Goal: Task Accomplishment & Management: Complete application form

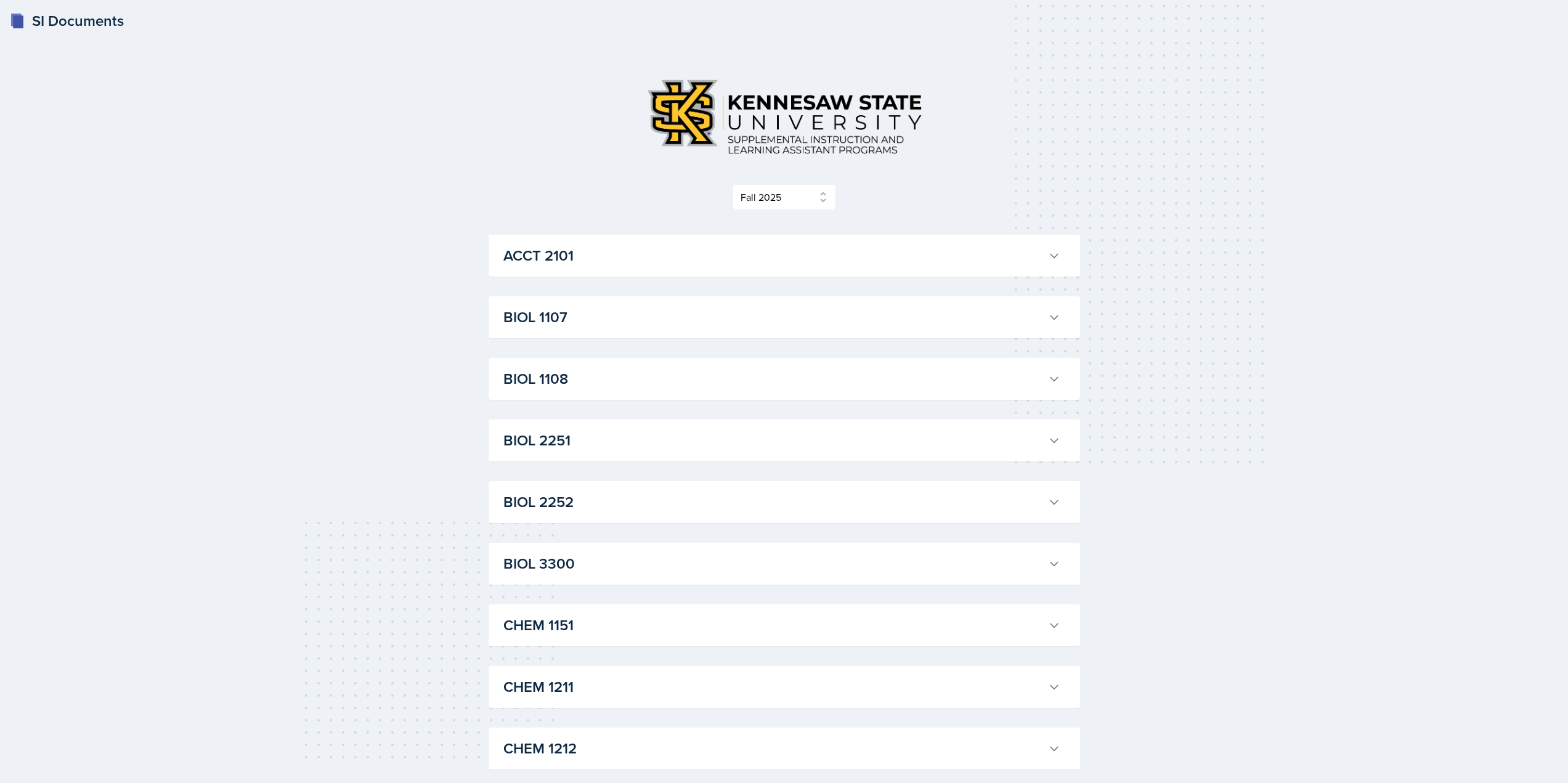
select select "2bed604d-1099-4043-b1bc-2365e8740244"
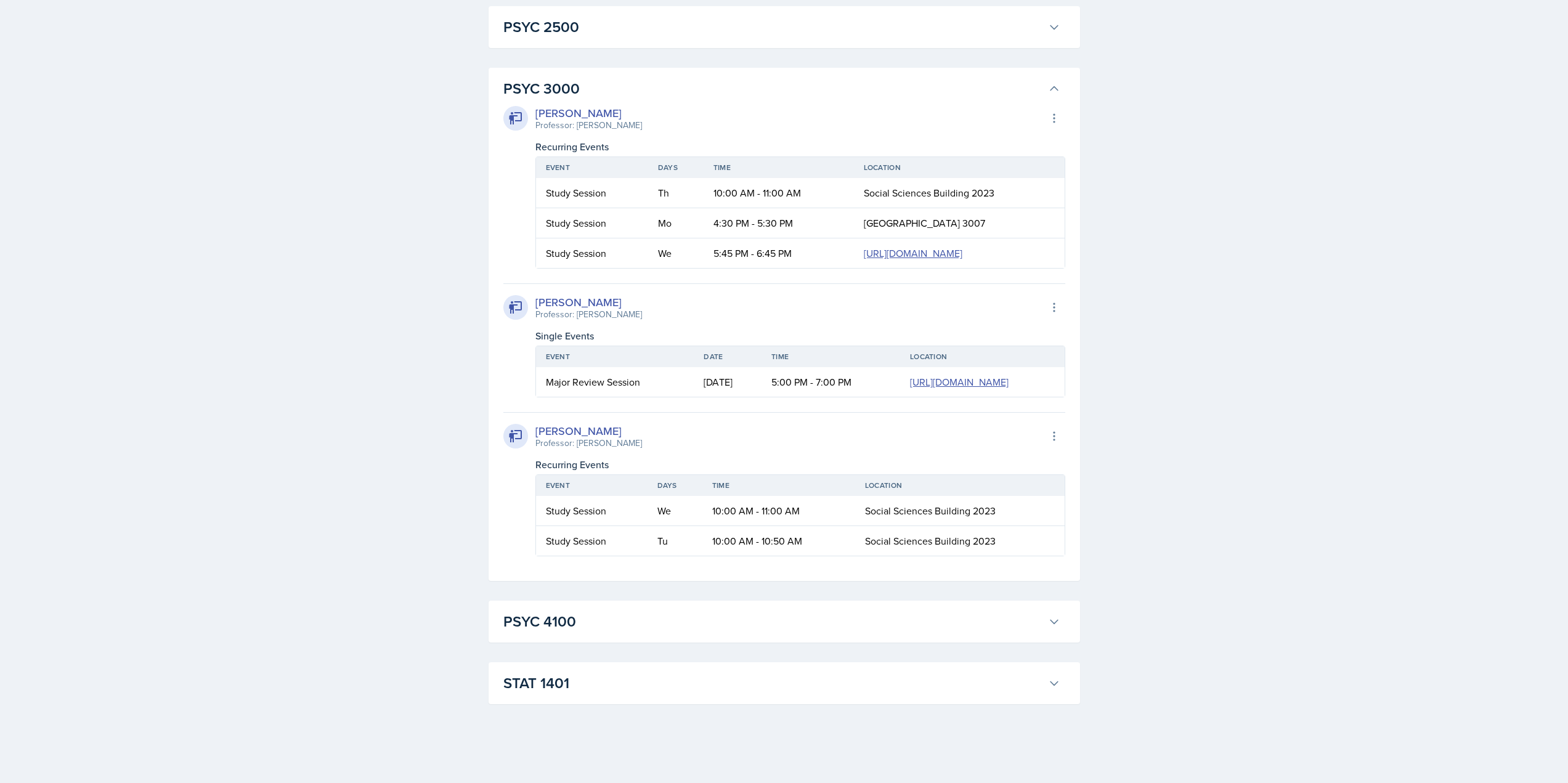
scroll to position [1921, 0]
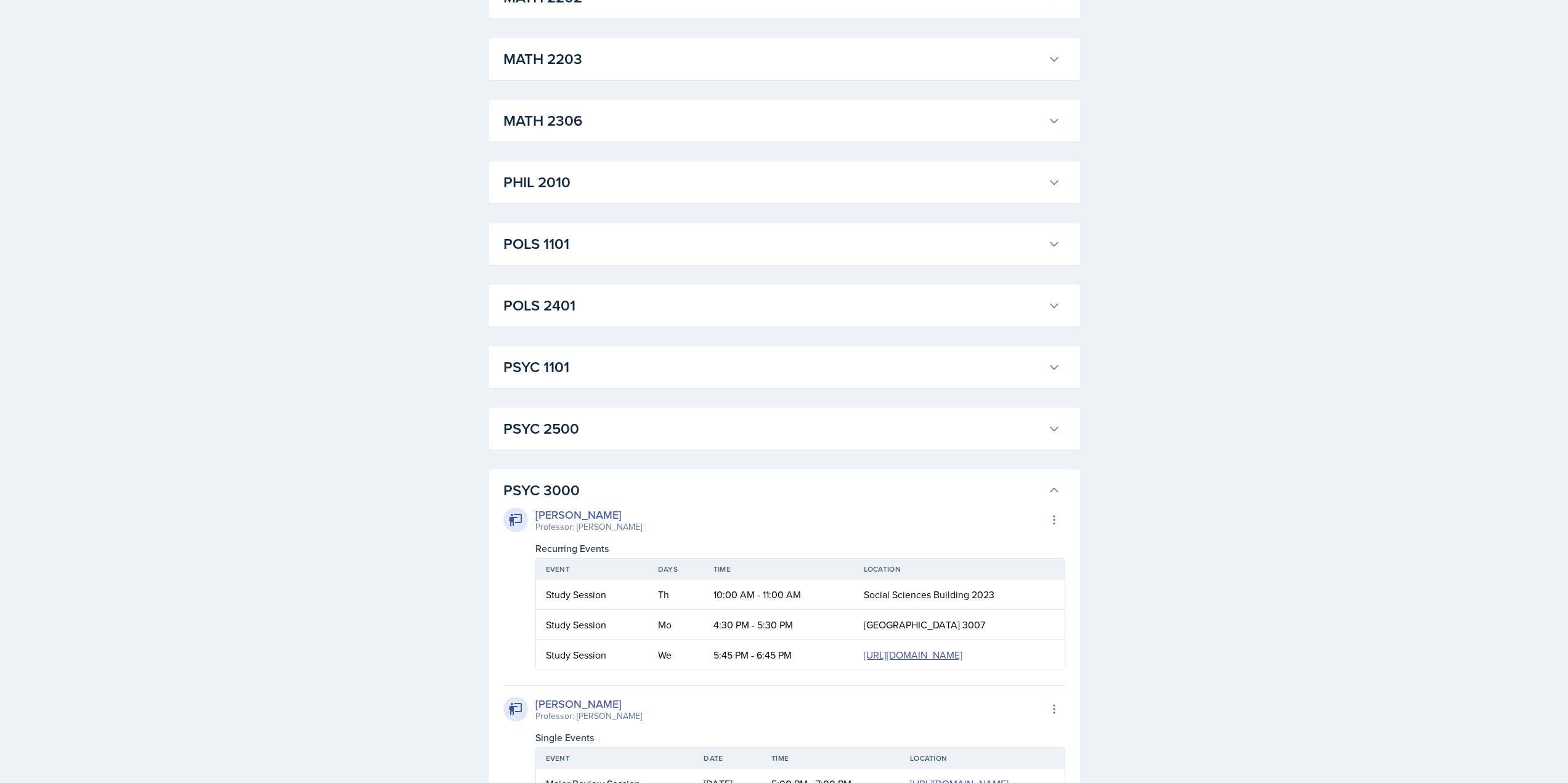
click at [567, 360] on h3 "PSYC 1101" at bounding box center [773, 367] width 540 height 22
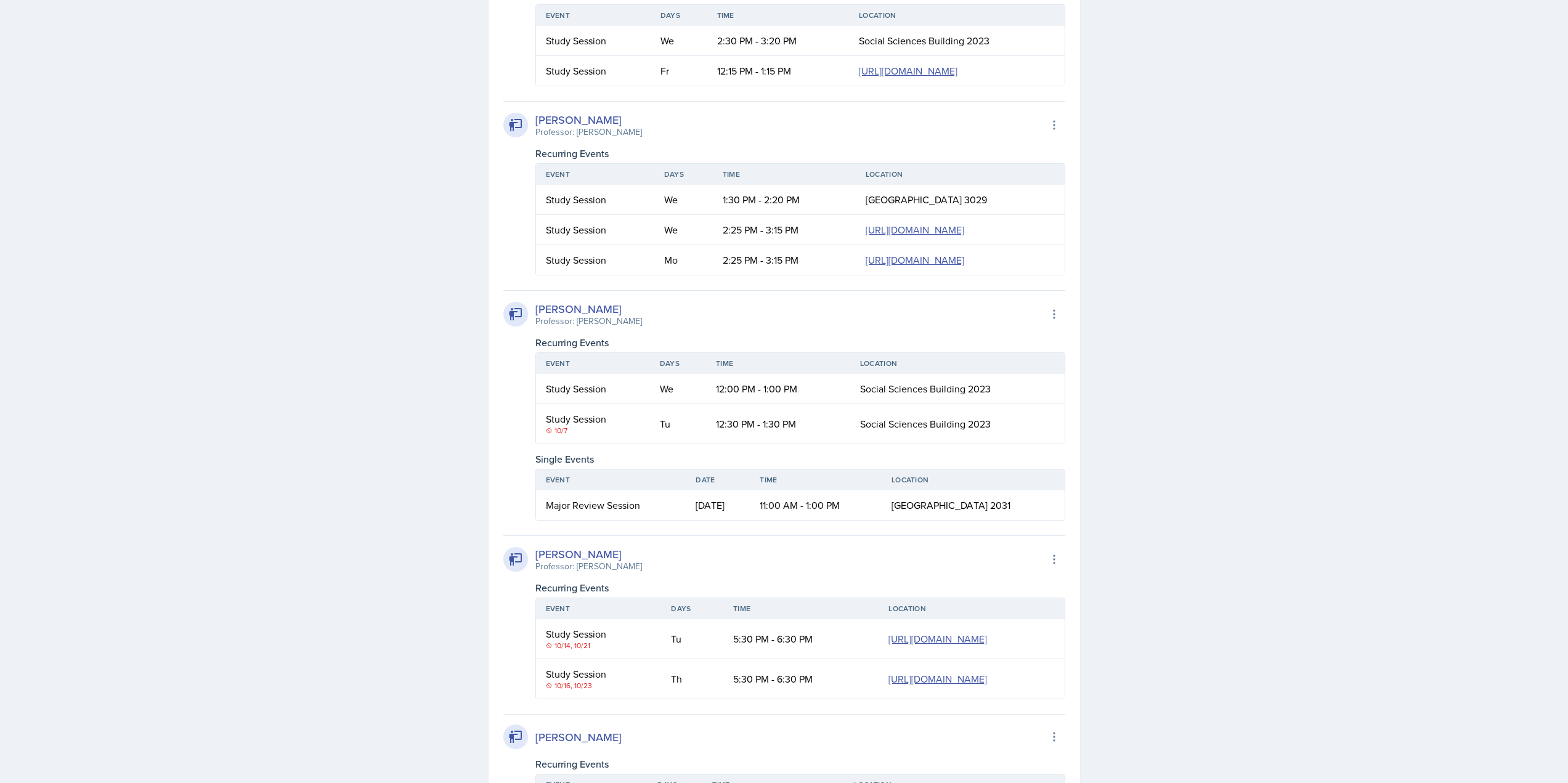
scroll to position [2723, 0]
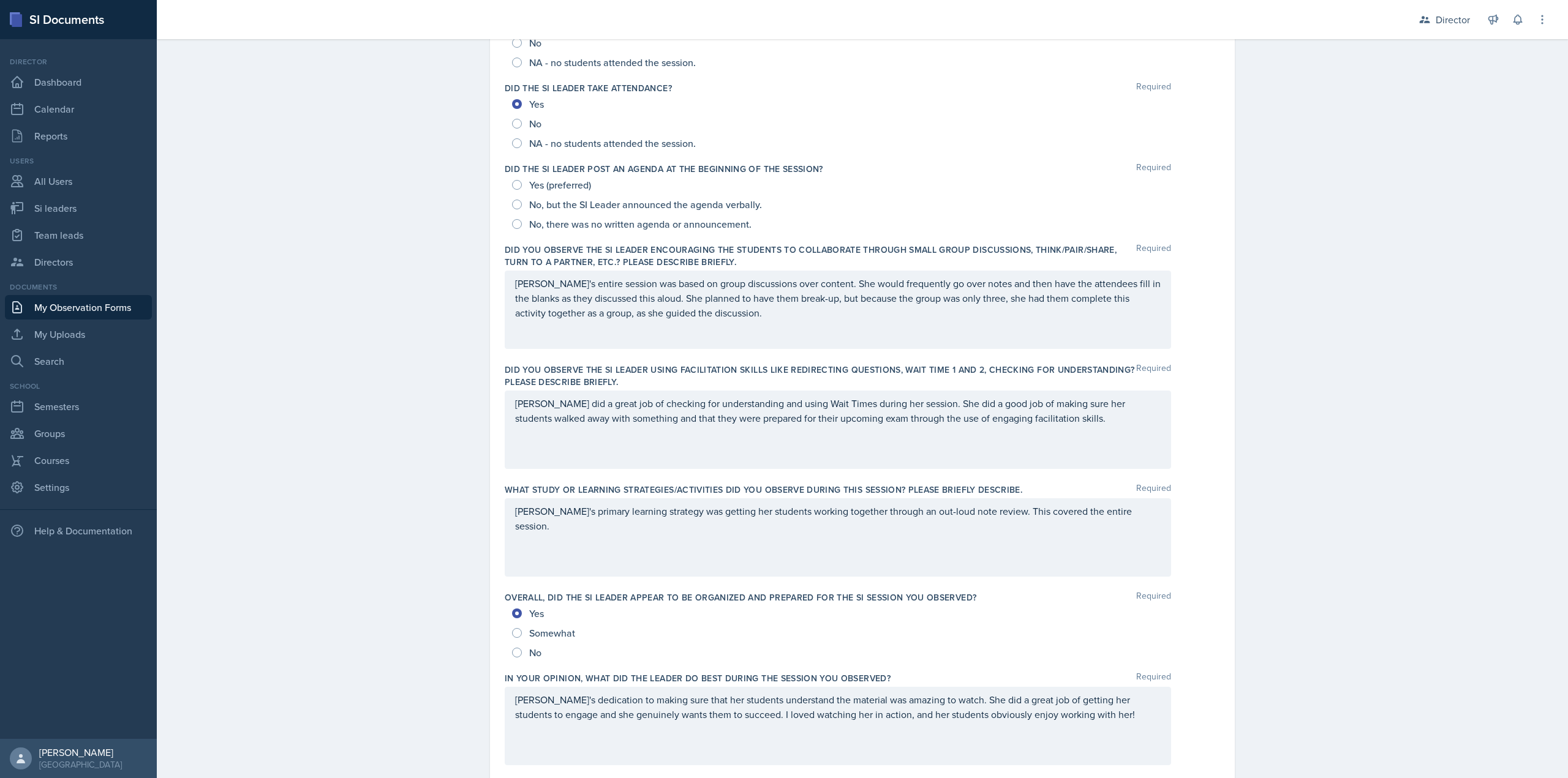
scroll to position [122, 0]
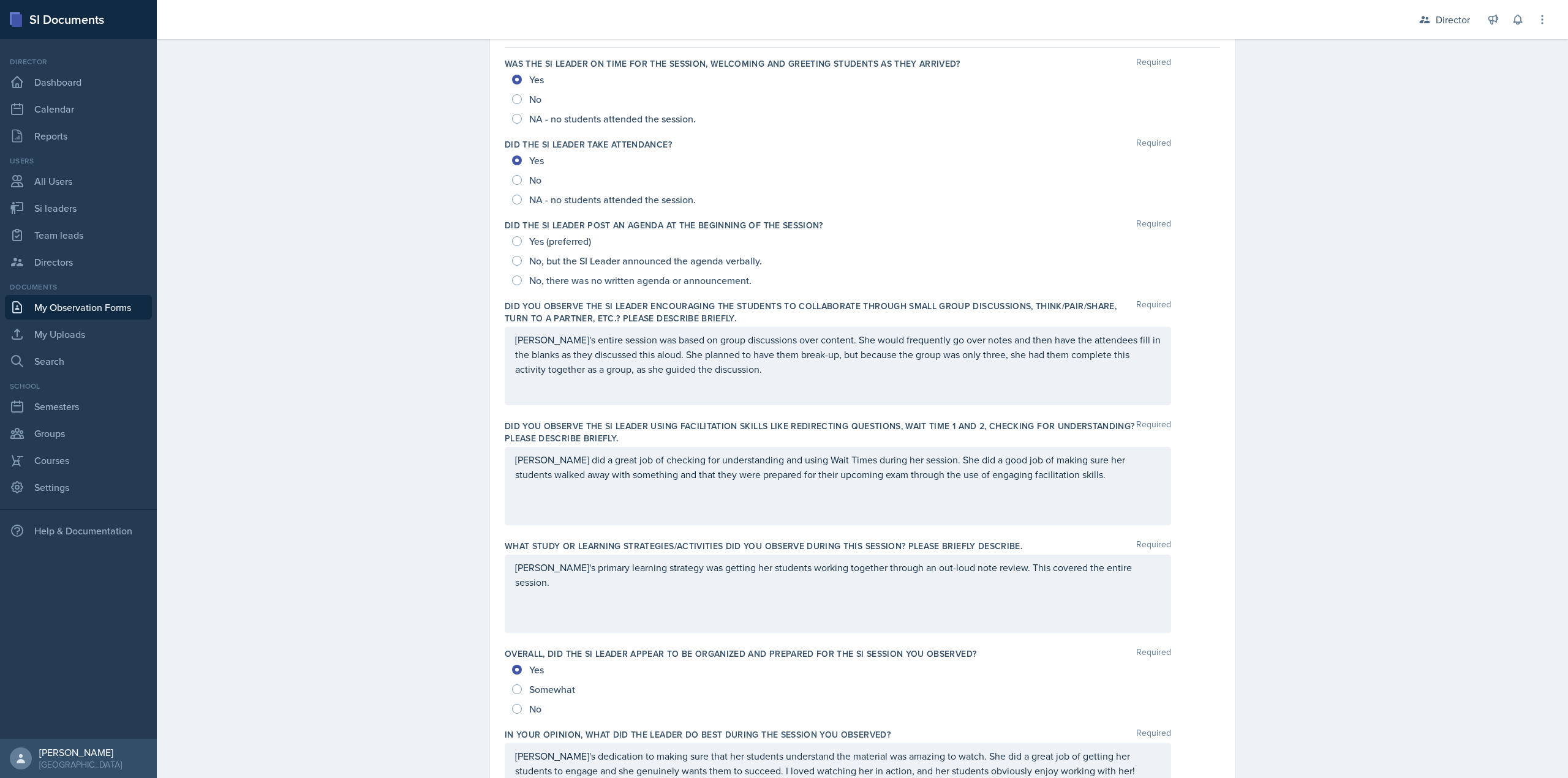
click at [552, 264] on span "No, but the SI Leader announced the agenda verbally." at bounding box center [645, 261] width 232 height 13
click at [522, 264] on input "No, but the SI Leader announced the agenda verbally." at bounding box center [517, 261] width 10 height 10
radio input "true"
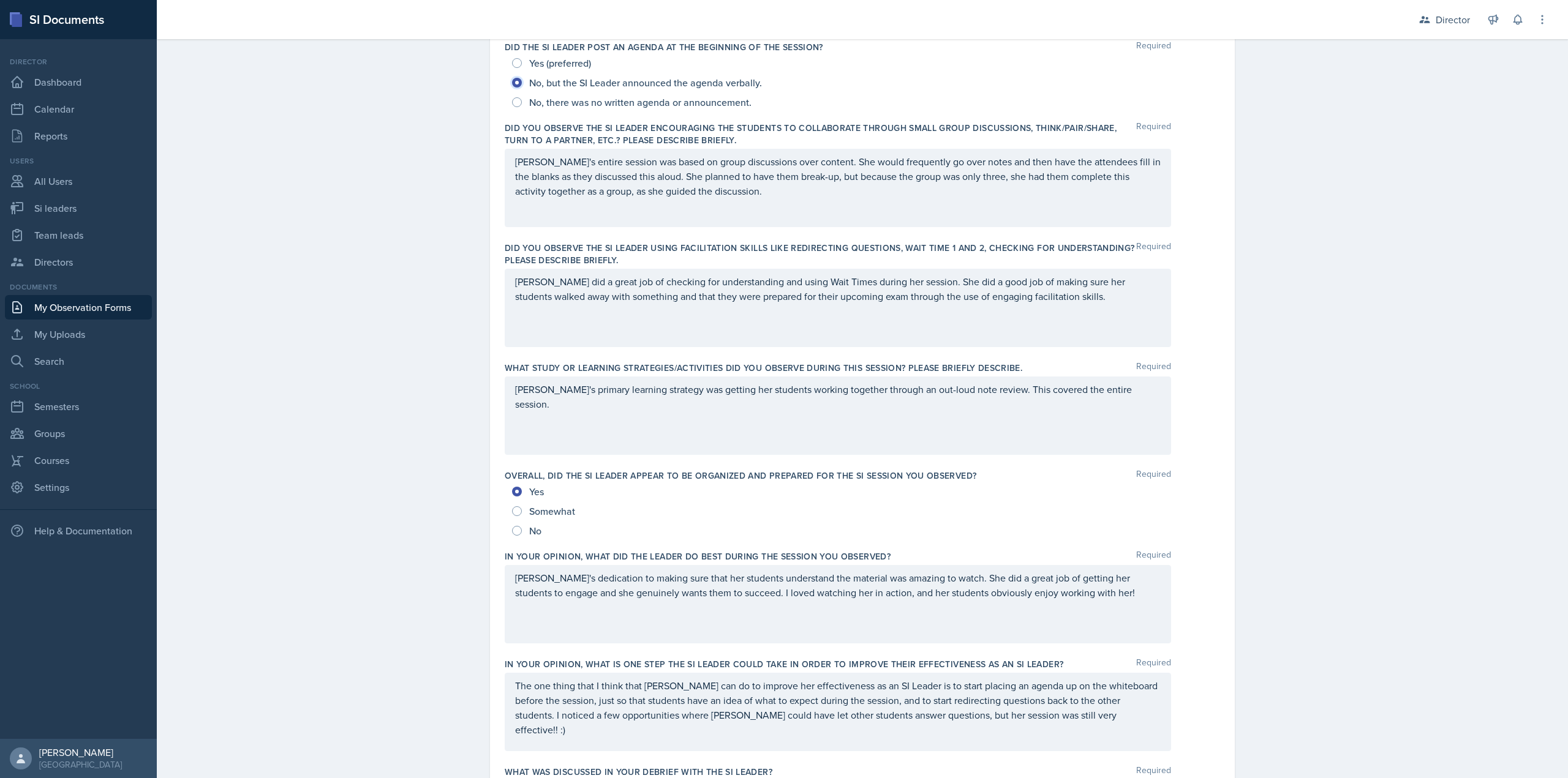
scroll to position [551, 0]
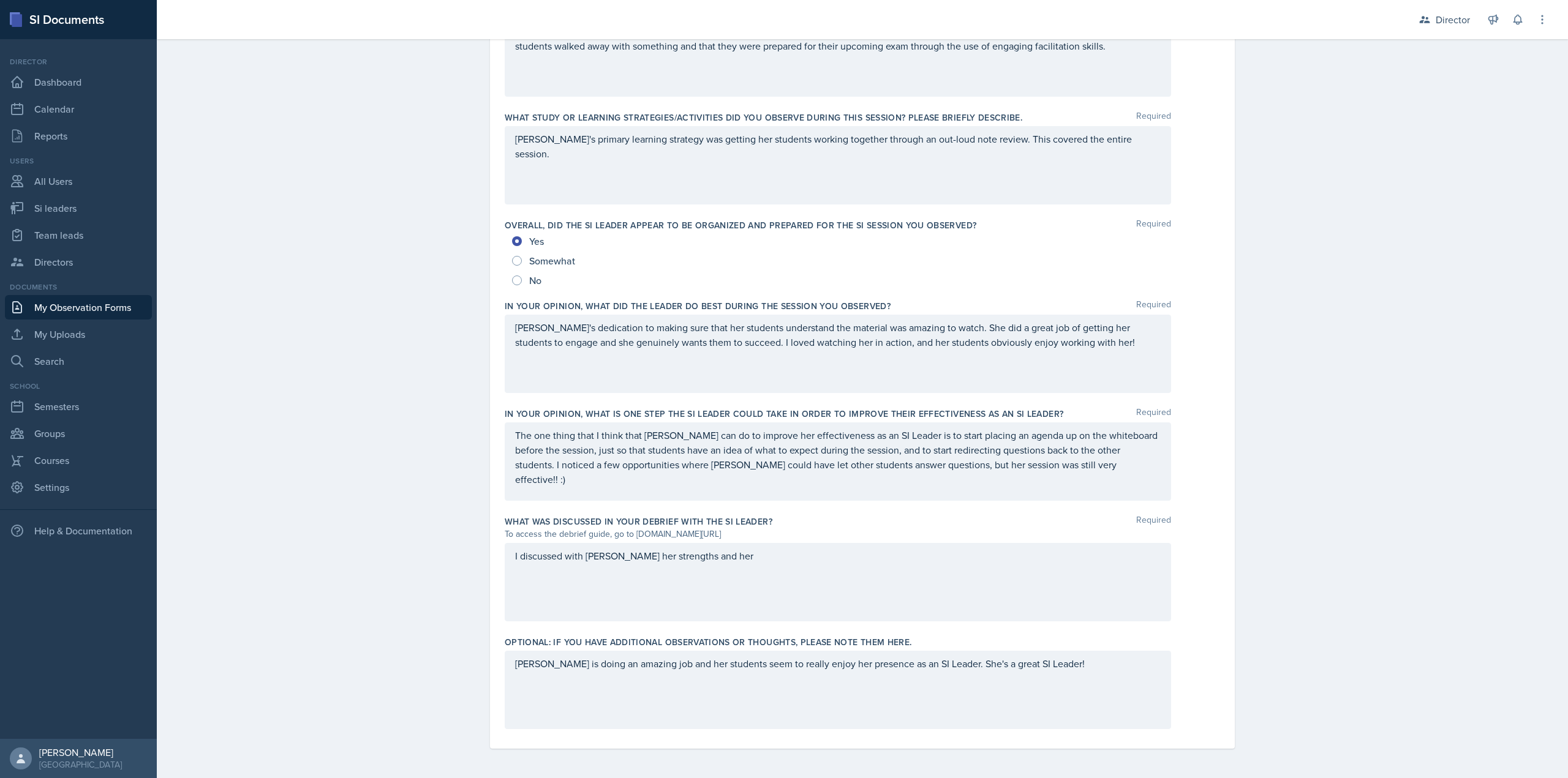
click at [692, 574] on div "I discussed with Kate her strengths and her" at bounding box center [838, 582] width 667 height 78
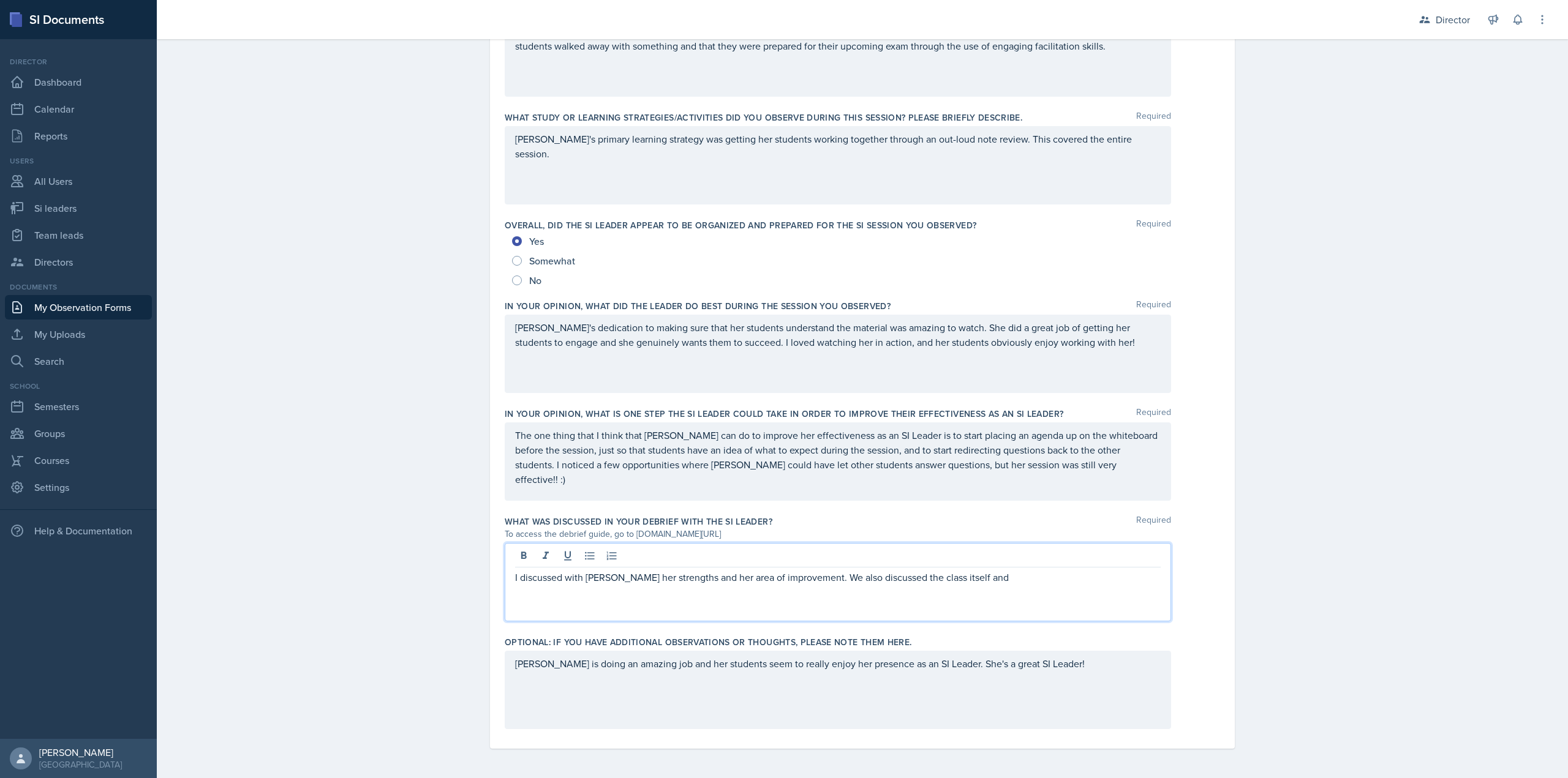
click at [989, 576] on p "I discussed with Kate her strengths and her area of improvement. We also discus…" at bounding box center [838, 577] width 646 height 15
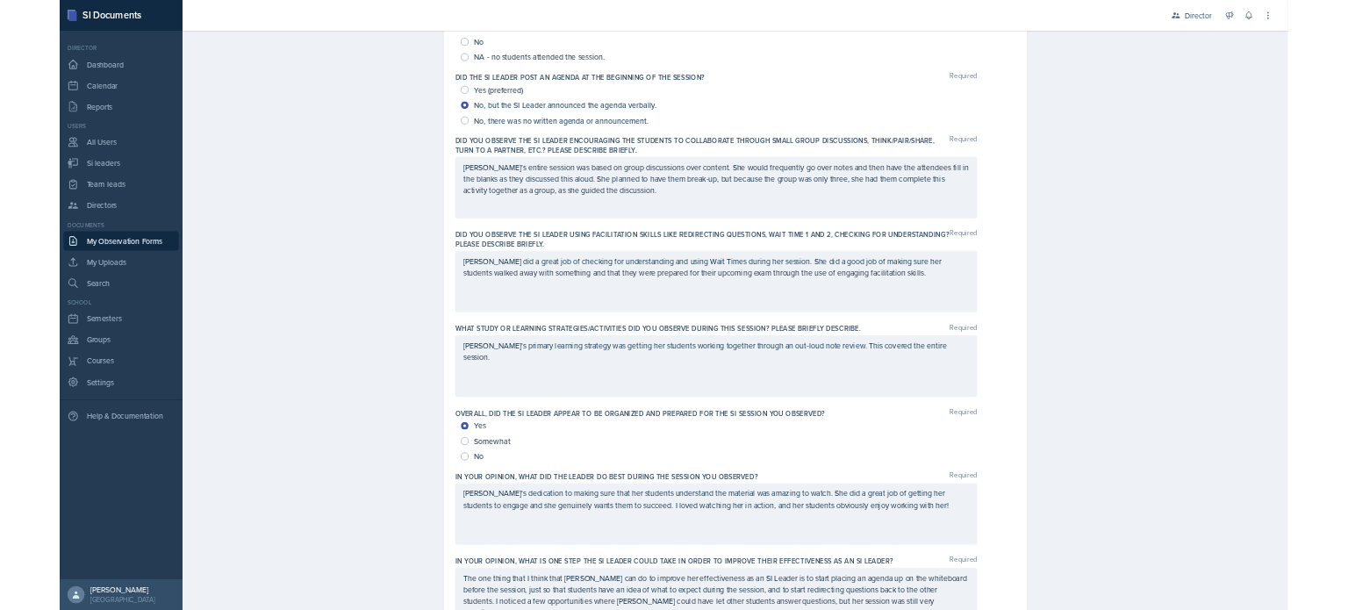
scroll to position [0, 0]
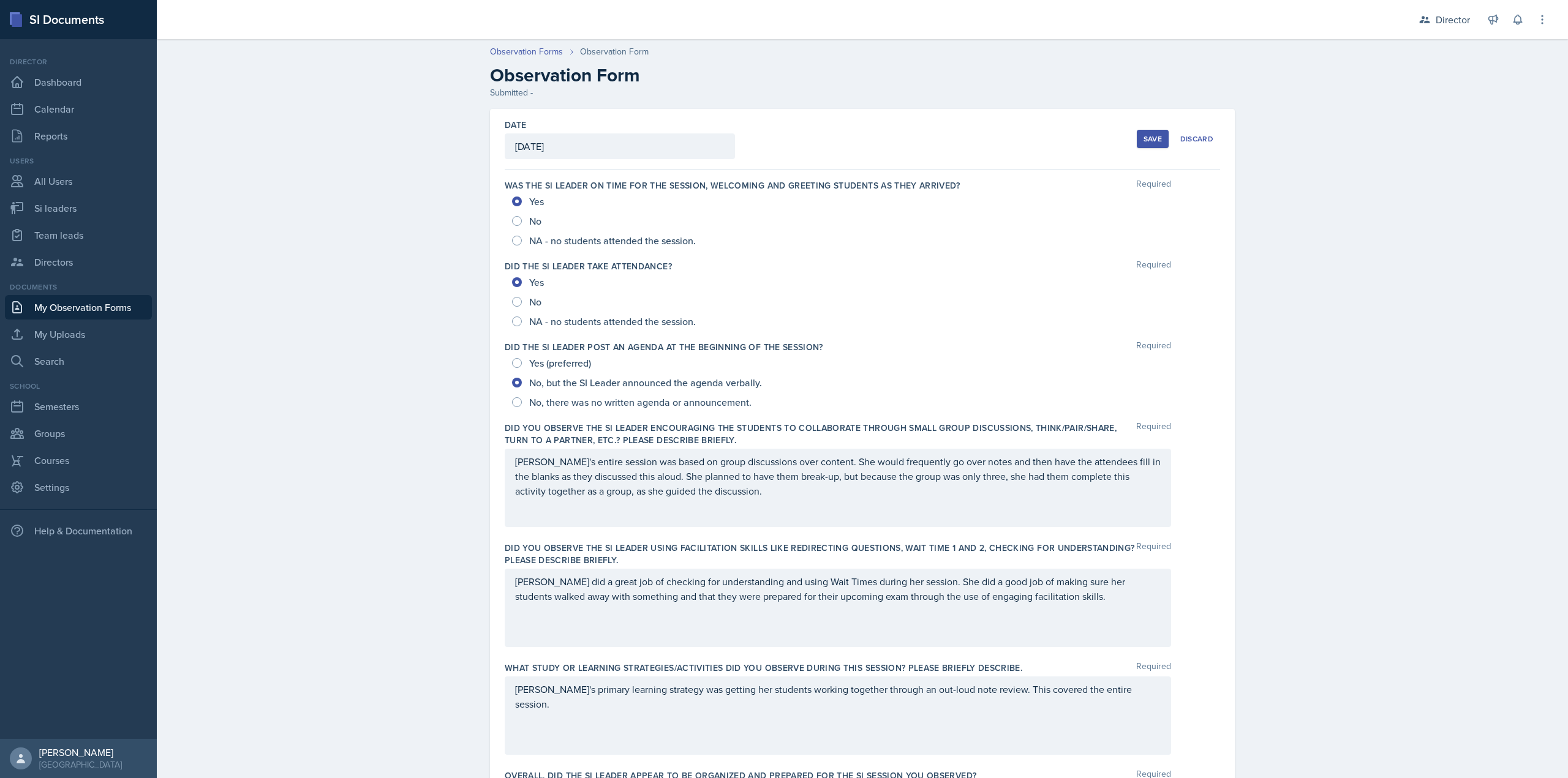
click at [1147, 137] on div "Save" at bounding box center [1153, 139] width 18 height 10
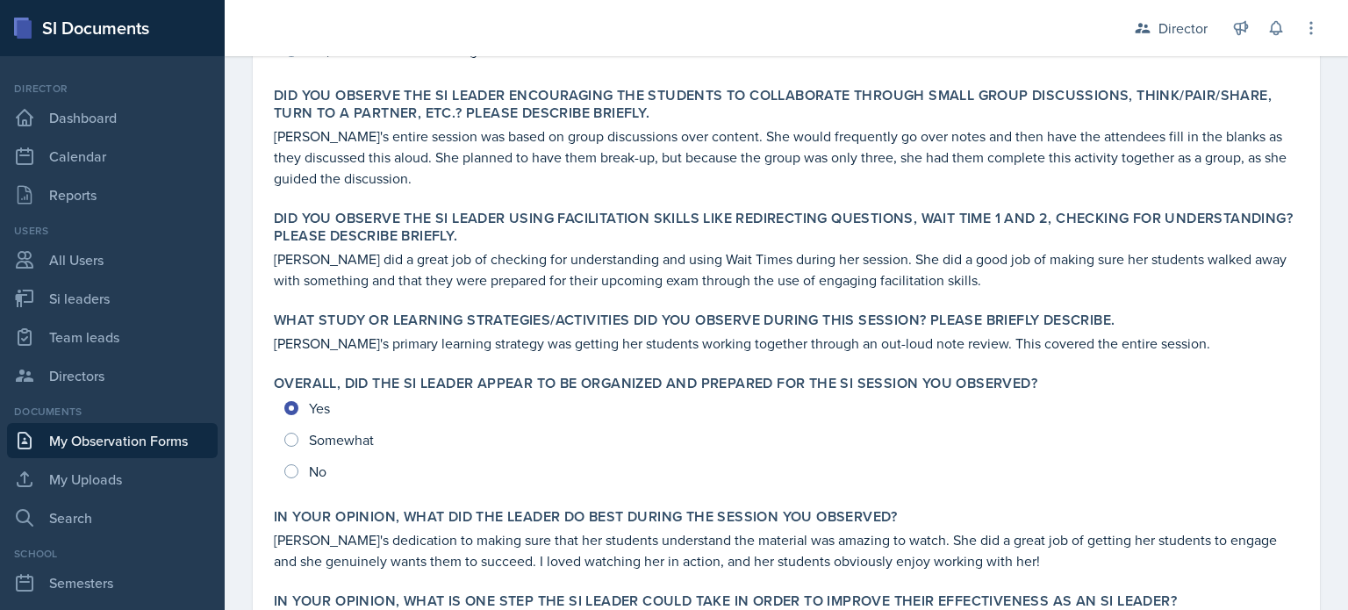
scroll to position [892, 0]
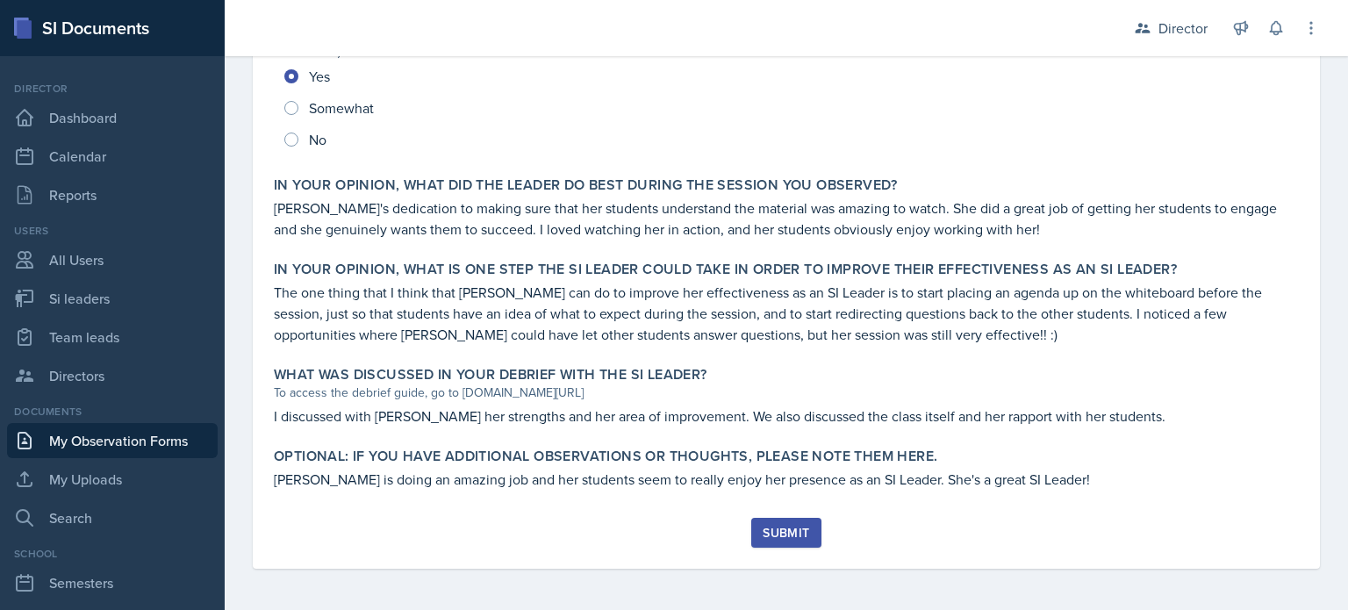
click at [163, 451] on link "My Observation Forms" at bounding box center [112, 440] width 211 height 35
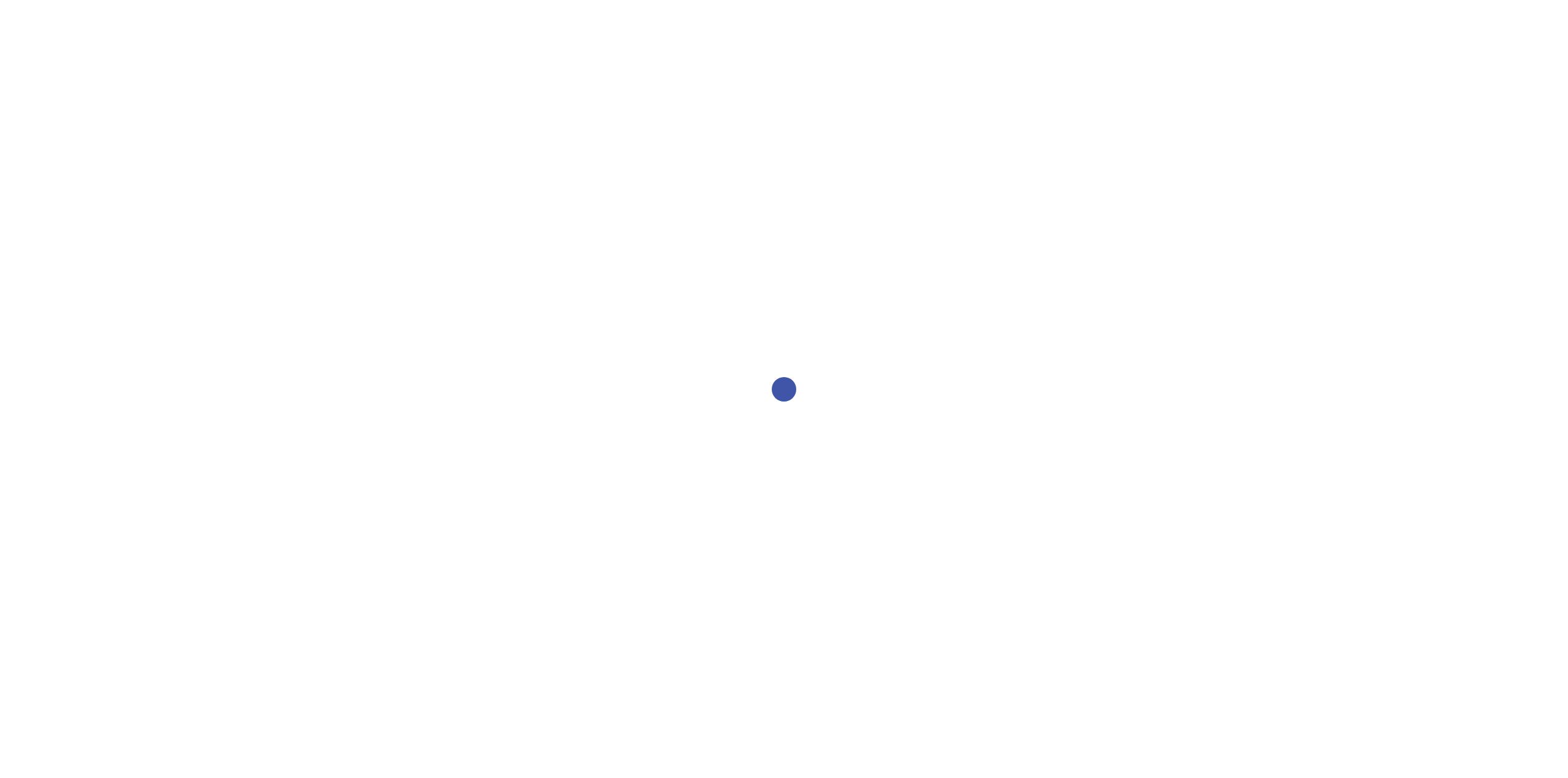
select select "2bed604d-1099-4043-b1bc-2365e8740244"
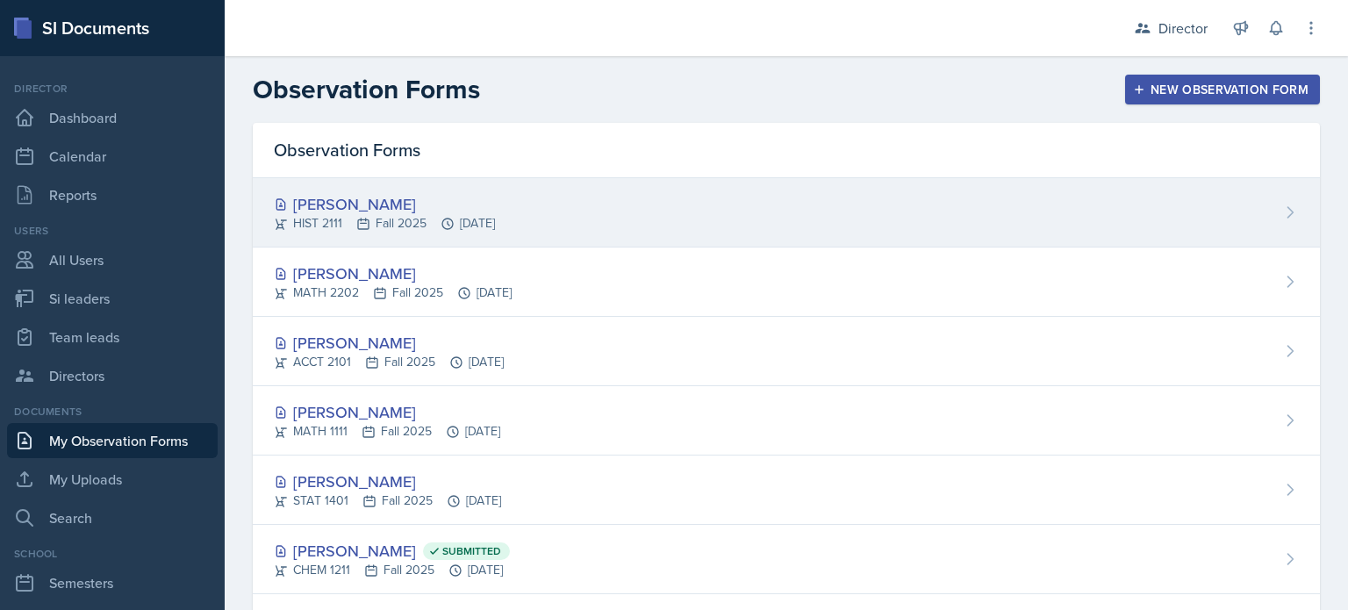
click at [543, 214] on div "Kate Brainerd HIST 2111 Fall 2025 Oct 8th, 2025" at bounding box center [786, 212] width 1067 height 69
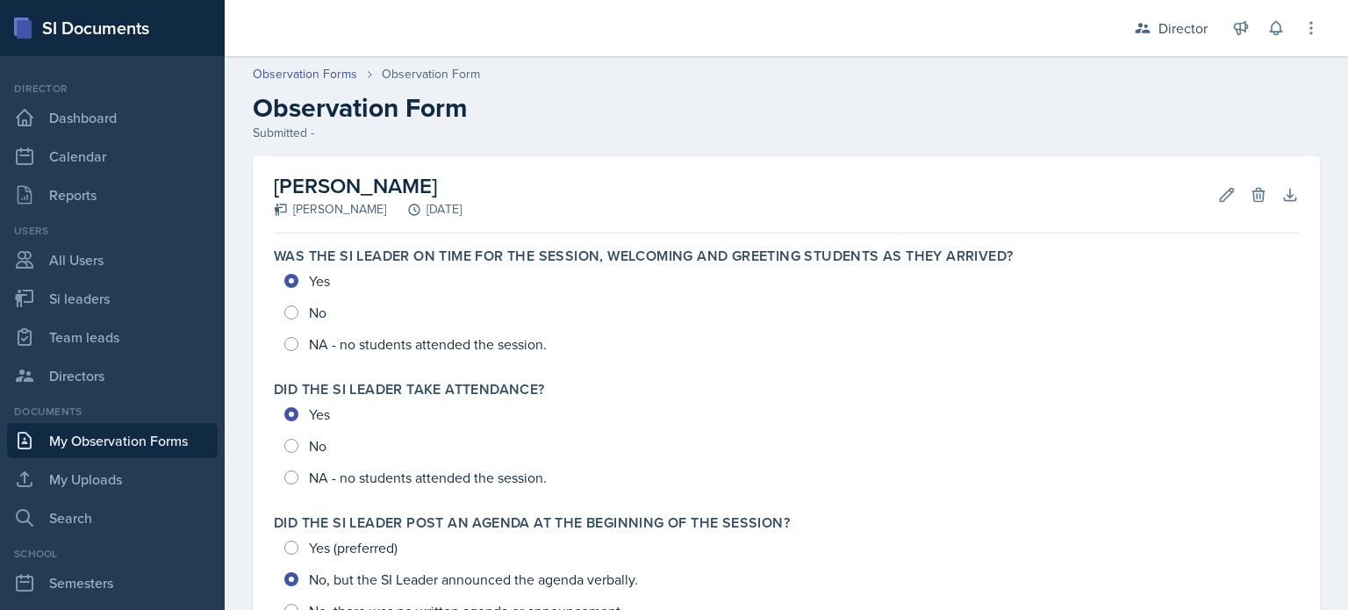
scroll to position [892, 0]
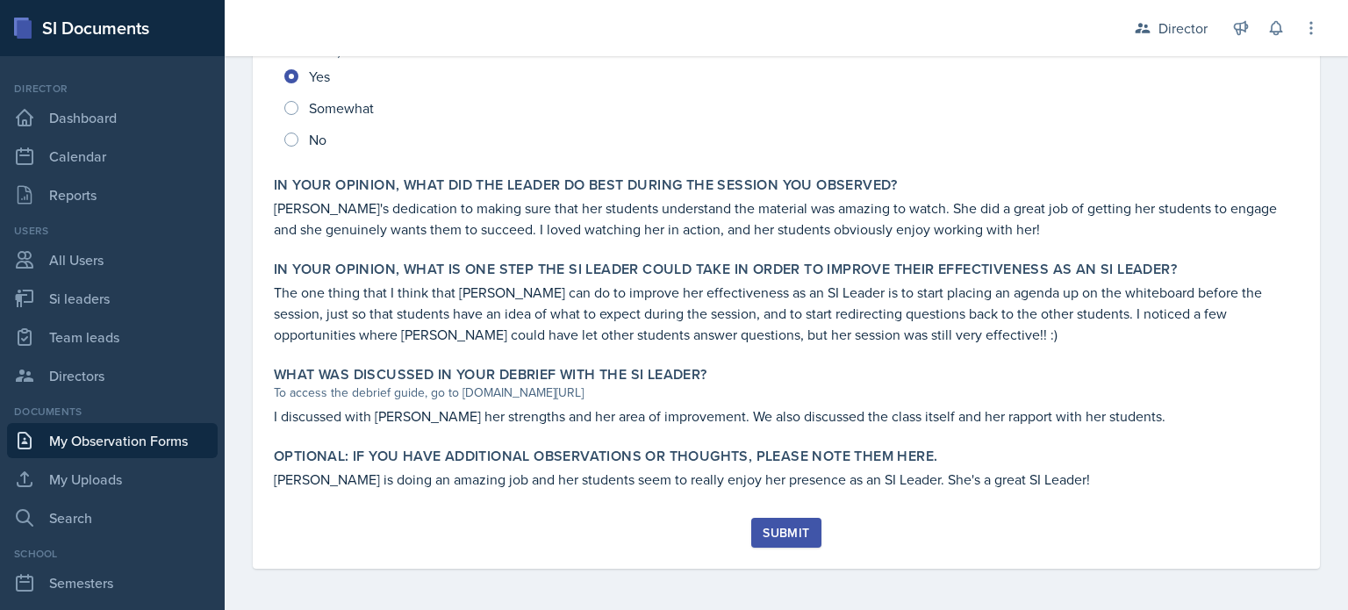
click at [758, 522] on button "Submit" at bounding box center [785, 533] width 69 height 30
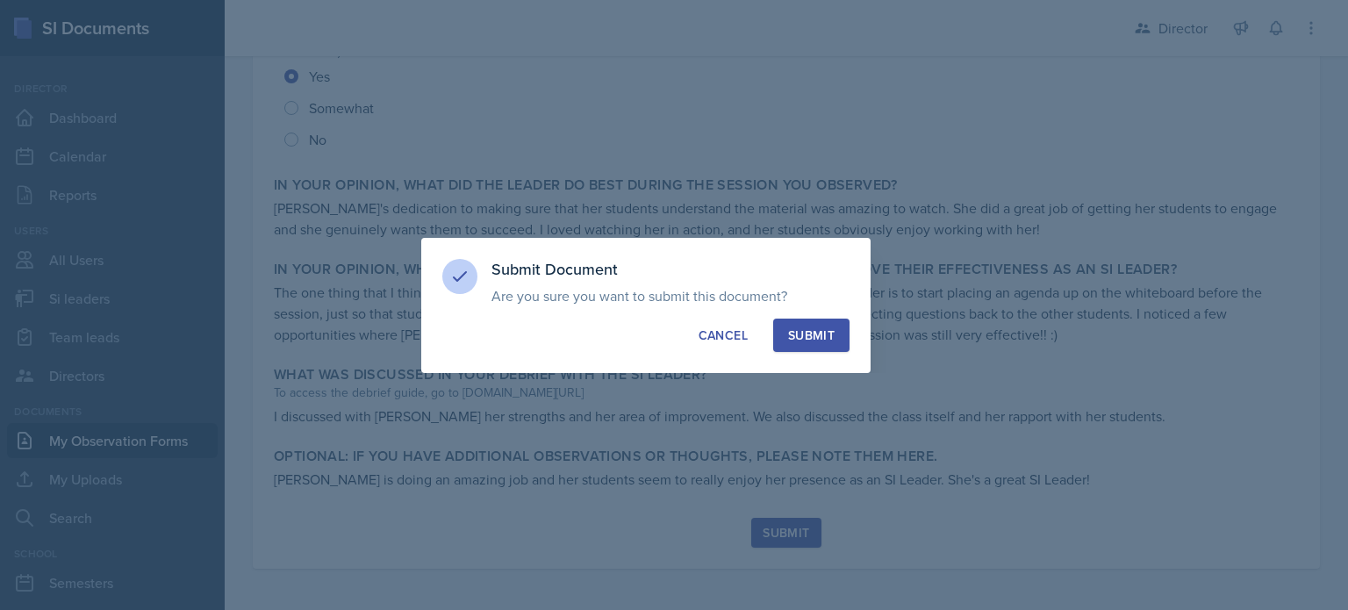
click at [823, 330] on div "Submit" at bounding box center [811, 335] width 46 height 18
radio input "true"
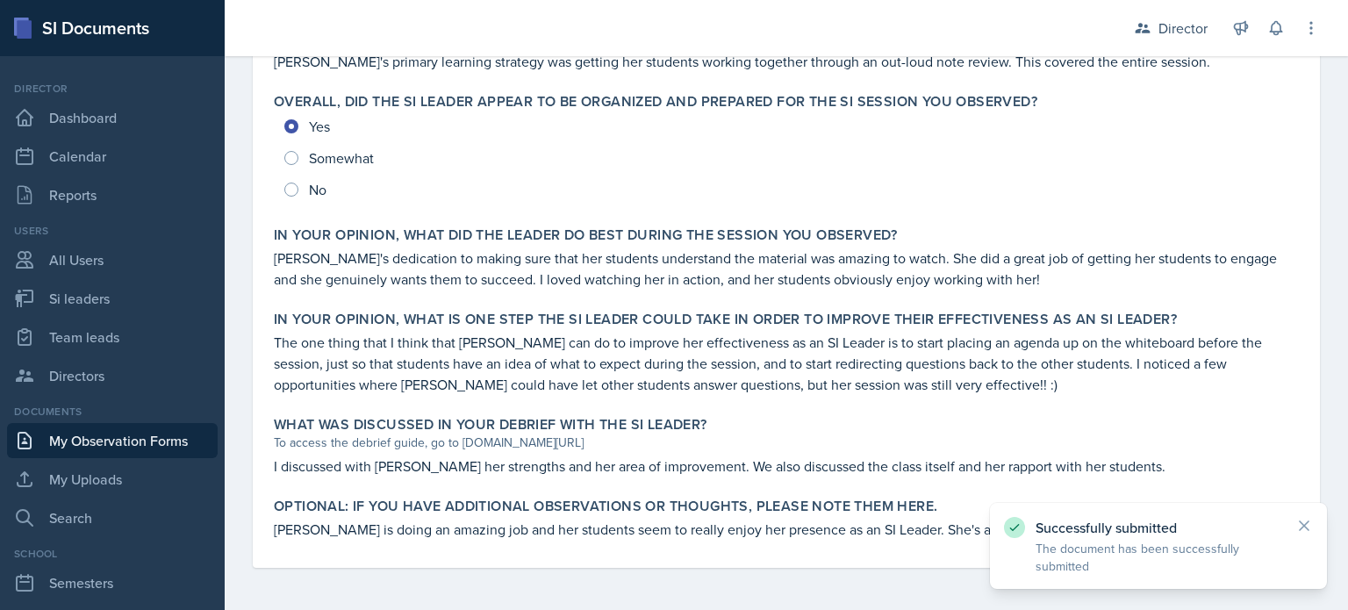
scroll to position [0, 0]
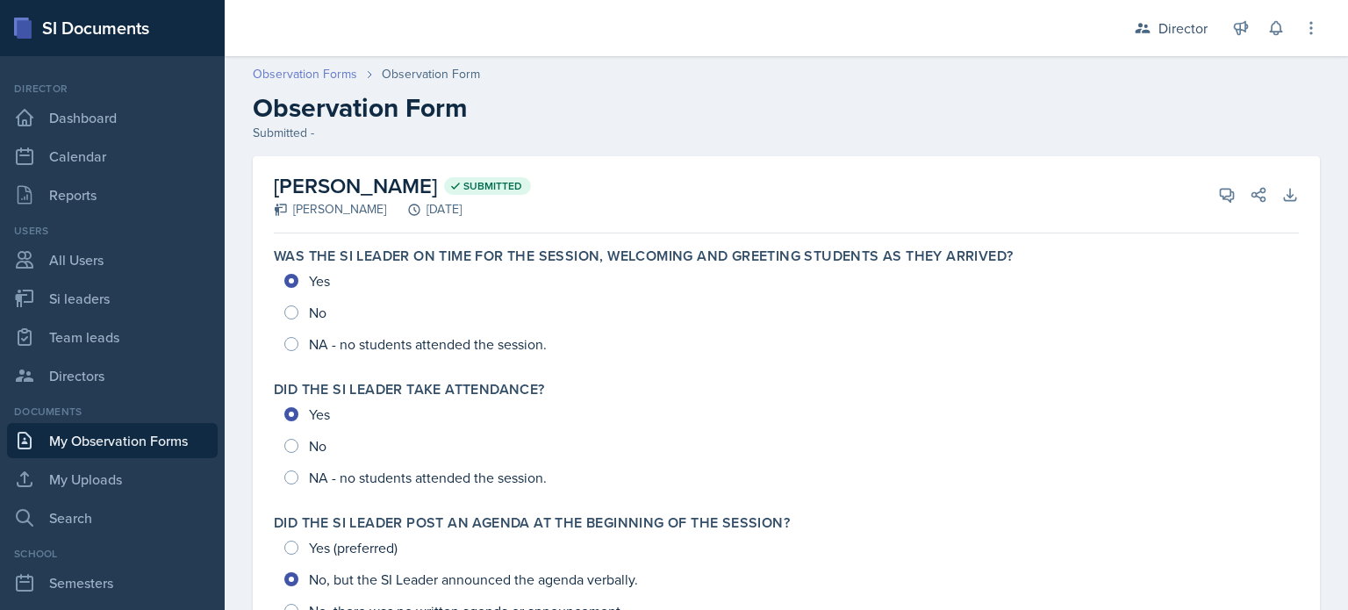
click at [324, 75] on link "Observation Forms" at bounding box center [305, 74] width 104 height 18
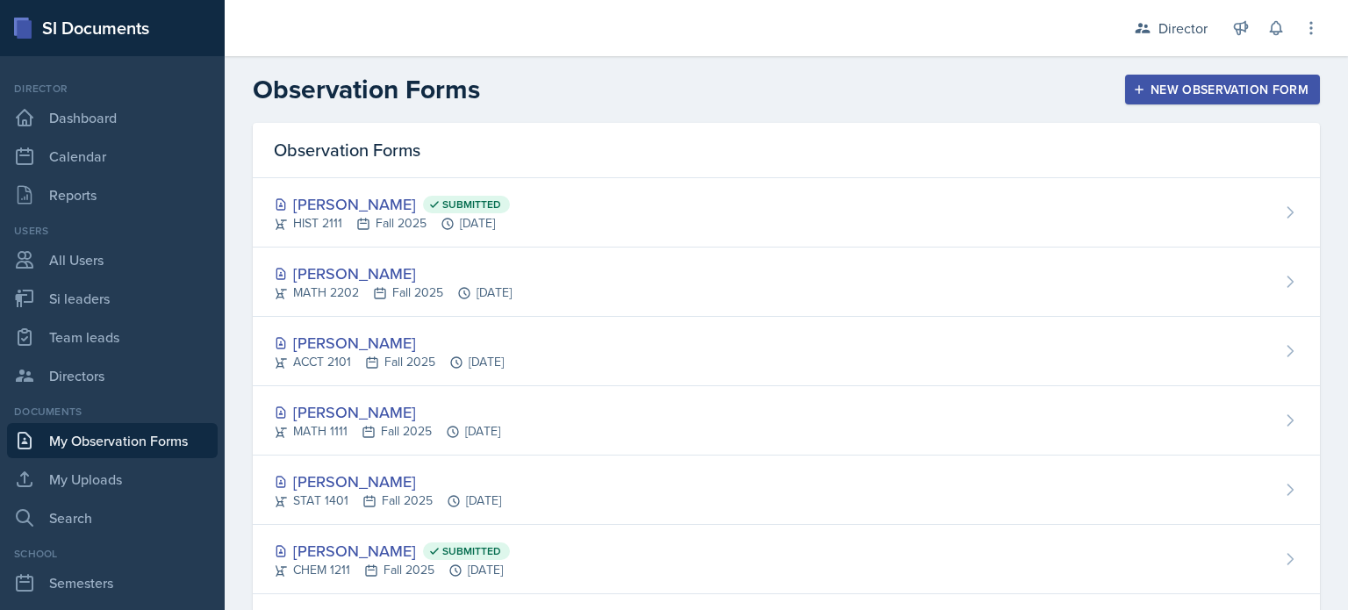
click at [1151, 82] on div "New Observation Form" at bounding box center [1222, 89] width 172 height 14
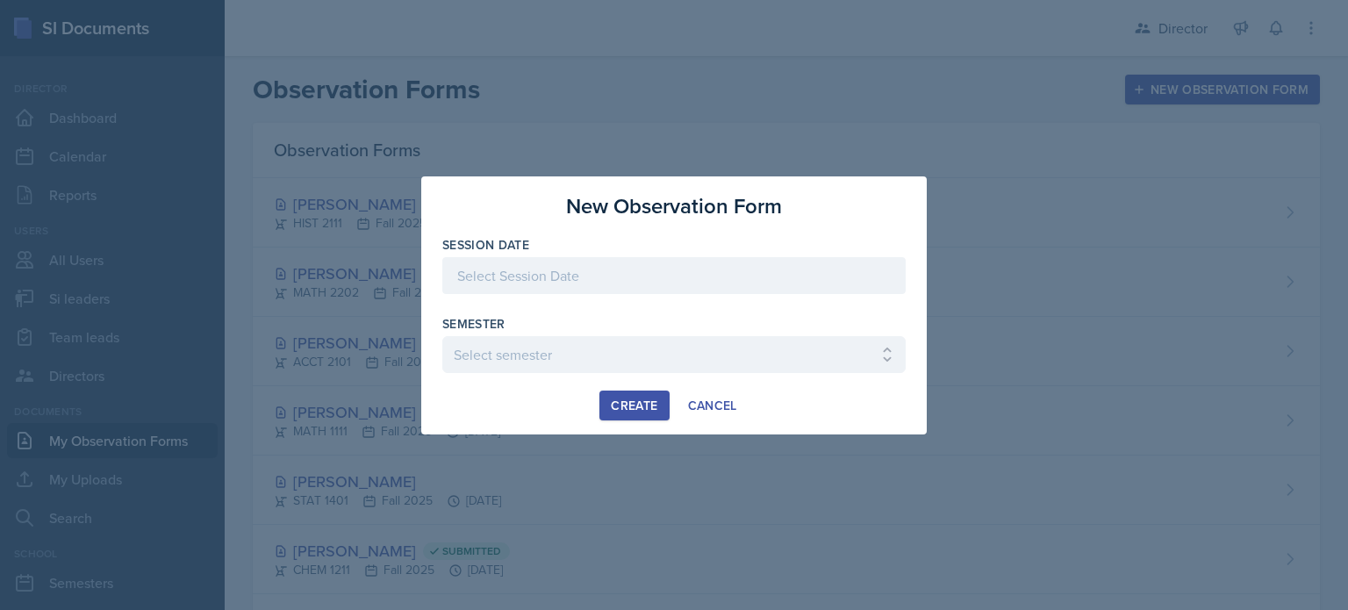
click at [697, 283] on div at bounding box center [673, 275] width 463 height 37
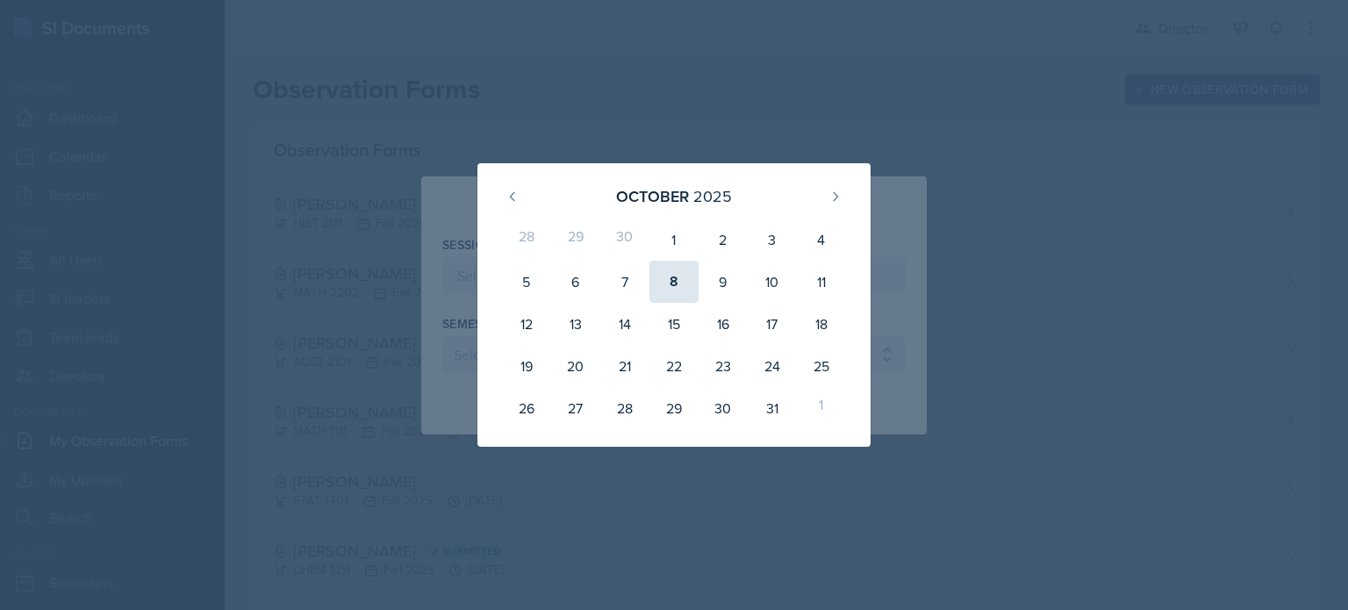
click at [663, 275] on div "8" at bounding box center [673, 282] width 49 height 42
type input "October 8th, 2025"
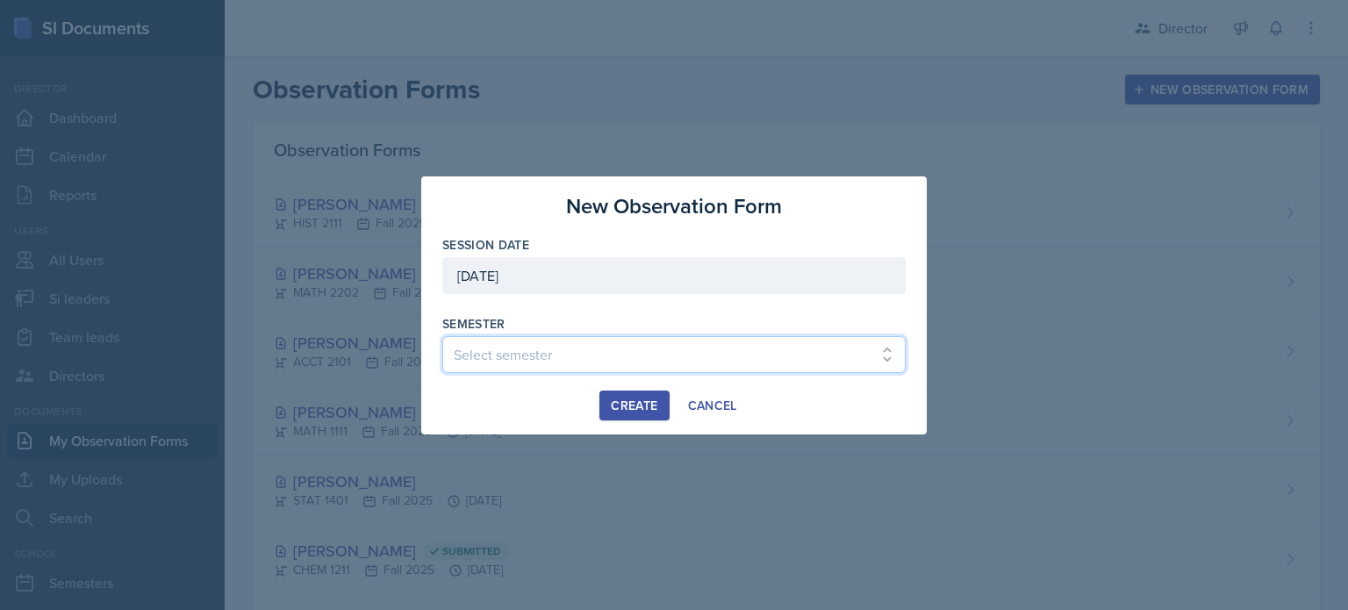
click at [535, 350] on select "Select semester Fall 2025 Summer 2025 Spring 2025 Fall 2024 Summer 2024 Spring …" at bounding box center [673, 354] width 463 height 37
select select "2bed604d-1099-4043-b1bc-2365e8740244"
click at [442, 336] on select "Select semester Fall 2025 Summer 2025 Spring 2025 Fall 2024 Summer 2024 Spring …" at bounding box center [673, 354] width 463 height 37
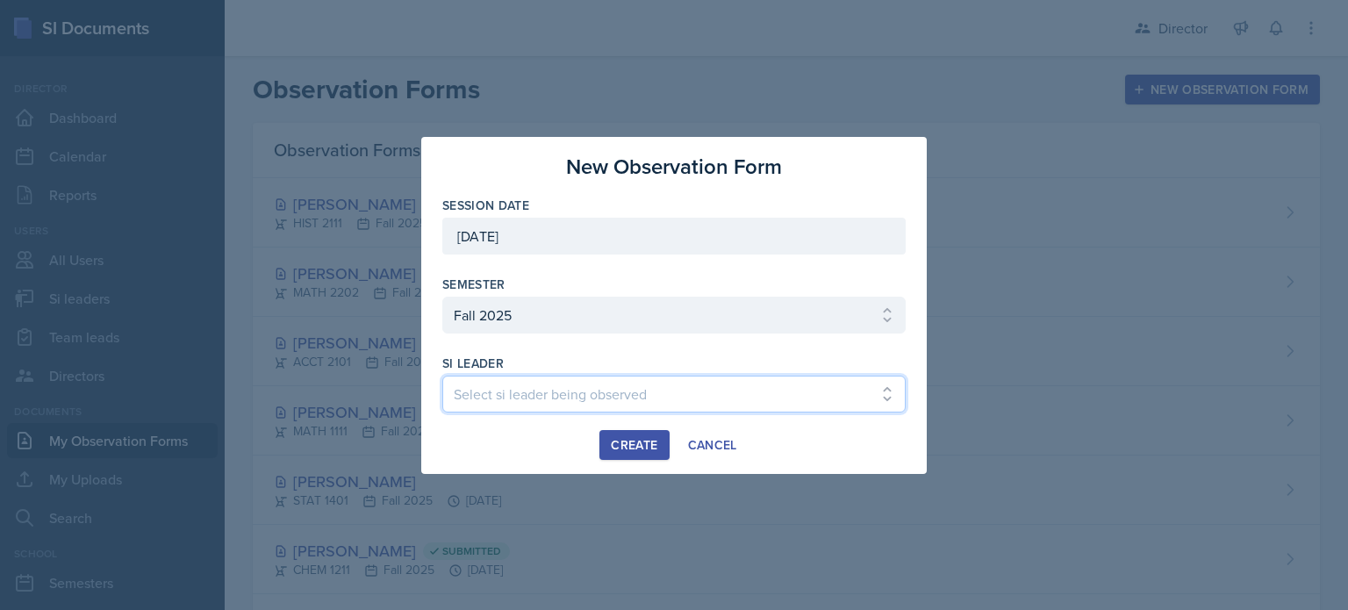
click at [492, 403] on select "Select si leader being observed Rayann Afani Sam Alderton Malk Almimar James Co…" at bounding box center [673, 394] width 463 height 37
select select "6f544dd4-da18-4e3e-adb6-55e9affde9ef"
click at [442, 376] on select "Select si leader being observed Rayann Afani Sam Alderton Malk Almimar James Co…" at bounding box center [673, 394] width 463 height 37
click at [612, 438] on div "Create" at bounding box center [634, 445] width 46 height 14
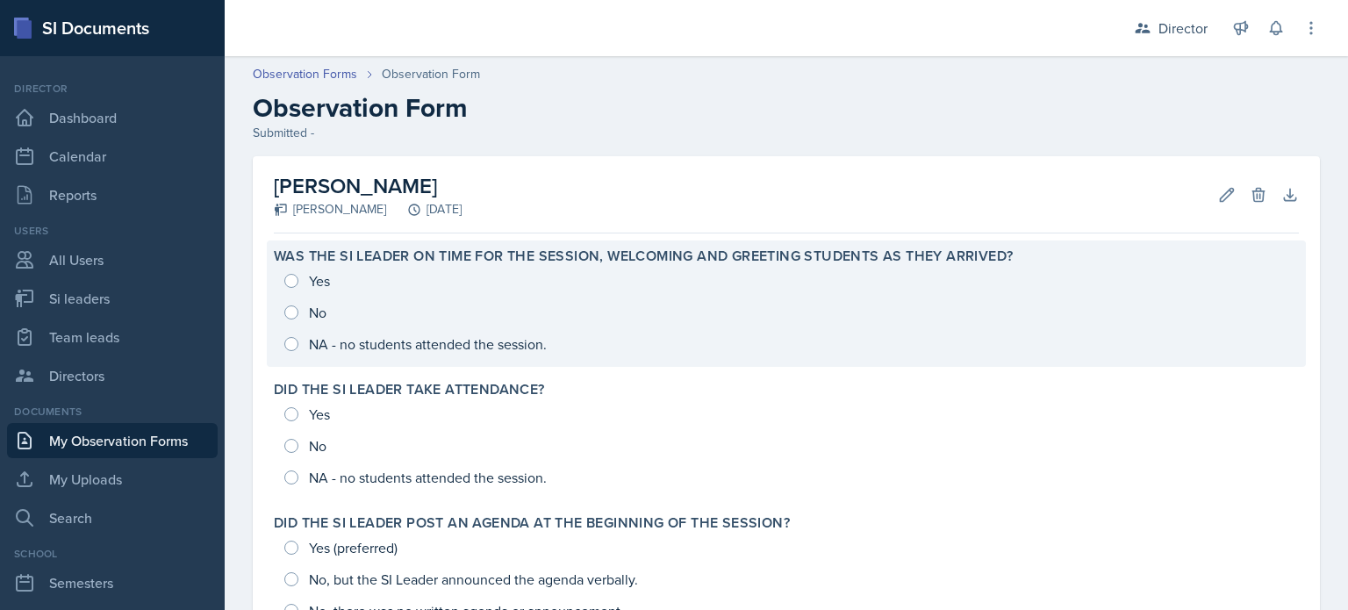
click at [326, 319] on div "Yes No NA - no students attended the session." at bounding box center [786, 312] width 1025 height 95
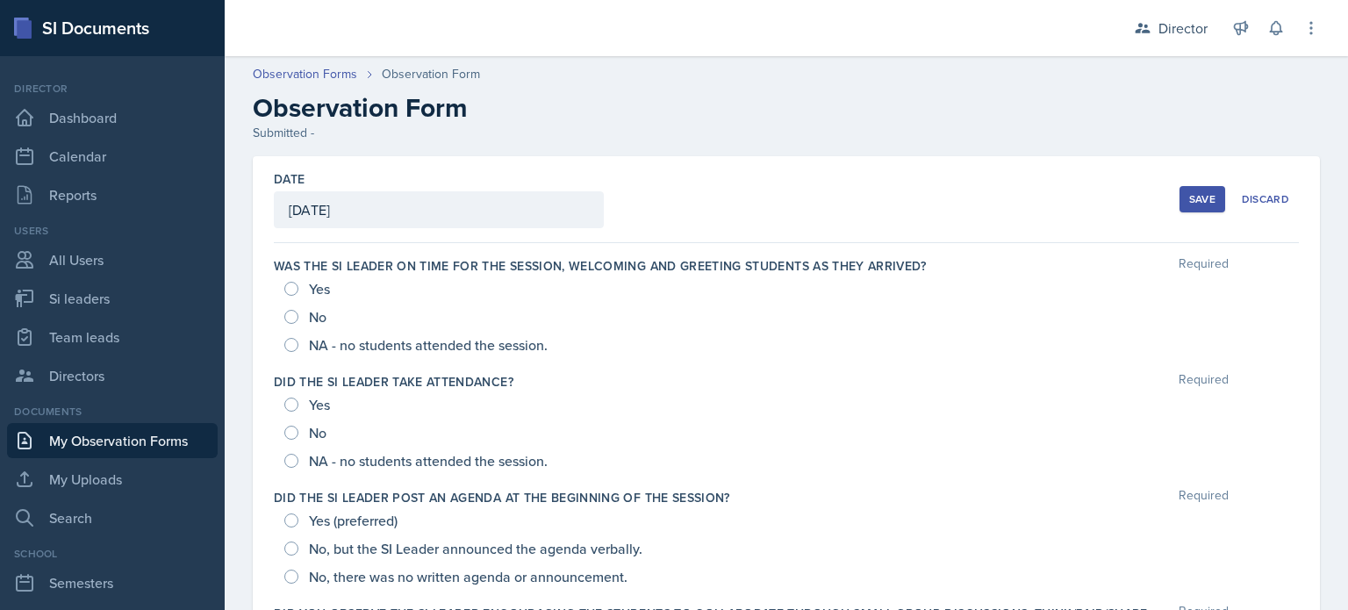
click at [306, 290] on div "Yes" at bounding box center [308, 289] width 49 height 28
click at [286, 280] on div "Yes" at bounding box center [308, 289] width 49 height 28
click at [288, 297] on div "Yes" at bounding box center [308, 289] width 49 height 28
click at [298, 283] on div "Yes" at bounding box center [308, 289] width 49 height 28
click at [290, 291] on input "Yes" at bounding box center [291, 289] width 14 height 14
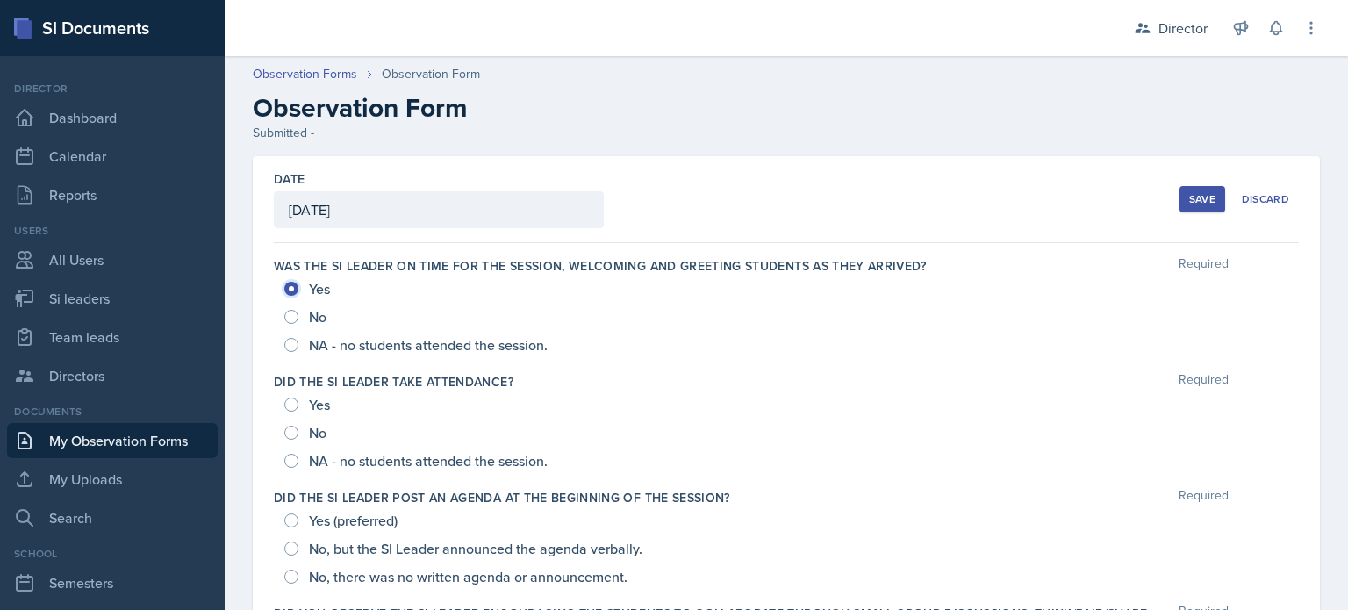
radio input "true"
click at [286, 400] on input "Yes" at bounding box center [291, 404] width 14 height 14
radio input "true"
click at [289, 522] on input "Yes (preferred)" at bounding box center [291, 520] width 14 height 14
radio input "true"
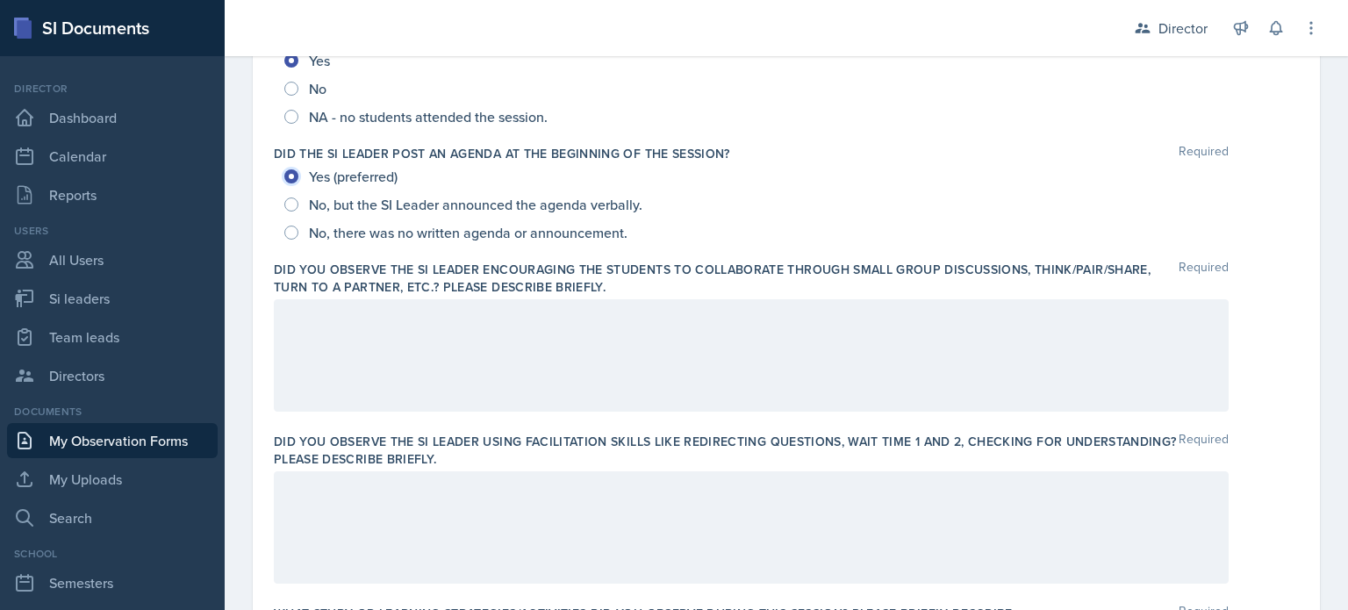
scroll to position [411, 0]
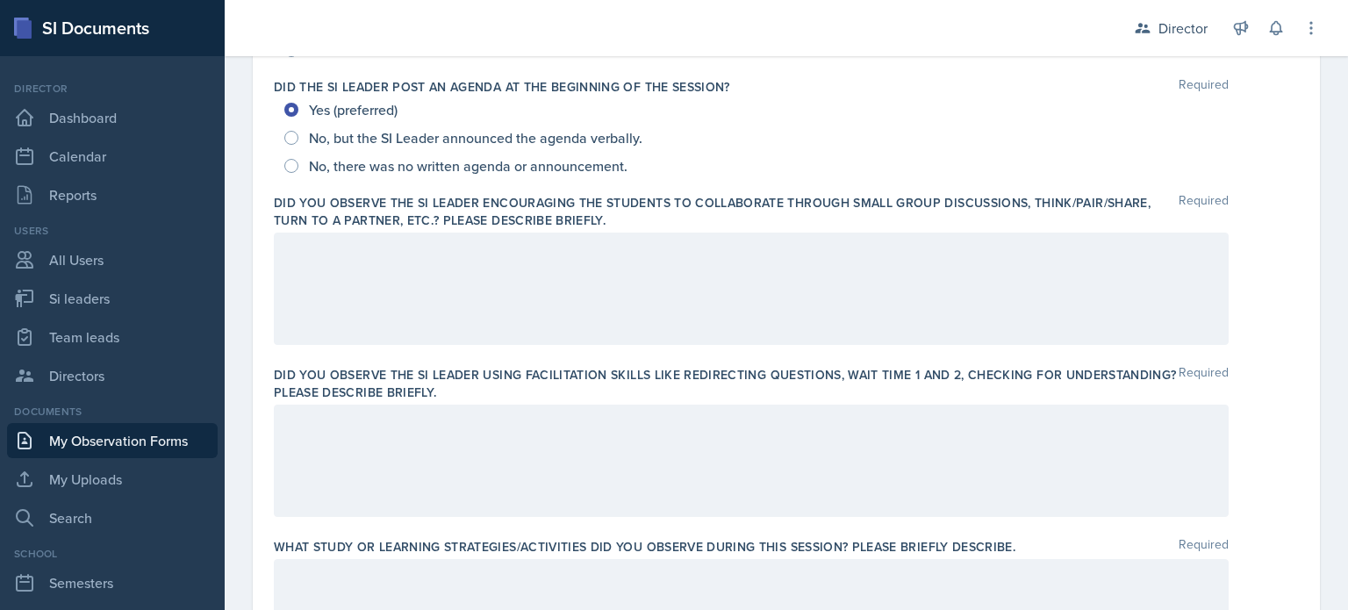
click at [474, 304] on div at bounding box center [751, 288] width 955 height 112
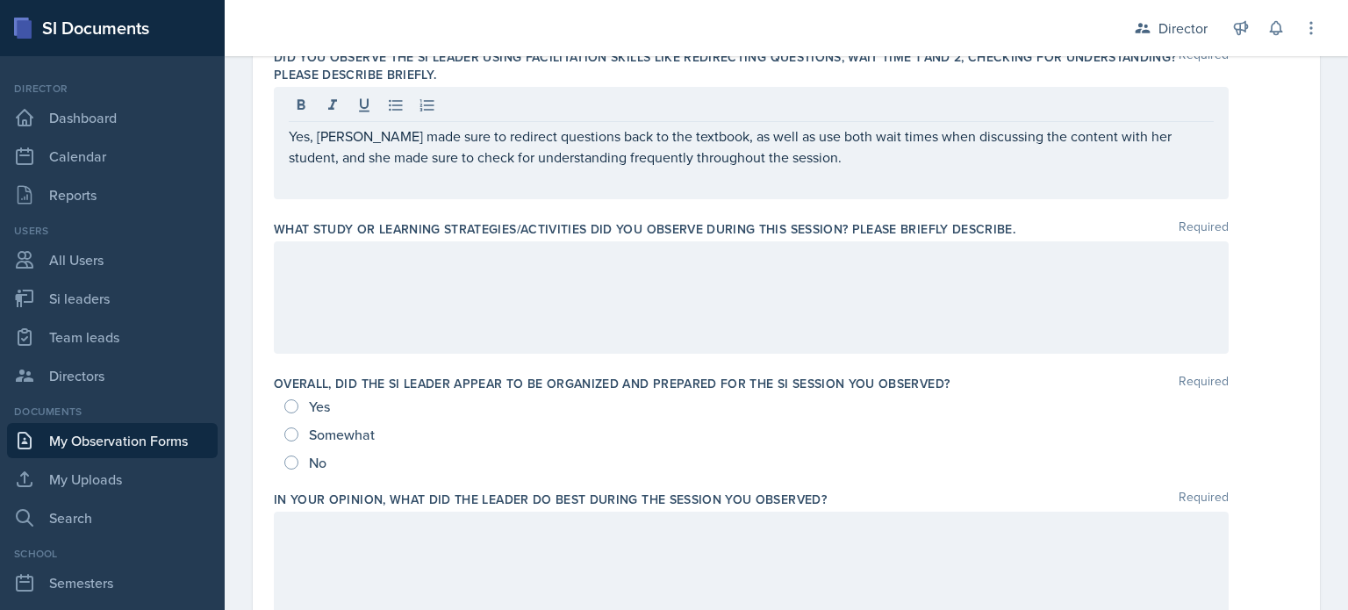
click at [807, 338] on div at bounding box center [751, 297] width 955 height 112
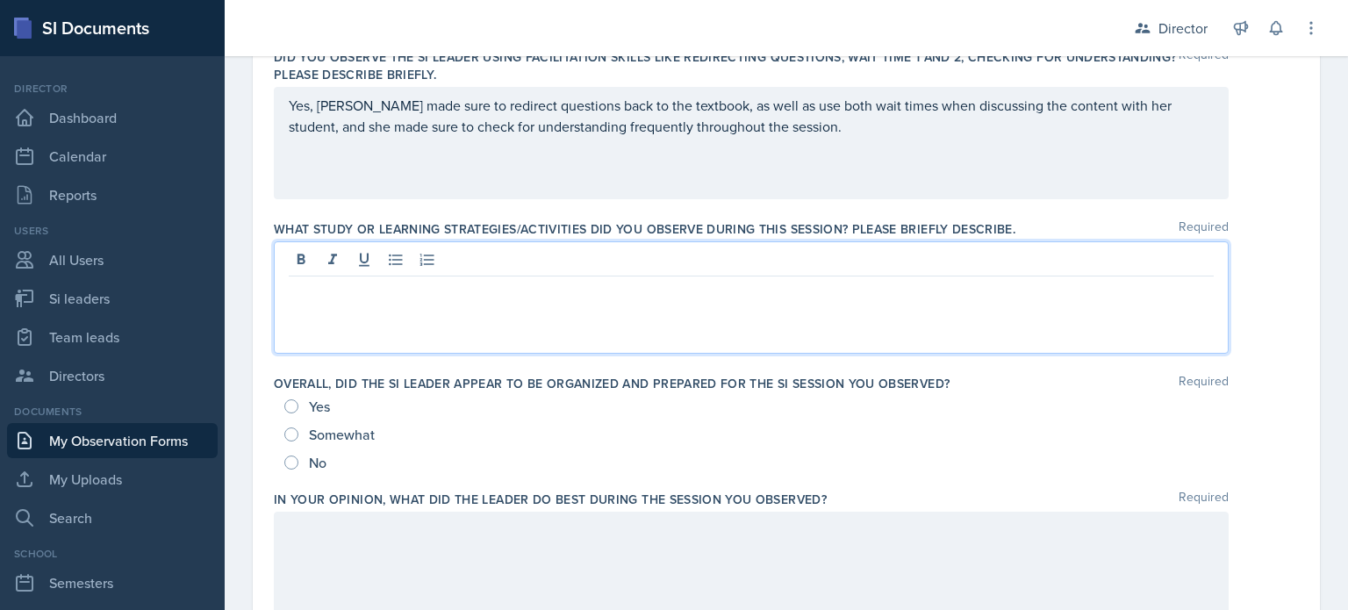
scroll to position [758, 0]
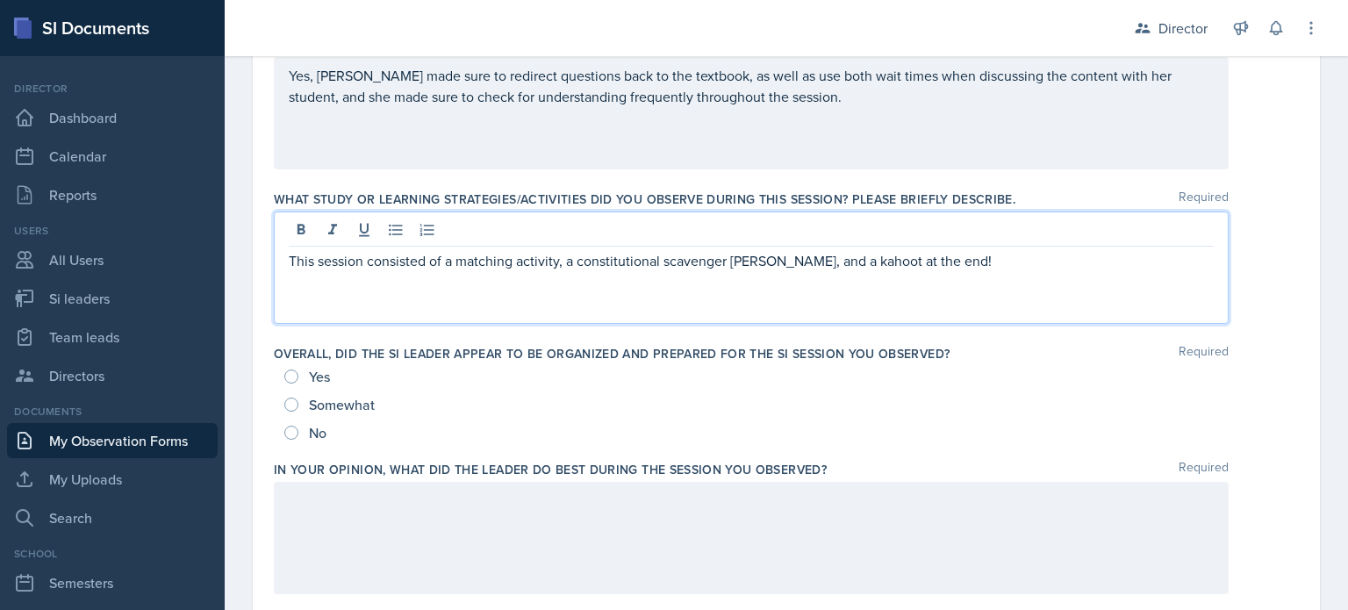
click at [318, 373] on span "Yes" at bounding box center [319, 377] width 21 height 18
click at [298, 373] on input "Yes" at bounding box center [291, 376] width 14 height 14
radio input "true"
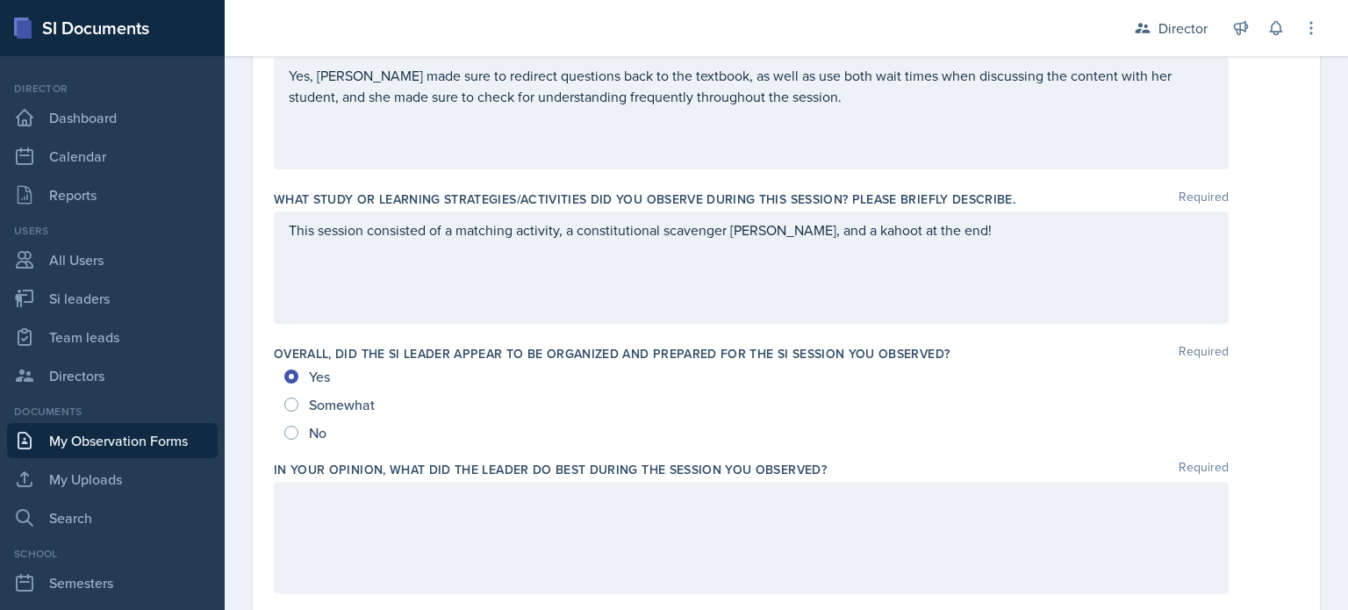
click at [955, 245] on div "This session consisted of a matching activity, a constitutional scavenger hunt,…" at bounding box center [751, 267] width 955 height 112
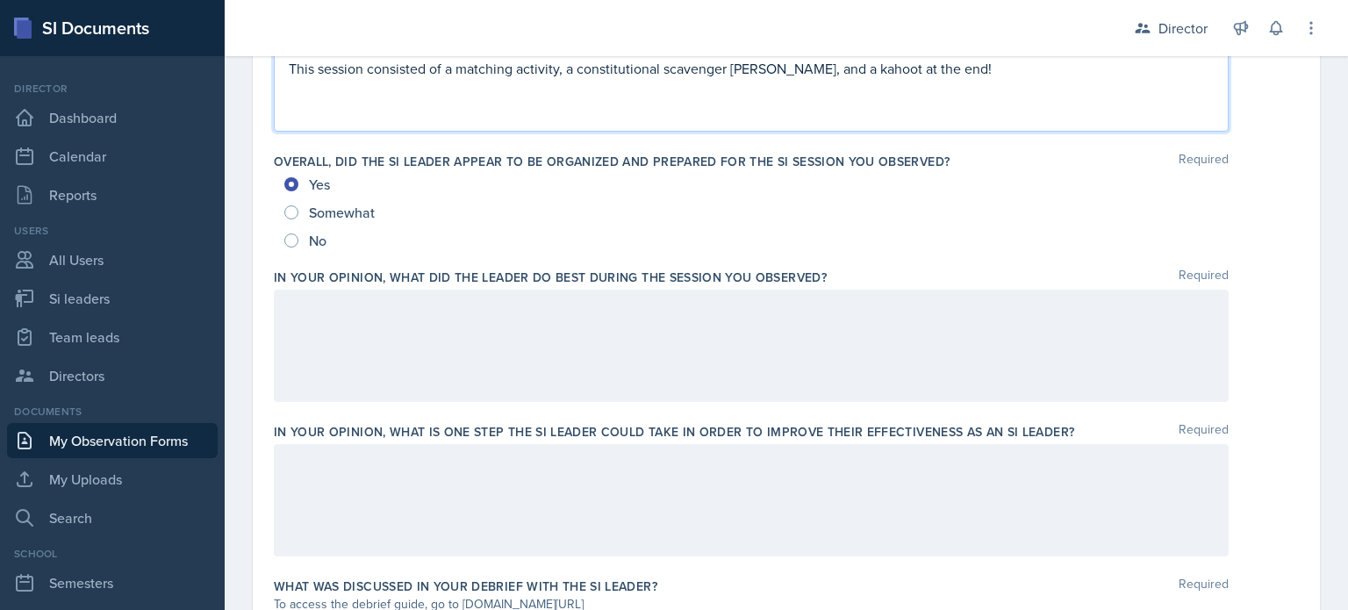
click at [611, 354] on div at bounding box center [751, 346] width 955 height 112
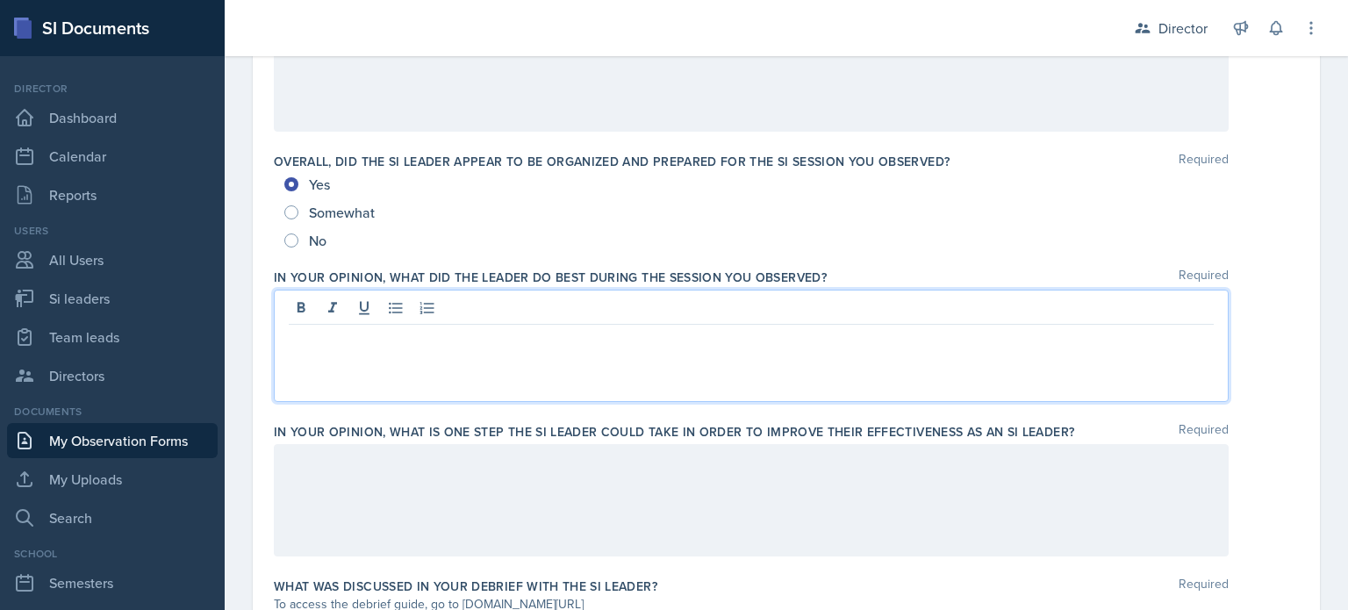
scroll to position [950, 0]
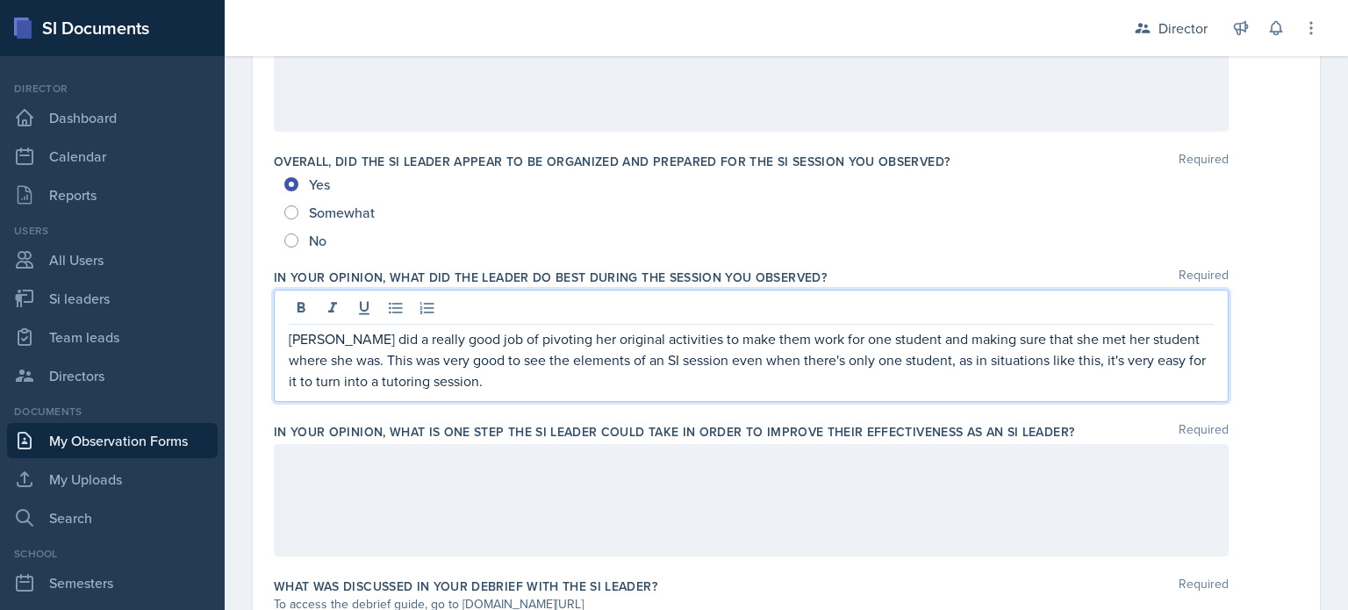
click at [511, 562] on div "In your opinion, what is ONE step the SI Leader could take in order to improve …" at bounding box center [786, 493] width 1025 height 154
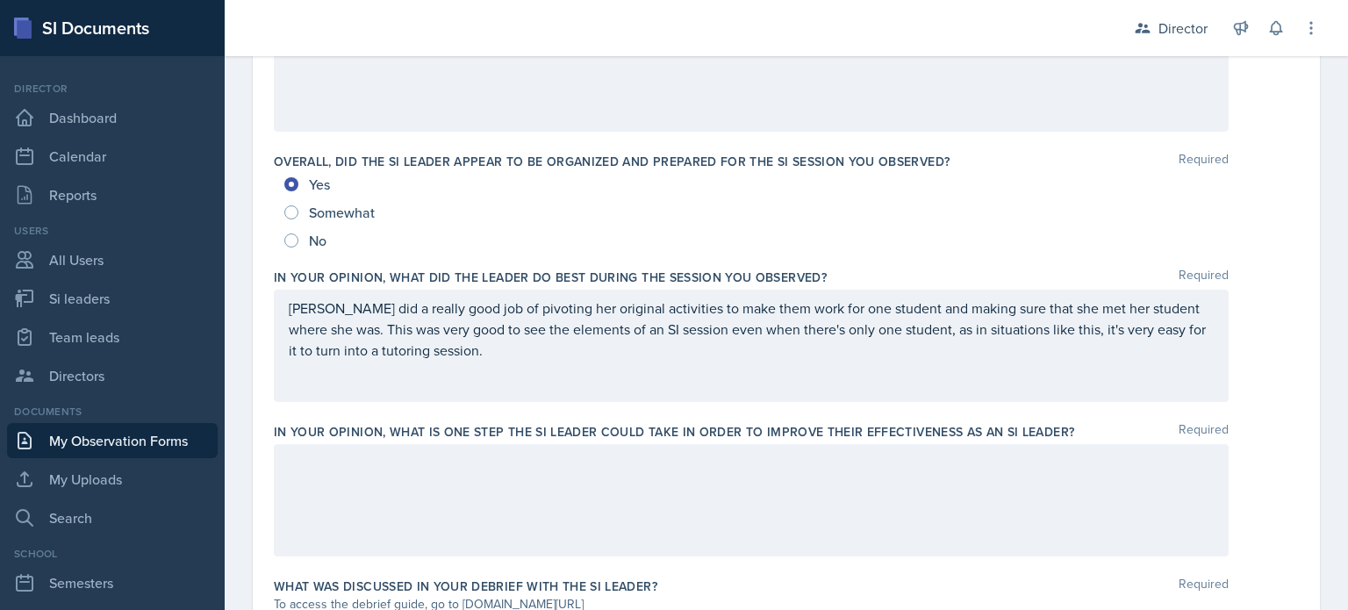
click at [526, 516] on div at bounding box center [751, 500] width 955 height 112
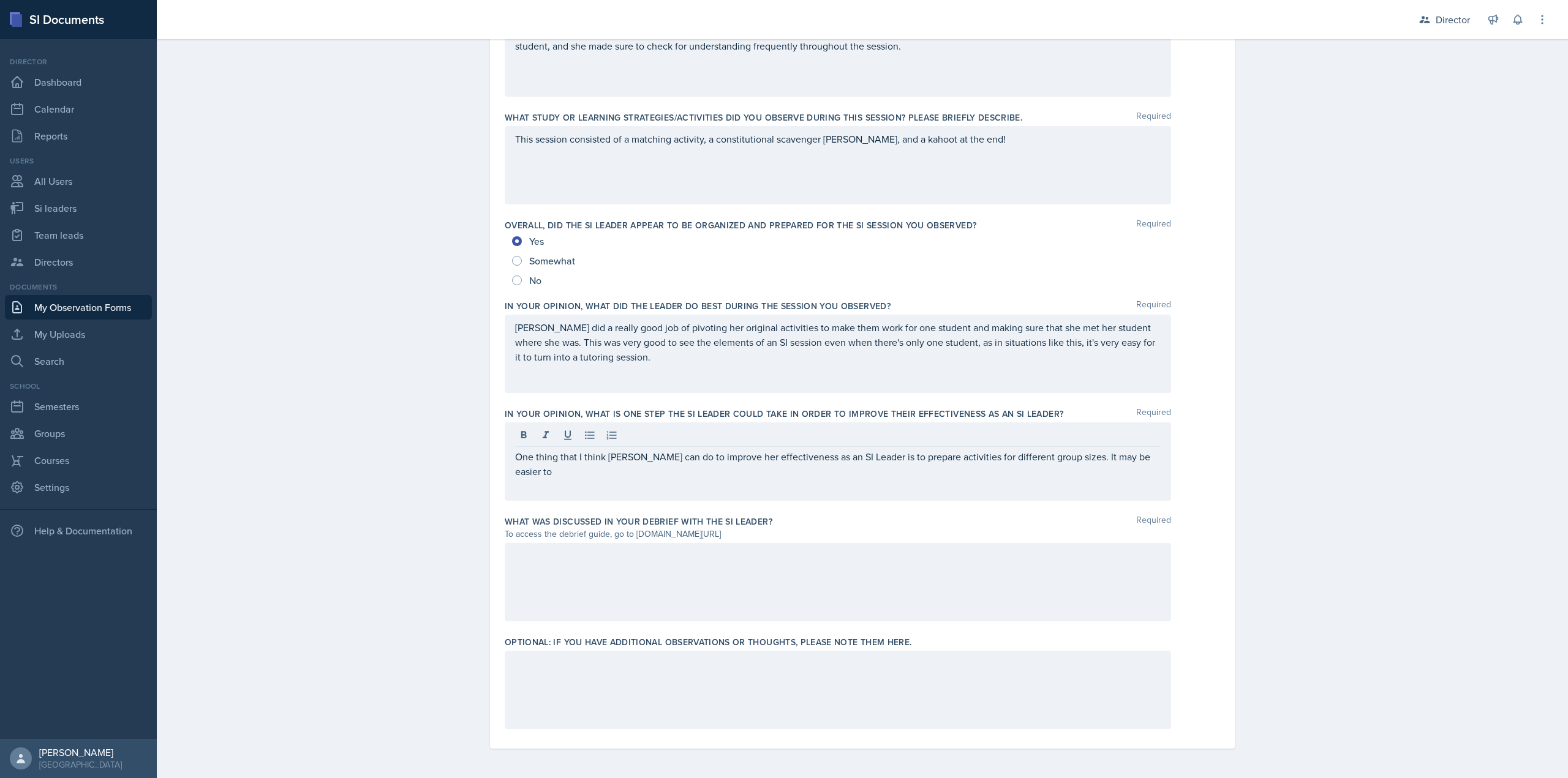
scroll to position [551, 0]
click at [864, 425] on p "One thing that I think LaRyn can do to improve her effectiveness as an SI Leade…" at bounding box center [838, 464] width 646 height 29
click at [940, 425] on div "One thing that I think LaRyn can do to improve her effectiveness as an SI Leade…" at bounding box center [838, 461] width 667 height 78
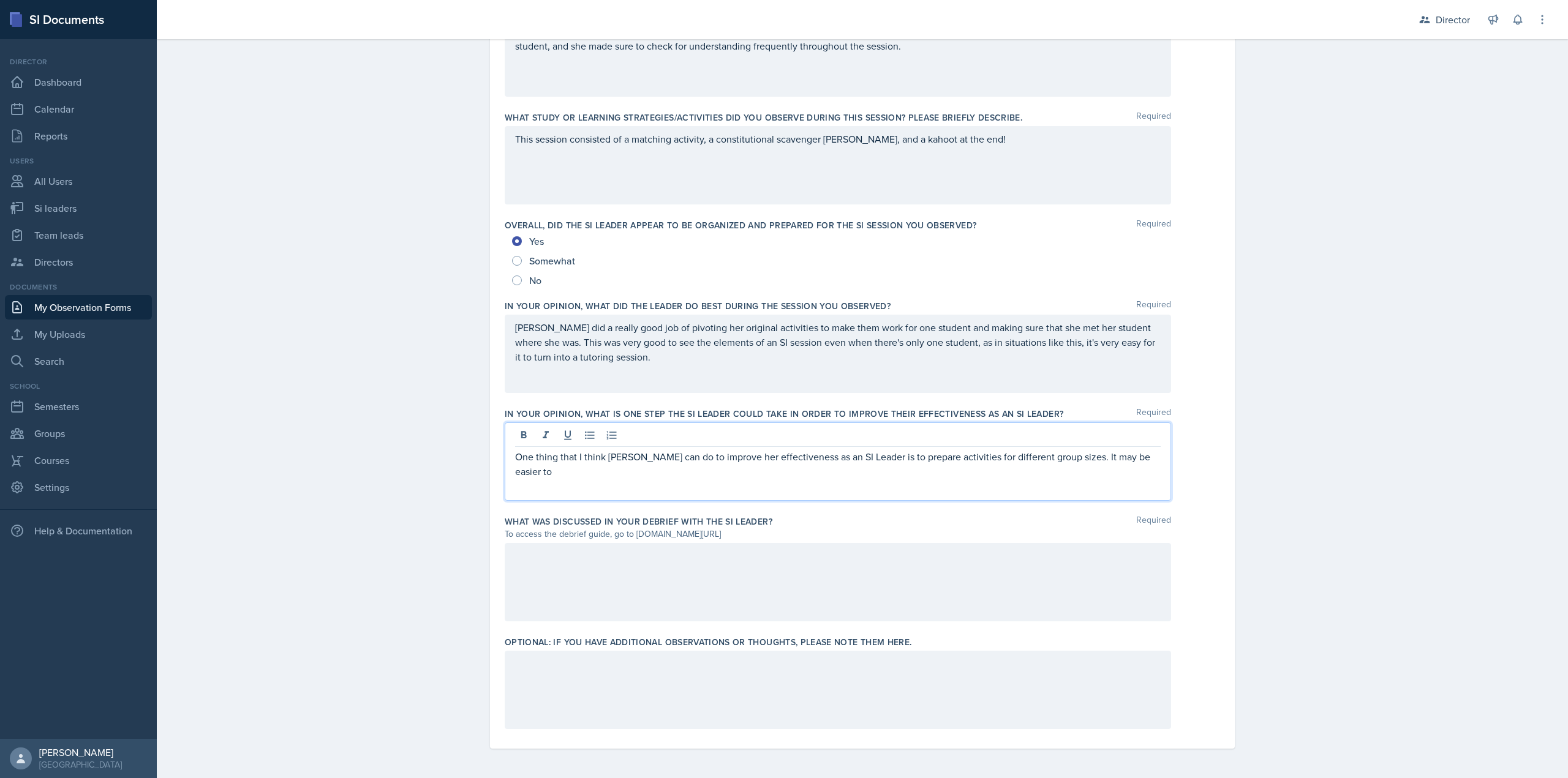
click at [940, 425] on p "One thing that I think LaRyn can do to improve her effectiveness as an SI Leade…" at bounding box center [838, 464] width 646 height 29
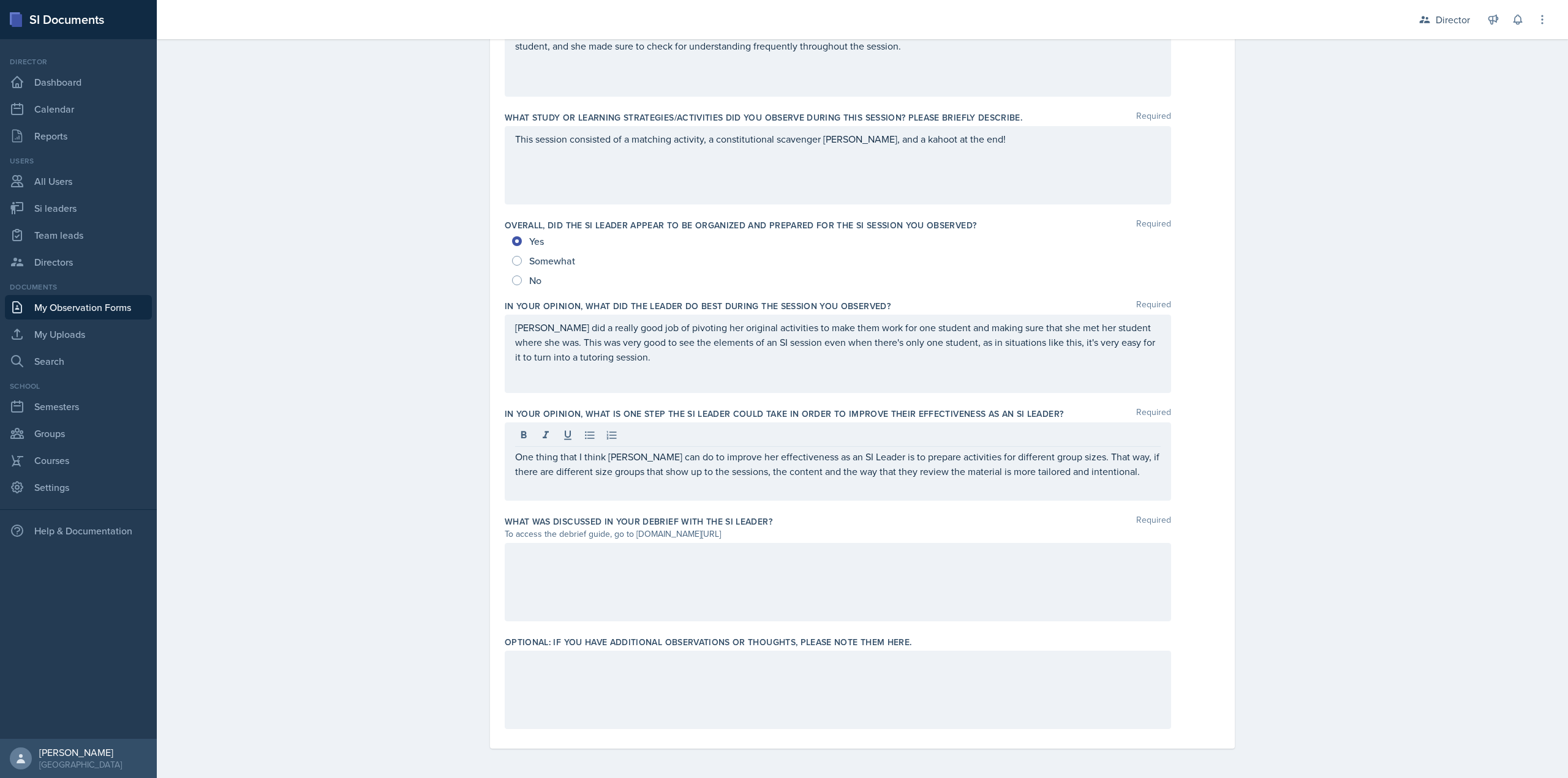
click at [764, 425] on div at bounding box center [838, 582] width 667 height 78
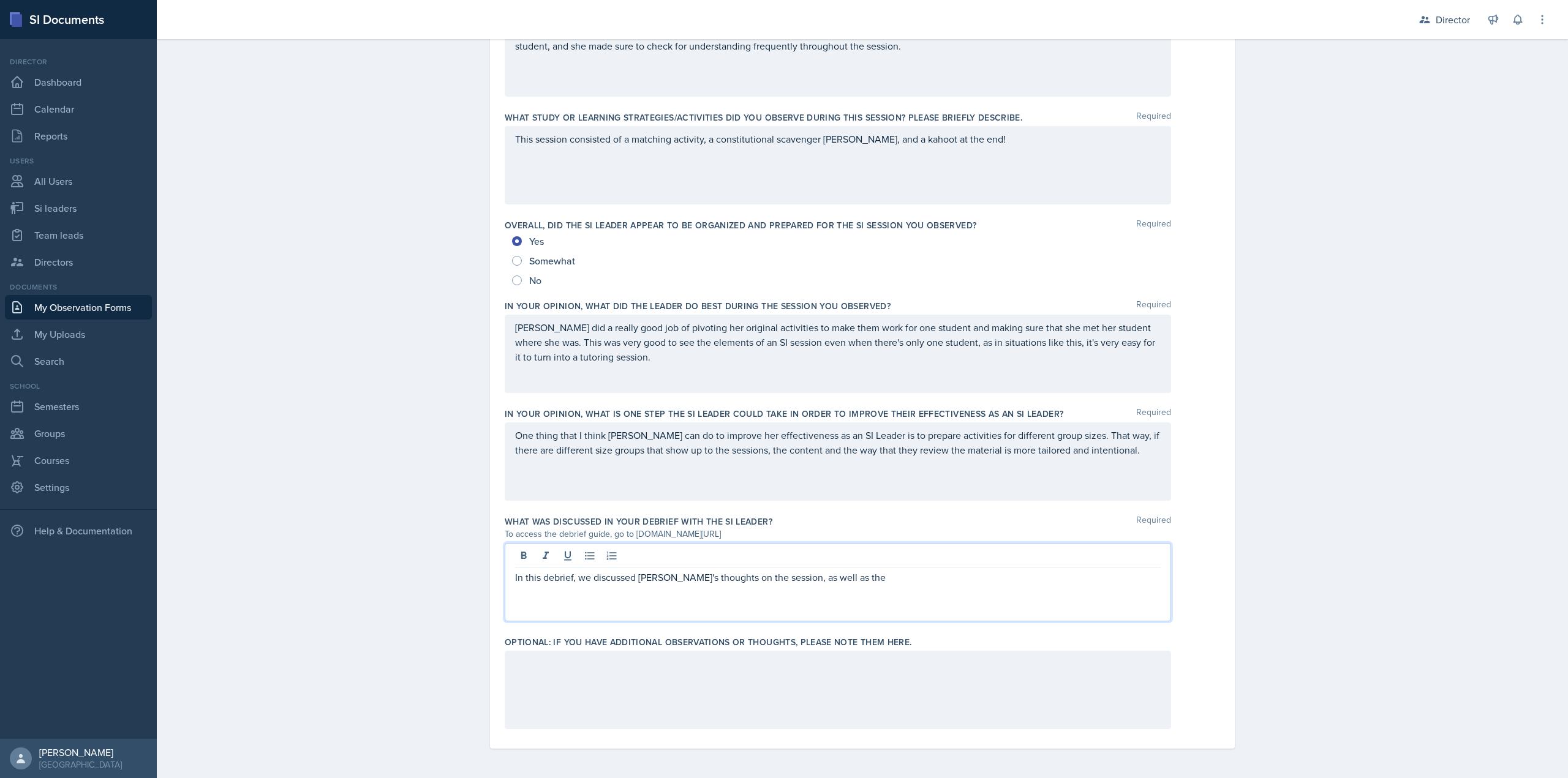
click at [882, 425] on div "In this debrief, we discussed LaRyn's thoughts on the session, as well as the" at bounding box center [838, 582] width 667 height 78
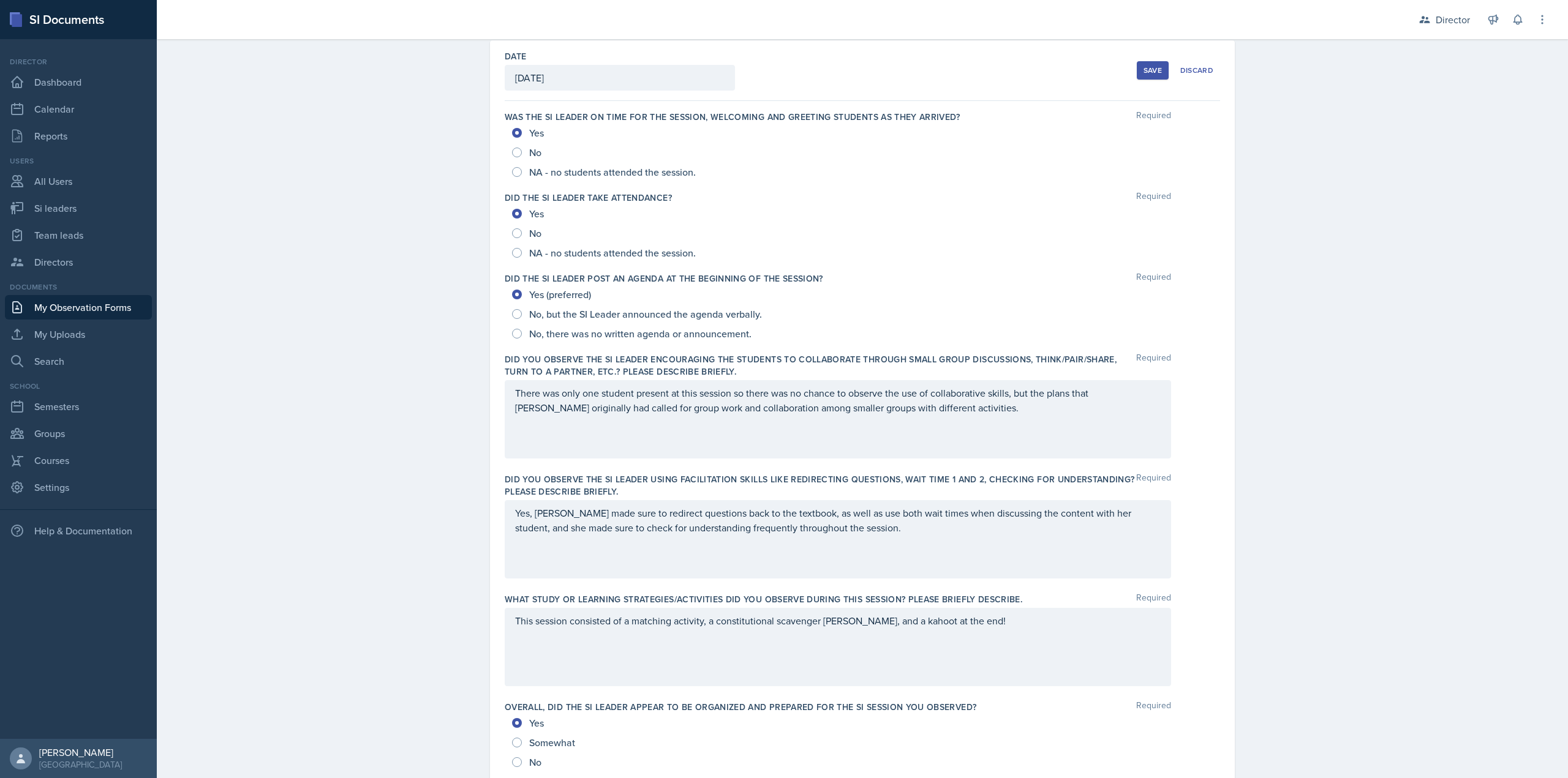
scroll to position [0, 0]
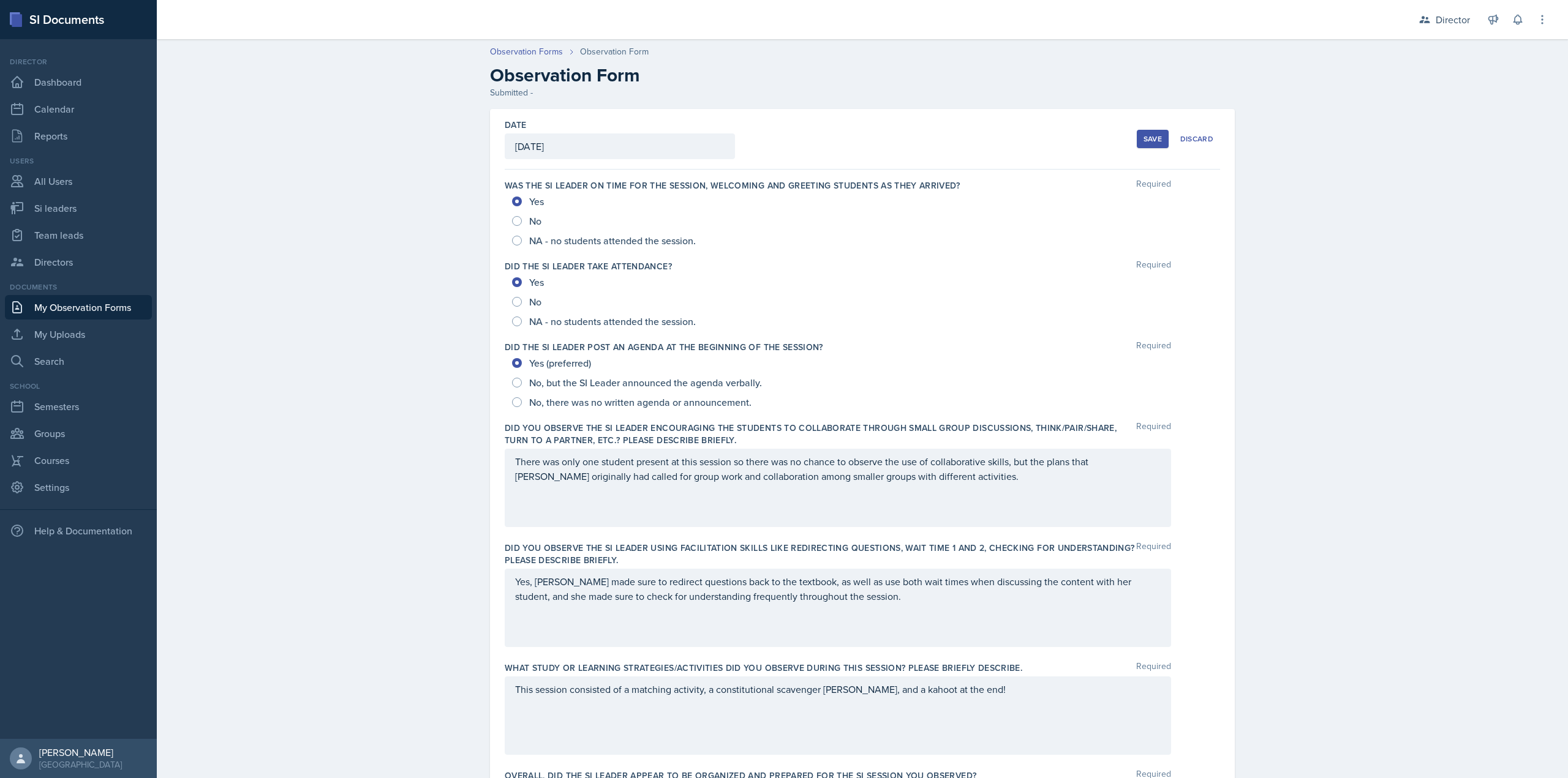
click at [940, 141] on div "Save" at bounding box center [1153, 139] width 18 height 10
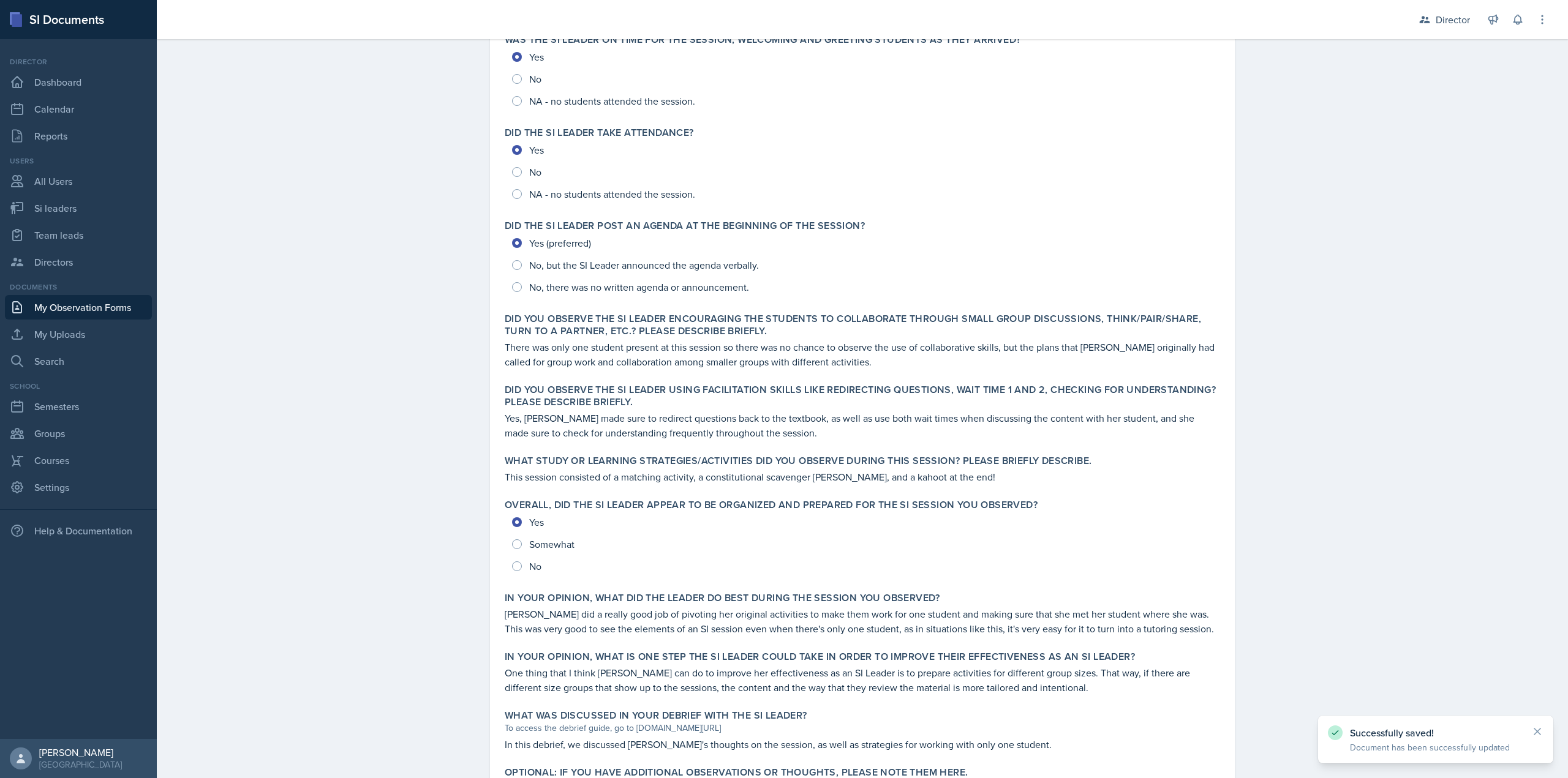
scroll to position [227, 0]
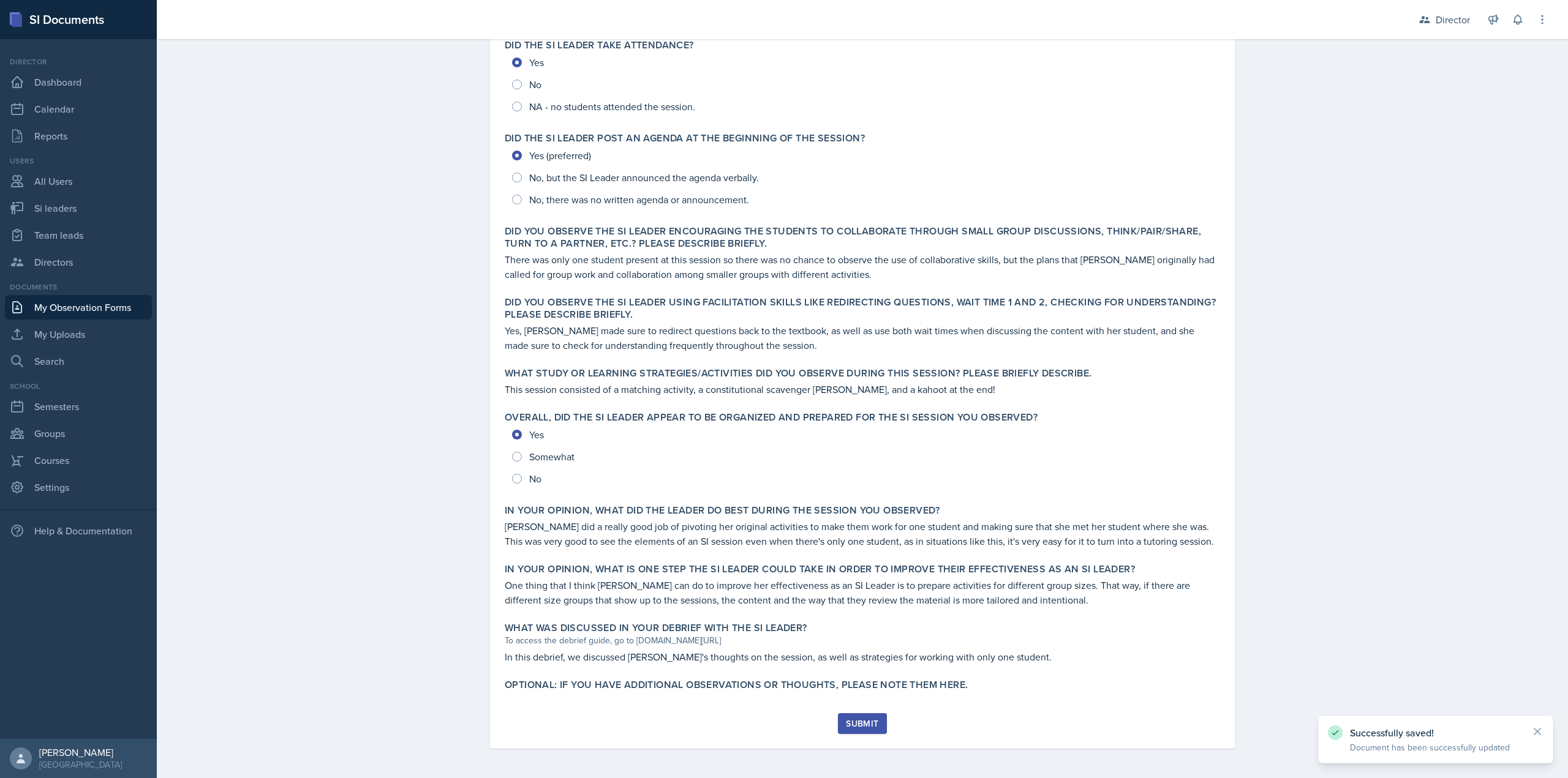
click at [847, 425] on div "Submit" at bounding box center [862, 724] width 32 height 10
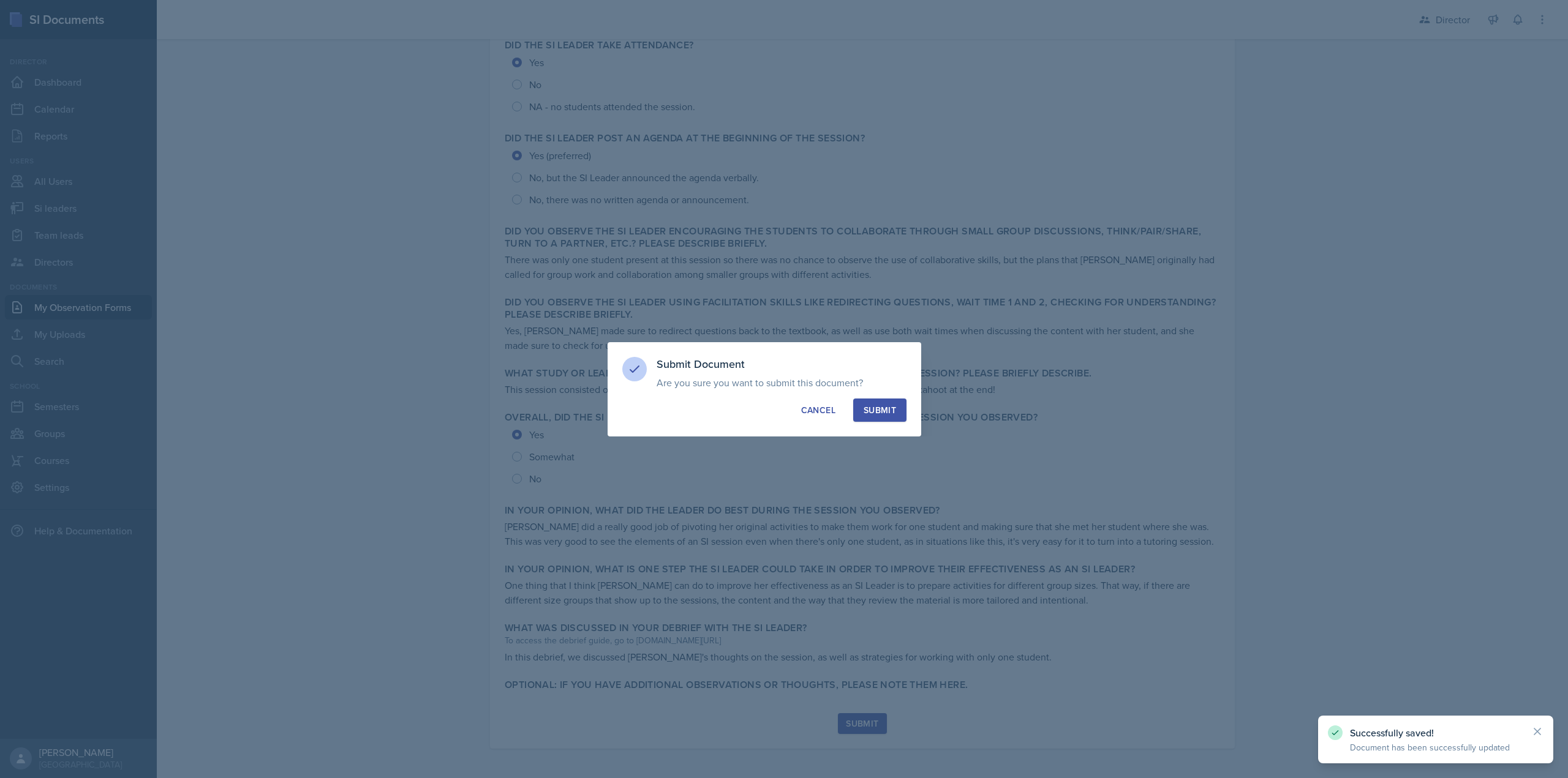
click at [882, 407] on div "Submit" at bounding box center [880, 410] width 32 height 13
radio input "true"
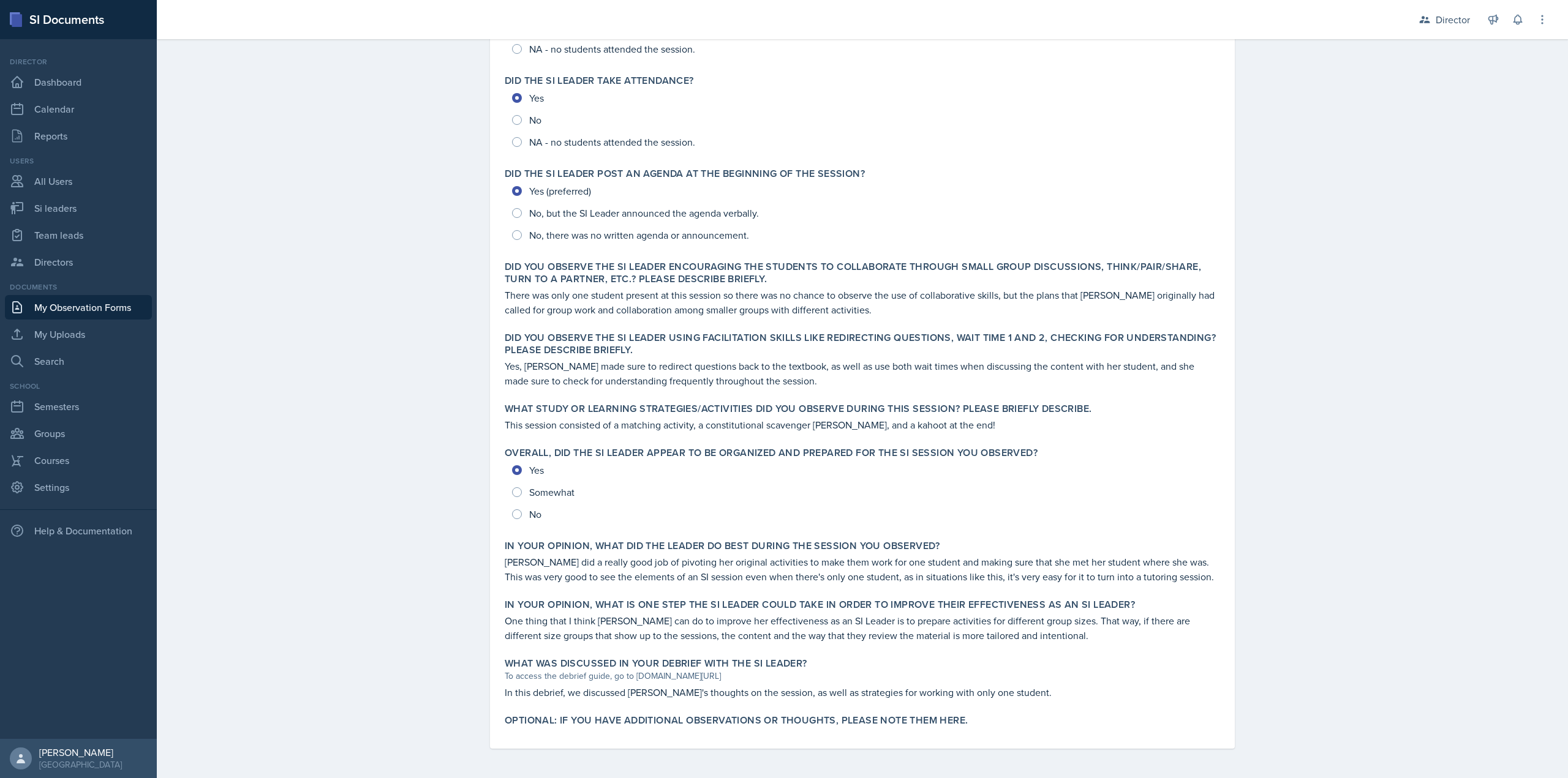
scroll to position [0, 0]
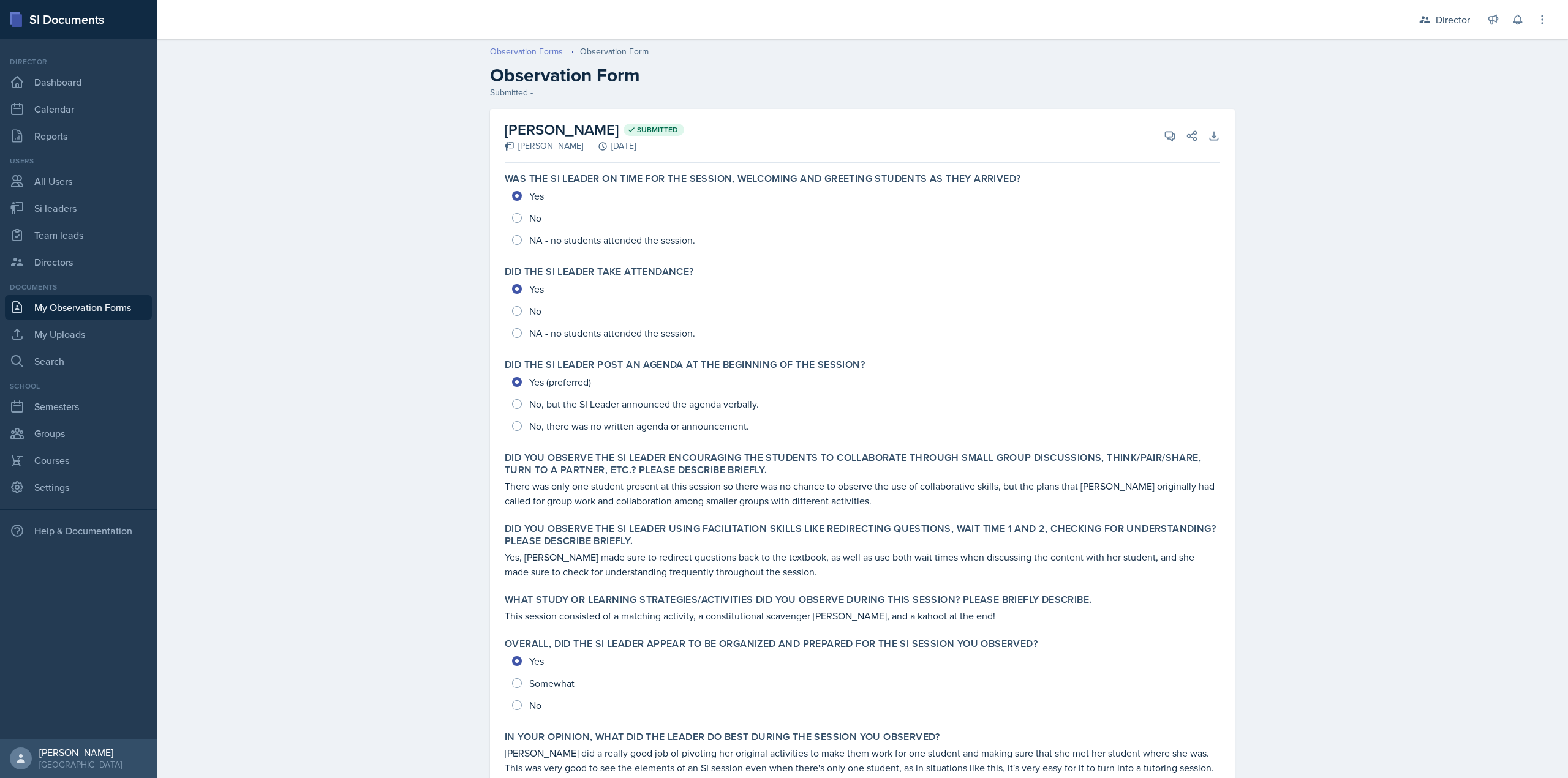
click at [518, 53] on link "Observation Forms" at bounding box center [526, 52] width 73 height 13
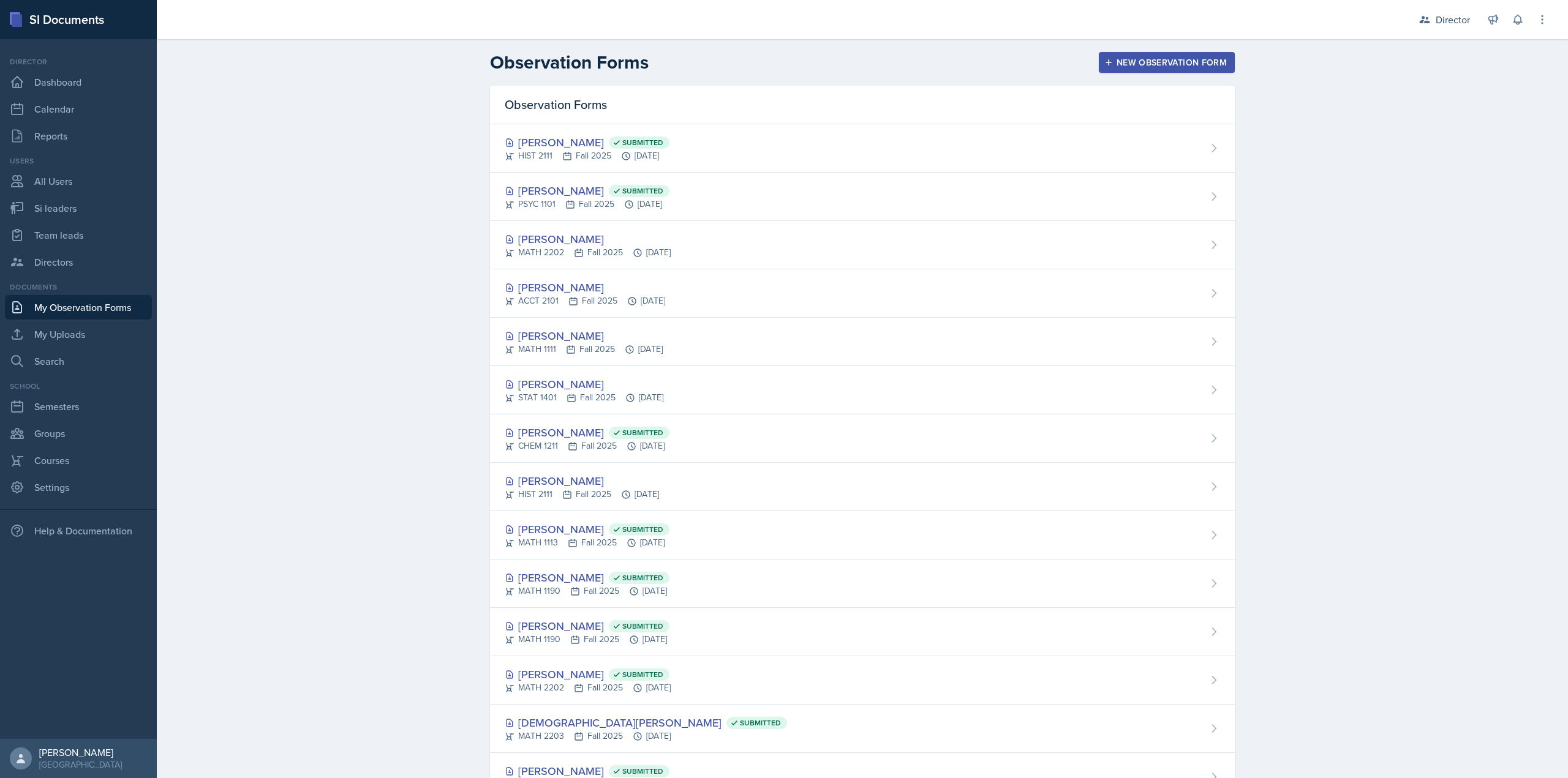
click at [60, 309] on link "My Observation Forms" at bounding box center [78, 307] width 147 height 24
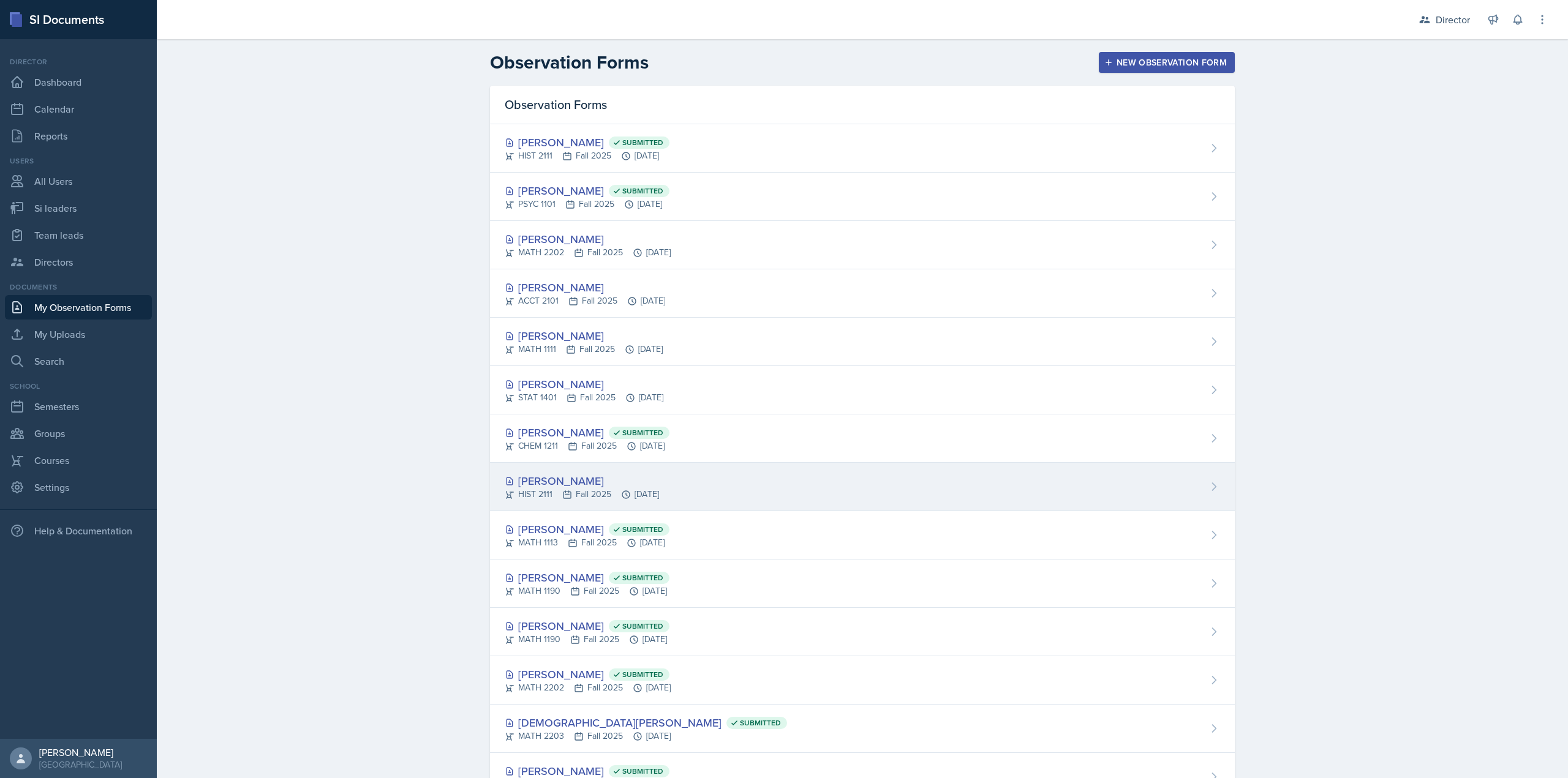
click at [702, 425] on div "Amelia Dodson HIST 2111 Fall 2025 Oct 1st, 2025" at bounding box center [862, 486] width 745 height 48
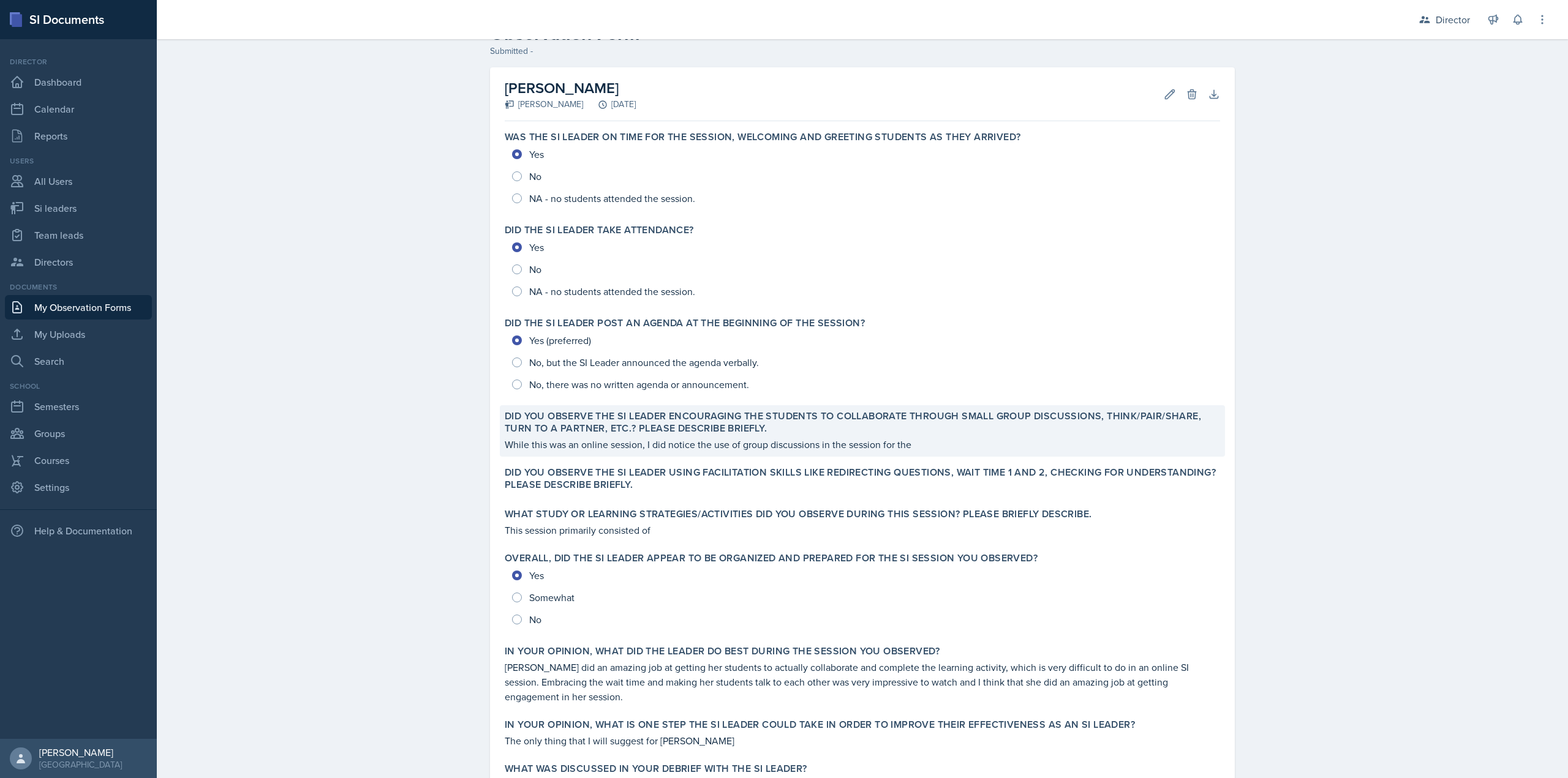
scroll to position [61, 0]
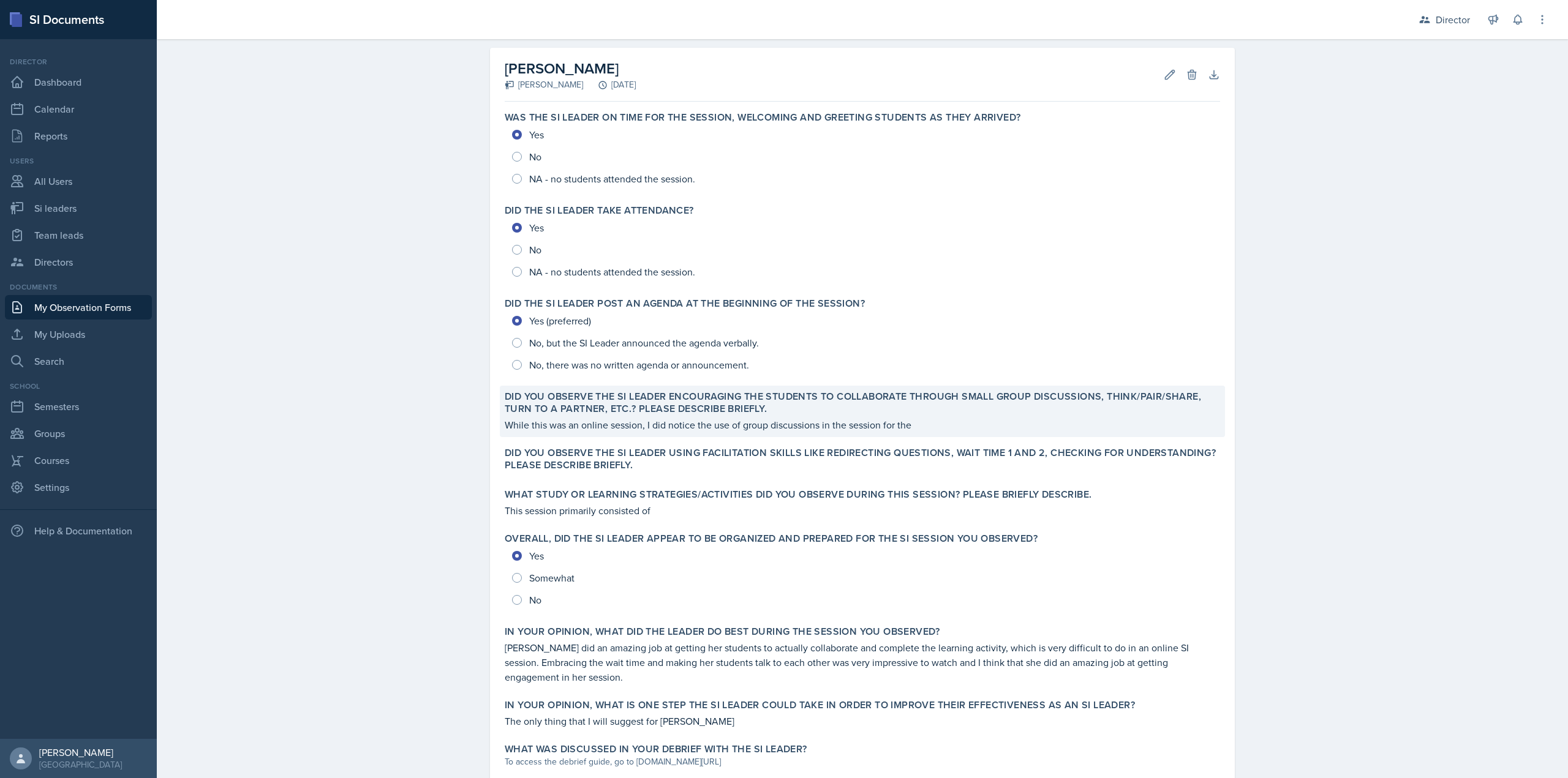
click at [631, 407] on label "Did you observe the SI Leader encouraging the students to collaborate through s…" at bounding box center [862, 403] width 716 height 24
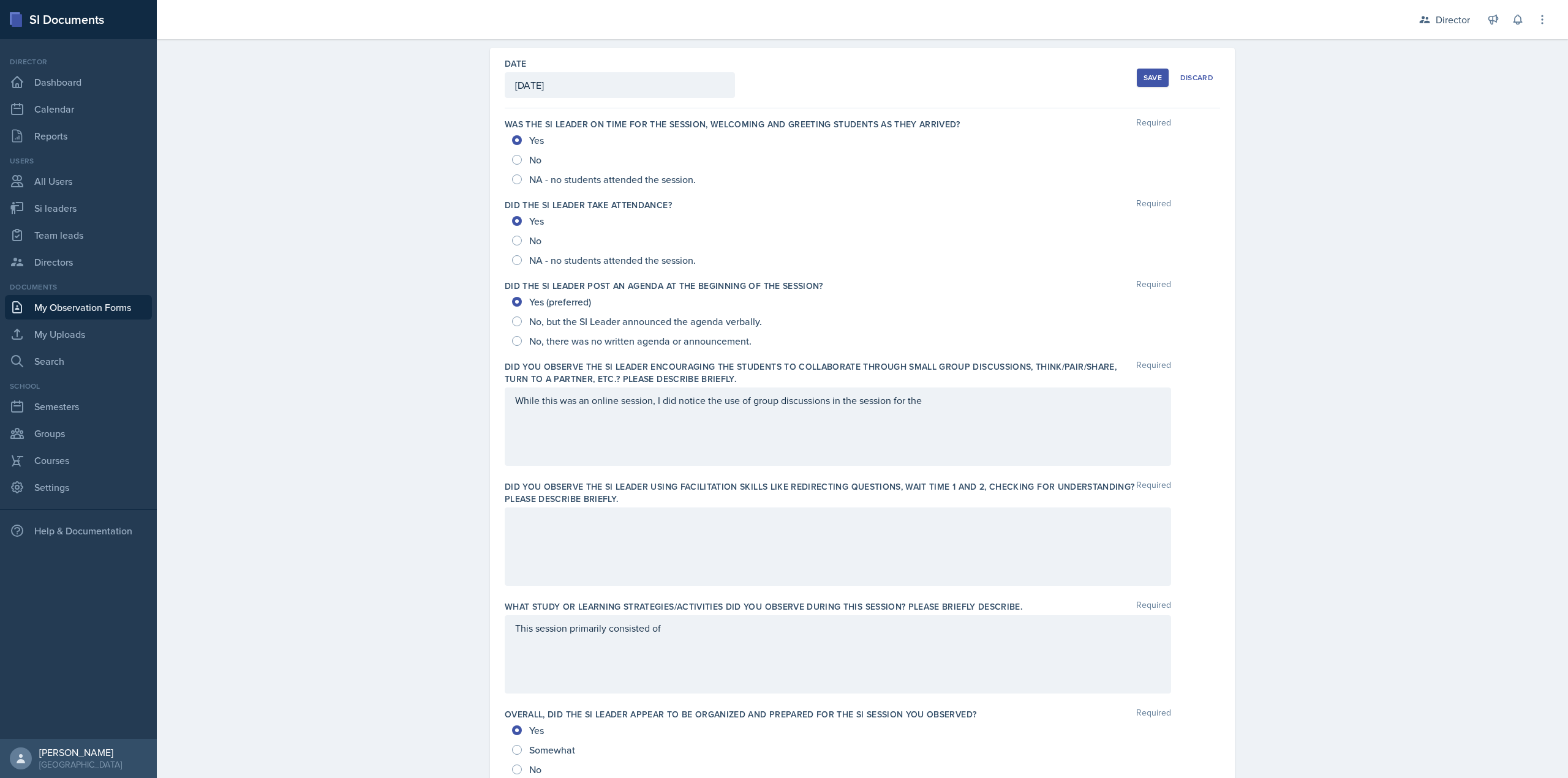
click at [940, 419] on div "While this was an online session, I did notice the use of group discussions in …" at bounding box center [838, 426] width 667 height 78
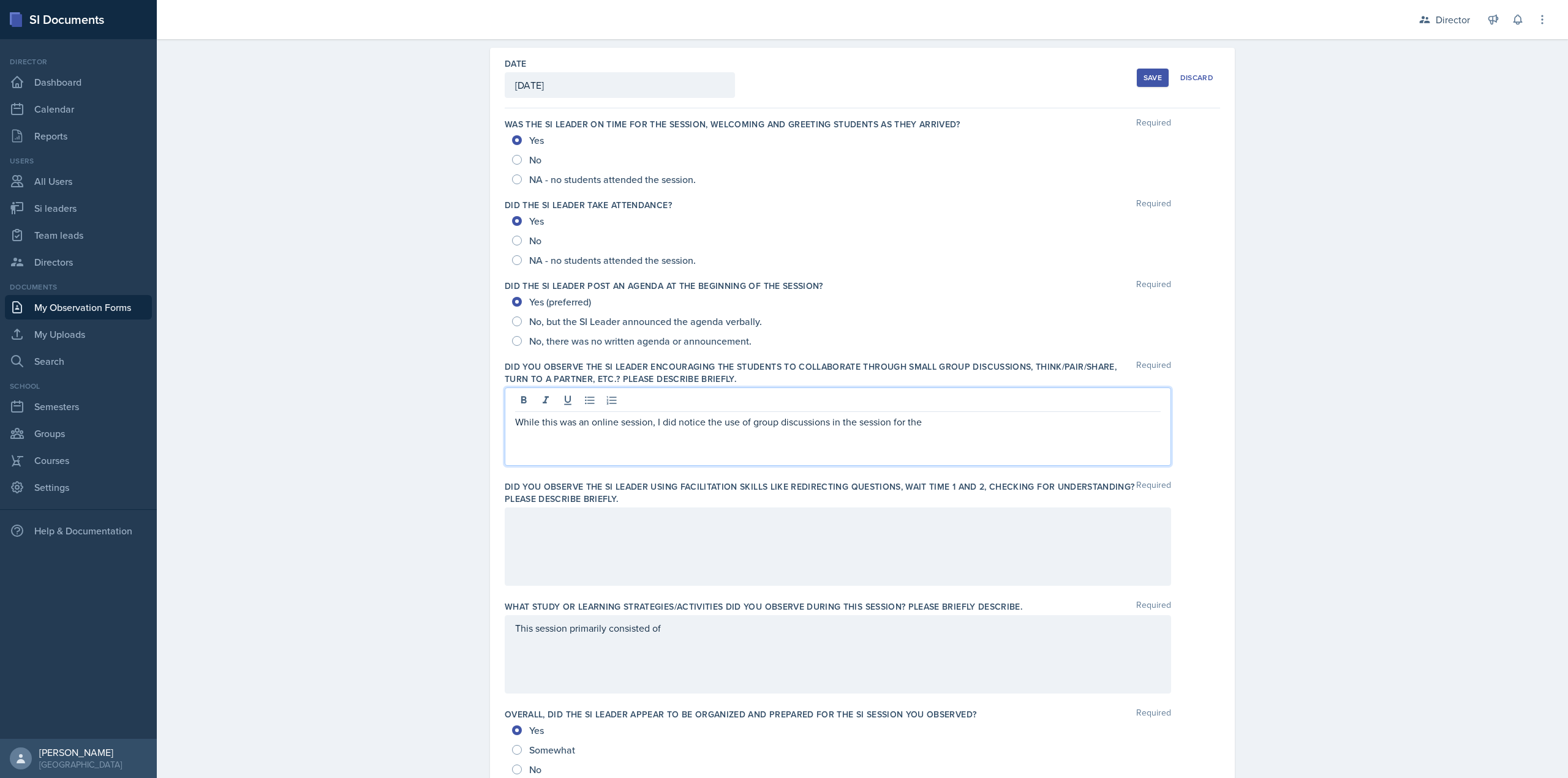
scroll to position [82, 0]
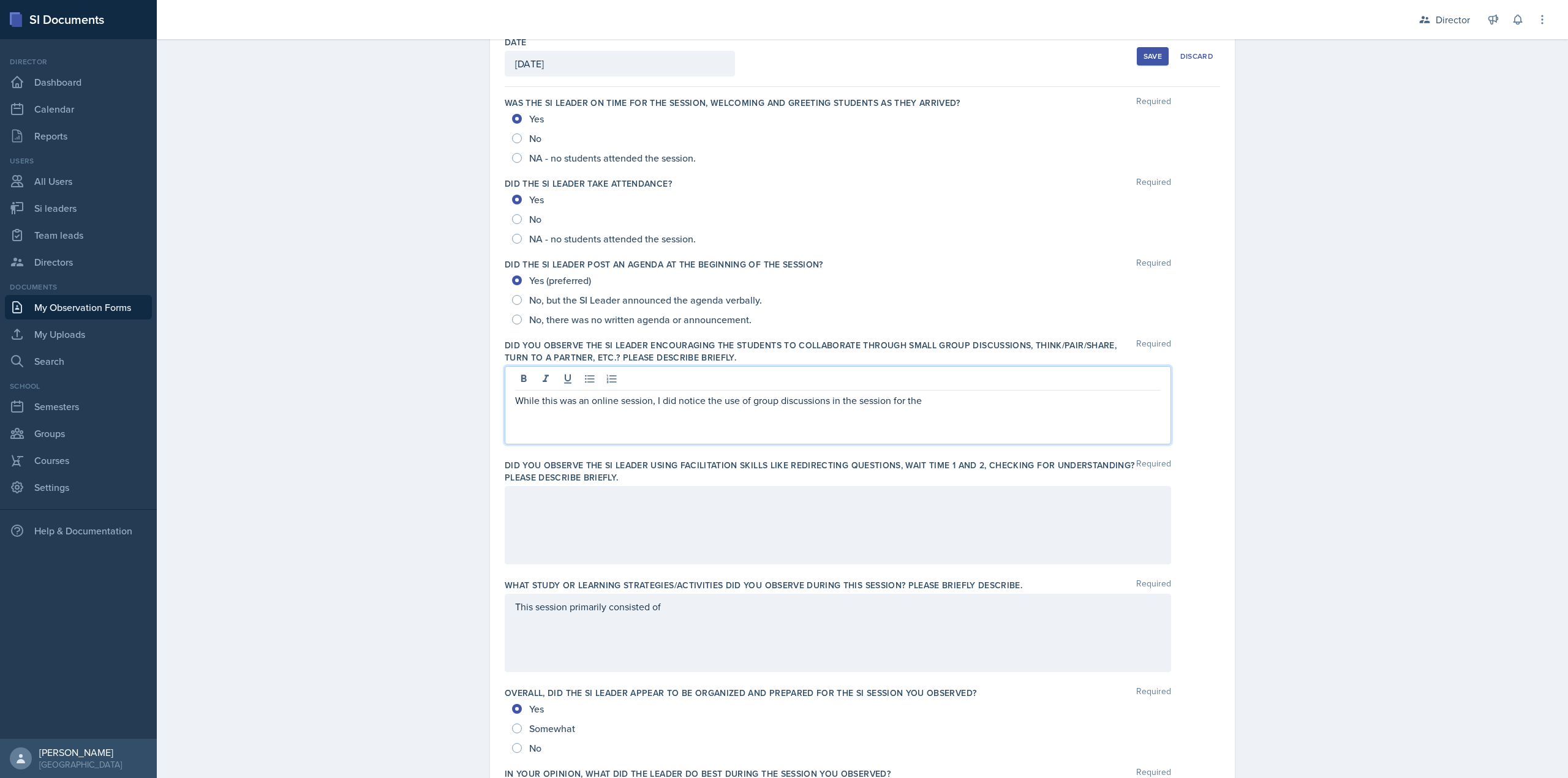
click at [931, 401] on p "While this was an online session, I did notice the use of group discussions in …" at bounding box center [838, 400] width 646 height 15
click at [861, 425] on div at bounding box center [838, 525] width 667 height 78
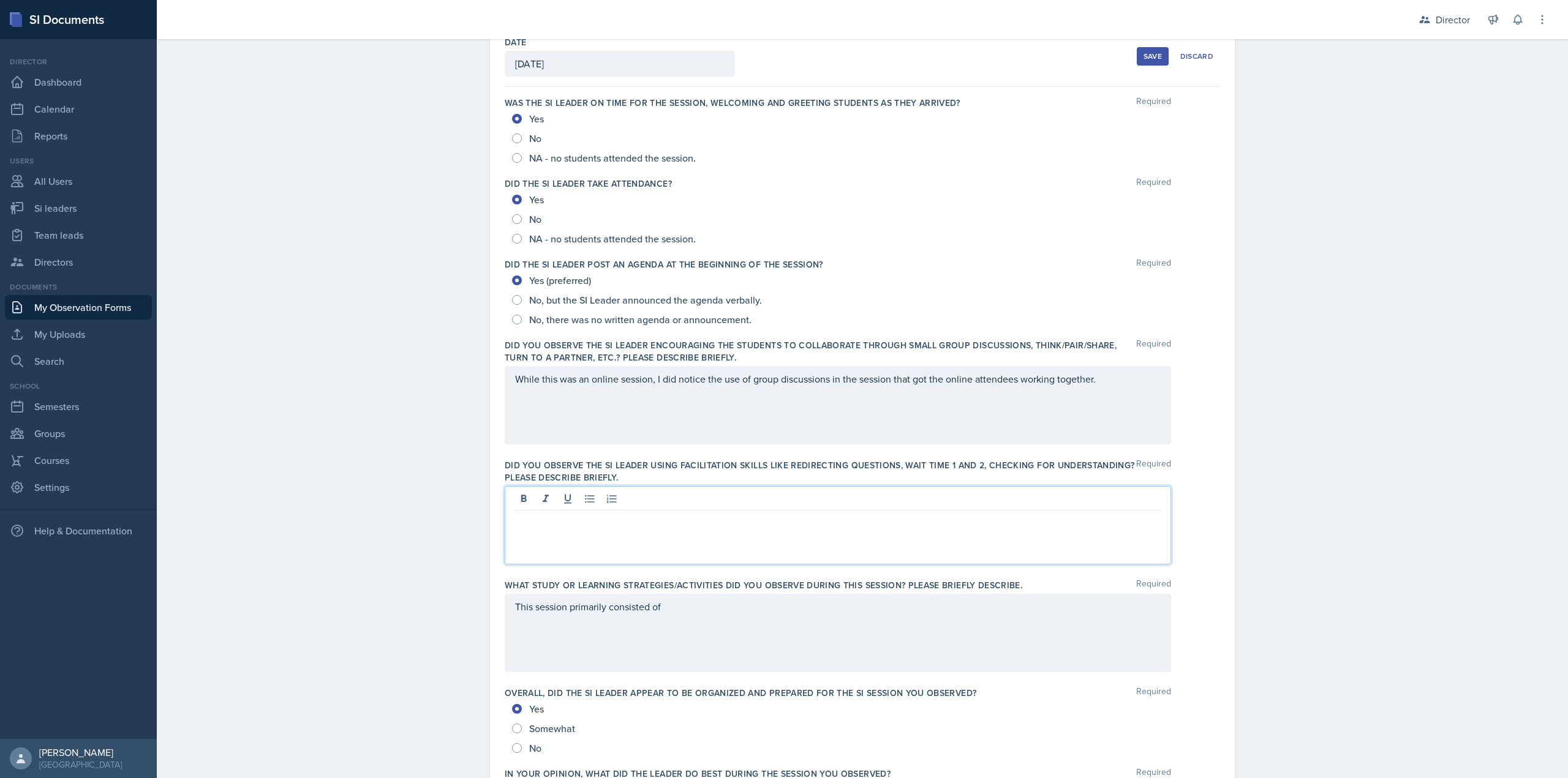
scroll to position [104, 0]
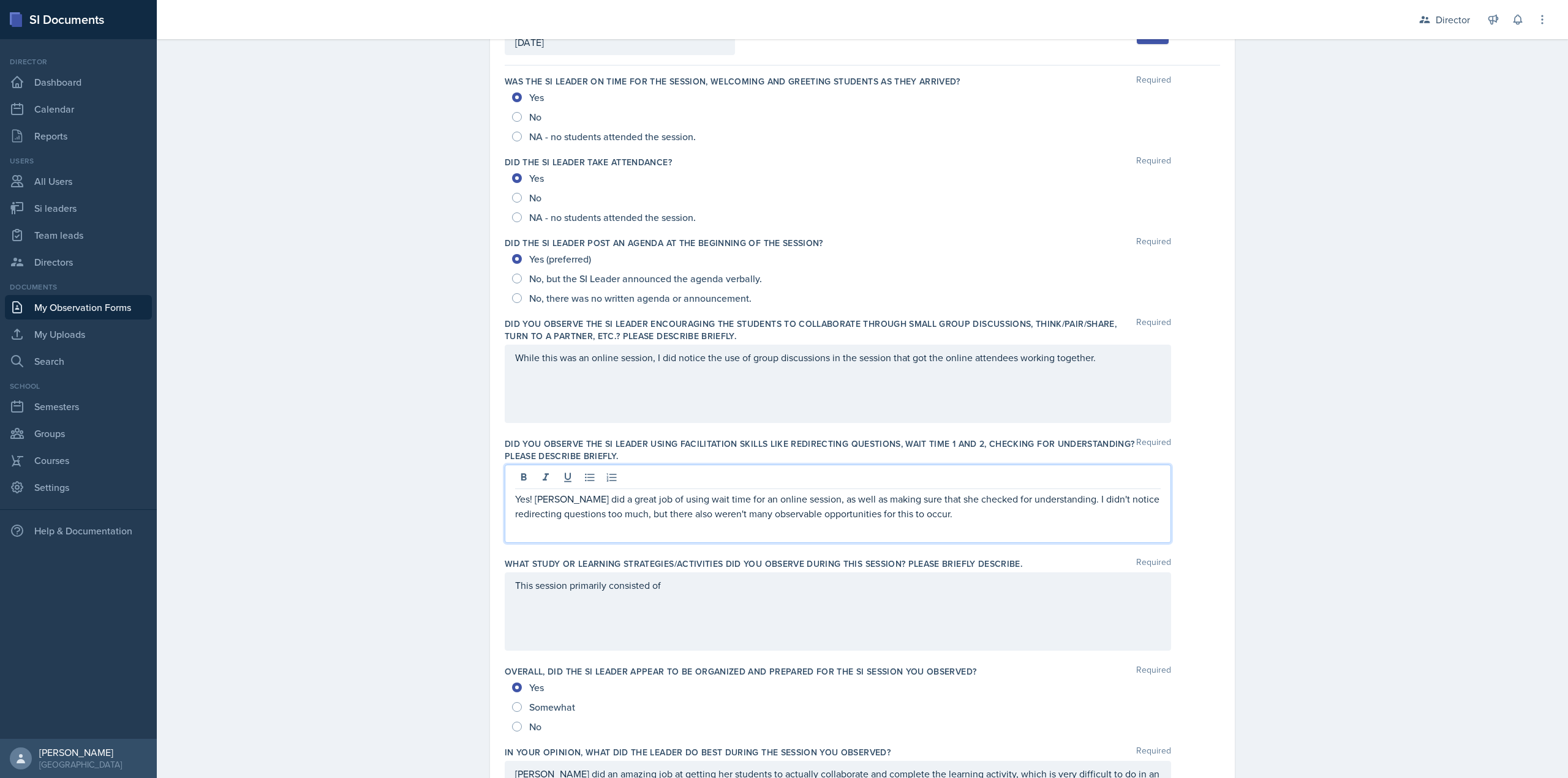
click at [763, 425] on div "This session primarily consisted of" at bounding box center [838, 611] width 667 height 78
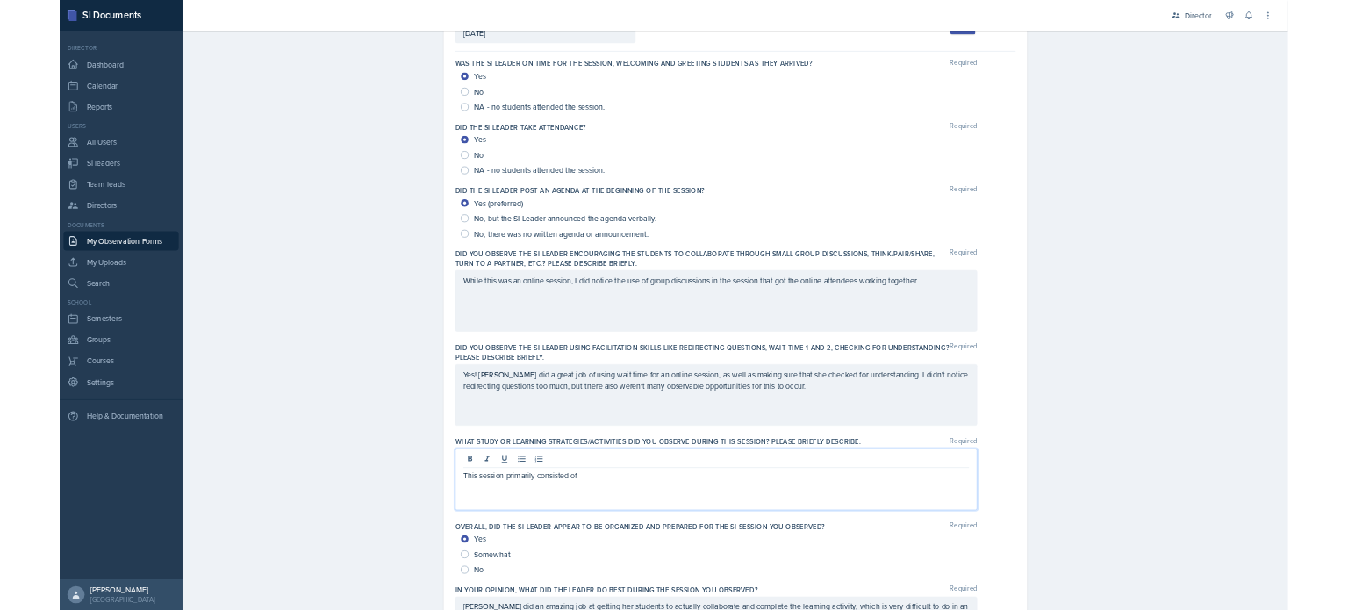
scroll to position [180, 0]
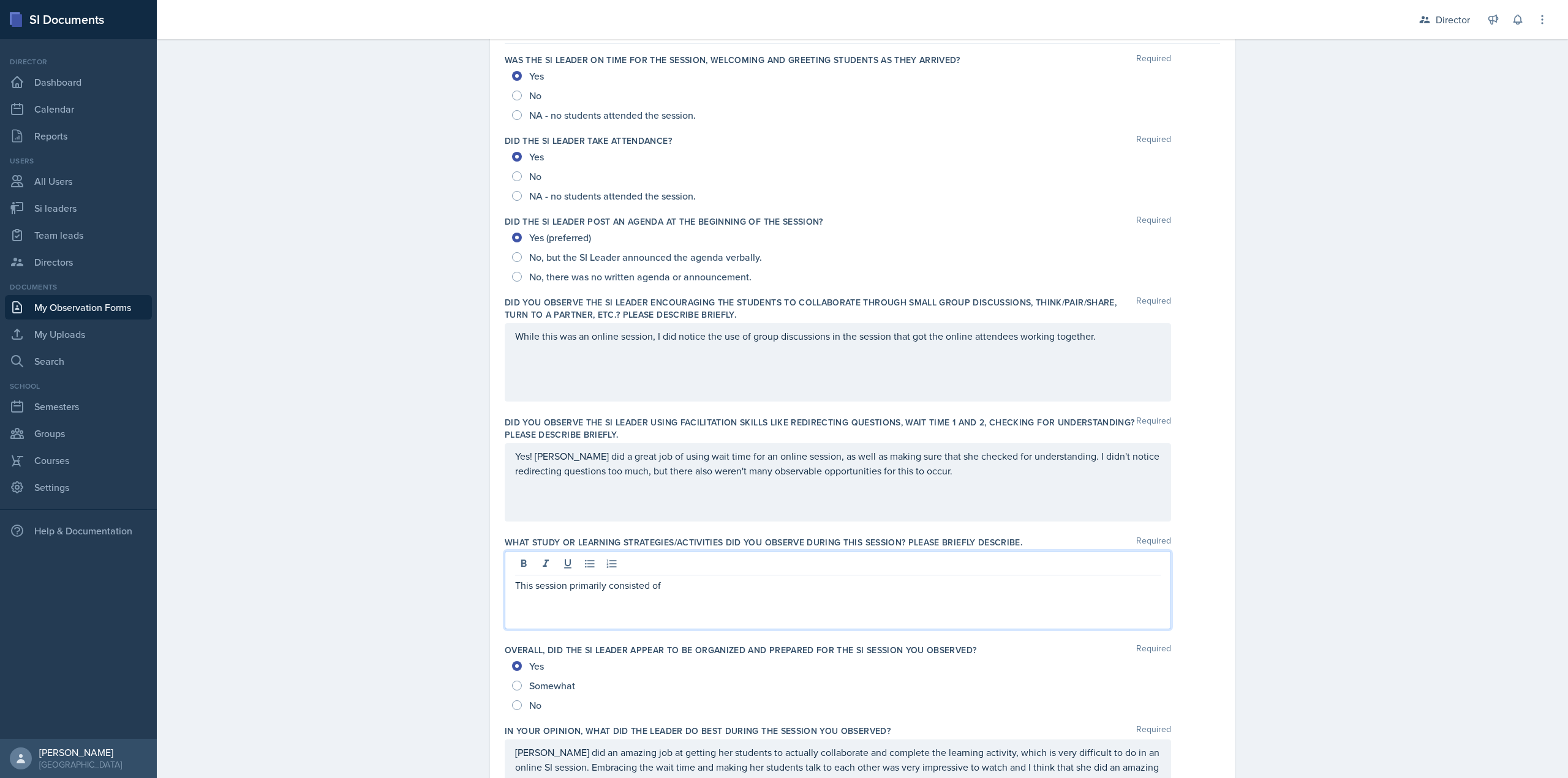
click at [753, 425] on div "This session primarily consisted of" at bounding box center [838, 590] width 667 height 78
click at [742, 425] on div "This session primarily consisted of" at bounding box center [838, 590] width 667 height 78
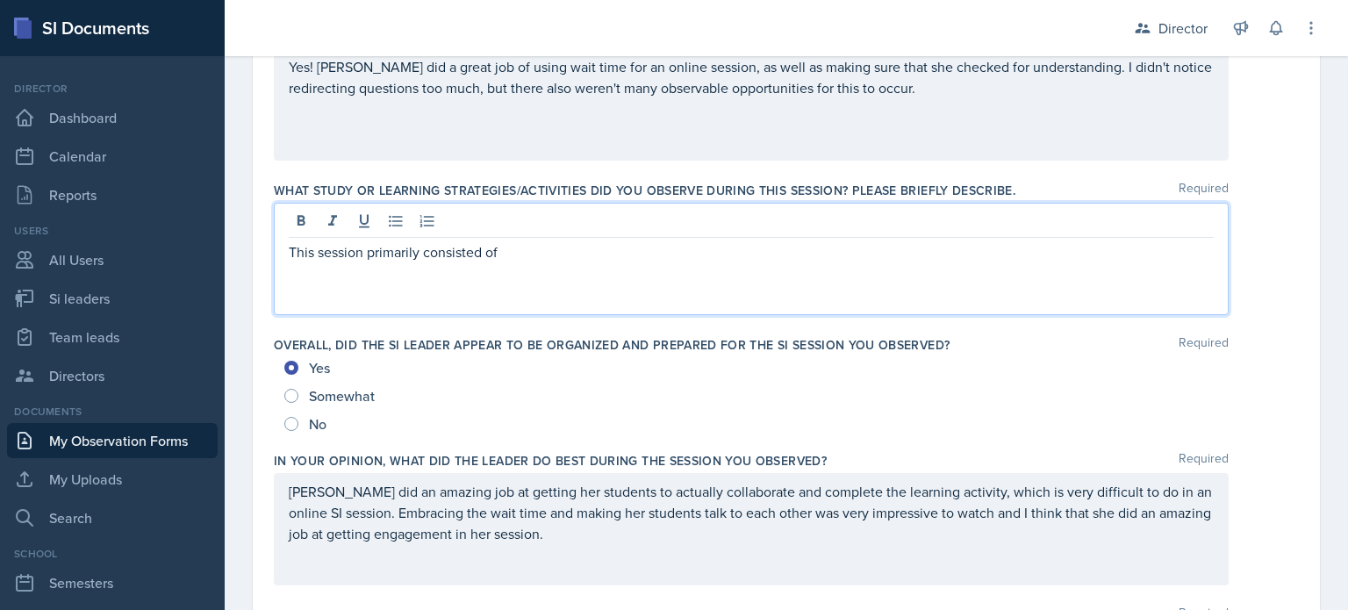
scroll to position [0, 0]
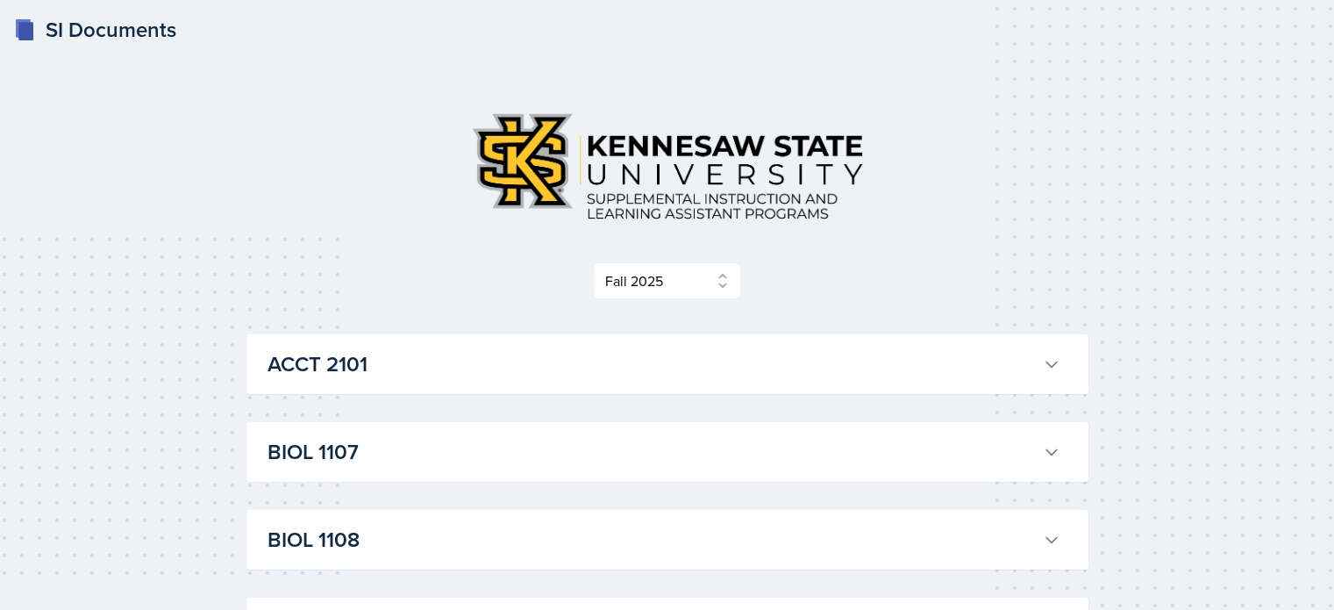
select select "2bed604d-1099-4043-b1bc-2365e8740244"
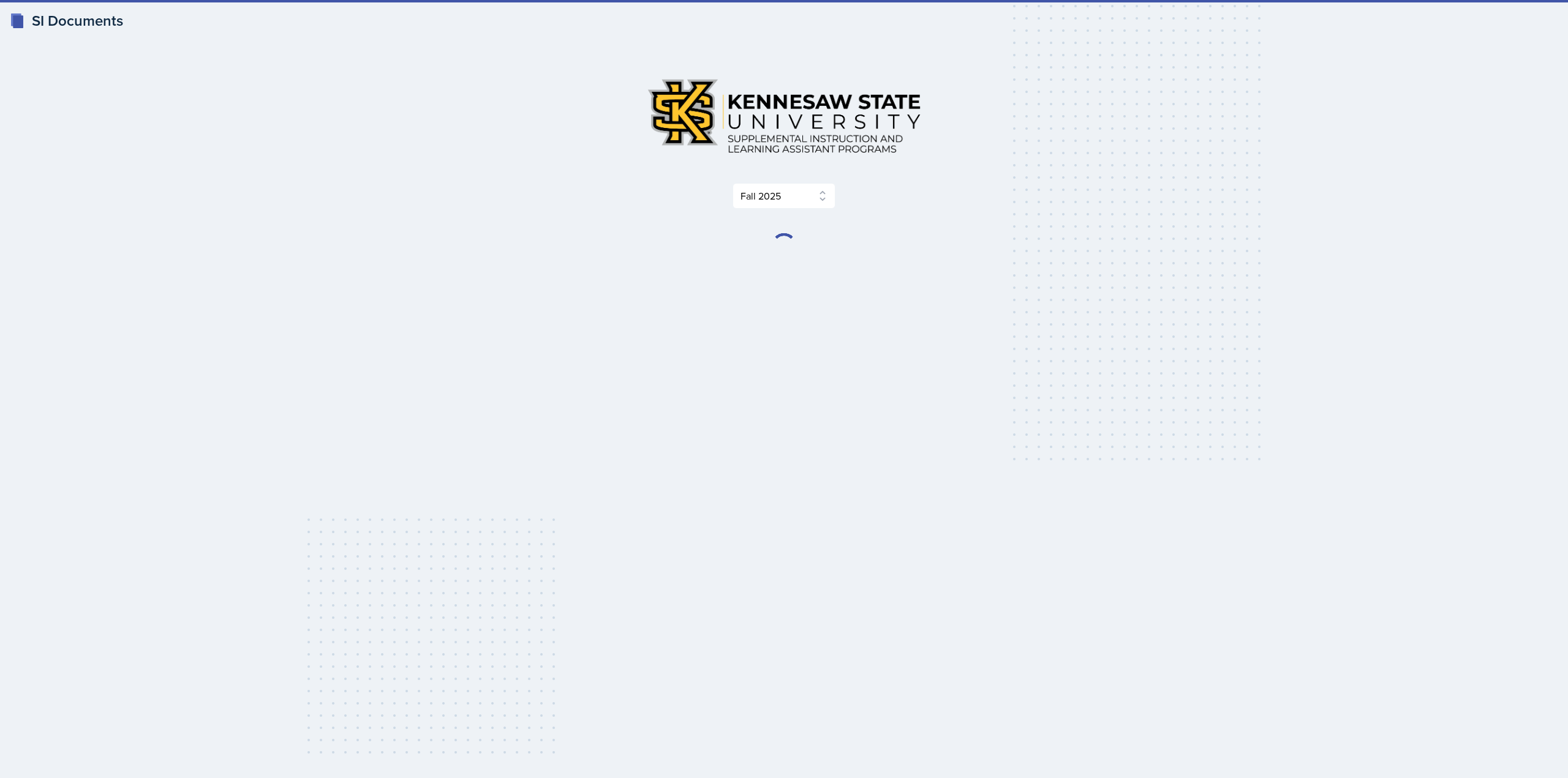
select select "2bed604d-1099-4043-b1bc-2365e8740244"
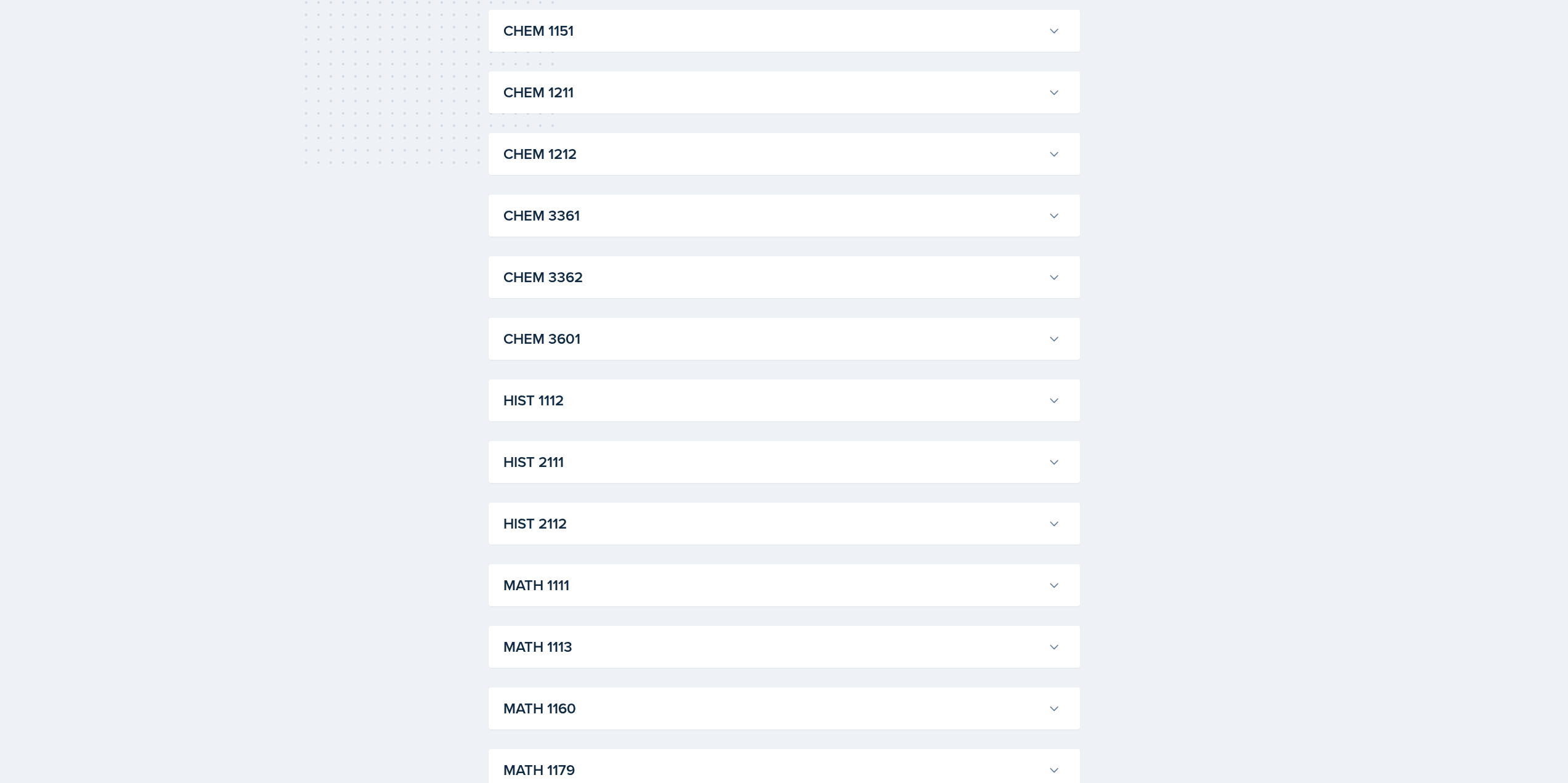
scroll to position [616, 0]
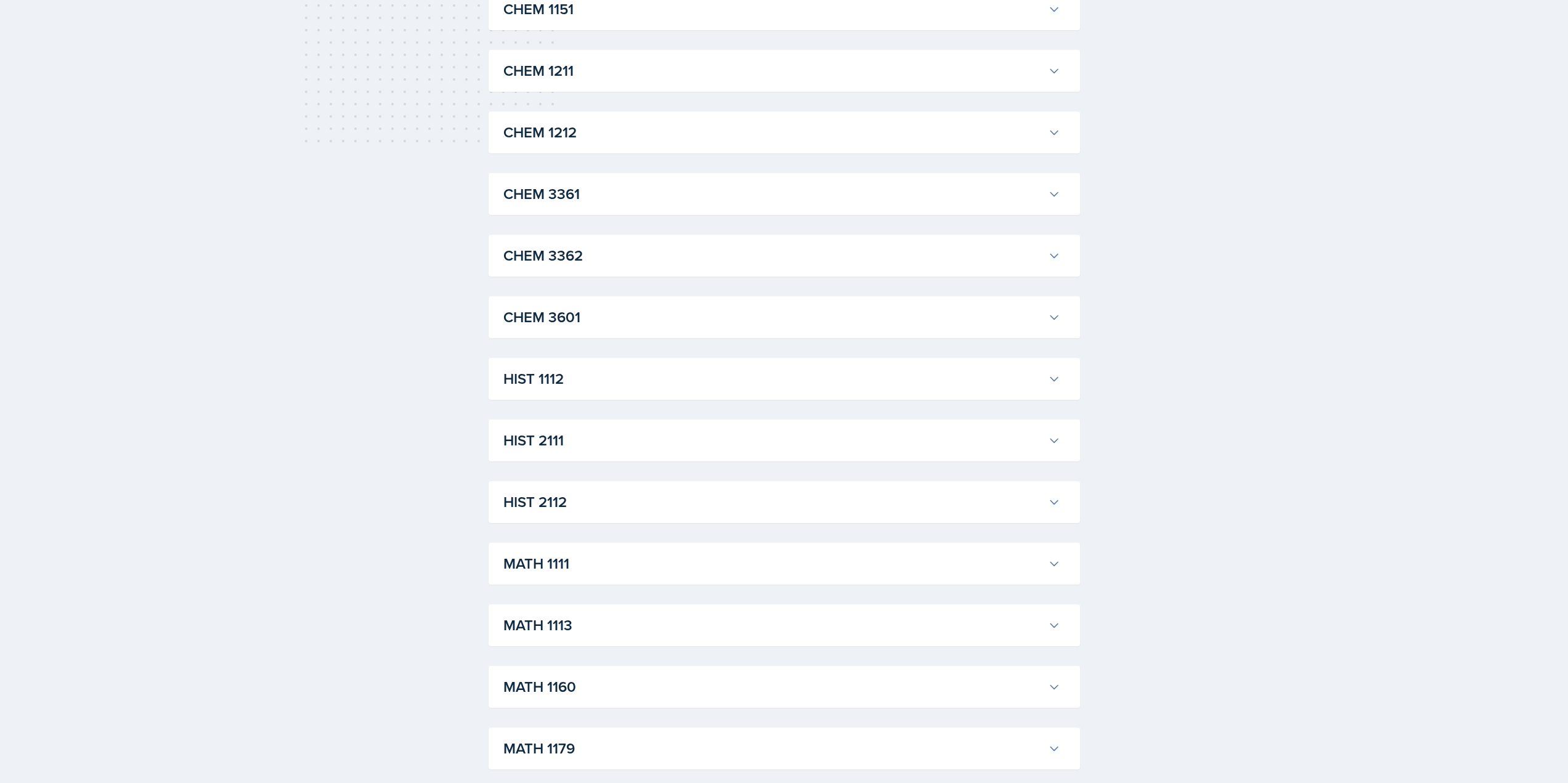
click at [573, 515] on button "HIST 2112" at bounding box center [782, 502] width 562 height 27
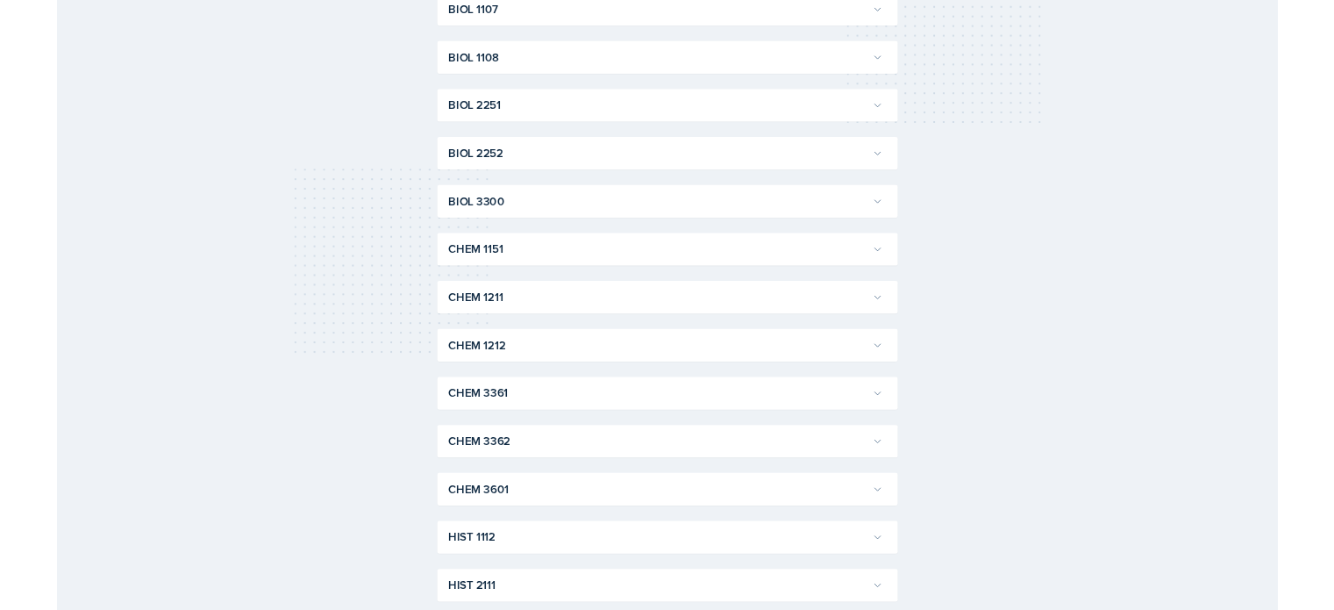
scroll to position [614, 0]
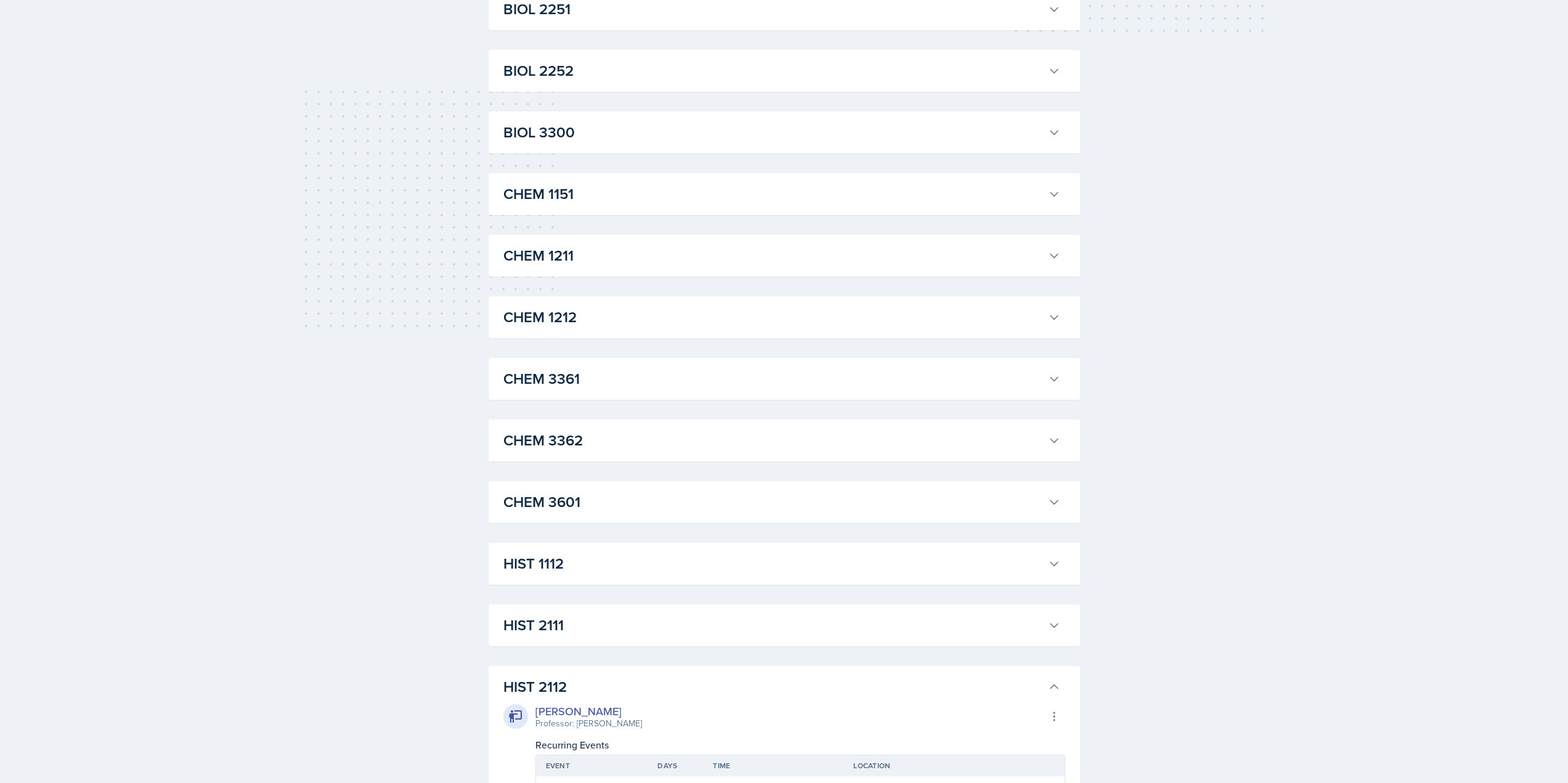
click at [602, 192] on h3 "CHEM 1151" at bounding box center [773, 195] width 540 height 22
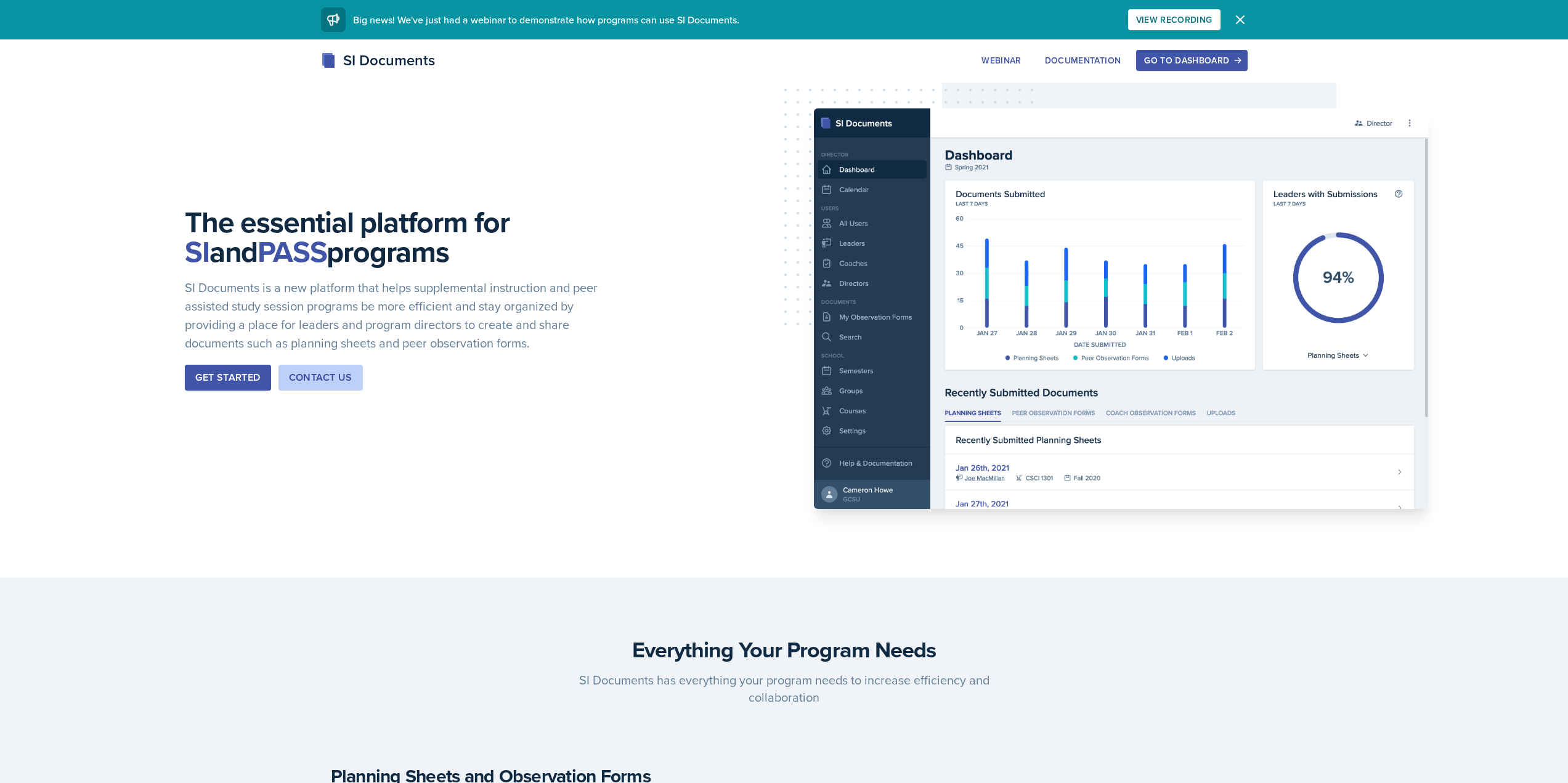
click at [244, 376] on div "Get Started" at bounding box center [228, 377] width 65 height 15
click at [1188, 46] on div "The essential platform for SI and PASS programs SI Documents is a new platform …" at bounding box center [784, 308] width 1568 height 539
click at [1179, 55] on div "Go to Dashboard" at bounding box center [1191, 60] width 95 height 10
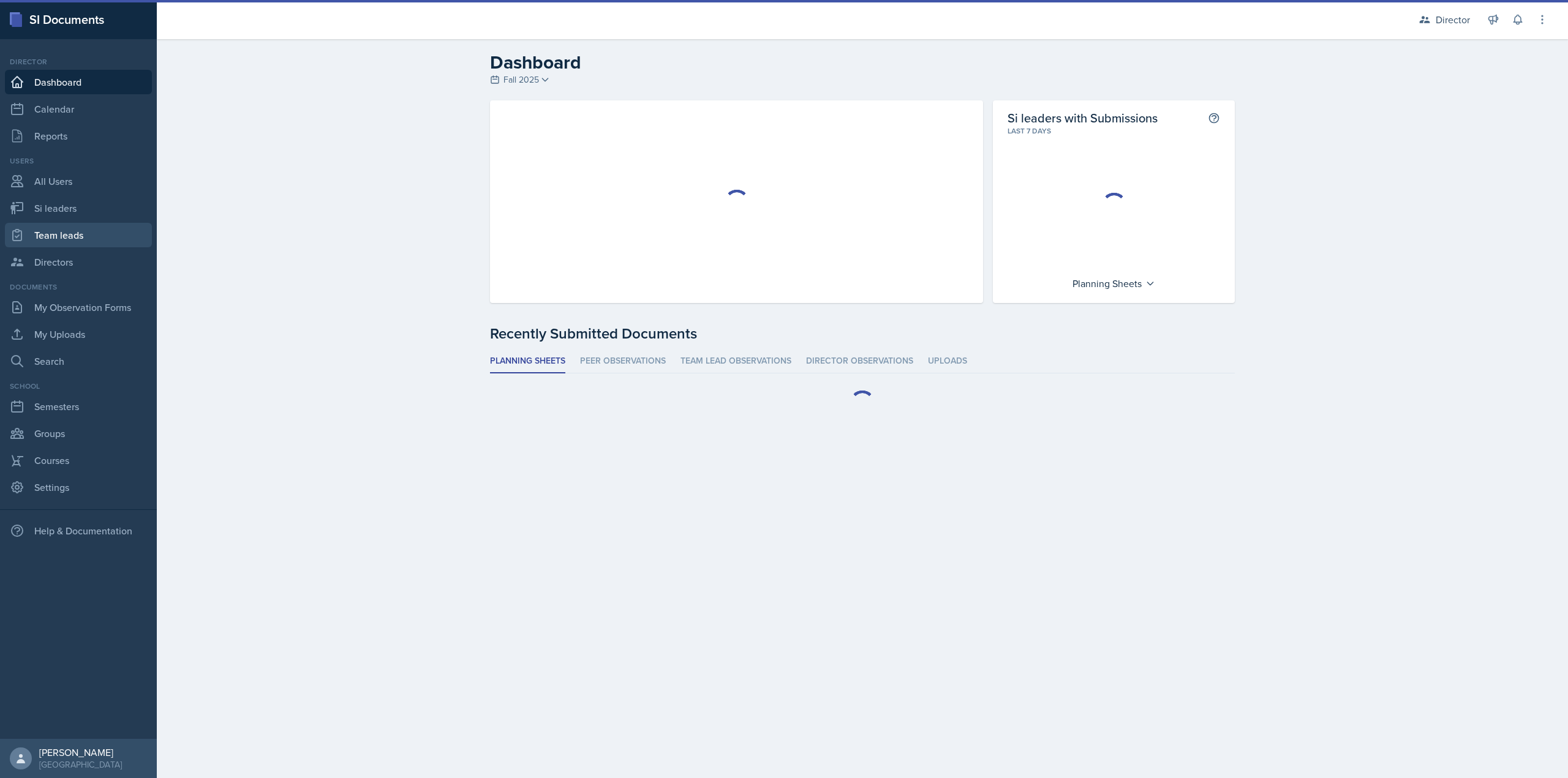
click at [97, 230] on link "Team leads" at bounding box center [78, 234] width 147 height 24
select select "2bed604d-1099-4043-b1bc-2365e8740244"
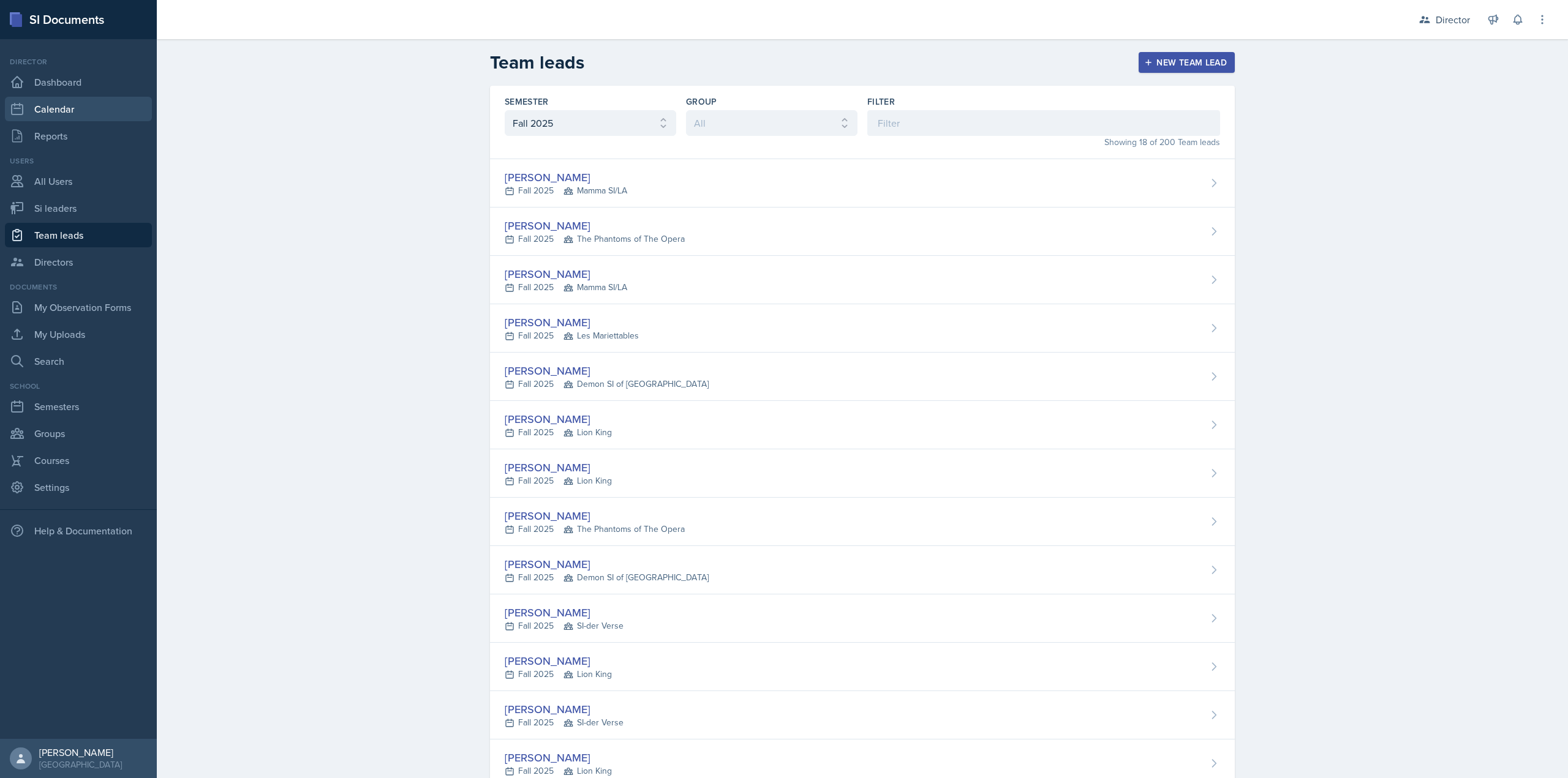
click at [106, 119] on link "Calendar" at bounding box center [78, 109] width 147 height 24
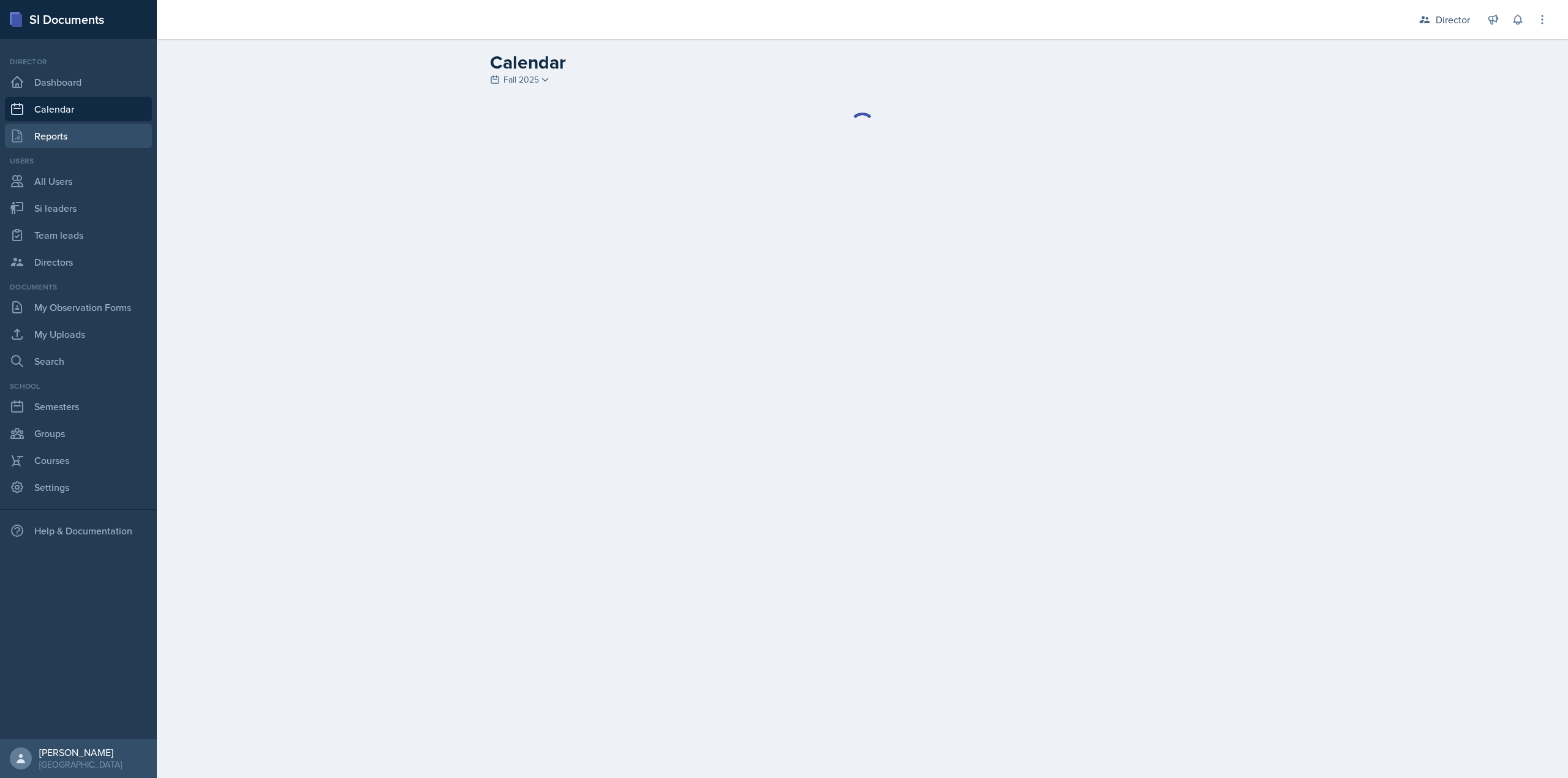
click at [106, 130] on link "Reports" at bounding box center [78, 135] width 147 height 24
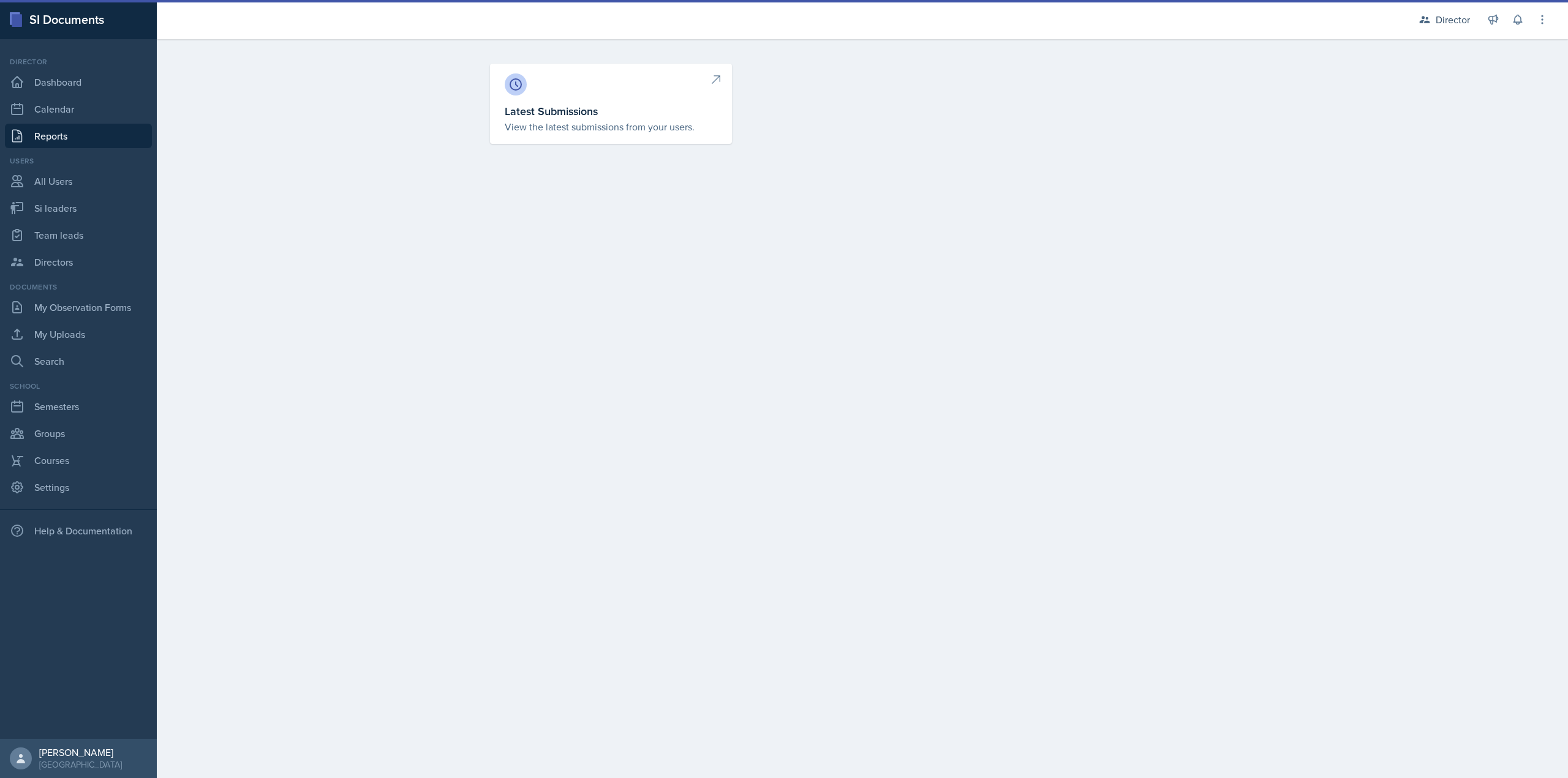
click at [633, 148] on div "Latest Submissions View the latest submissions from your users." at bounding box center [862, 118] width 784 height 110
click at [623, 134] on link "Latest Submissions View the latest submissions from your users." at bounding box center [611, 103] width 242 height 80
select select "1"
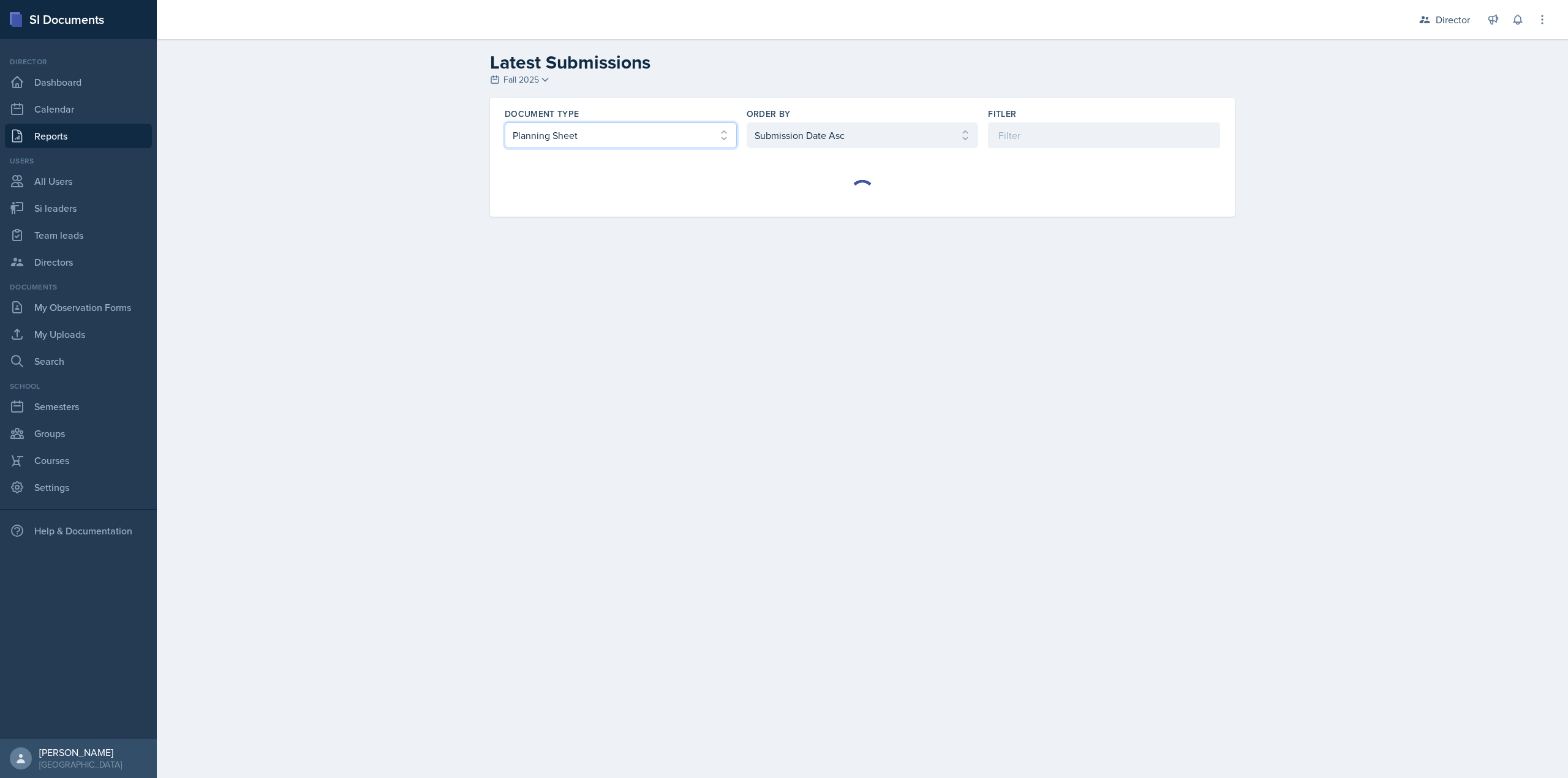
click at [664, 127] on select "Select document type Planning Sheet Peer Observation Form Team lead Observation…" at bounding box center [621, 135] width 232 height 26
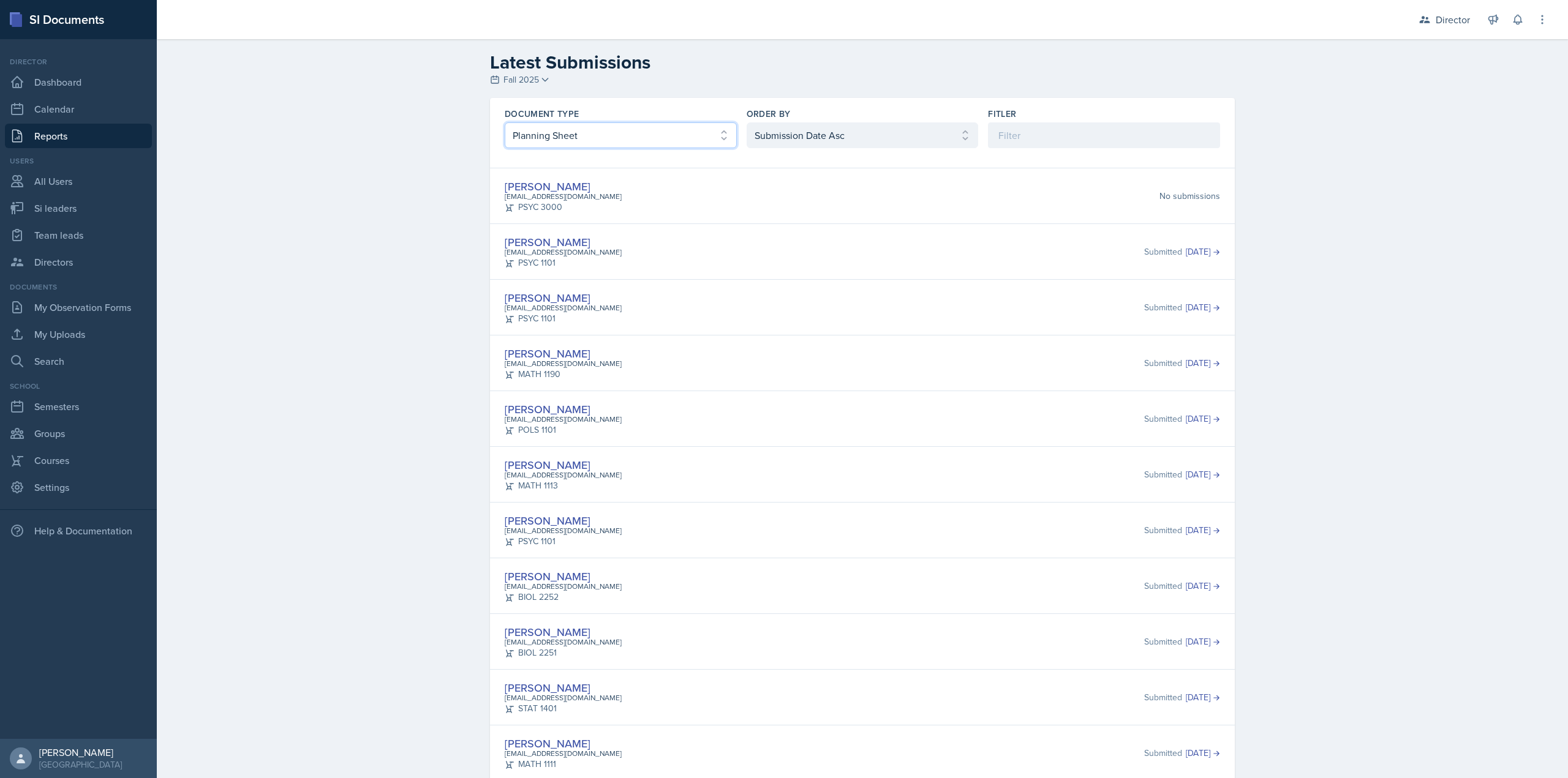
select select "3"
click at [505, 122] on select "Select document type Planning Sheet Peer Observation Form Team lead Observation…" at bounding box center [621, 135] width 232 height 26
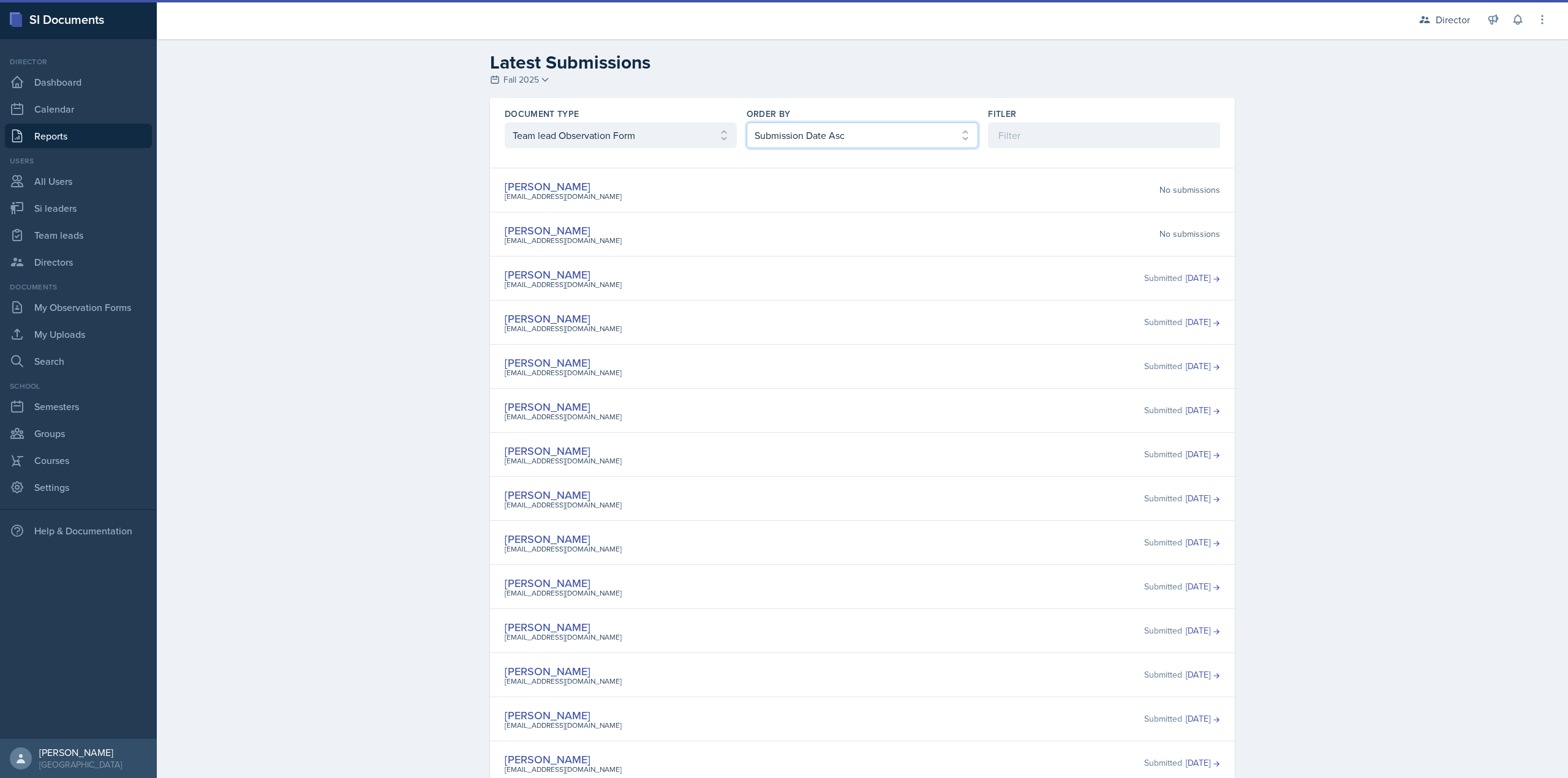
drag, startPoint x: 764, startPoint y: 137, endPoint x: 767, endPoint y: 147, distance: 10.4
click at [765, 137] on select "Select order by Submission Date Asc Submission Date Desc User Last Name" at bounding box center [862, 135] width 232 height 26
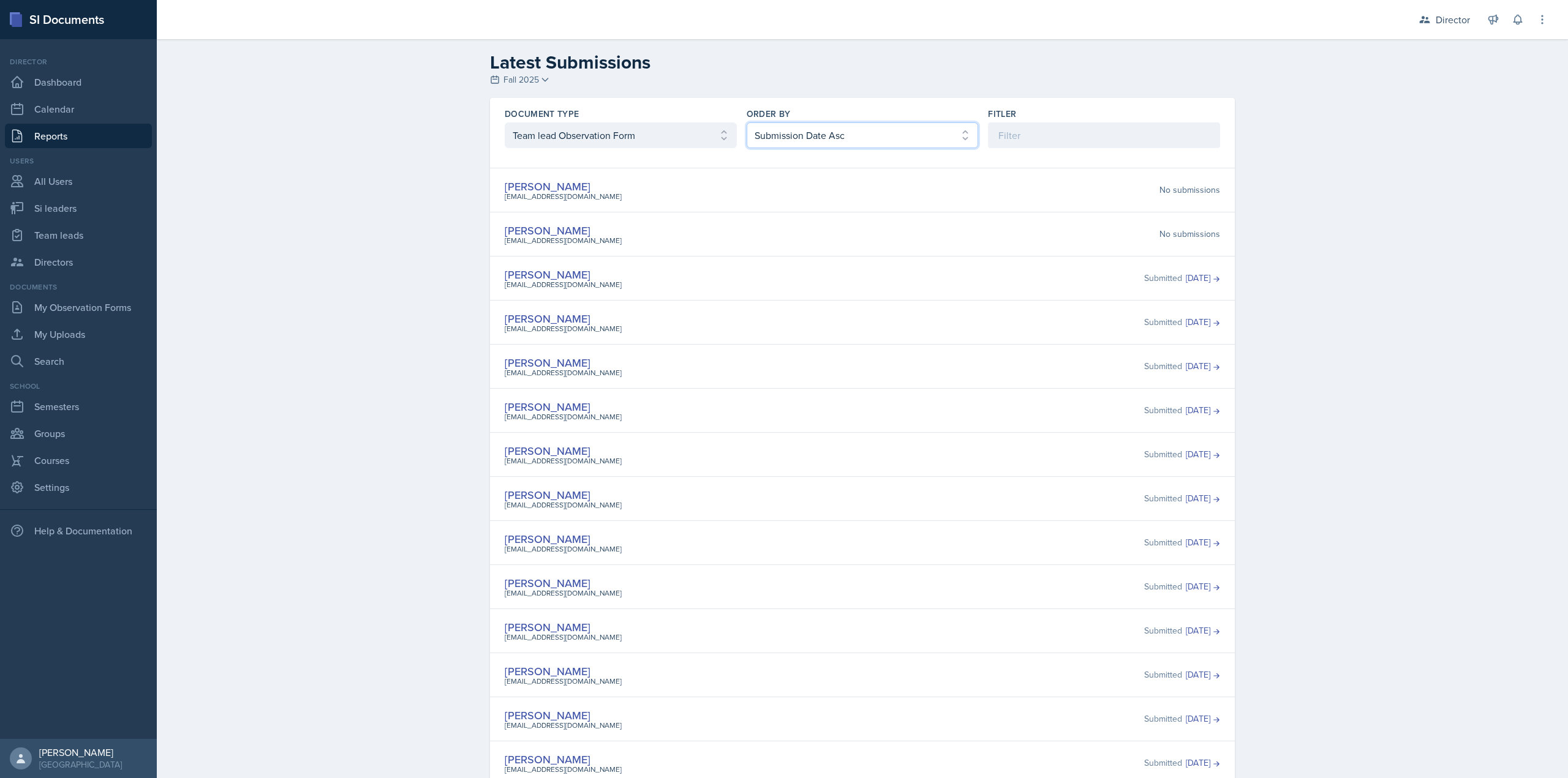
select select "2"
click at [746, 122] on select "Select order by Submission Date Asc Submission Date Desc User Last Name" at bounding box center [862, 135] width 232 height 26
click at [545, 137] on select "Select document type Planning Sheet Peer Observation Form Team lead Observation…" at bounding box center [621, 135] width 232 height 26
select select "2"
click at [505, 122] on select "Select document type Planning Sheet Peer Observation Form Team lead Observation…" at bounding box center [621, 135] width 232 height 26
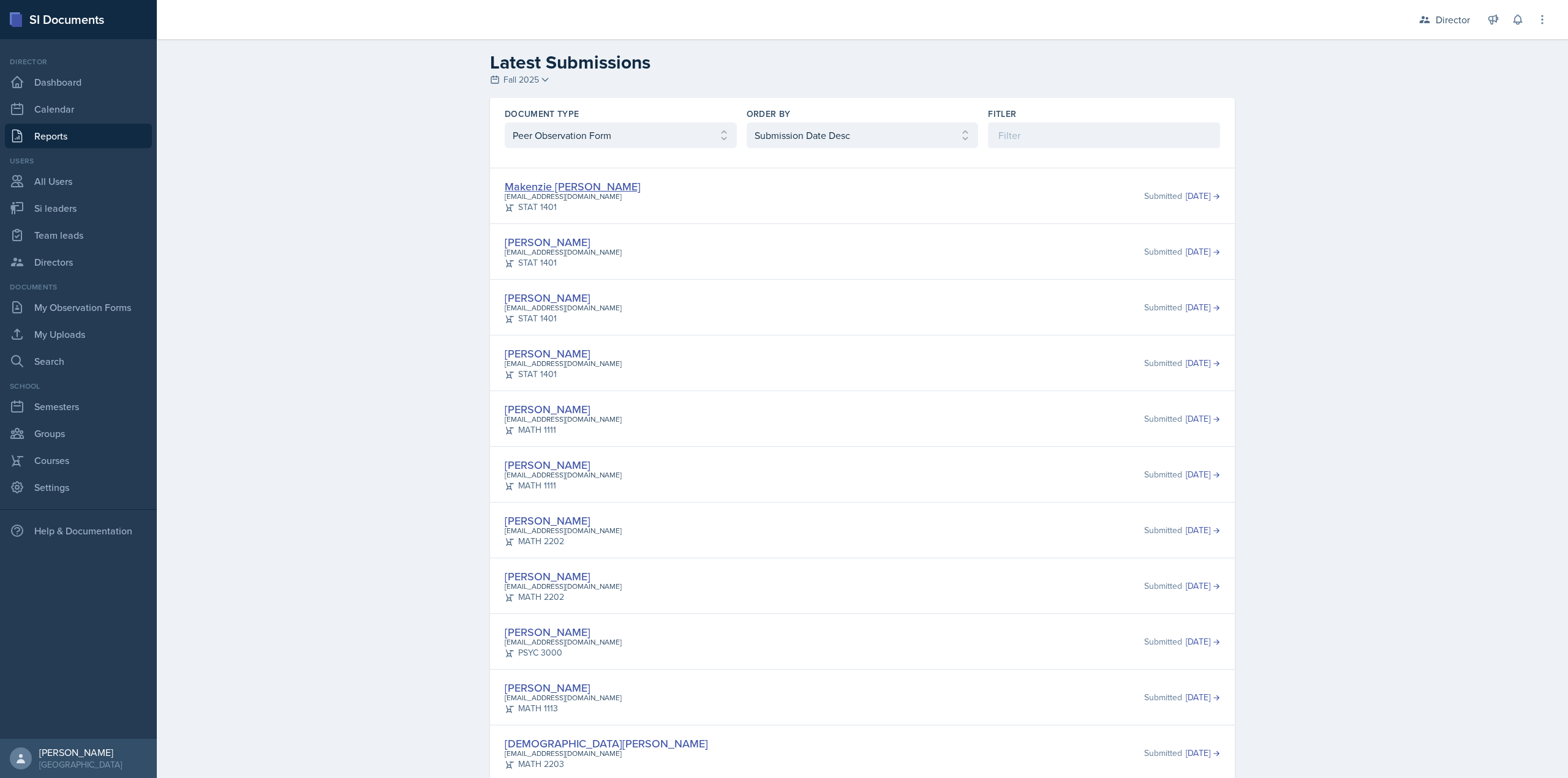
drag, startPoint x: 534, startPoint y: 195, endPoint x: 541, endPoint y: 188, distance: 9.9
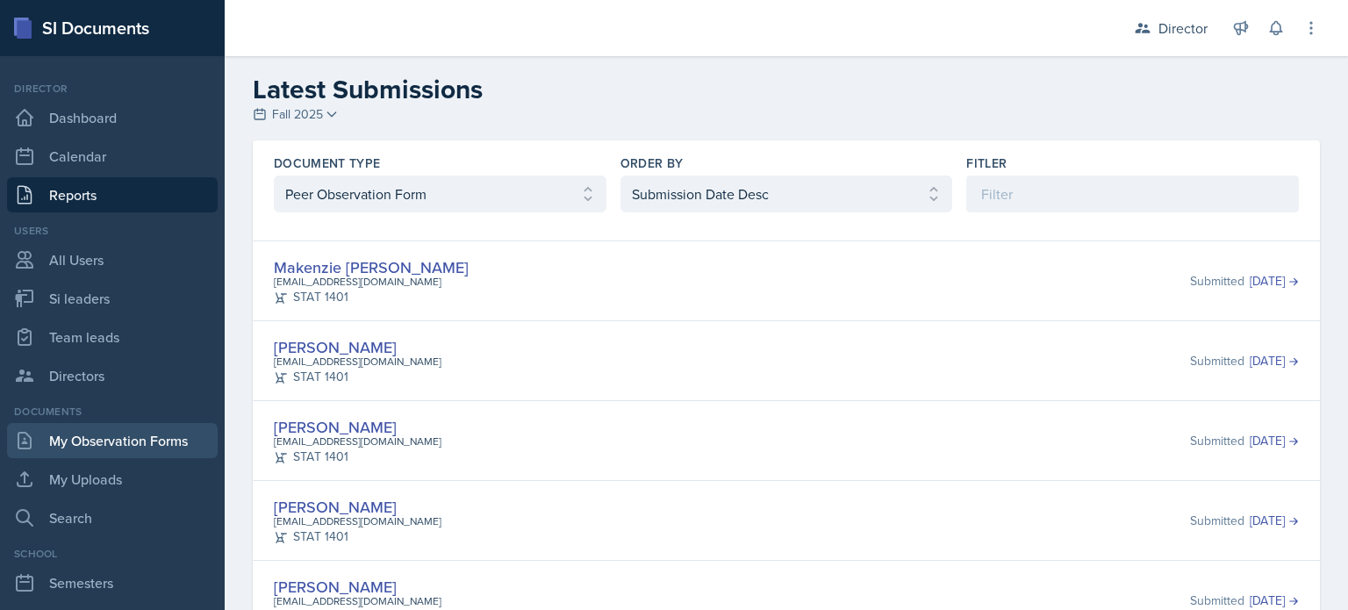
click at [126, 439] on link "My Observation Forms" at bounding box center [112, 440] width 211 height 35
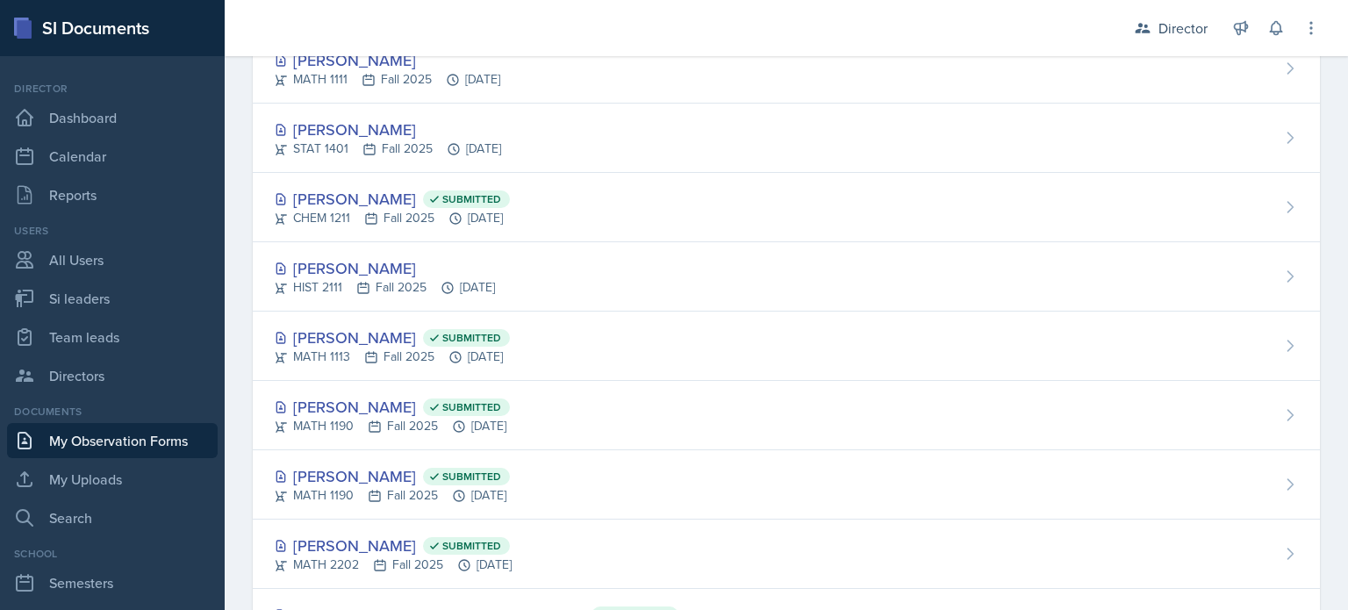
scroll to position [446, 0]
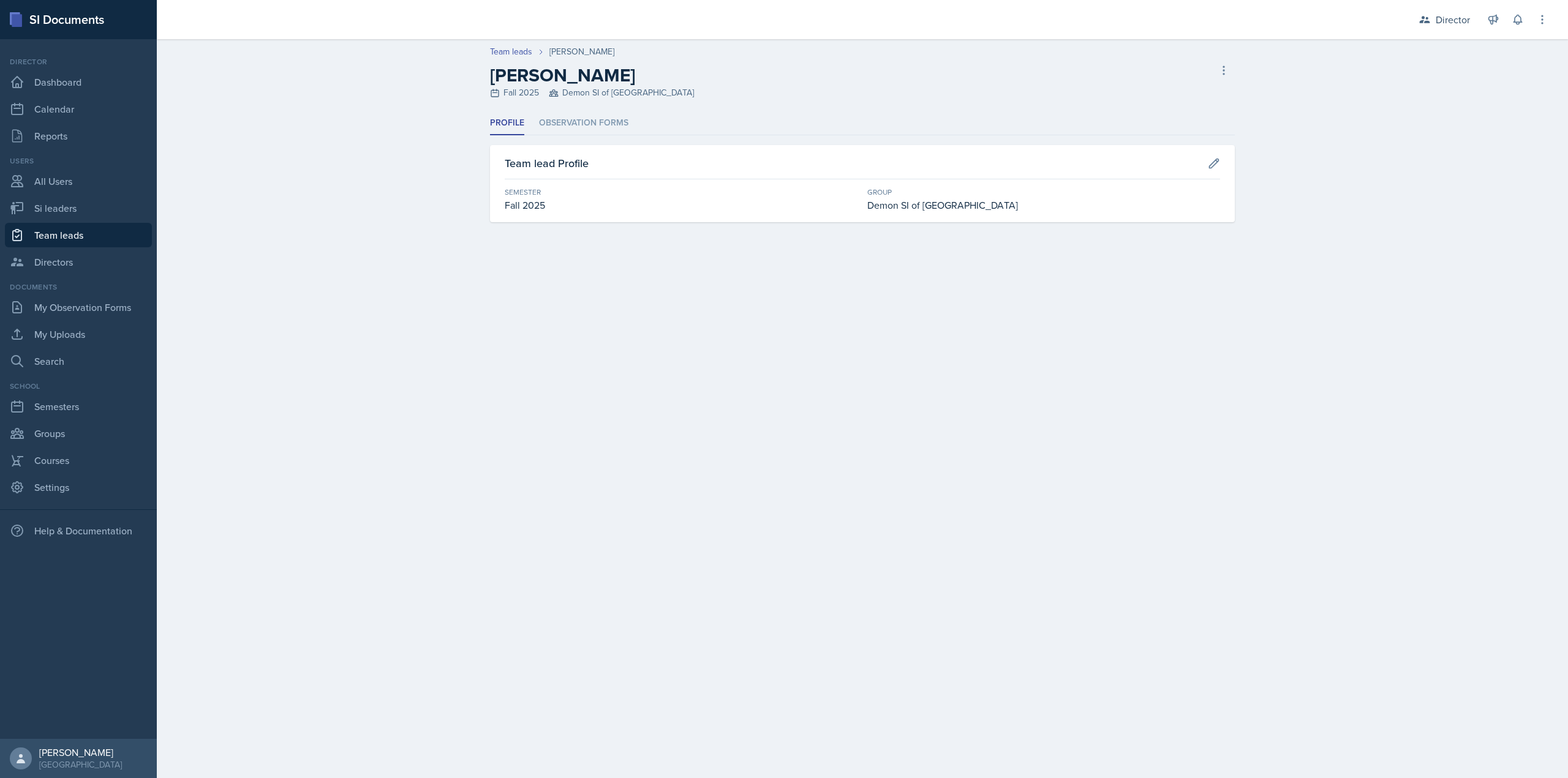
click at [568, 107] on header "Team leads [PERSON_NAME] [PERSON_NAME] Fall 2025 Demon SI of Fleet Street Delet…" at bounding box center [862, 75] width 1411 height 73
click at [569, 119] on li "Observation Forms" at bounding box center [584, 124] width 89 height 24
click at [539, 129] on li "Observation Forms" at bounding box center [584, 124] width 89 height 24
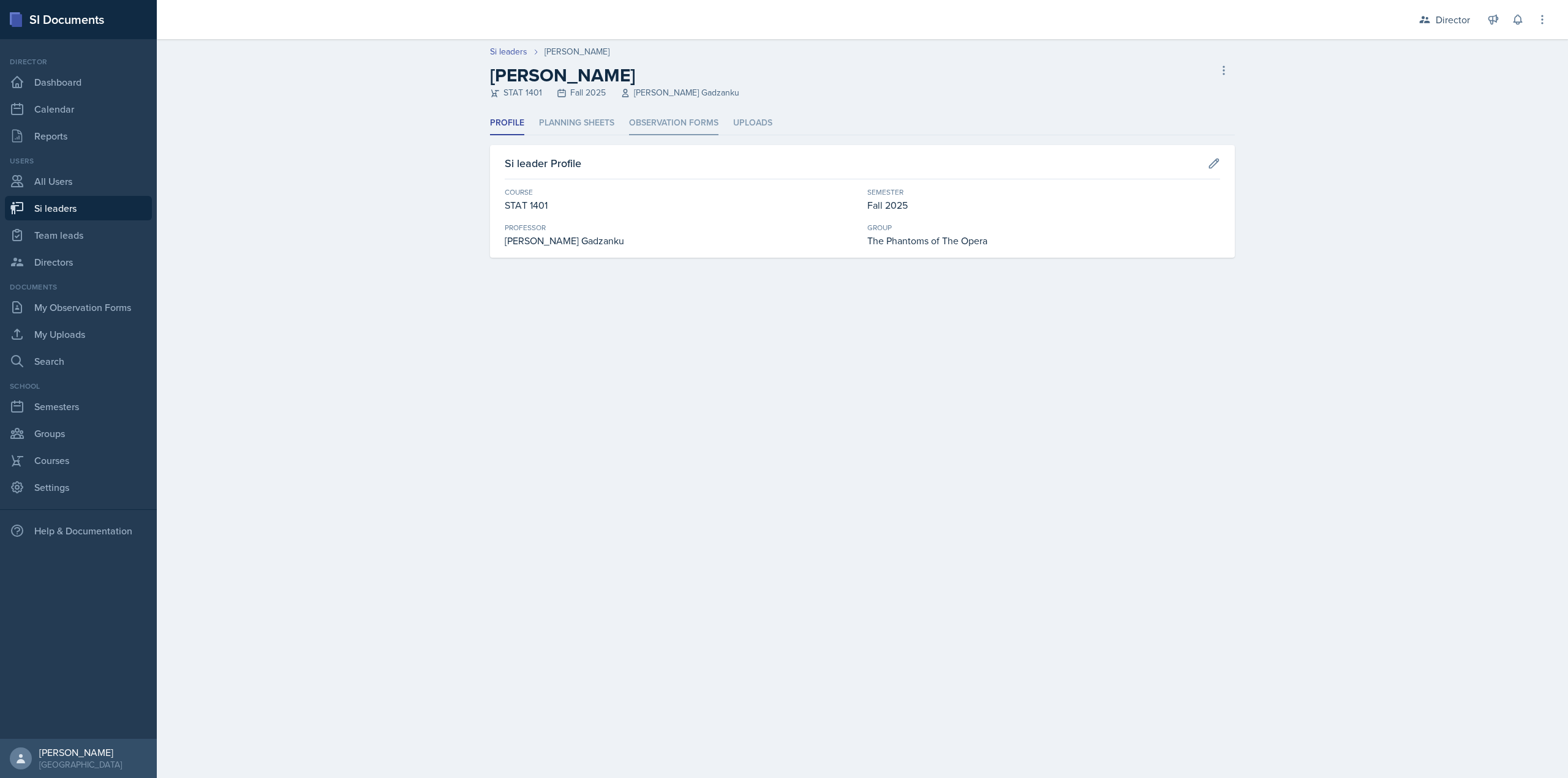
click at [655, 129] on li "Observation Forms" at bounding box center [674, 124] width 89 height 24
click at [636, 123] on li "Observation Forms" at bounding box center [674, 124] width 89 height 24
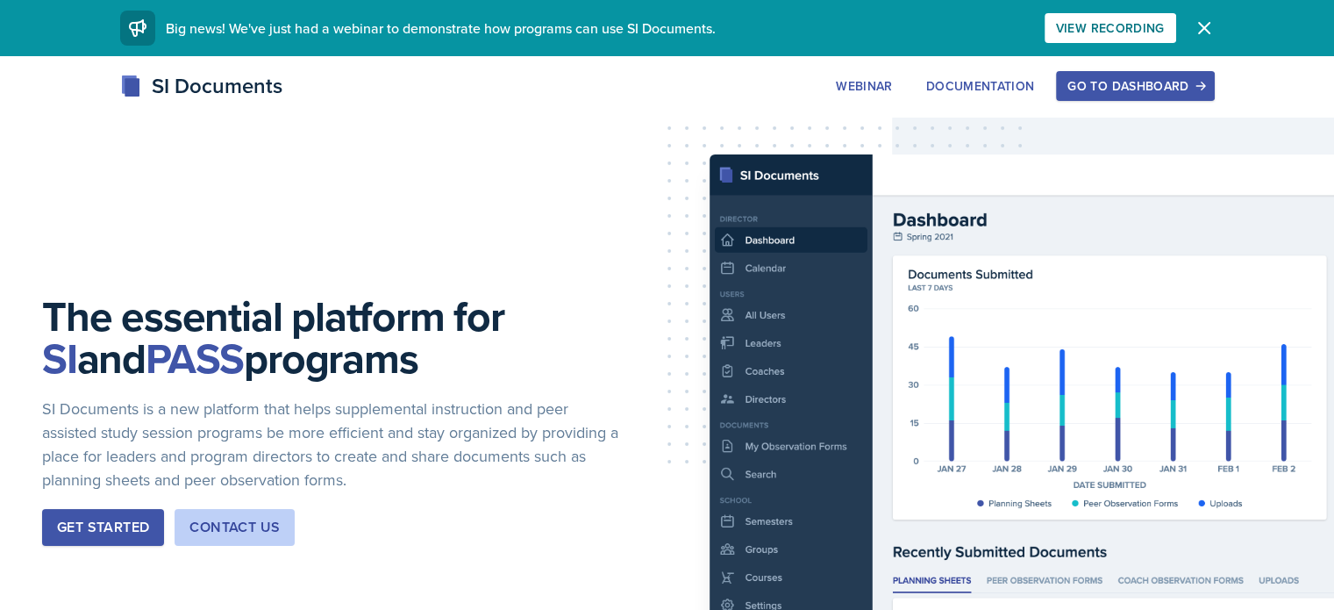
click at [1187, 83] on div "Go to Dashboard" at bounding box center [1135, 86] width 135 height 14
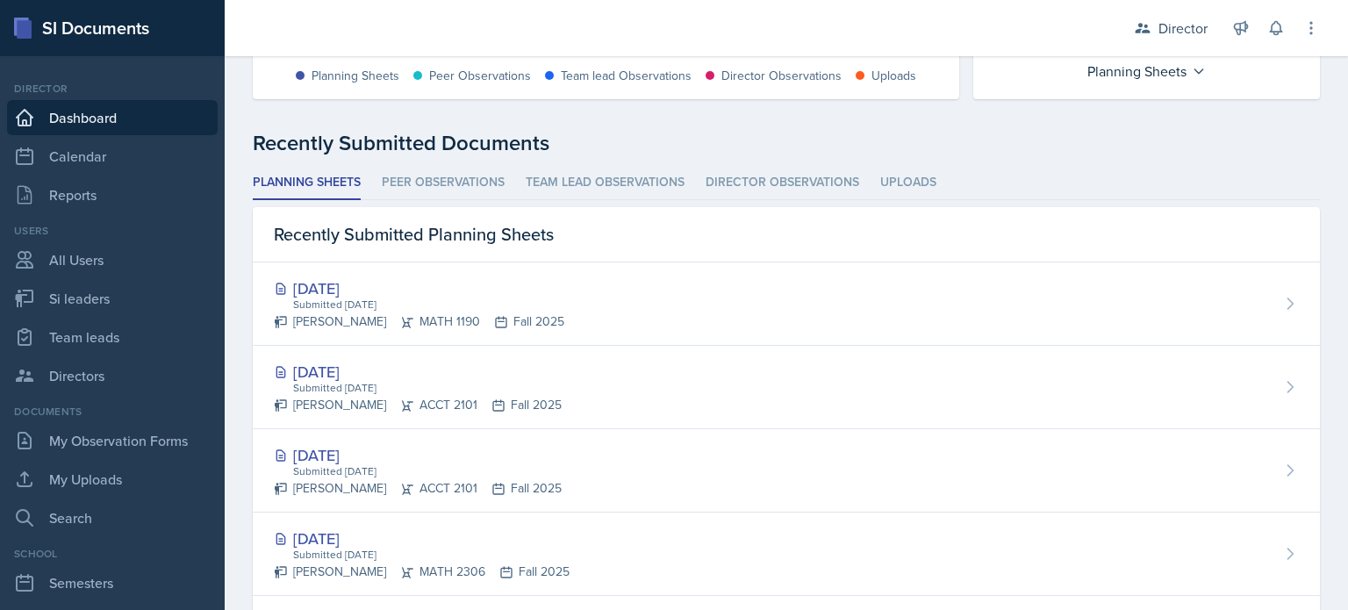
scroll to position [412, 0]
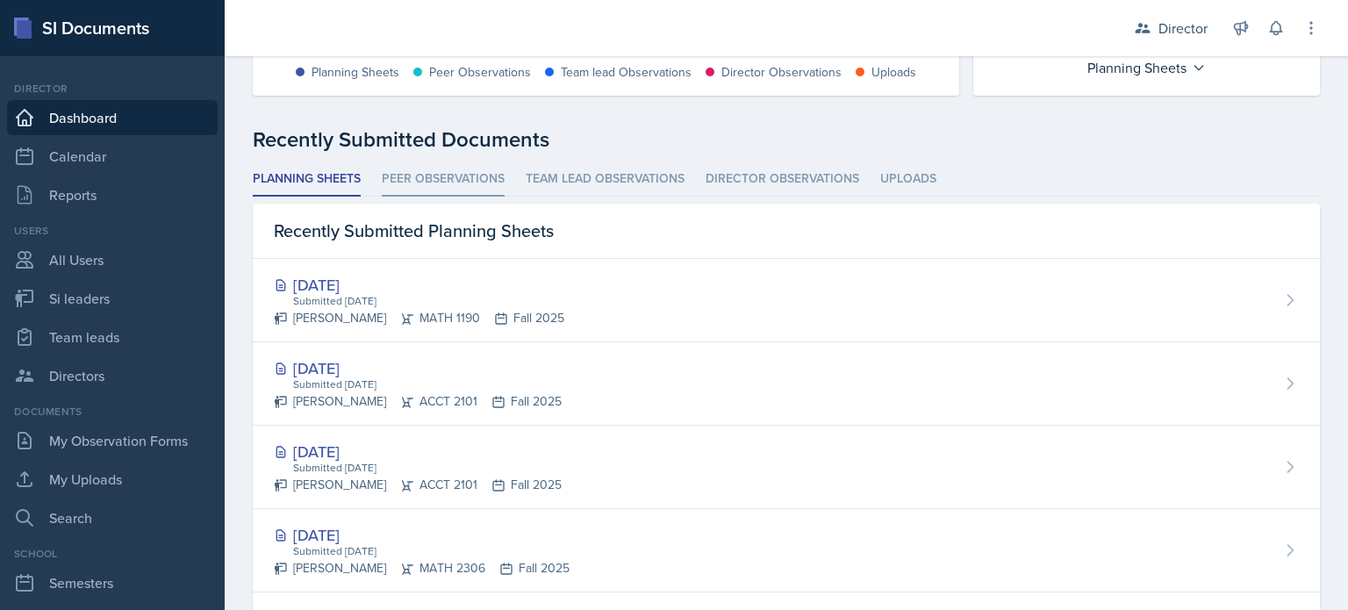
click at [444, 186] on li "Peer Observations" at bounding box center [443, 179] width 123 height 34
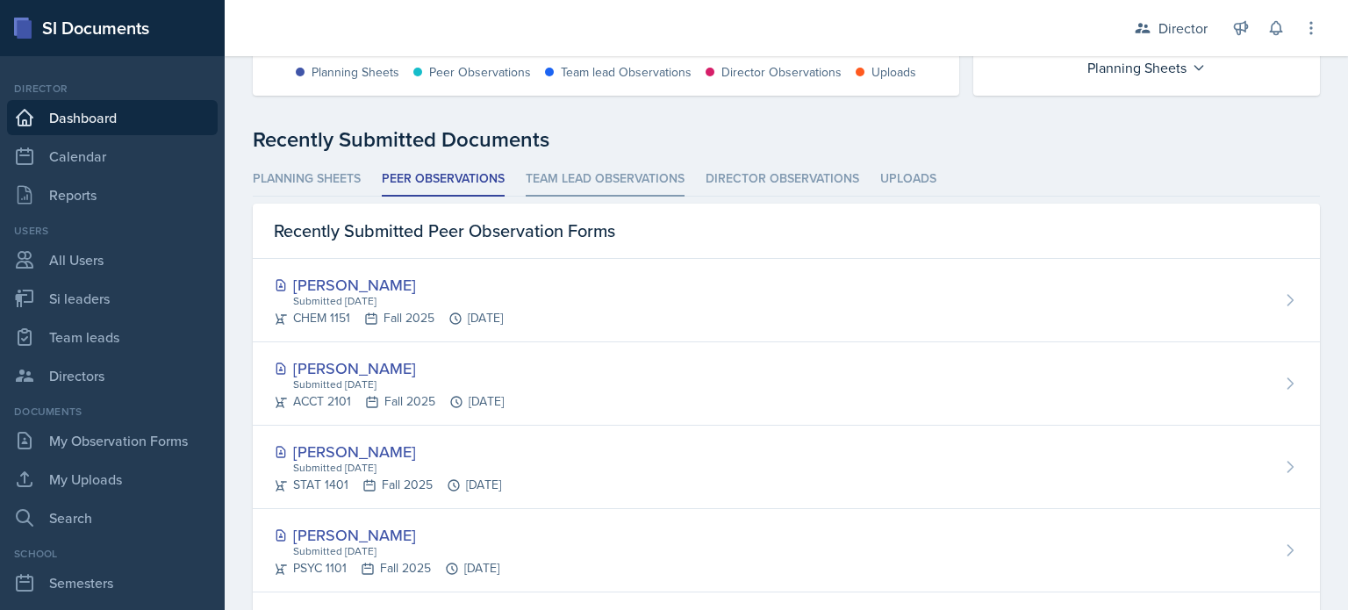
click at [580, 182] on li "Team lead Observations" at bounding box center [605, 179] width 159 height 34
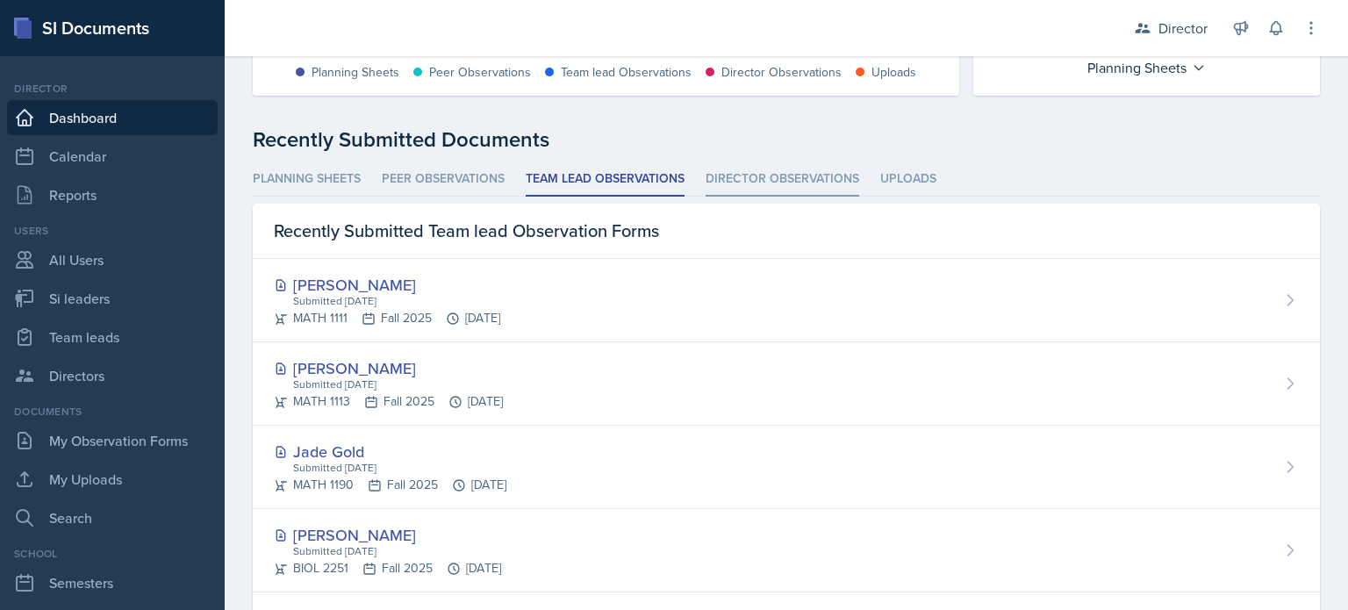
click at [726, 190] on li "Director Observations" at bounding box center [782, 179] width 154 height 34
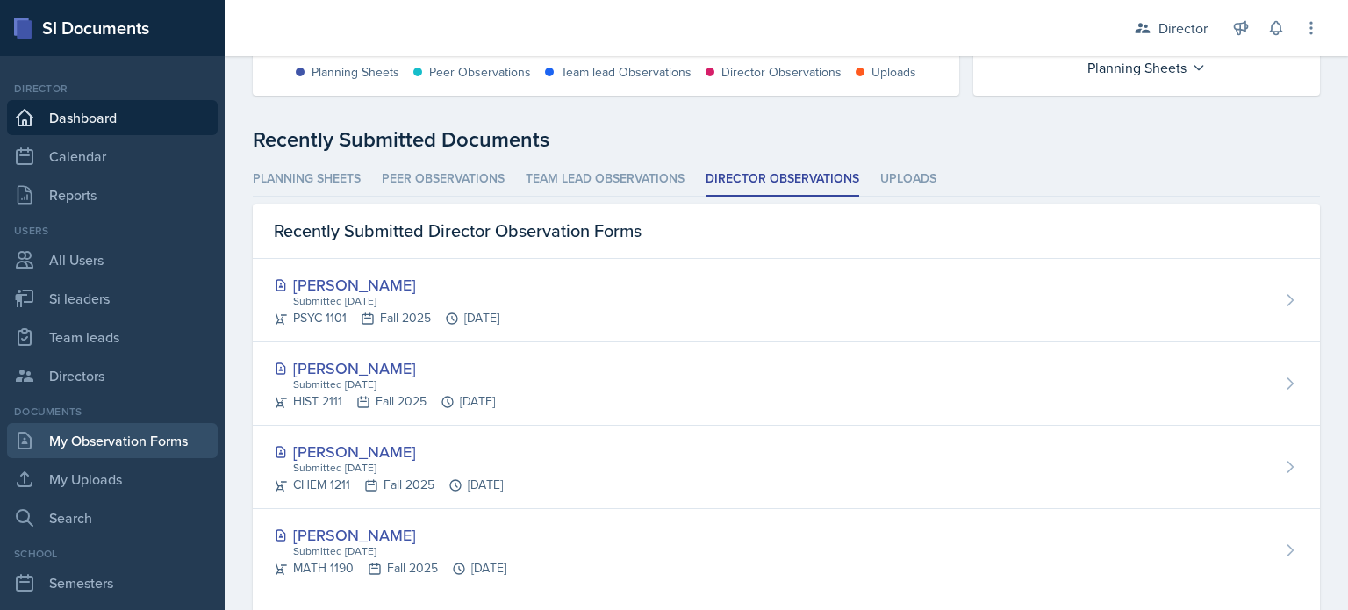
click at [145, 423] on link "My Observation Forms" at bounding box center [112, 440] width 211 height 35
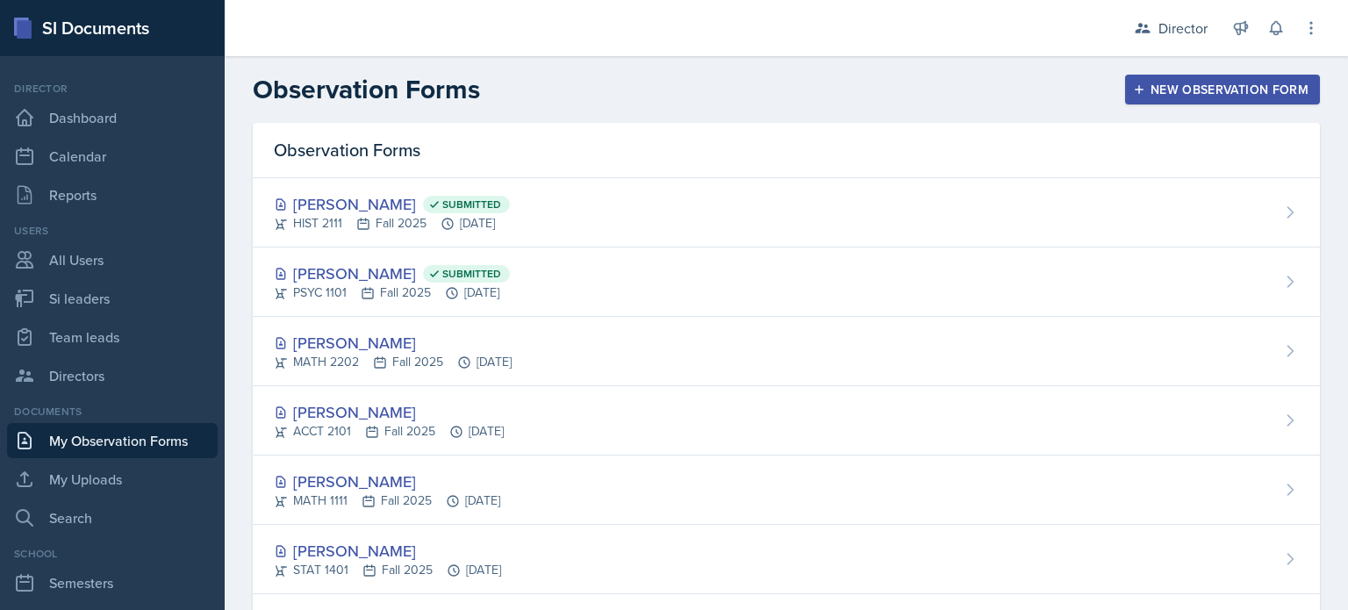
click at [1133, 93] on icon "button" at bounding box center [1139, 89] width 12 height 12
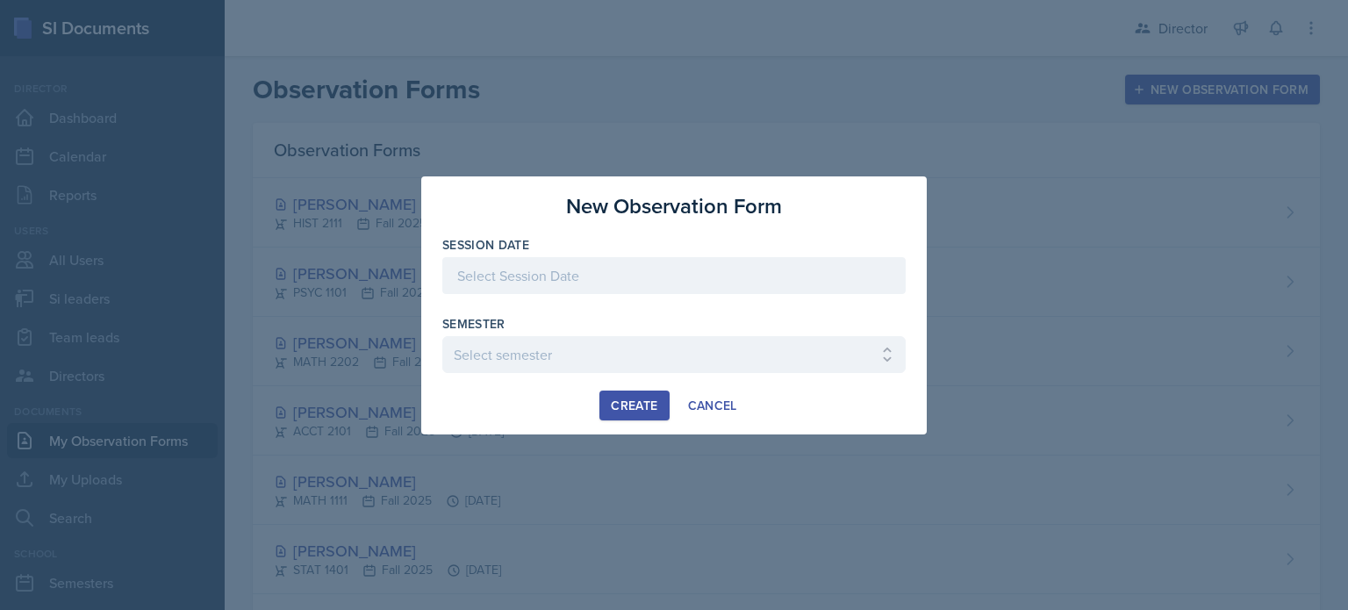
click at [759, 254] on div "Session Date" at bounding box center [673, 273] width 463 height 75
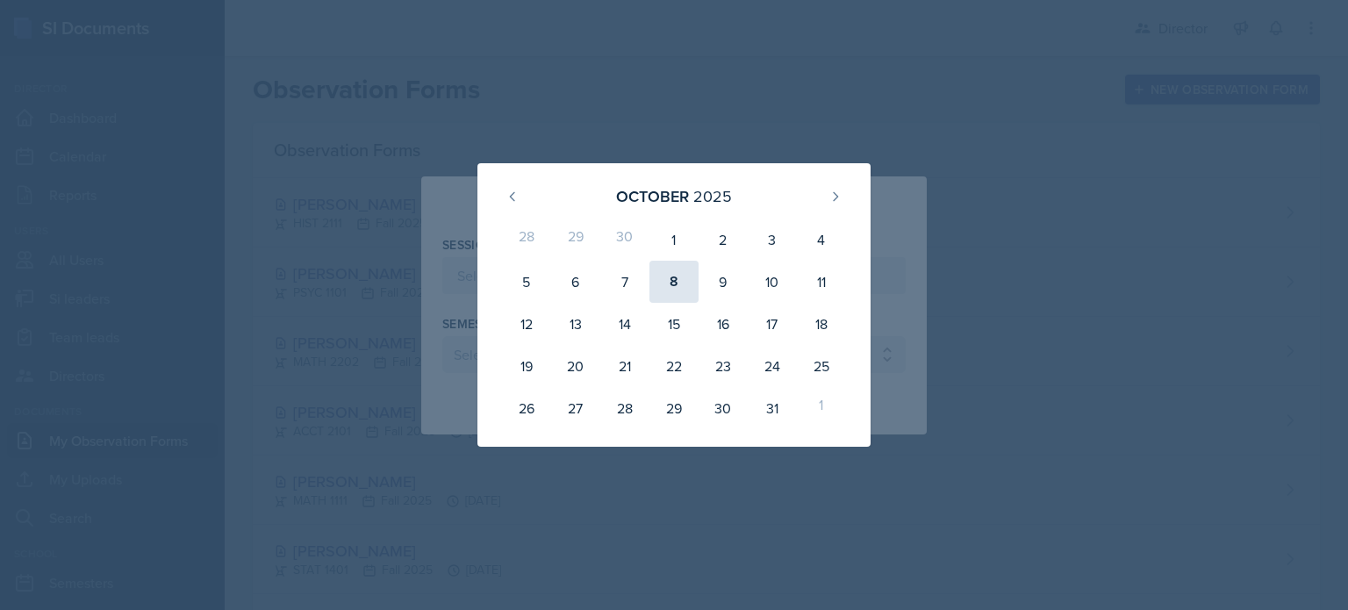
click at [674, 290] on div "8" at bounding box center [673, 282] width 49 height 42
type input "October 8th, 2025"
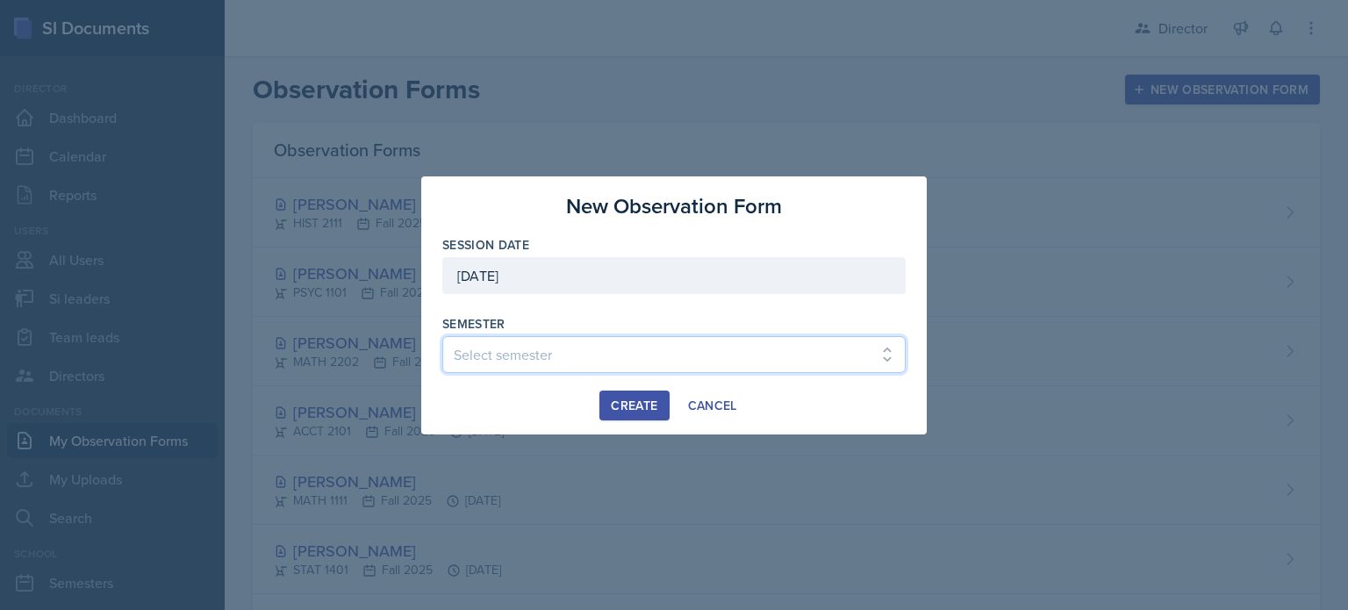
click at [597, 352] on select "Select semester Fall 2025 Summer 2025 Spring 2025 Fall 2024 Summer 2024 Spring …" at bounding box center [673, 354] width 463 height 37
select select "2bed604d-1099-4043-b1bc-2365e8740244"
click at [442, 336] on select "Select semester Fall 2025 Summer 2025 Spring 2025 Fall 2024 Summer 2024 Spring …" at bounding box center [673, 354] width 463 height 37
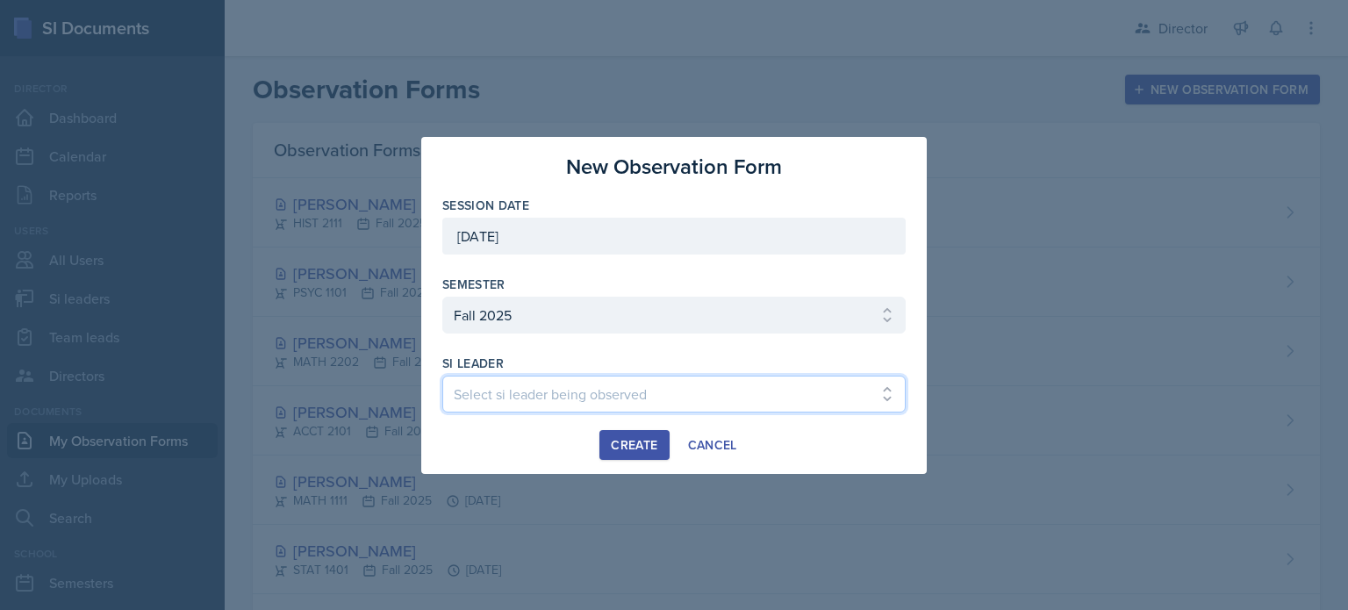
click at [568, 385] on select "Select si leader being observed Rayann Afani Sam Alderton Malk Almimar James Co…" at bounding box center [673, 394] width 463 height 37
select select "e0d55b72-bd17-47a8-a74b-86ba6ddb295e"
click at [442, 376] on select "Select si leader being observed Rayann Afani Sam Alderton Malk Almimar James Co…" at bounding box center [673, 394] width 463 height 37
click at [637, 448] on div "Create" at bounding box center [634, 445] width 46 height 14
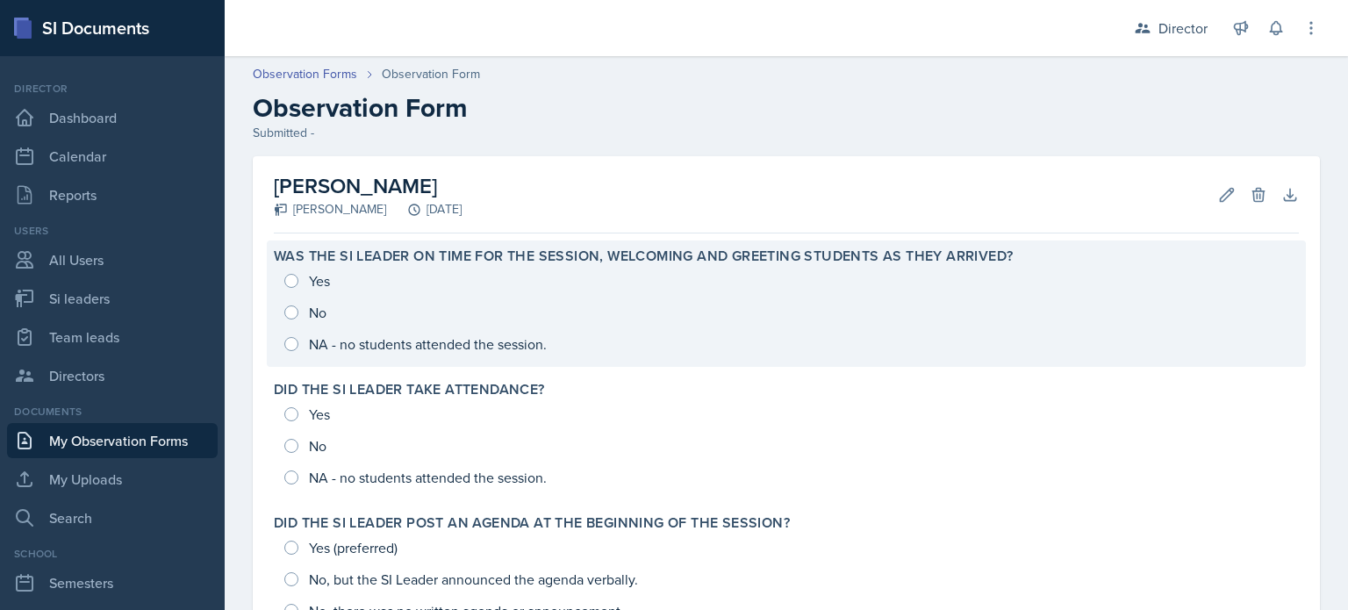
click at [543, 287] on div "Yes No NA - no students attended the session." at bounding box center [786, 312] width 1025 height 95
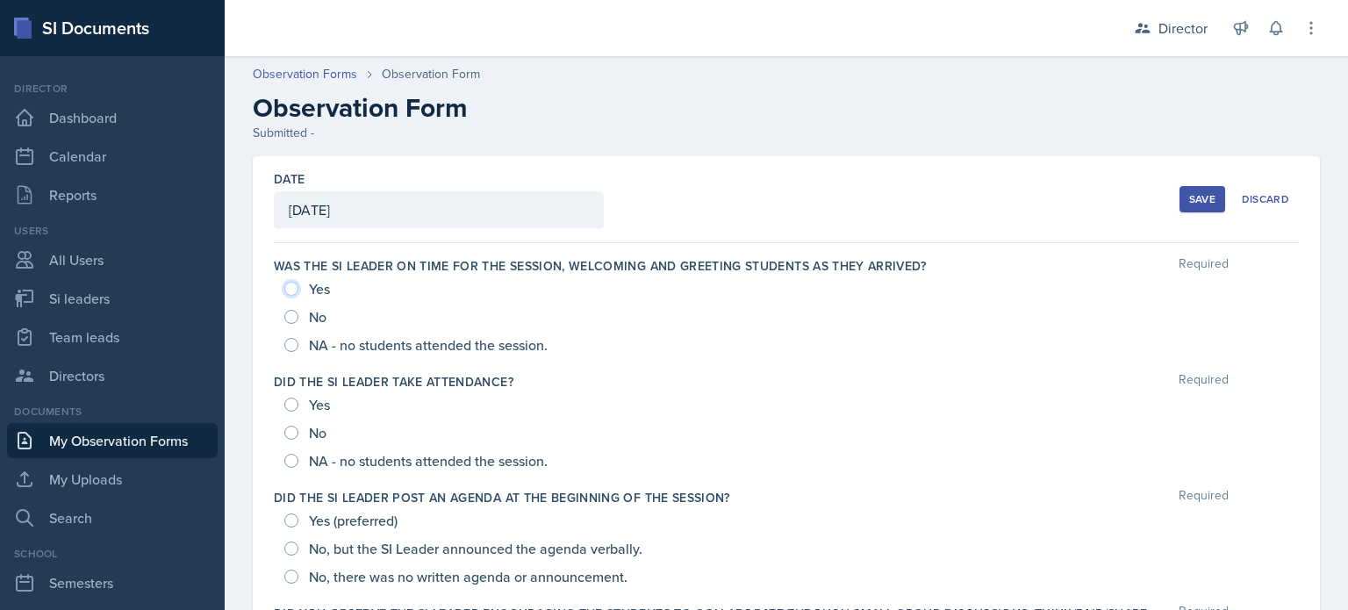
click at [291, 286] on input "Yes" at bounding box center [291, 289] width 14 height 14
radio input "true"
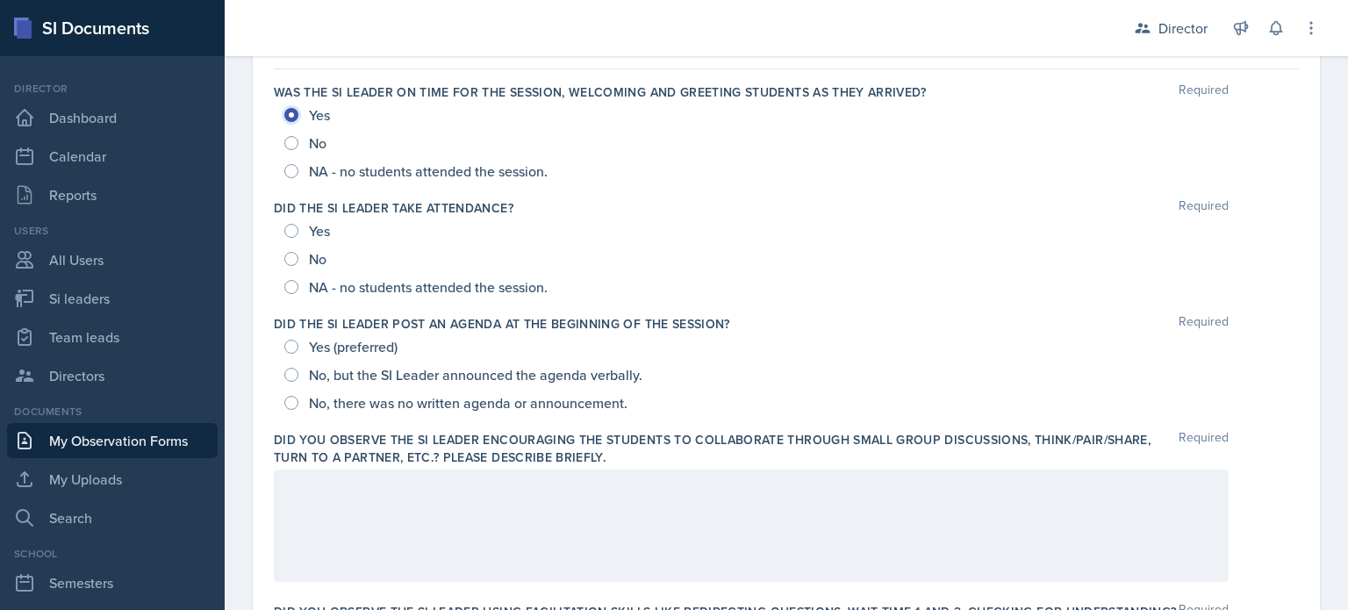
scroll to position [175, 0]
click at [327, 354] on span "Yes (preferred)" at bounding box center [353, 346] width 89 height 18
click at [298, 353] on input "Yes (preferred)" at bounding box center [291, 346] width 14 height 14
radio input "true"
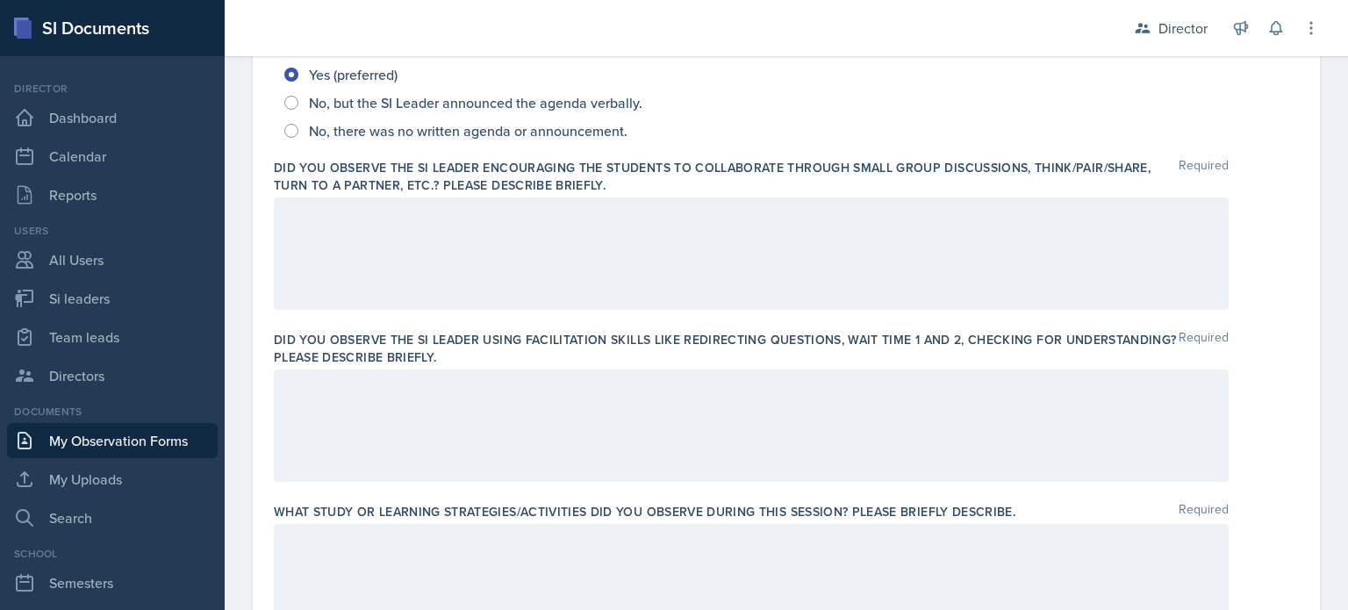
click at [574, 269] on div at bounding box center [751, 253] width 955 height 112
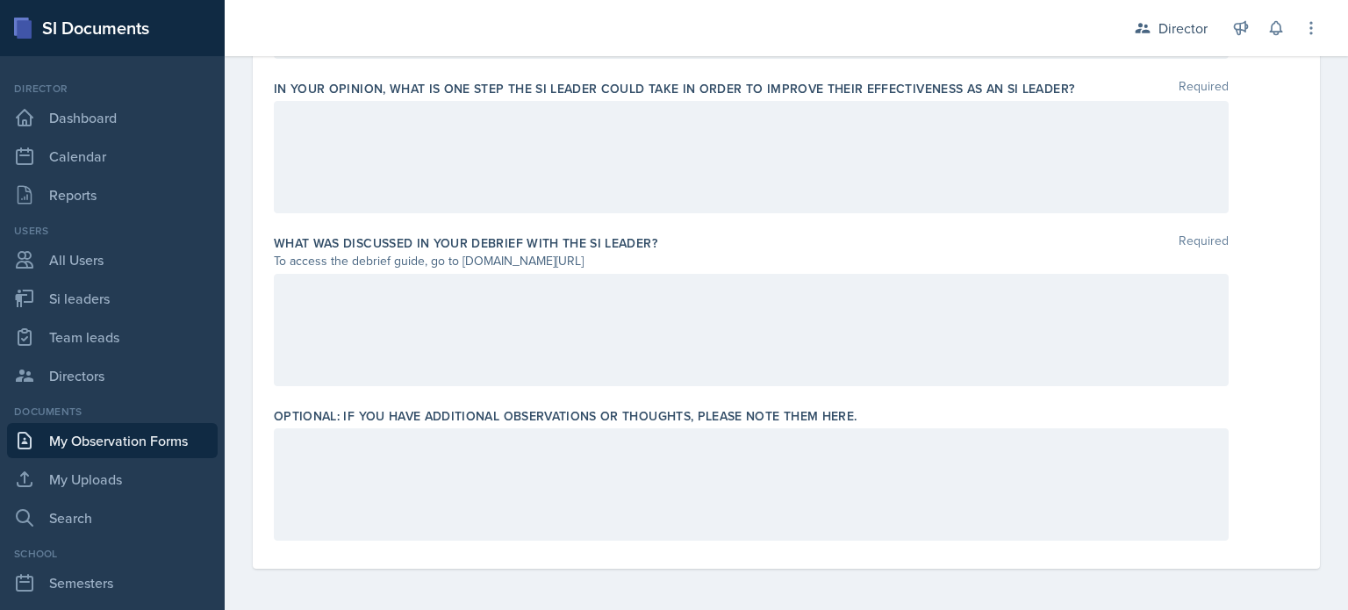
scroll to position [620, 0]
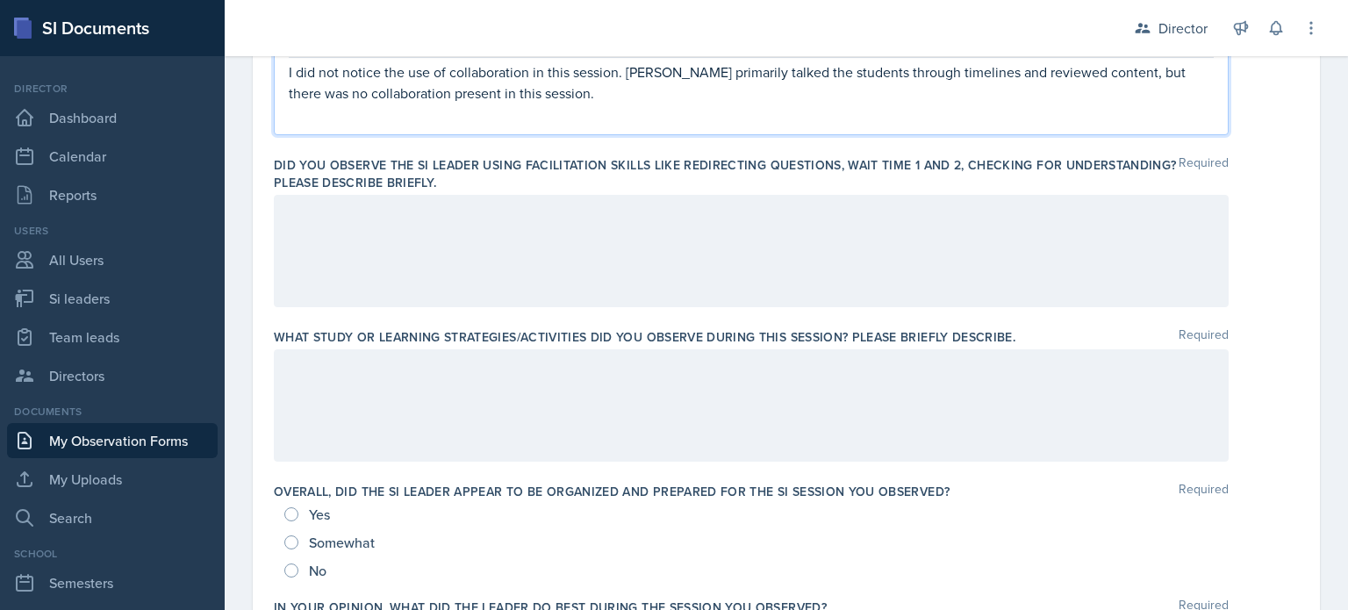
click at [532, 271] on div at bounding box center [751, 251] width 955 height 112
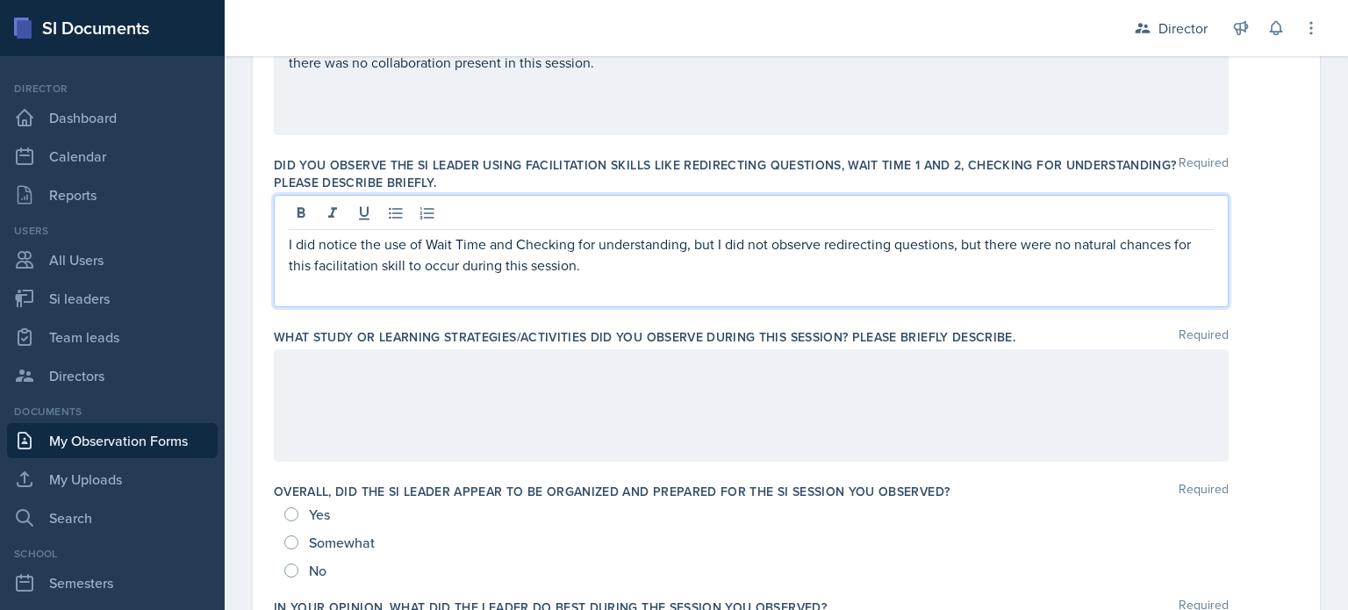
click at [550, 402] on div at bounding box center [751, 405] width 955 height 112
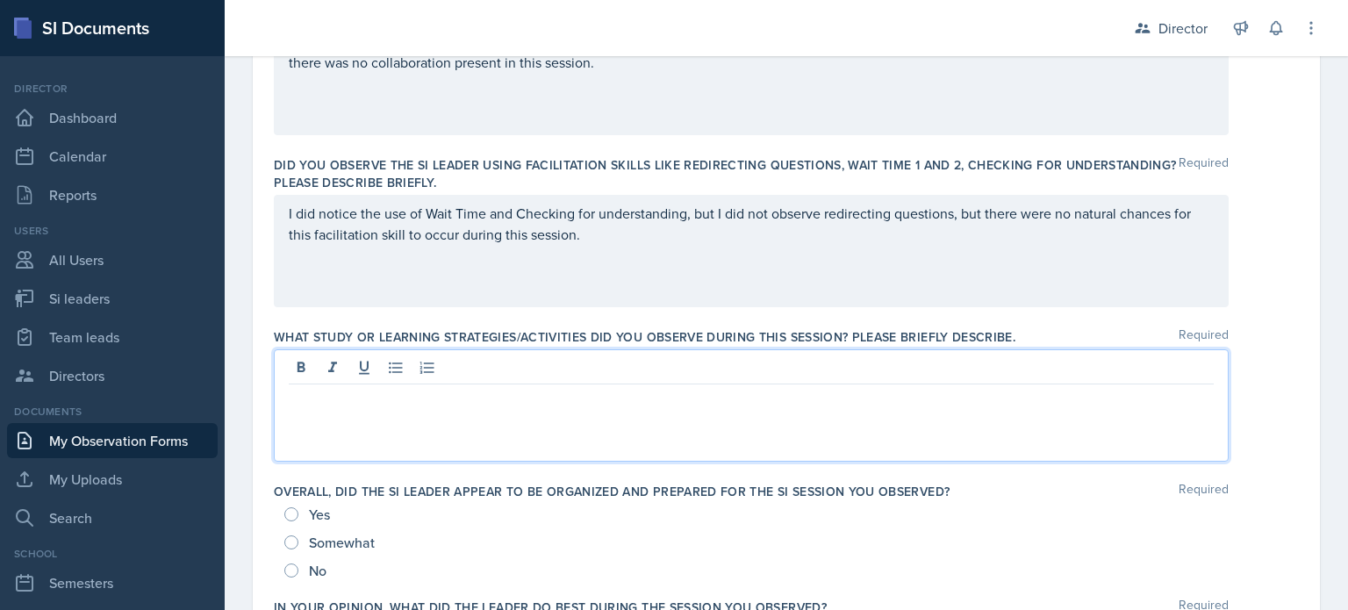
scroll to position [650, 0]
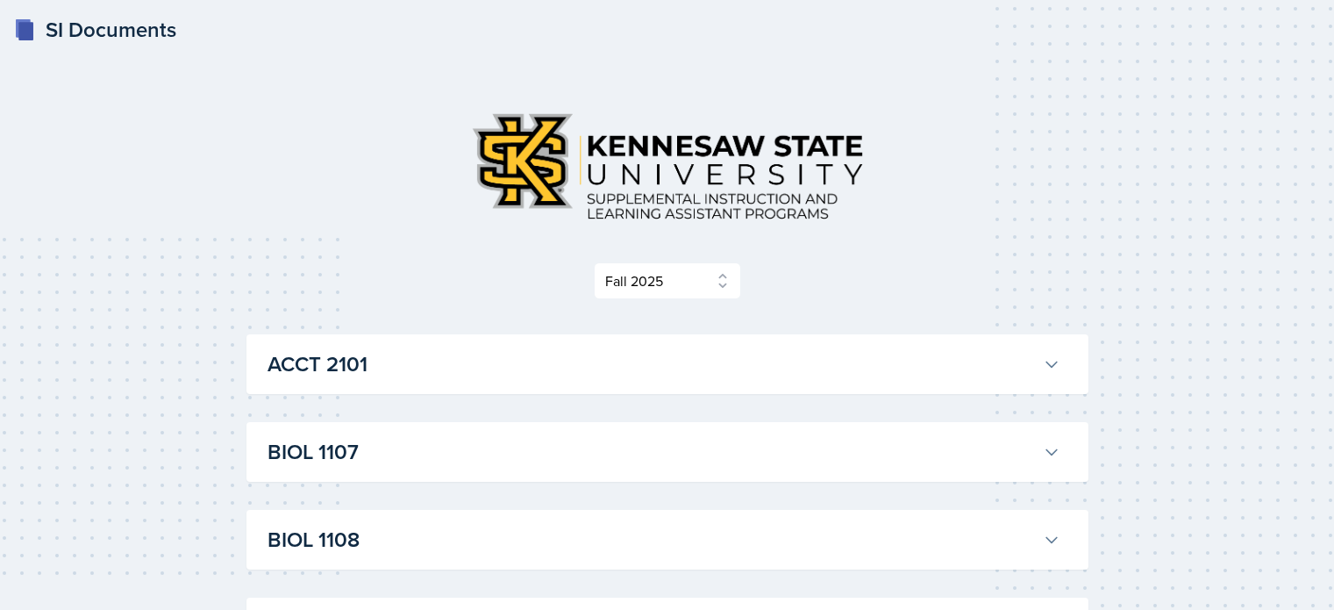
select select "2bed604d-1099-4043-b1bc-2365e8740244"
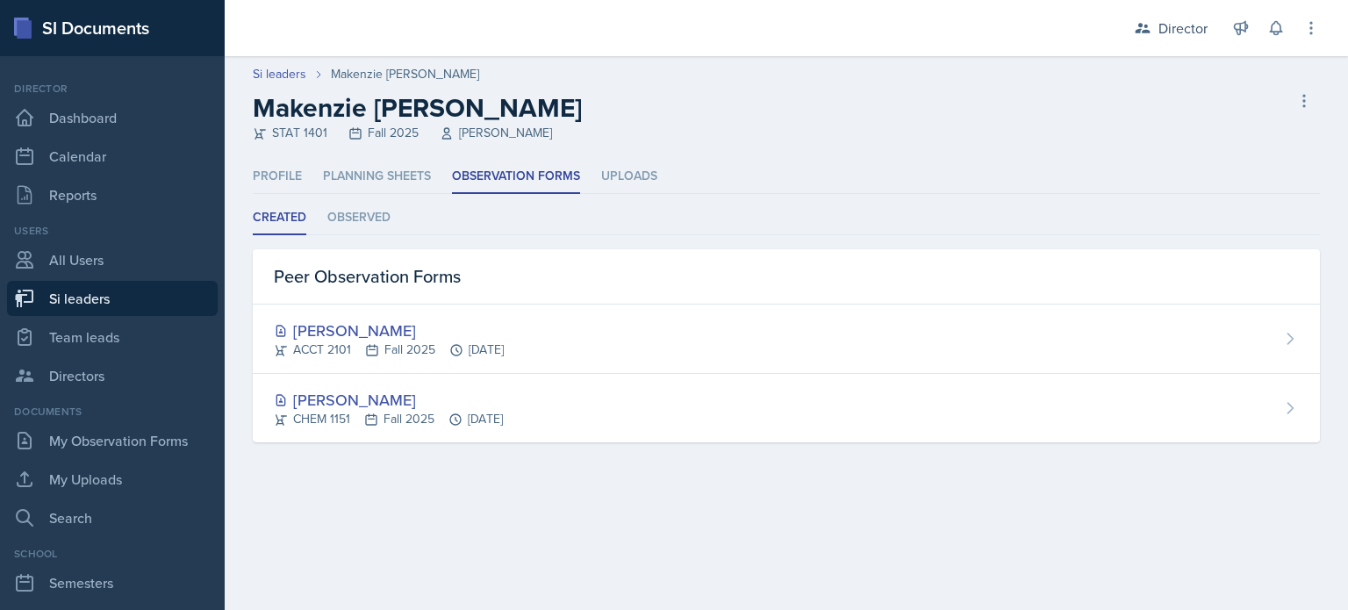
click at [124, 289] on link "Si leaders" at bounding box center [112, 298] width 211 height 35
select select "2bed604d-1099-4043-b1bc-2365e8740244"
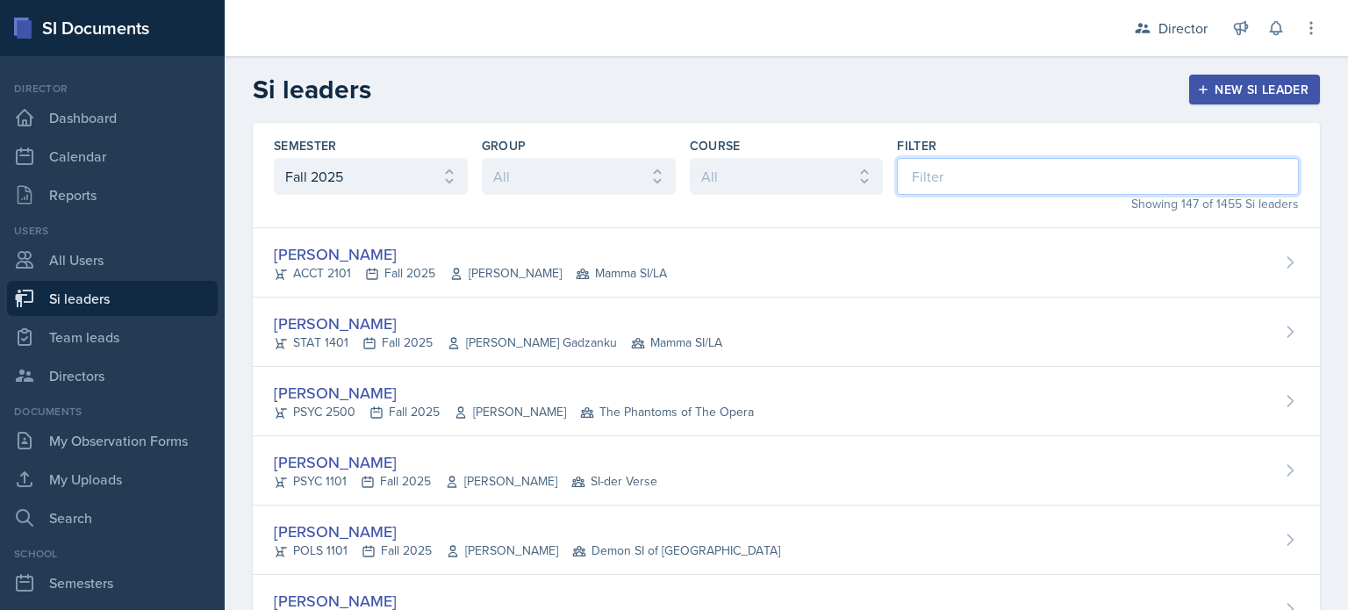
click at [960, 191] on input at bounding box center [1098, 176] width 402 height 37
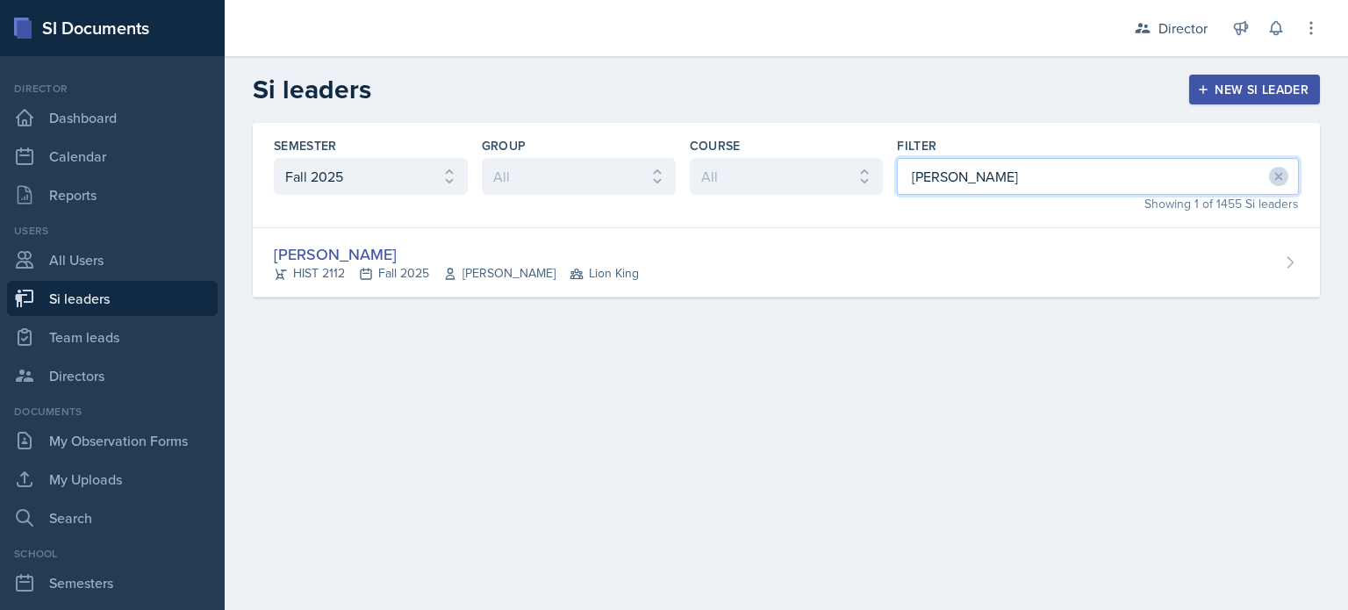
type input "vick"
click at [938, 220] on div "Semester All Fall 2025 Summer 2025 Spring 2025 Fall 2024 Summer 2024 Spring 202…" at bounding box center [786, 175] width 1067 height 105
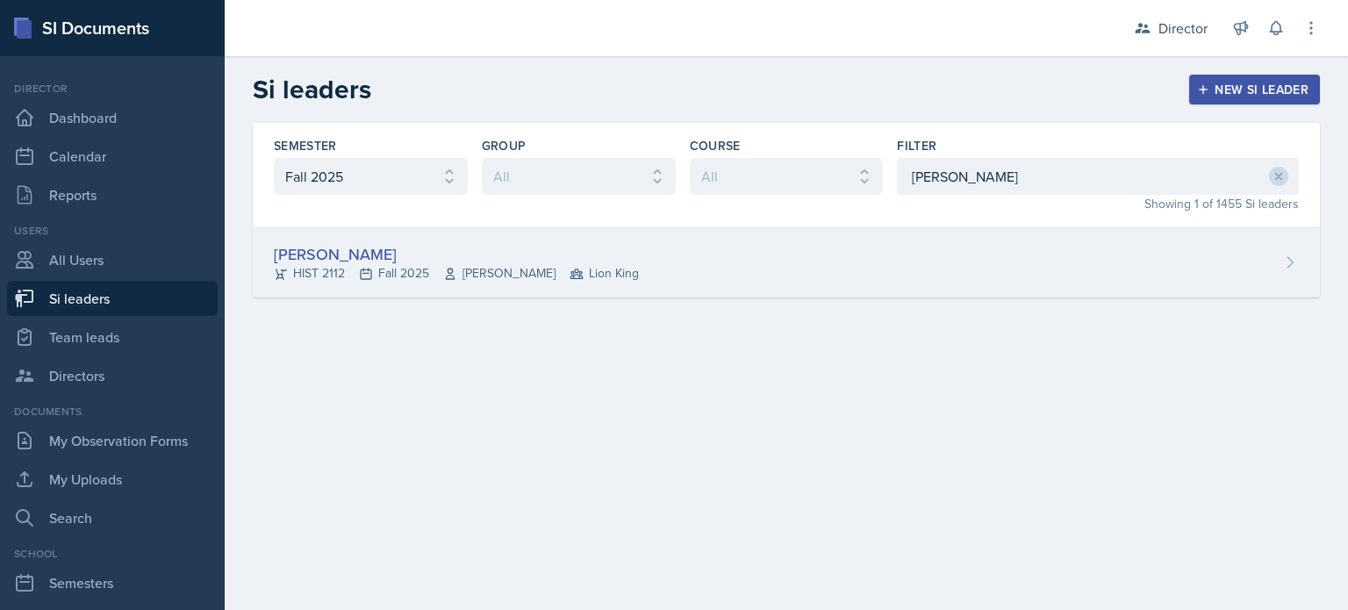
click at [916, 260] on div "Jack Vickers HIST 2112 Fall 2025 Irene Way Lion King" at bounding box center [786, 262] width 1067 height 69
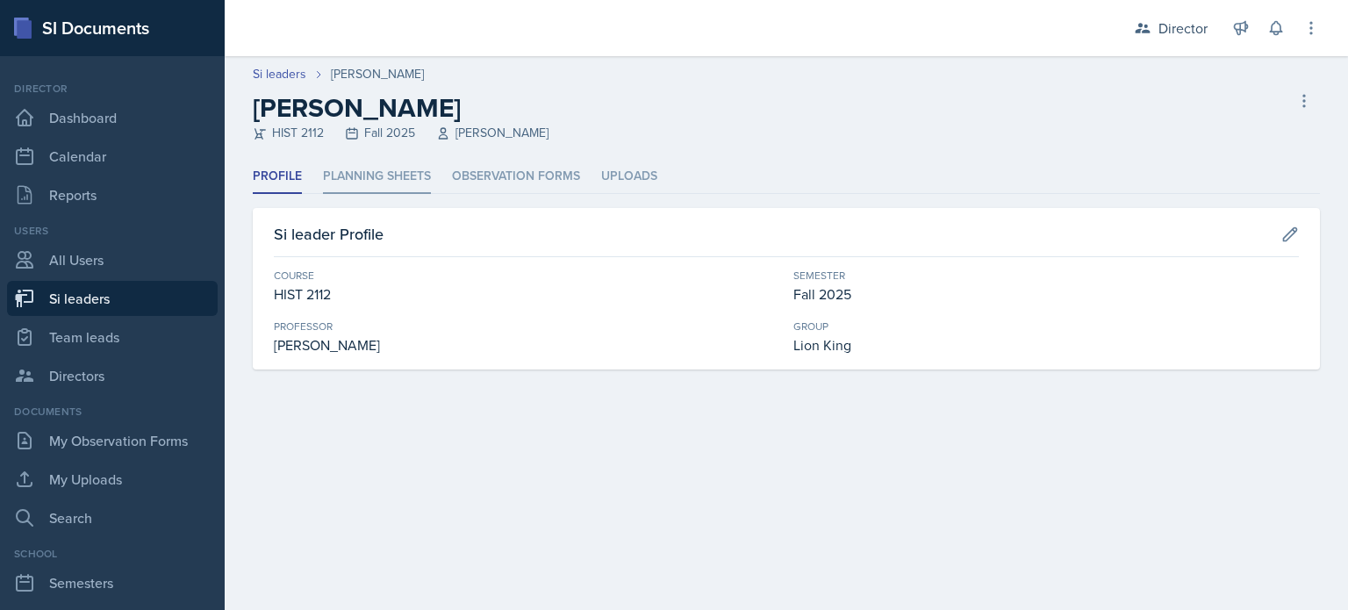
click at [397, 167] on li "Planning Sheets" at bounding box center [377, 177] width 108 height 34
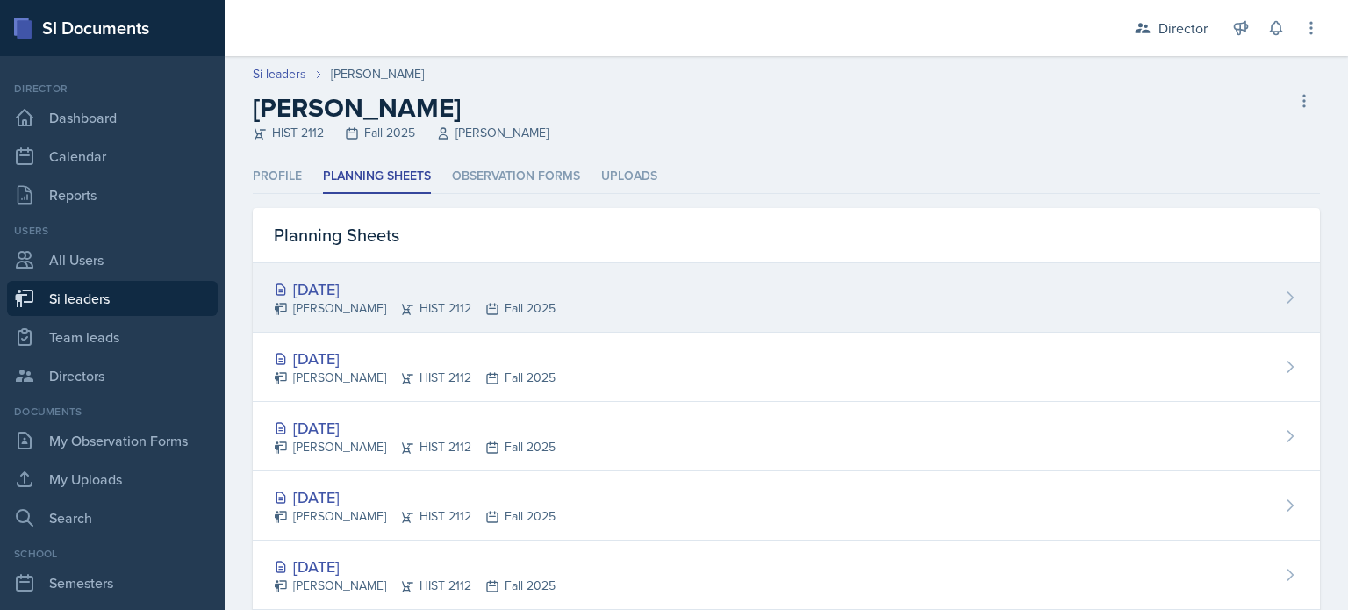
click at [491, 305] on div "Jack Vickers HIST 2112 Fall 2025" at bounding box center [415, 308] width 282 height 18
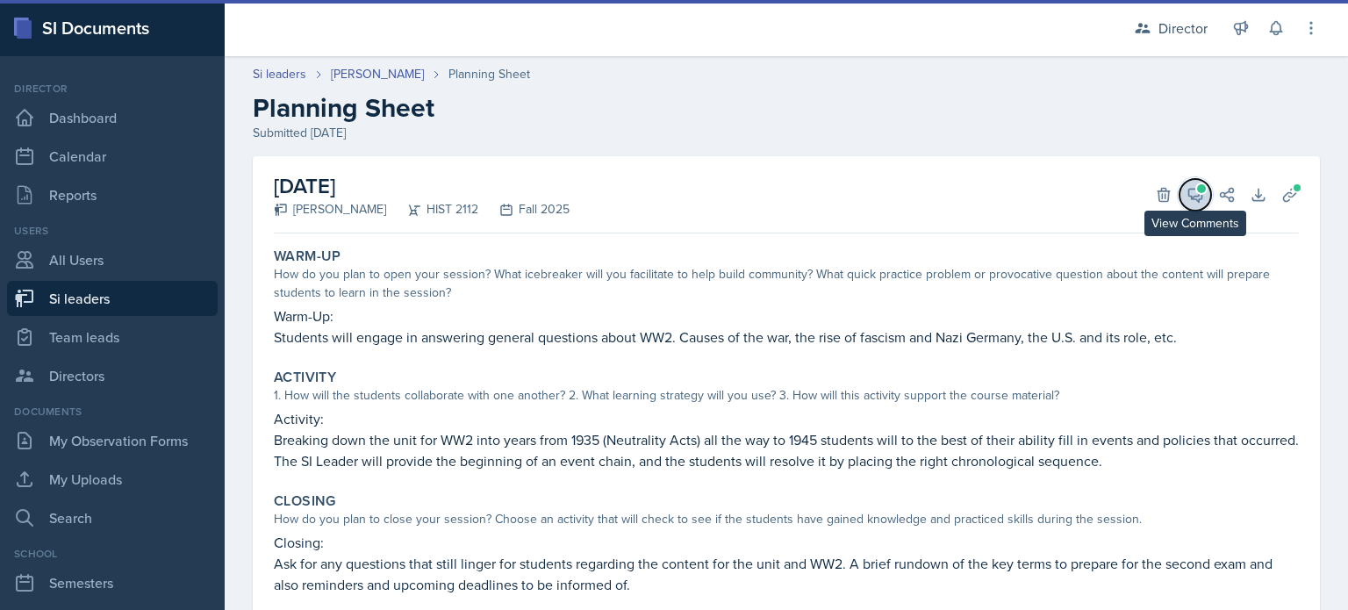
click at [1186, 200] on icon at bounding box center [1195, 195] width 18 height 18
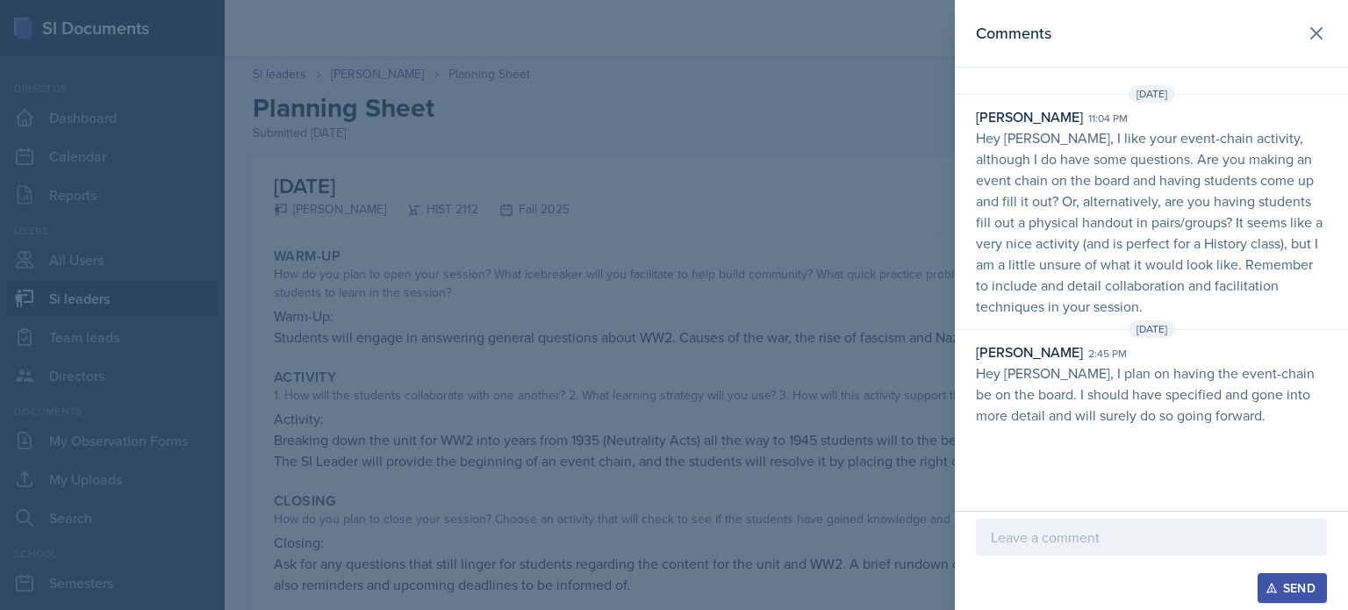
click at [826, 347] on div at bounding box center [674, 305] width 1348 height 610
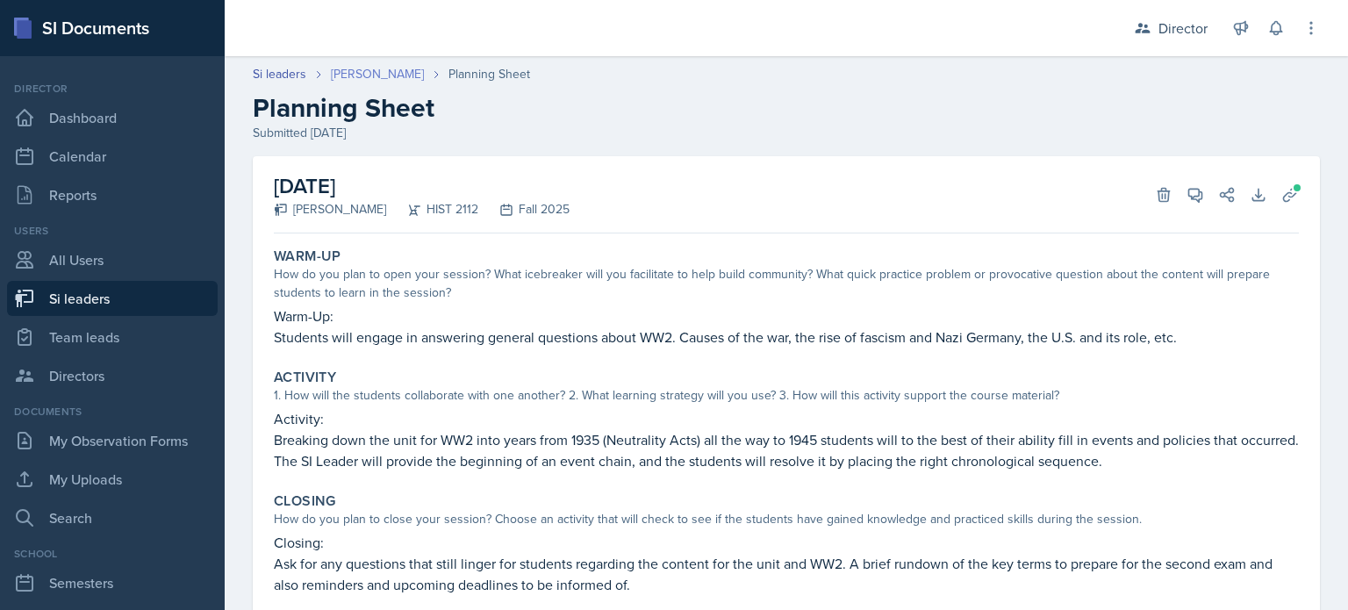
click at [369, 72] on link "[PERSON_NAME]" at bounding box center [377, 74] width 93 height 18
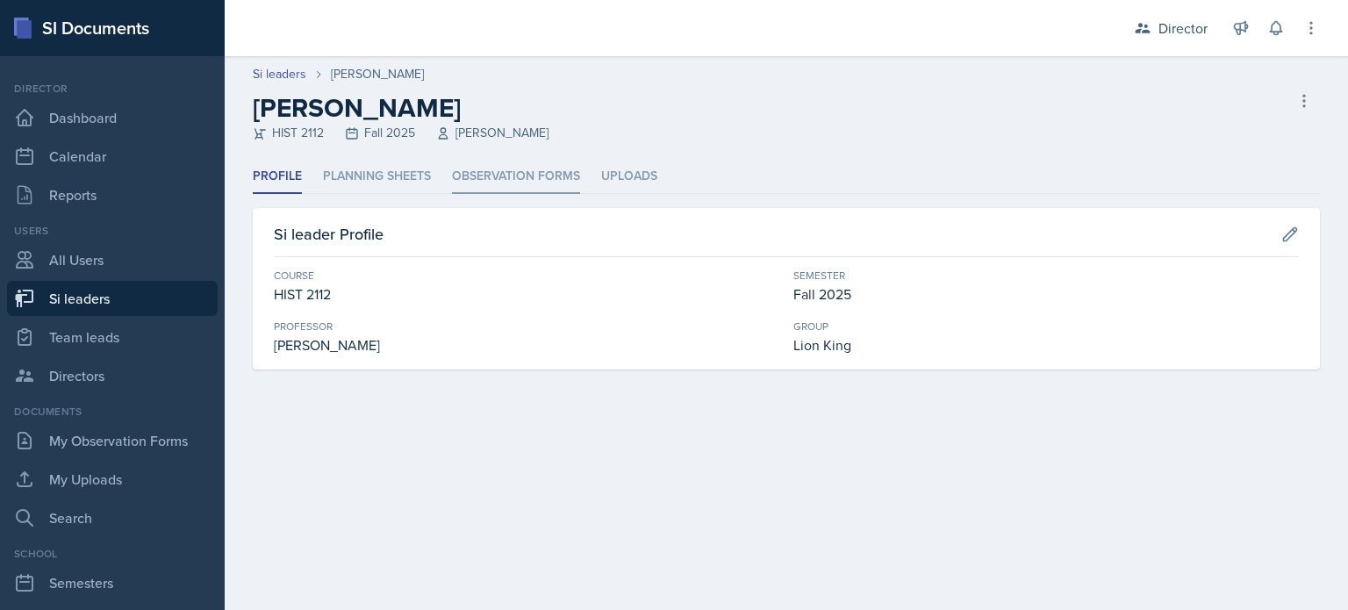
click at [526, 175] on li "Observation Forms" at bounding box center [516, 177] width 128 height 34
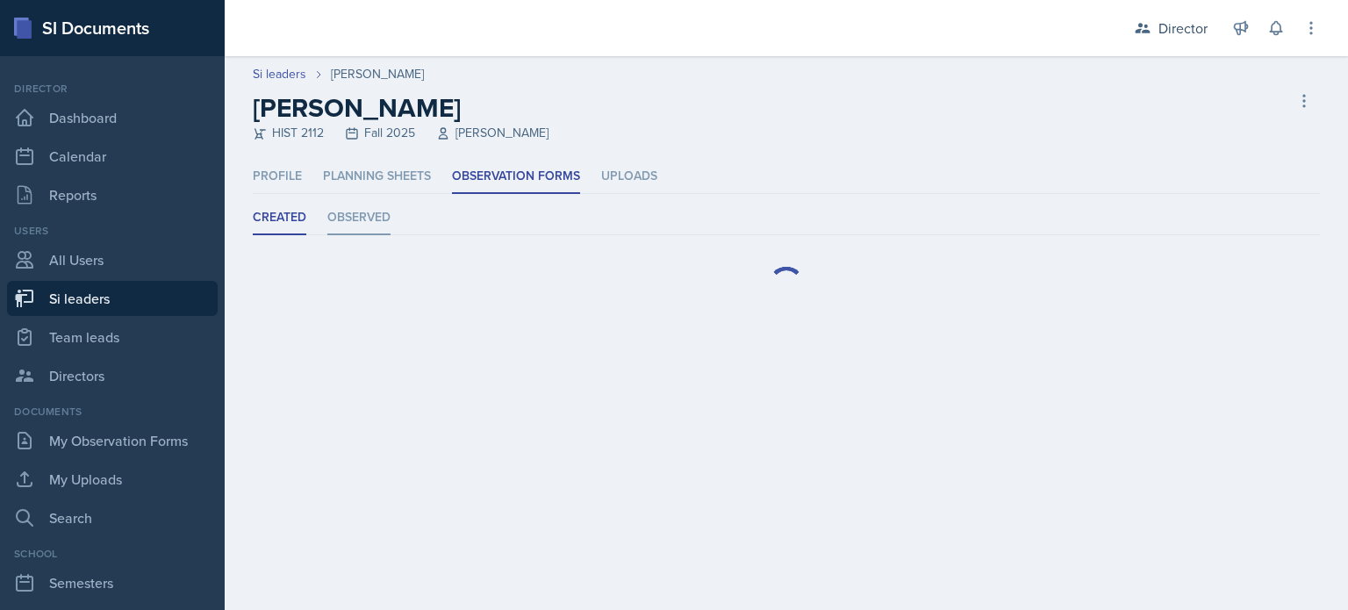
click at [347, 216] on li "Observed" at bounding box center [358, 218] width 63 height 34
click at [287, 223] on li "Created" at bounding box center [280, 218] width 54 height 34
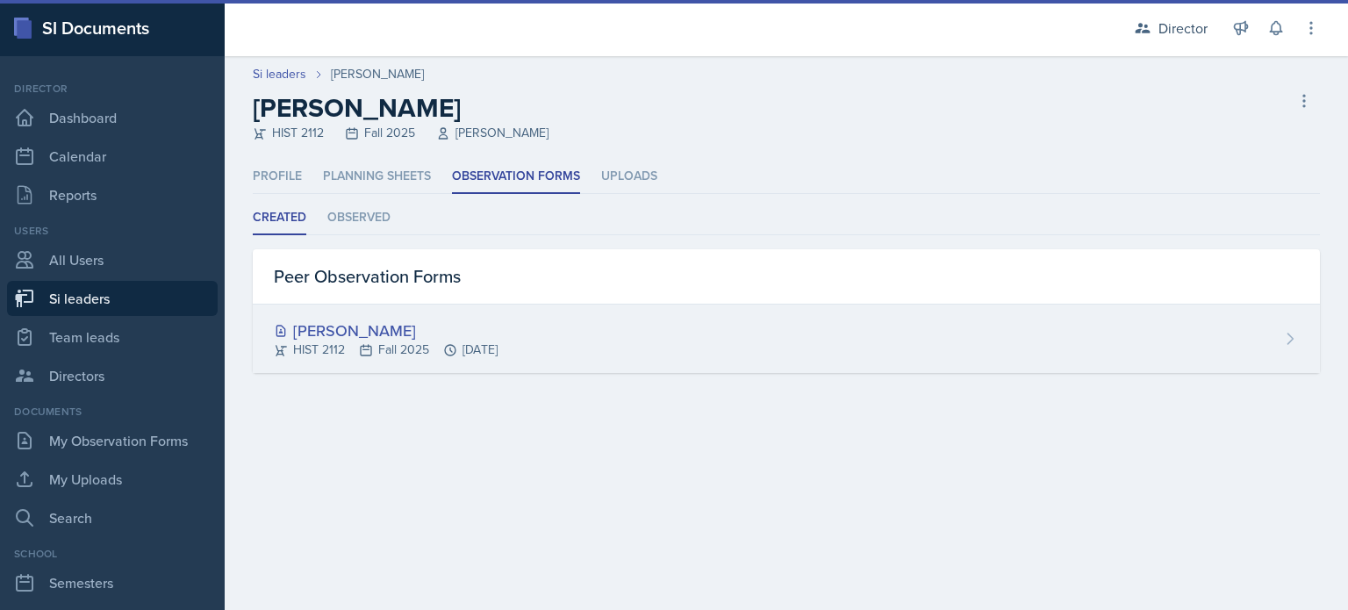
click at [376, 350] on div "HIST 2112 Fall 2025 Sep 10th, 2025" at bounding box center [386, 349] width 224 height 18
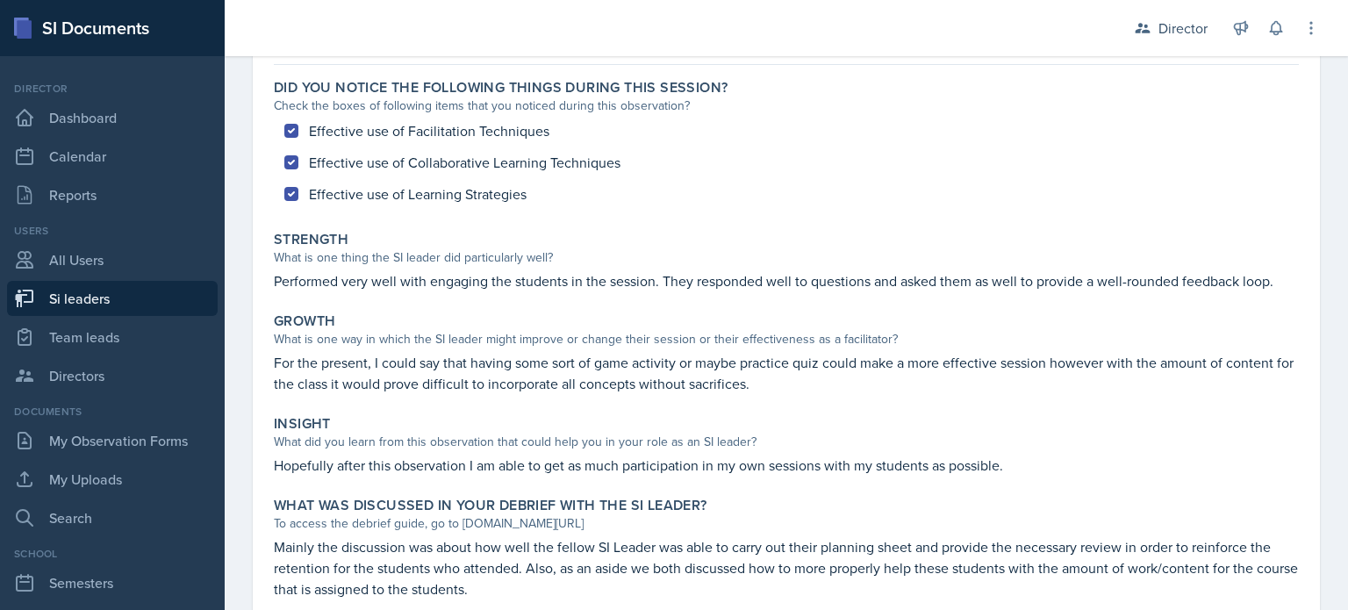
scroll to position [168, 0]
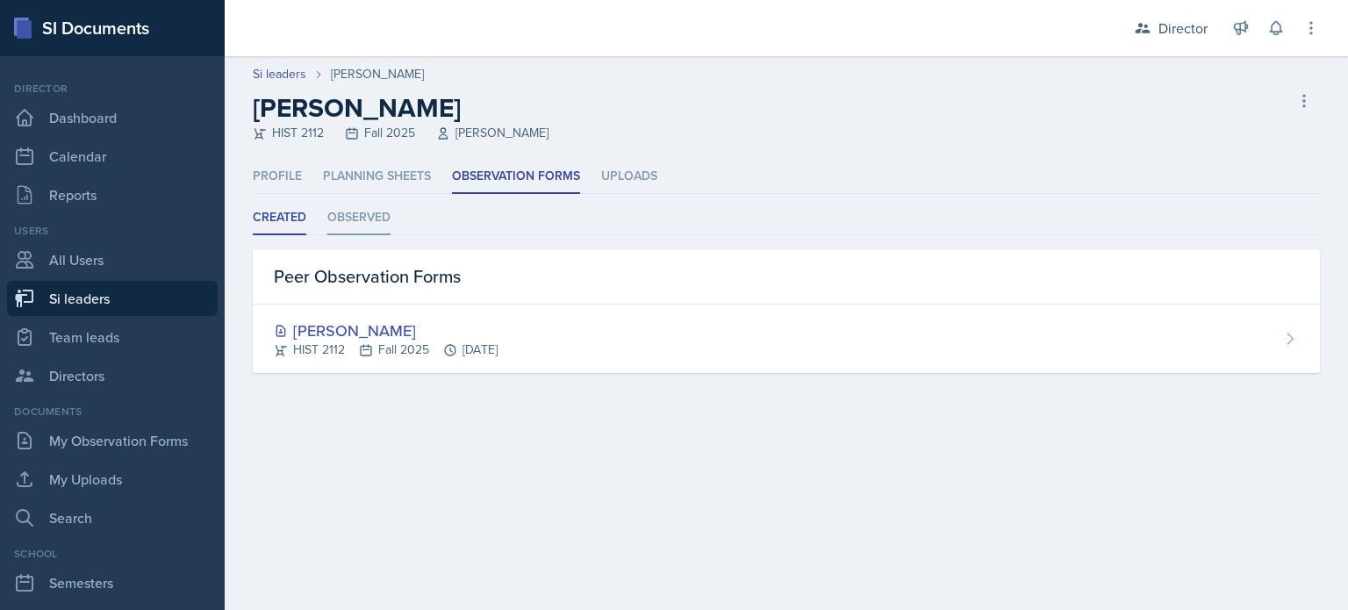
click at [365, 226] on li "Observed" at bounding box center [358, 218] width 63 height 34
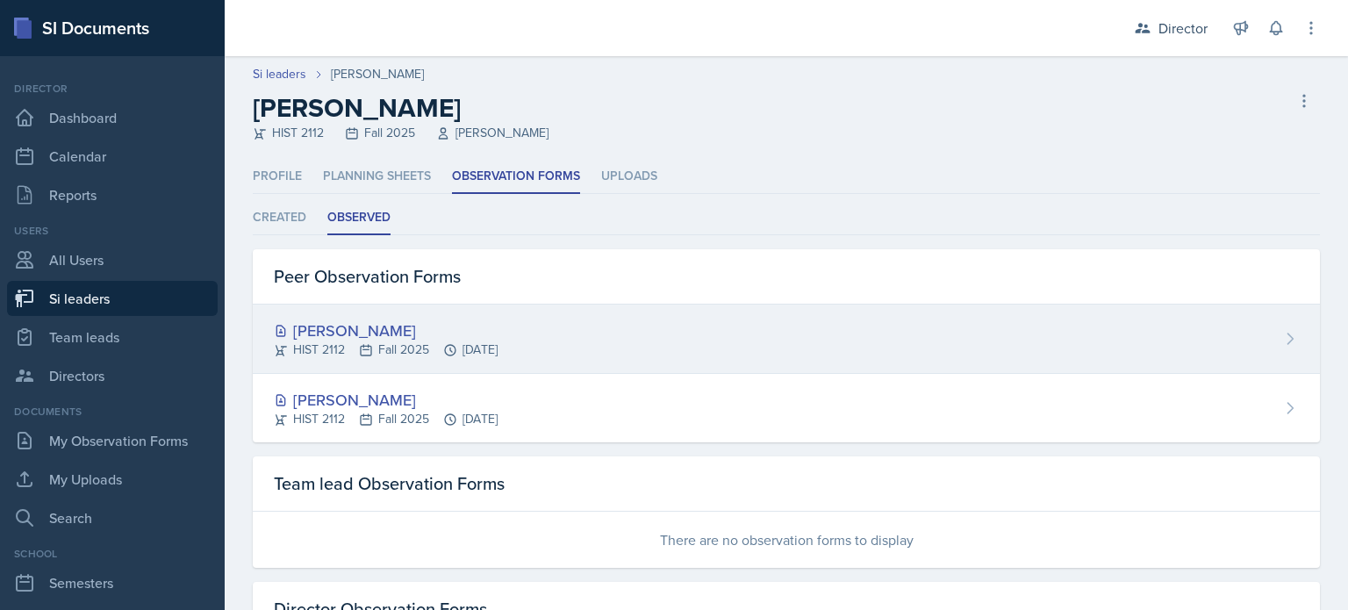
click at [404, 357] on div "HIST 2112 Fall 2025 Sep 29th, 2025" at bounding box center [386, 349] width 224 height 18
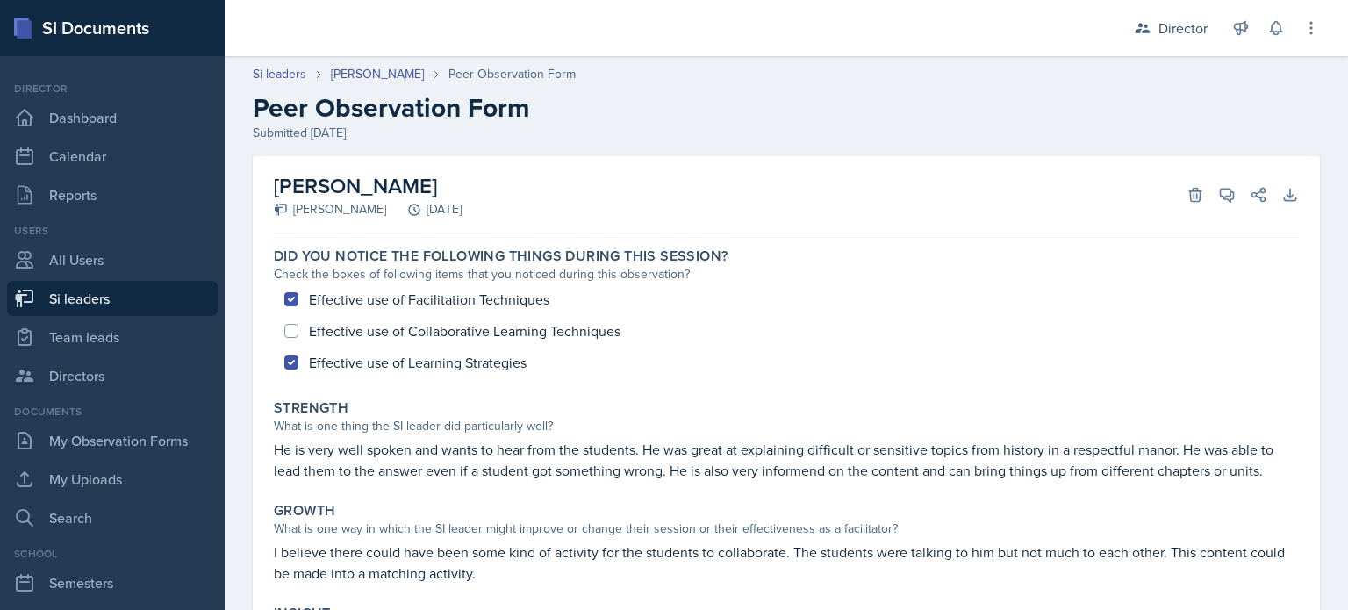
scroll to position [121, 0]
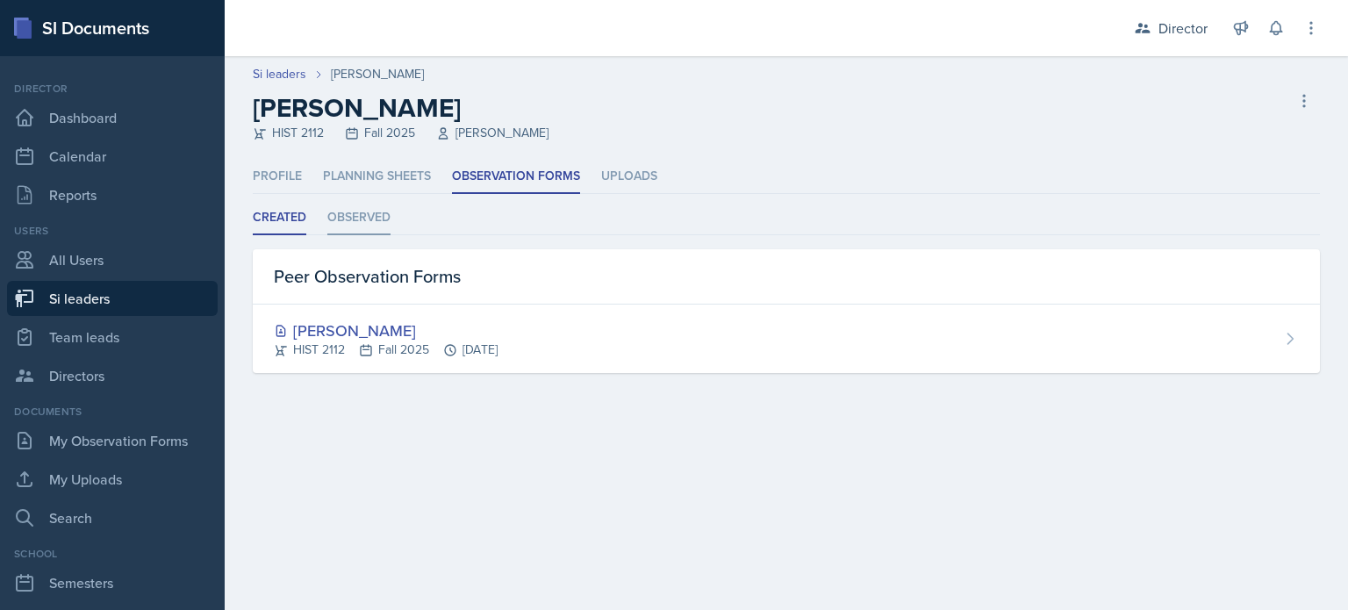
click at [354, 204] on li "Observed" at bounding box center [358, 218] width 63 height 34
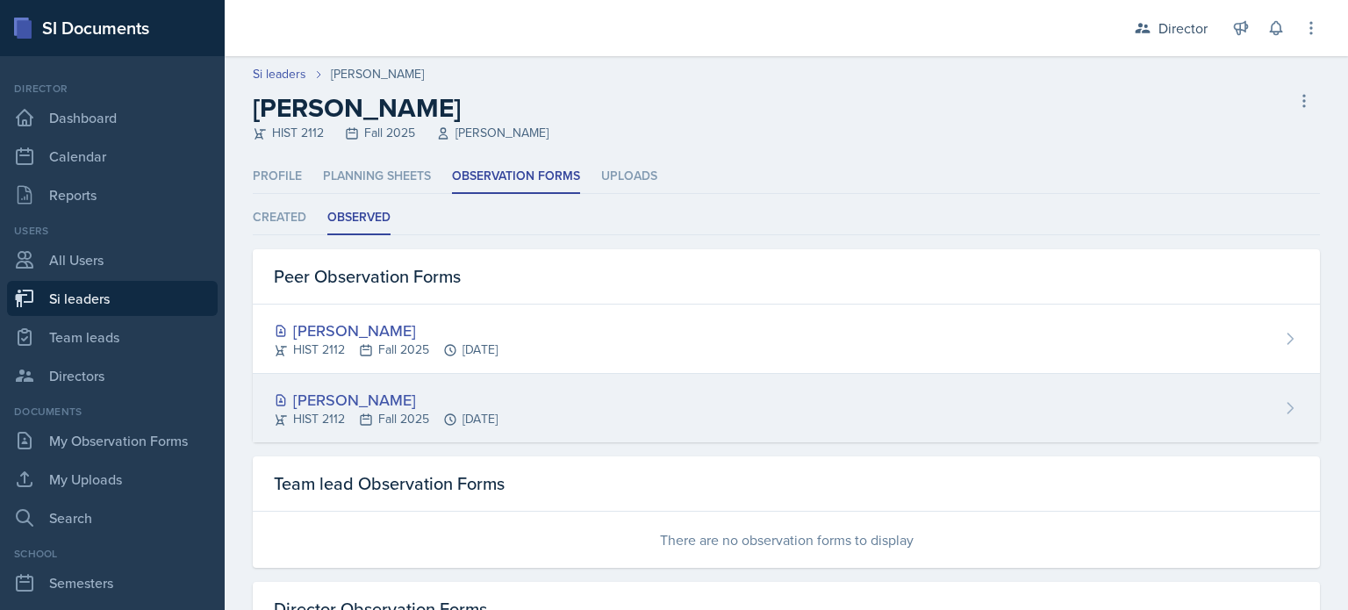
click at [348, 392] on div "[PERSON_NAME]" at bounding box center [386, 400] width 224 height 24
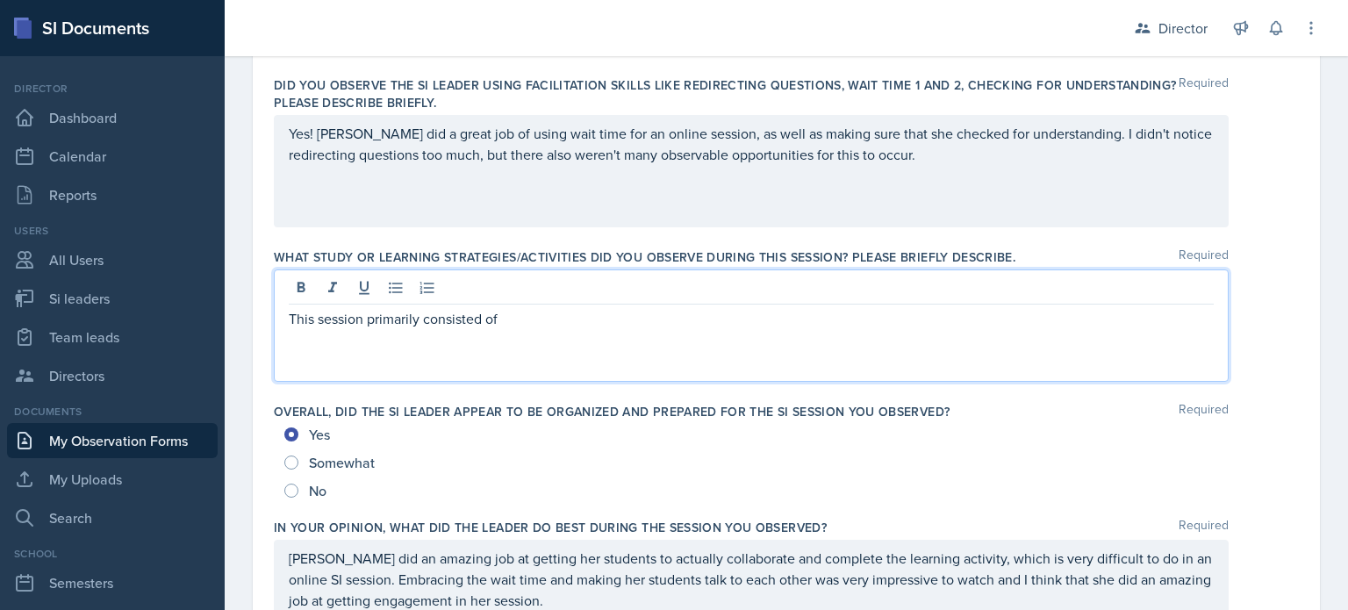
scroll to position [698, 0]
click at [540, 319] on p "This session primarily consisted of" at bounding box center [751, 320] width 925 height 21
click at [291, 317] on p "This session primarily consisted of" at bounding box center [751, 320] width 925 height 21
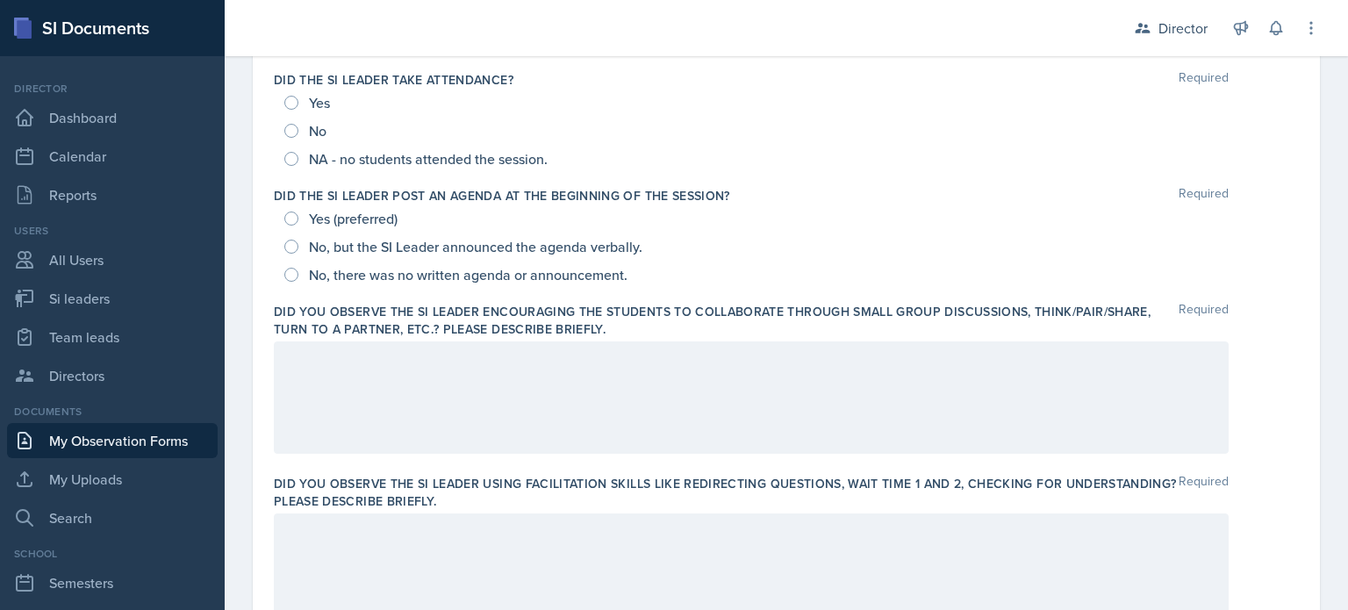
scroll to position [463, 0]
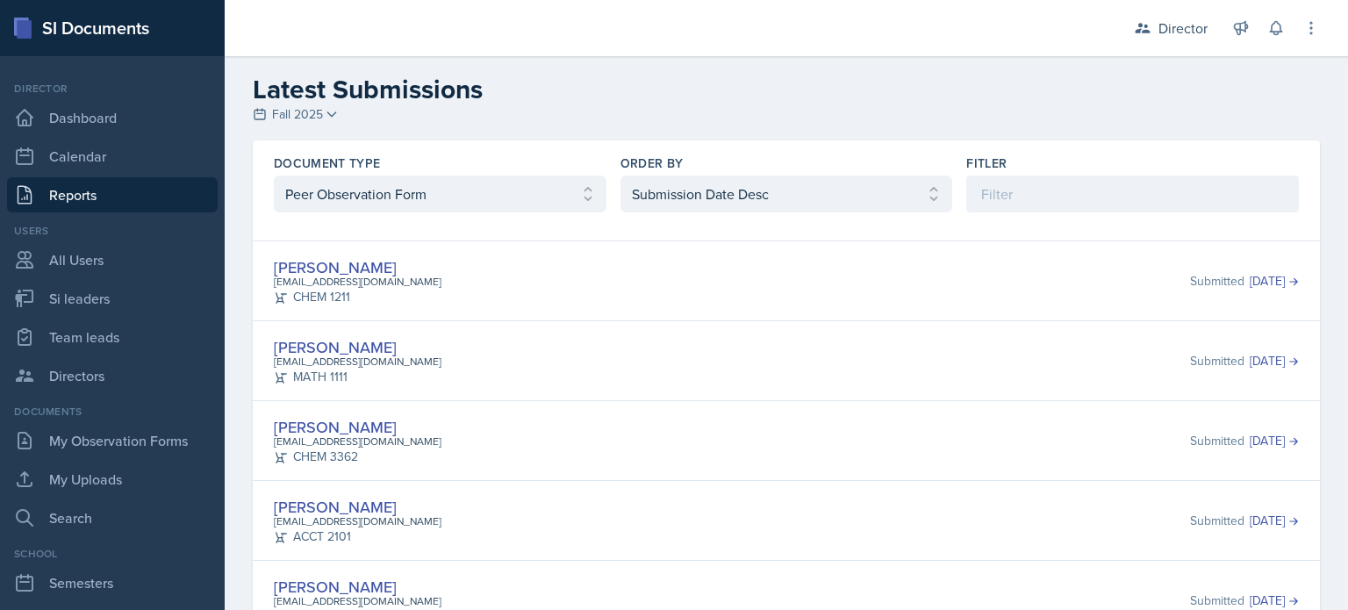
select select "2"
click at [348, 185] on select "Select document type Planning Sheet Peer Observation Form Team lead Observation…" at bounding box center [440, 193] width 333 height 37
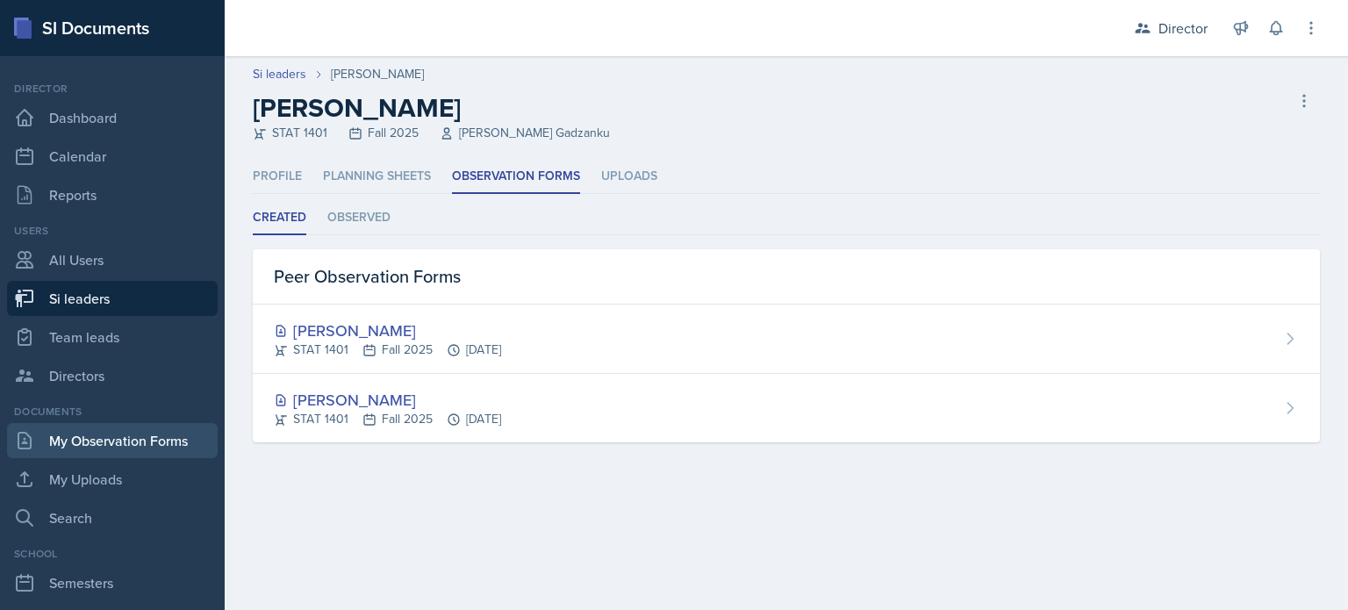
click at [127, 435] on link "My Observation Forms" at bounding box center [112, 440] width 211 height 35
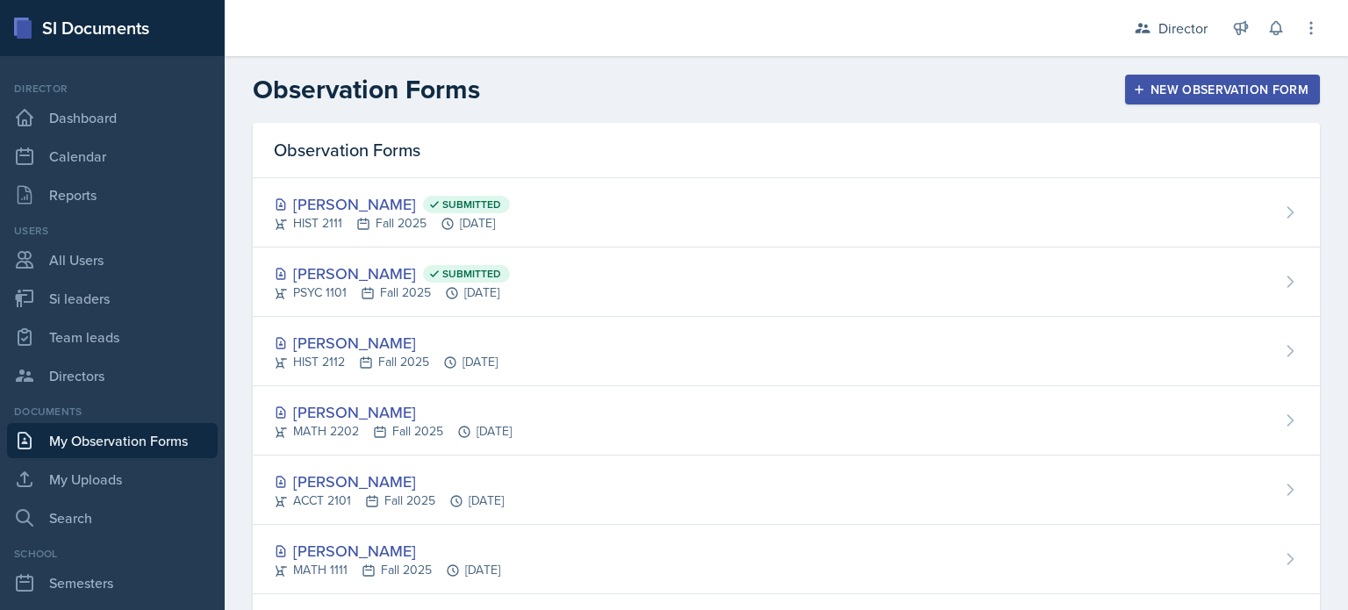
click at [1169, 103] on button "New Observation Form" at bounding box center [1222, 90] width 195 height 30
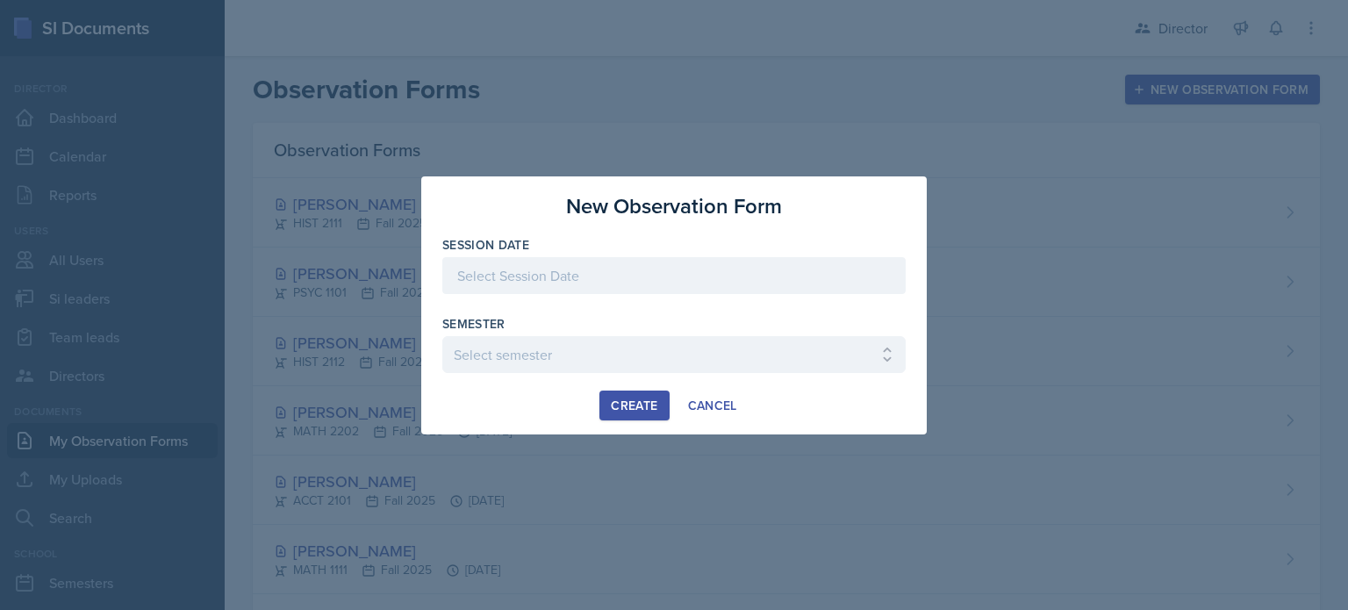
click at [858, 283] on div at bounding box center [673, 275] width 463 height 37
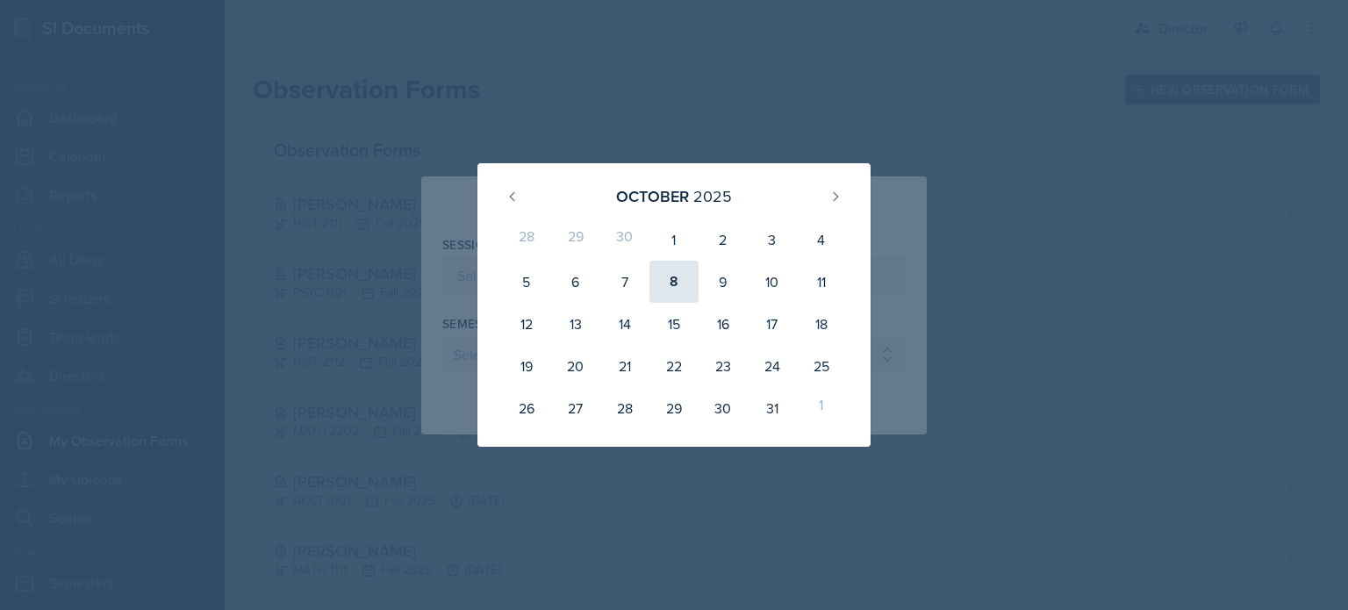
click at [661, 290] on div "8" at bounding box center [673, 282] width 49 height 42
type input "October 8th, 2025"
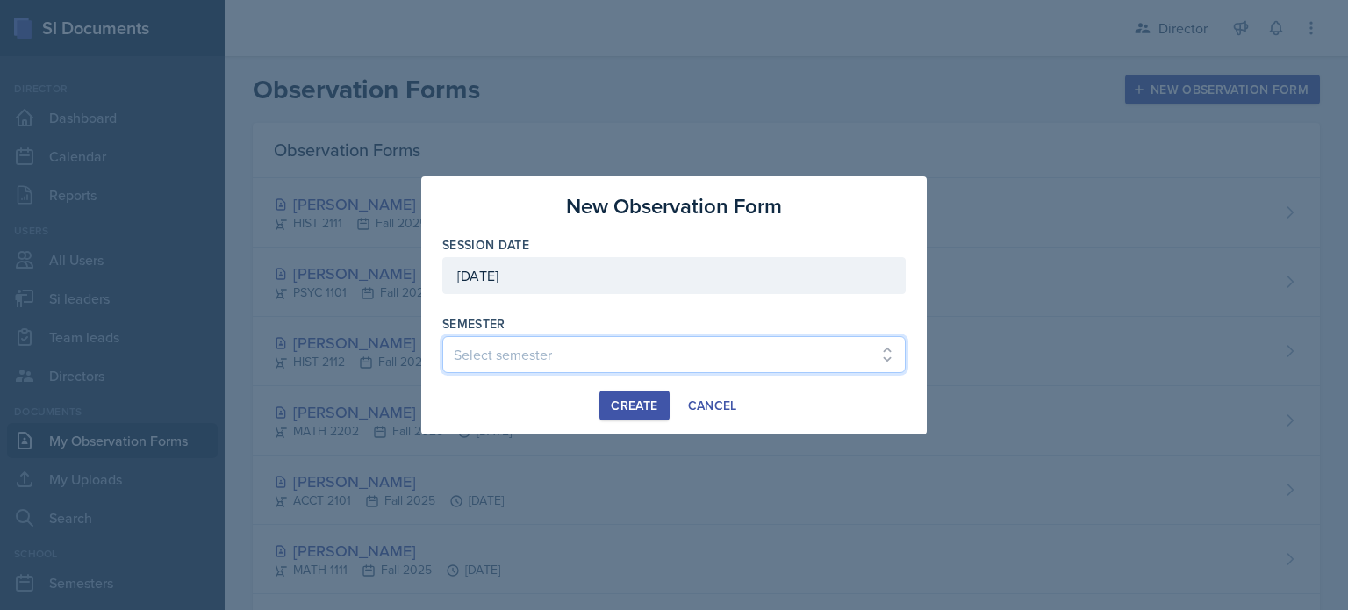
click at [533, 347] on select "Select semester Fall 2025 Summer 2025 Spring 2025 Fall 2024 Summer 2024 Spring …" at bounding box center [673, 354] width 463 height 37
select select "2bed604d-1099-4043-b1bc-2365e8740244"
click at [442, 336] on select "Select semester Fall 2025 Summer 2025 Spring 2025 Fall 2024 Summer 2024 Spring …" at bounding box center [673, 354] width 463 height 37
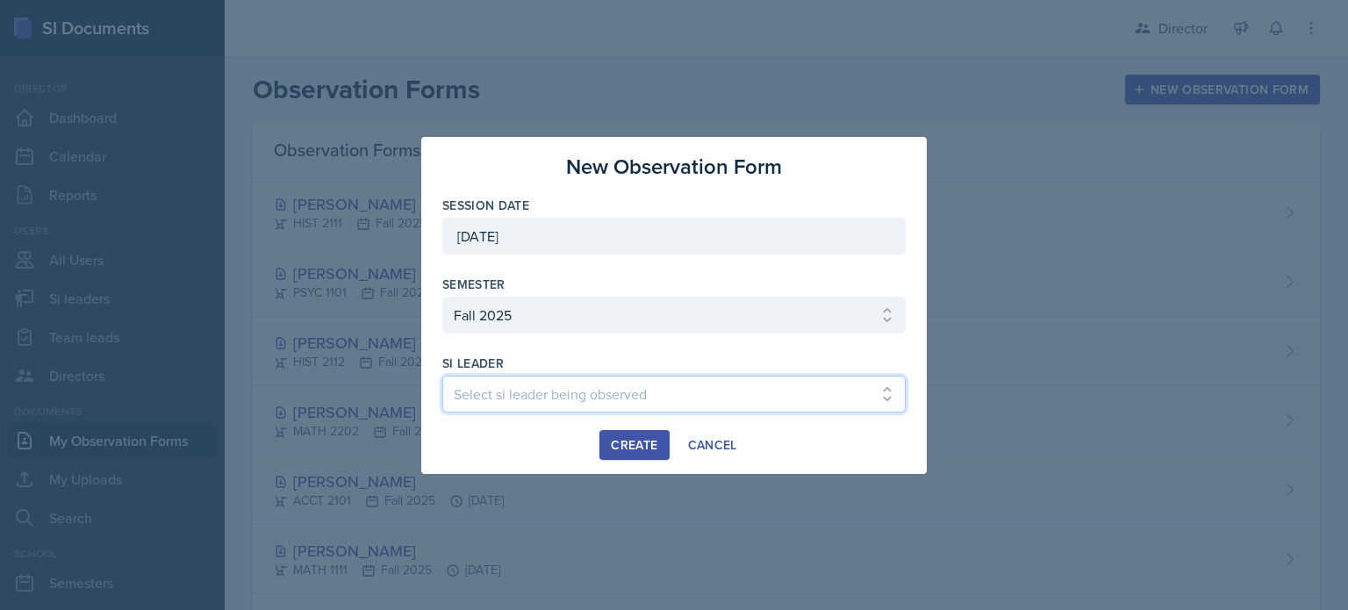
click at [488, 393] on select "Select si leader being observed Rayann Afani Sam Alderton Malk Almimar James Co…" at bounding box center [673, 394] width 463 height 37
select select "95b7a095-a8f6-4789-be99-f2e55c7f90c9"
click at [442, 376] on select "Select si leader being observed Rayann Afani Sam Alderton Malk Almimar James Co…" at bounding box center [673, 394] width 463 height 37
click at [612, 447] on div "Create" at bounding box center [634, 445] width 46 height 14
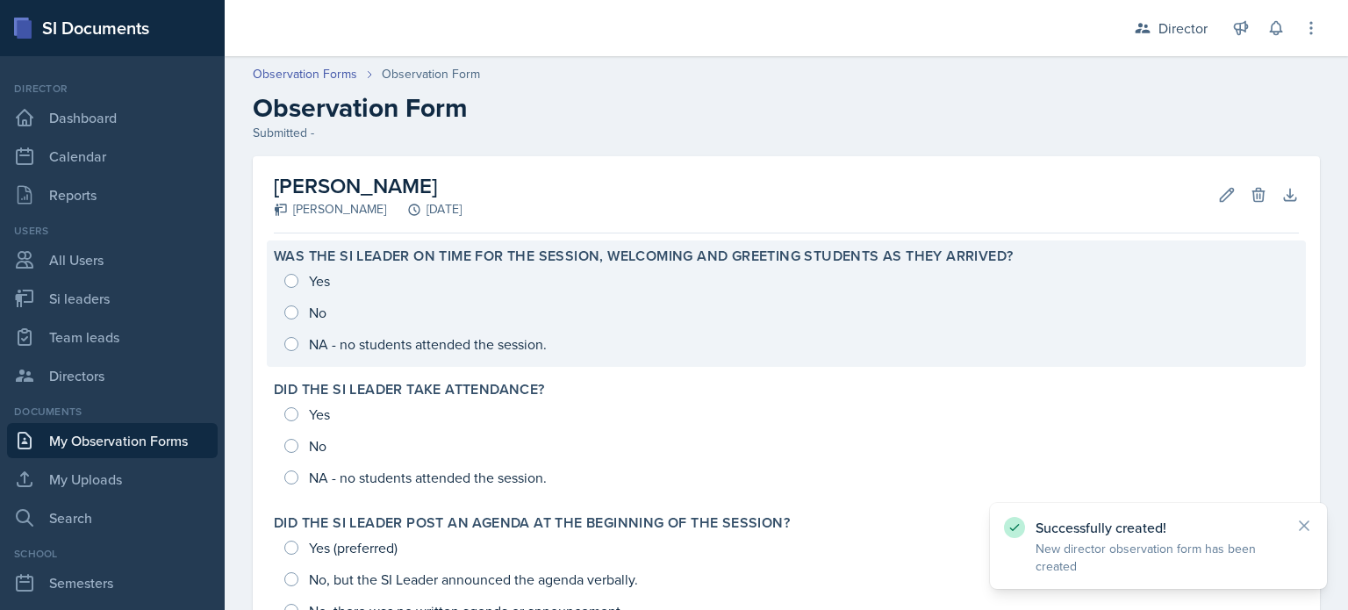
click at [555, 303] on div "Yes No NA - no students attended the session." at bounding box center [786, 312] width 1025 height 95
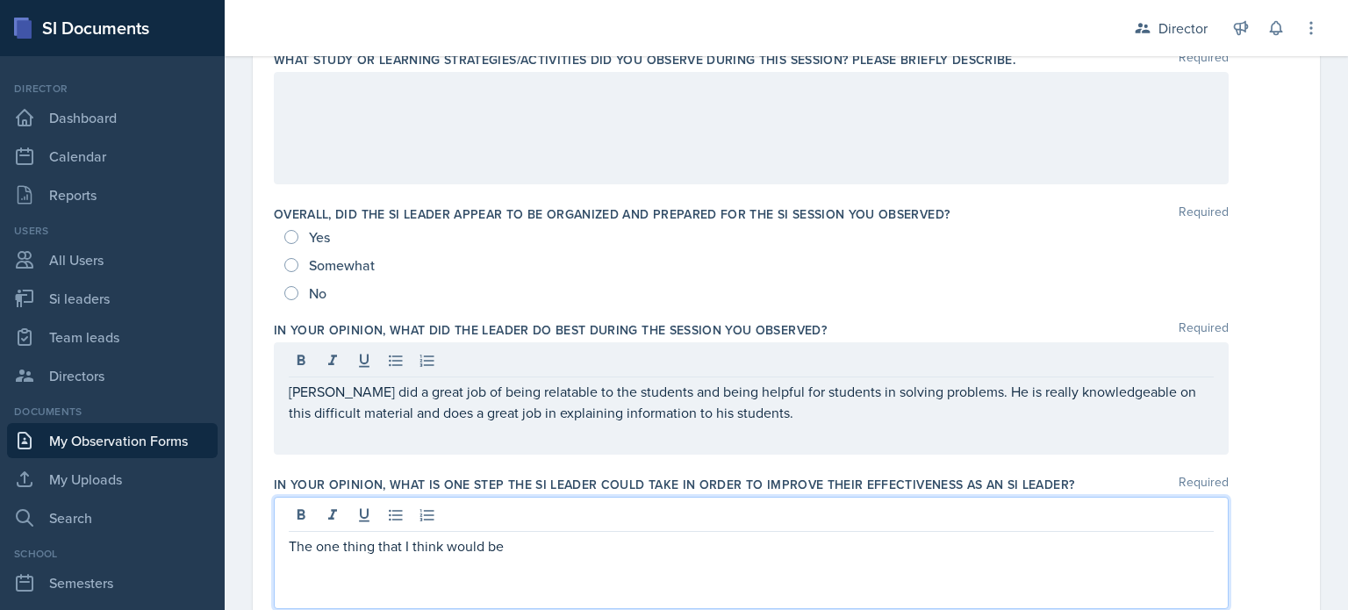
scroll to position [1293, 0]
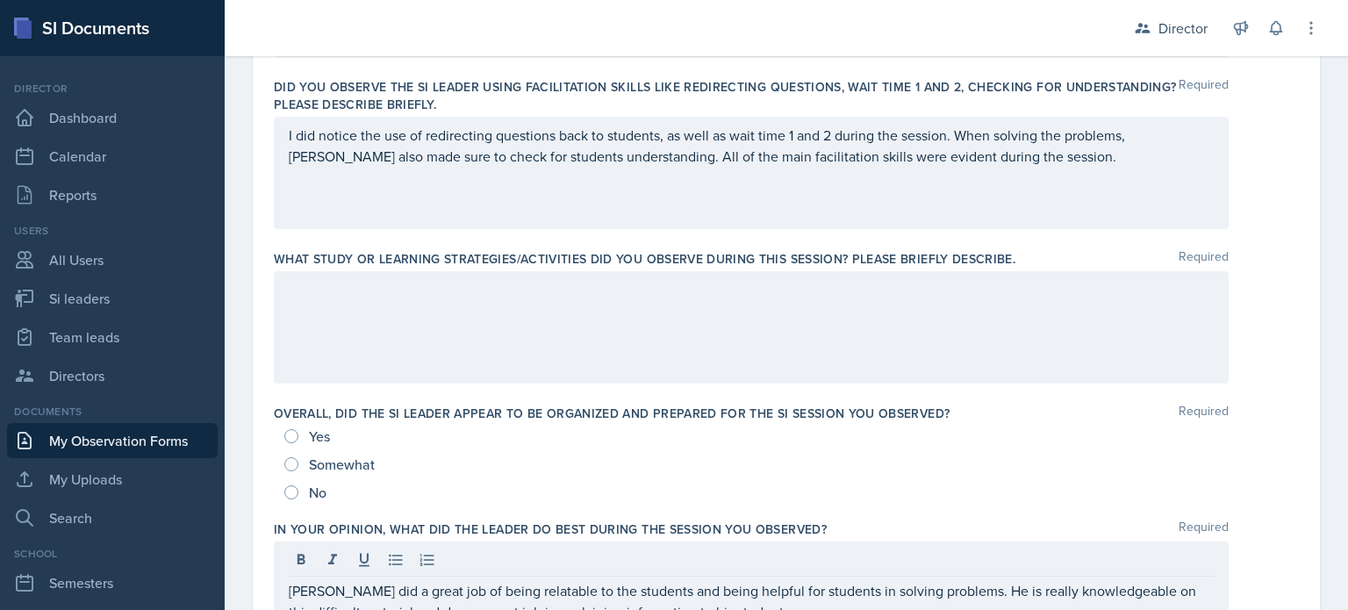
click at [457, 352] on div at bounding box center [751, 327] width 955 height 112
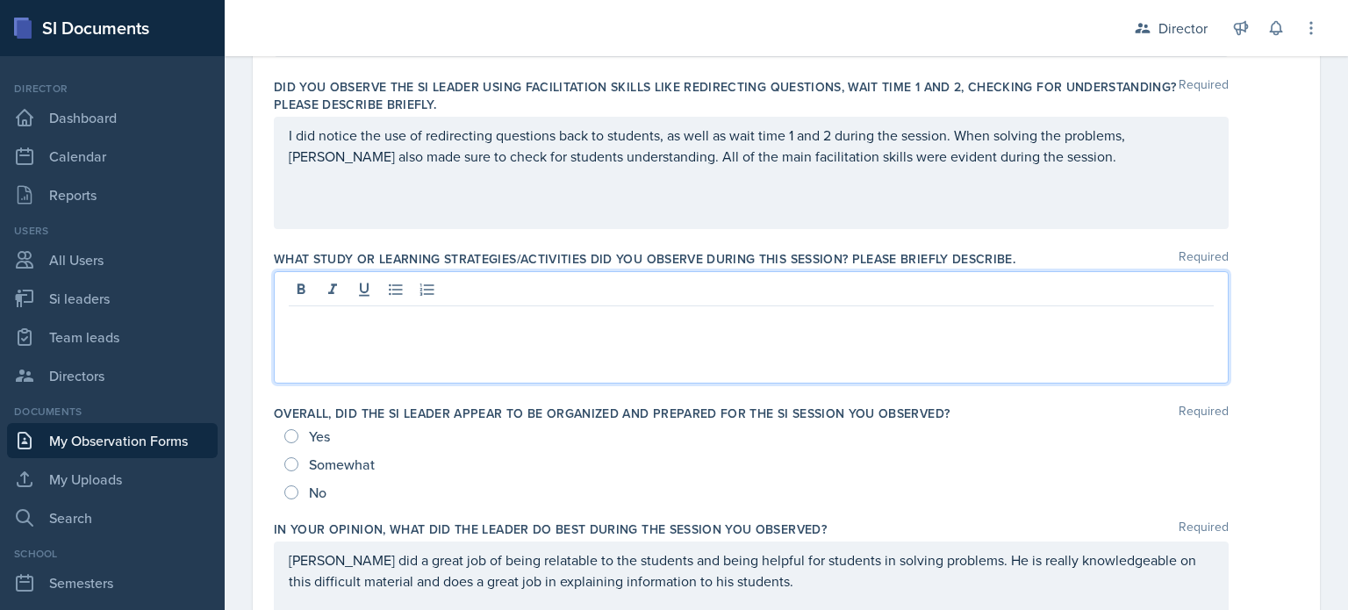
scroll to position [729, 0]
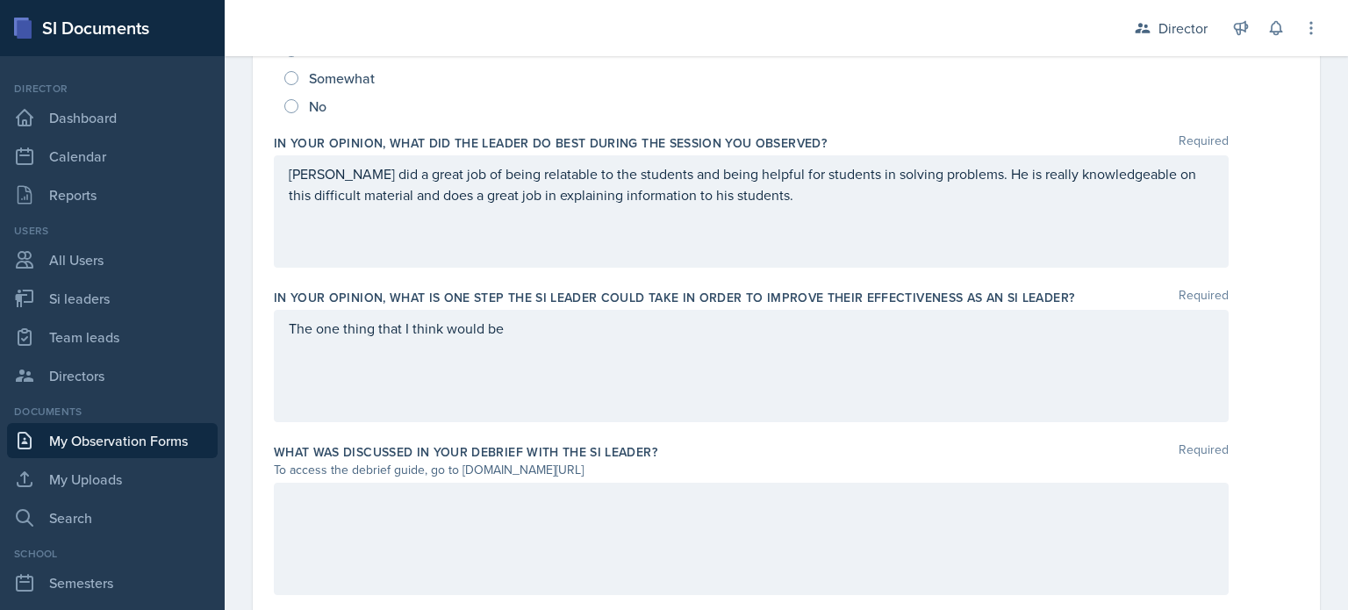
click at [587, 359] on div "The one thing that I think would be" at bounding box center [751, 366] width 955 height 112
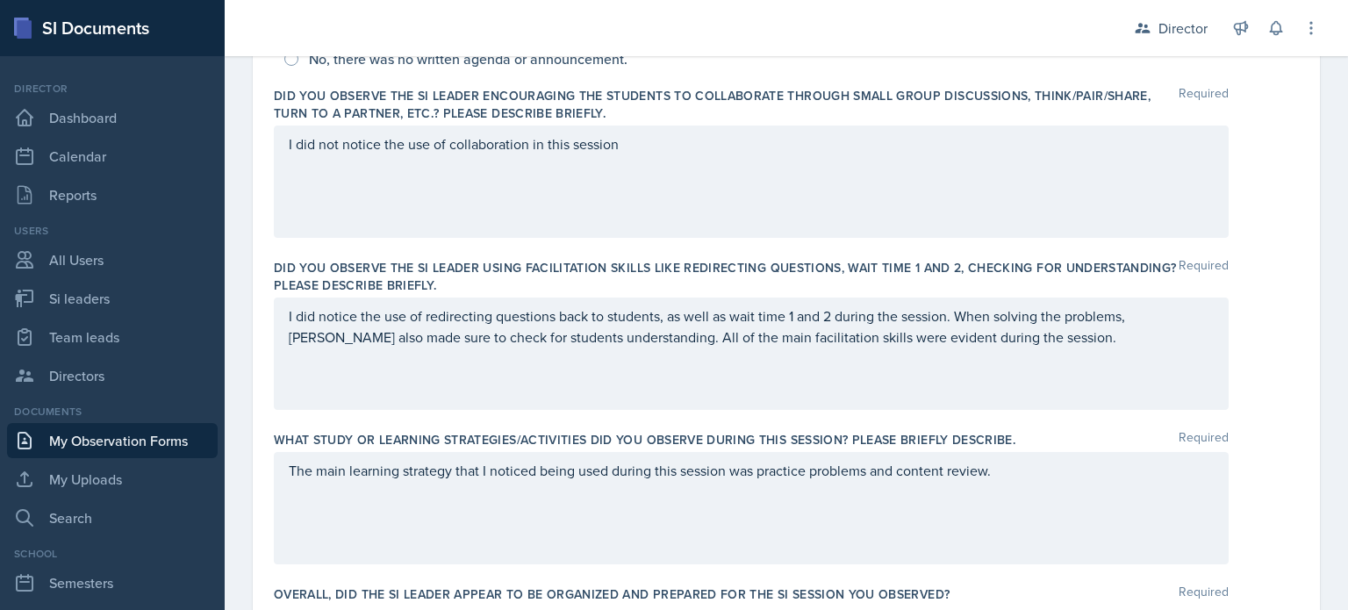
scroll to position [503, 0]
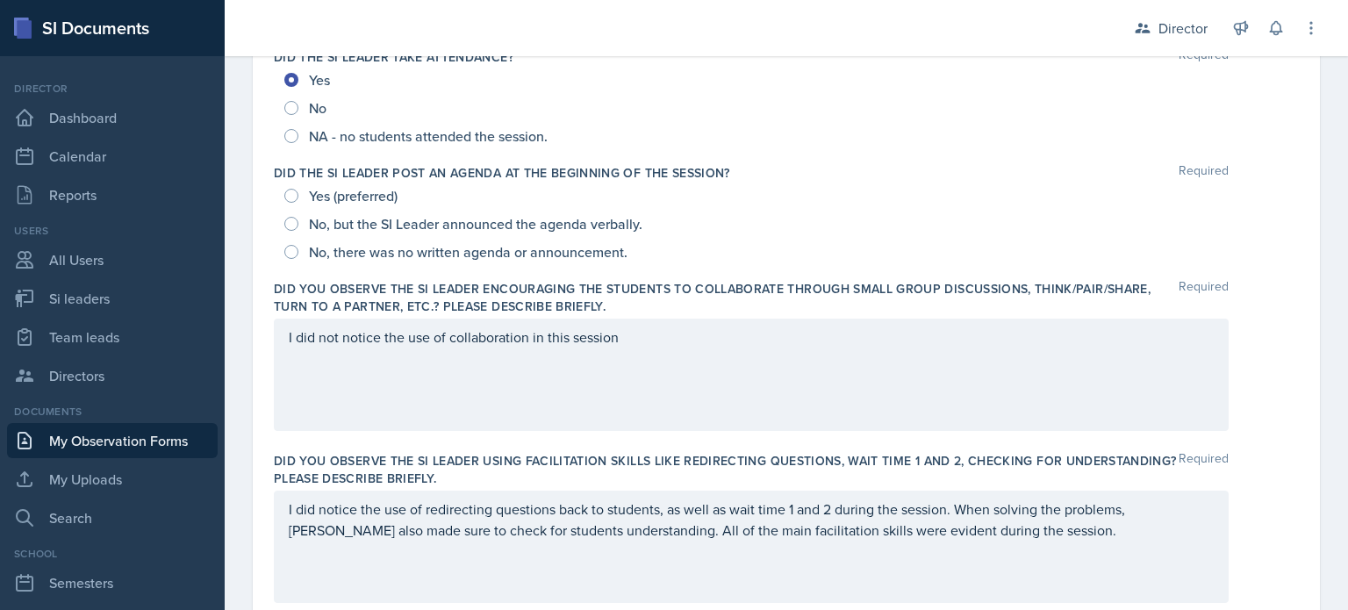
click at [871, 362] on div "I did not notice the use of collaboration in this session" at bounding box center [751, 374] width 955 height 112
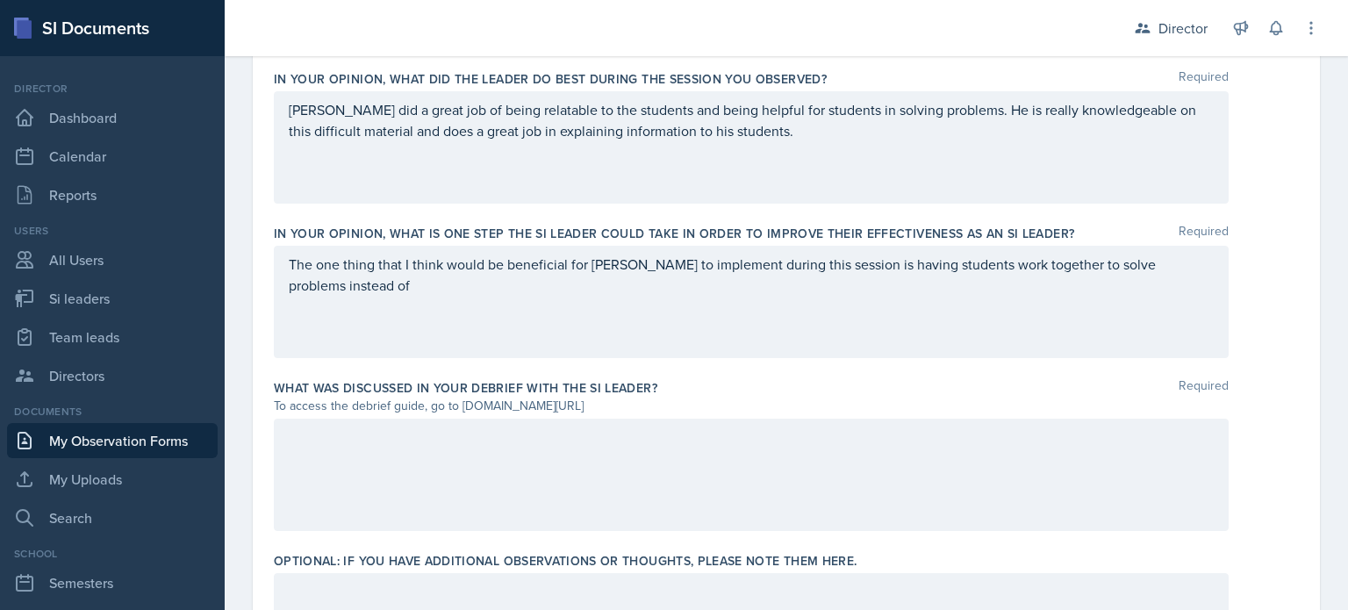
scroll to position [1293, 0]
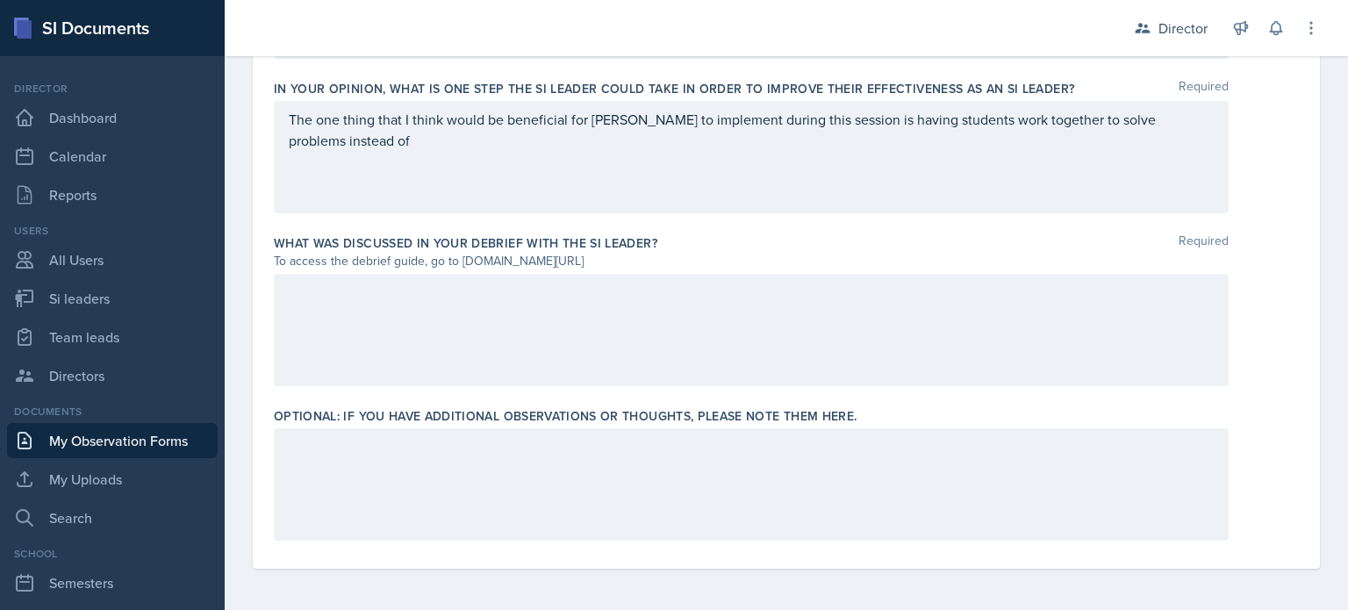
click at [852, 197] on div "The one thing that I think would be beneficial for [PERSON_NAME] to implement d…" at bounding box center [751, 157] width 955 height 112
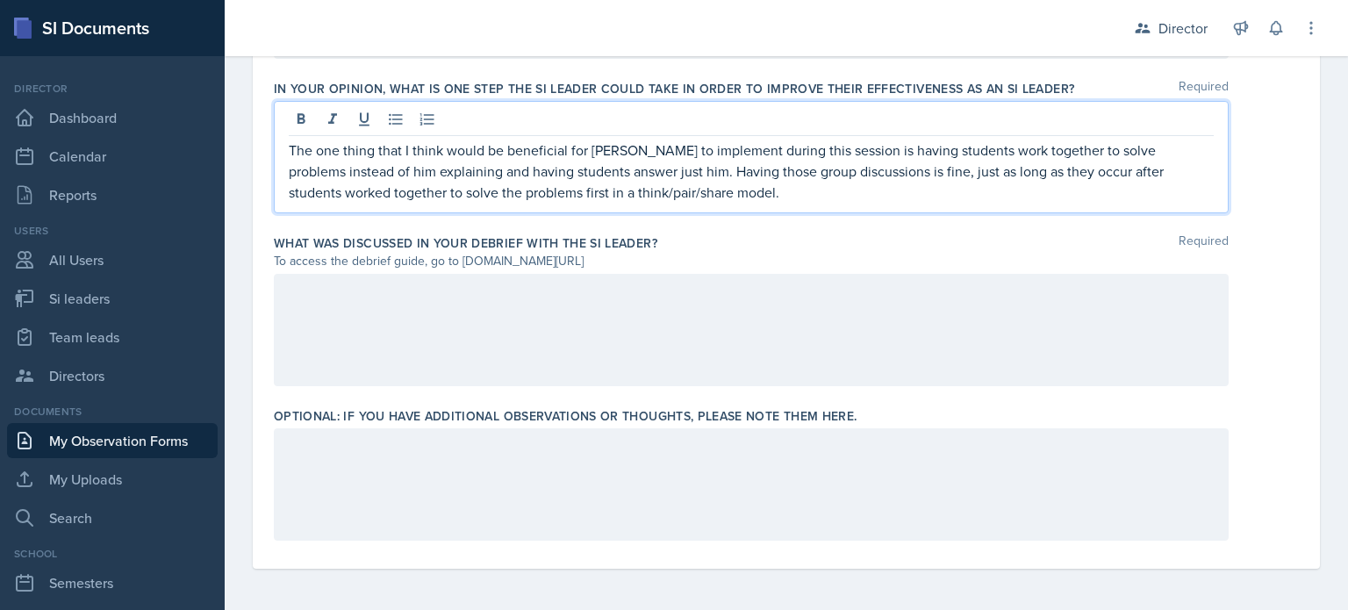
click at [776, 315] on div at bounding box center [751, 330] width 955 height 112
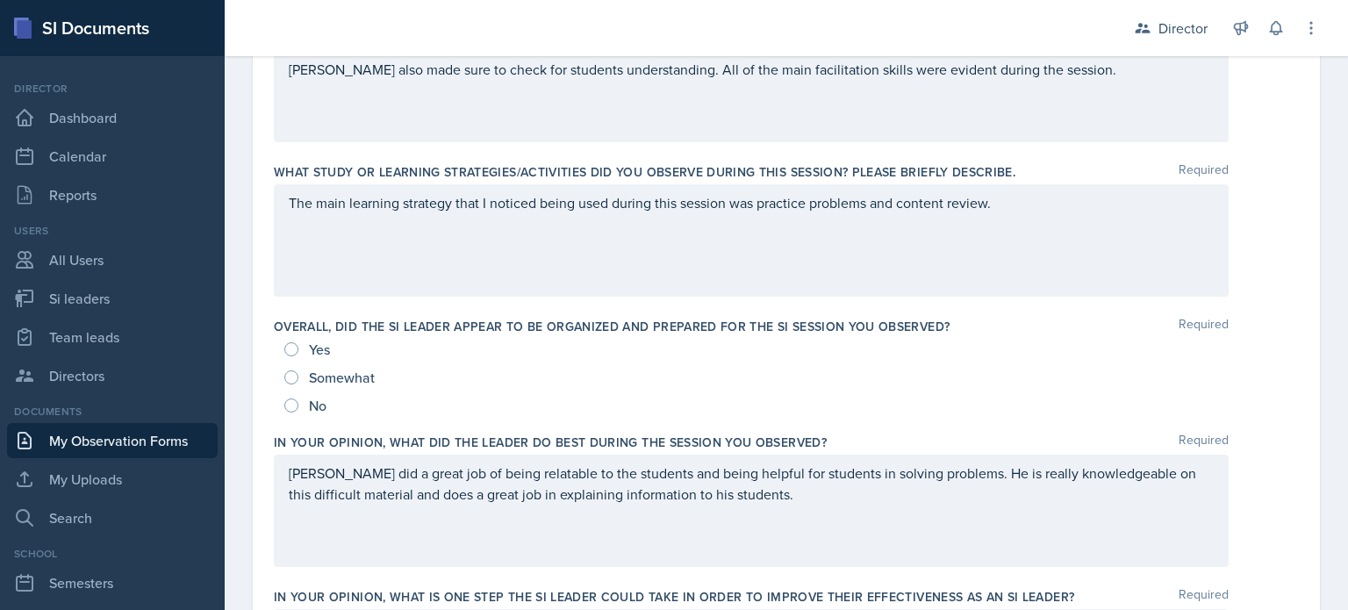
scroll to position [784, 0]
click at [295, 346] on input "Yes" at bounding box center [291, 350] width 14 height 14
radio input "true"
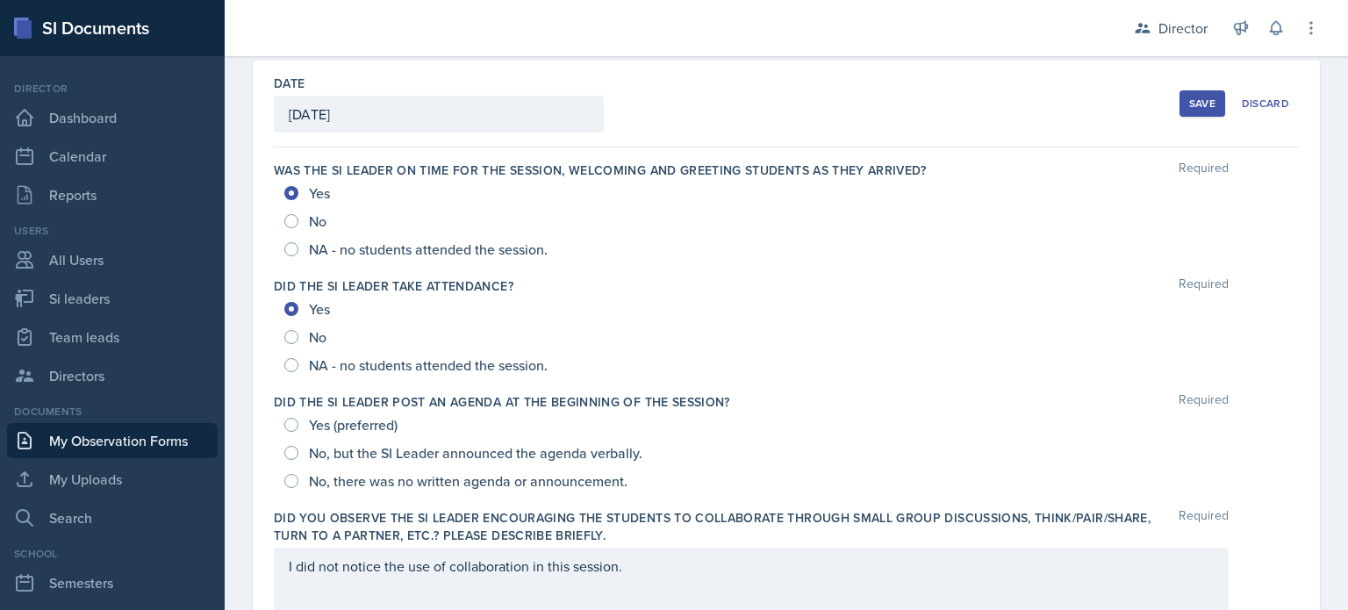
scroll to position [95, 0]
click at [420, 473] on span "No, there was no written agenda or announcement." at bounding box center [468, 482] width 318 height 18
click at [298, 475] on input "No, there was no written agenda or announcement." at bounding box center [291, 482] width 14 height 14
radio input "true"
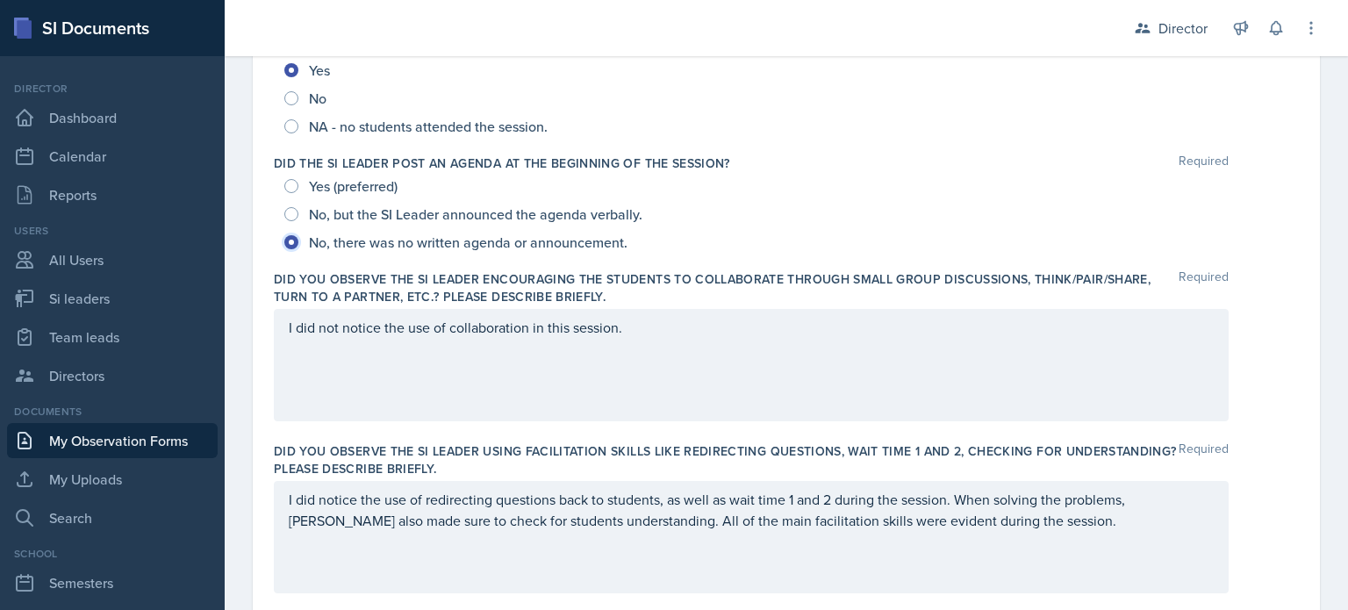
scroll to position [0, 0]
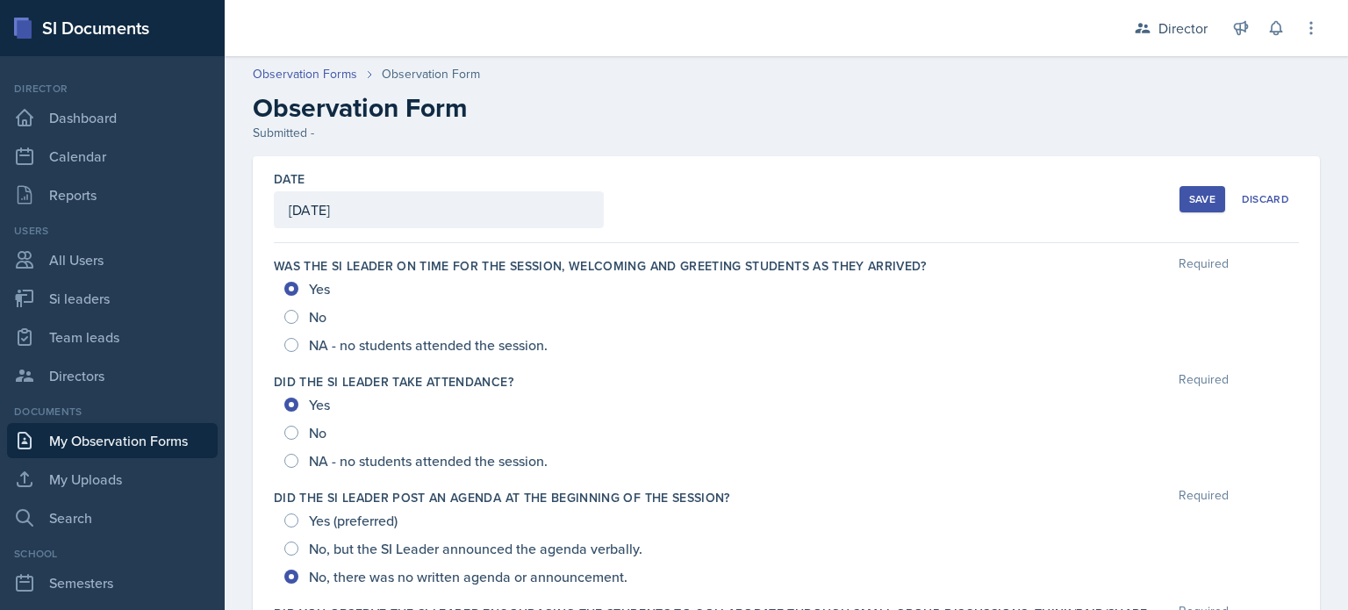
click at [1189, 198] on div "Save" at bounding box center [1202, 199] width 26 height 14
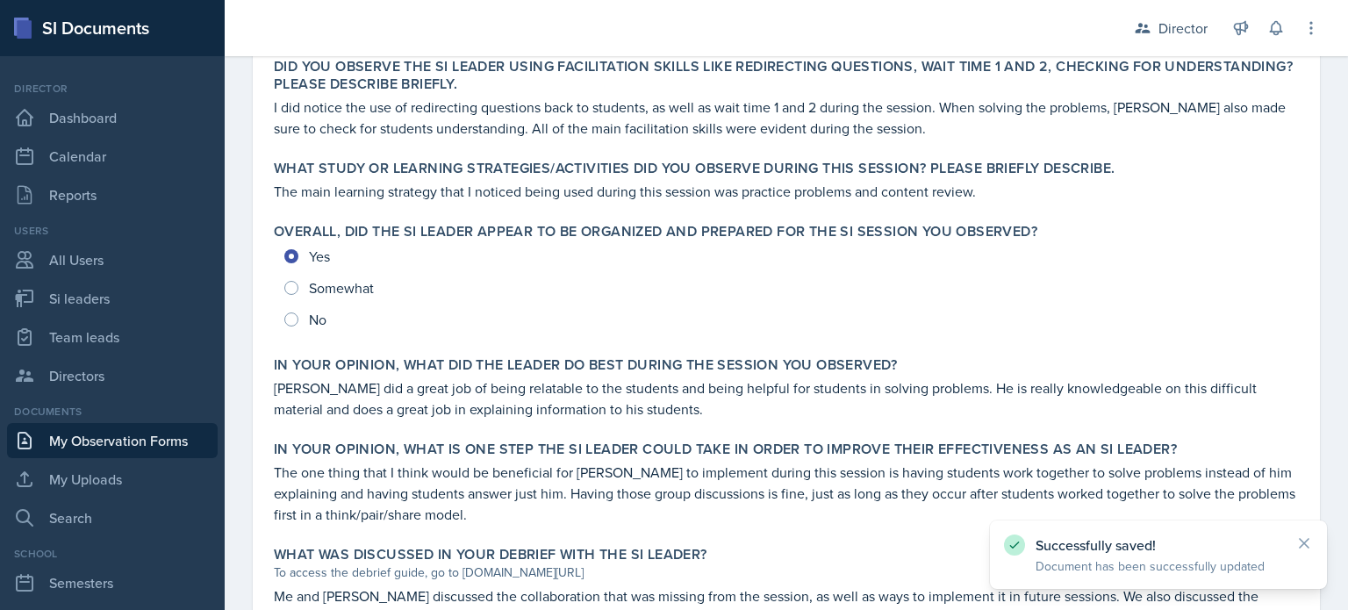
scroll to position [850, 0]
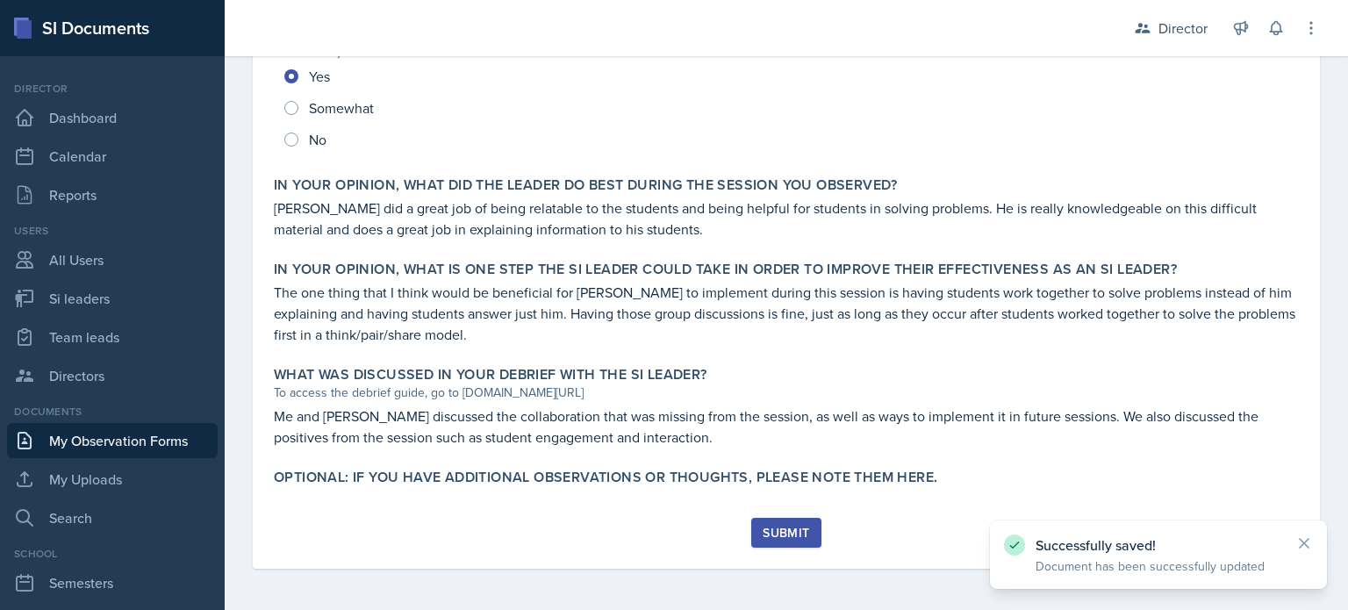
click at [779, 537] on div "Submit" at bounding box center [785, 533] width 46 height 14
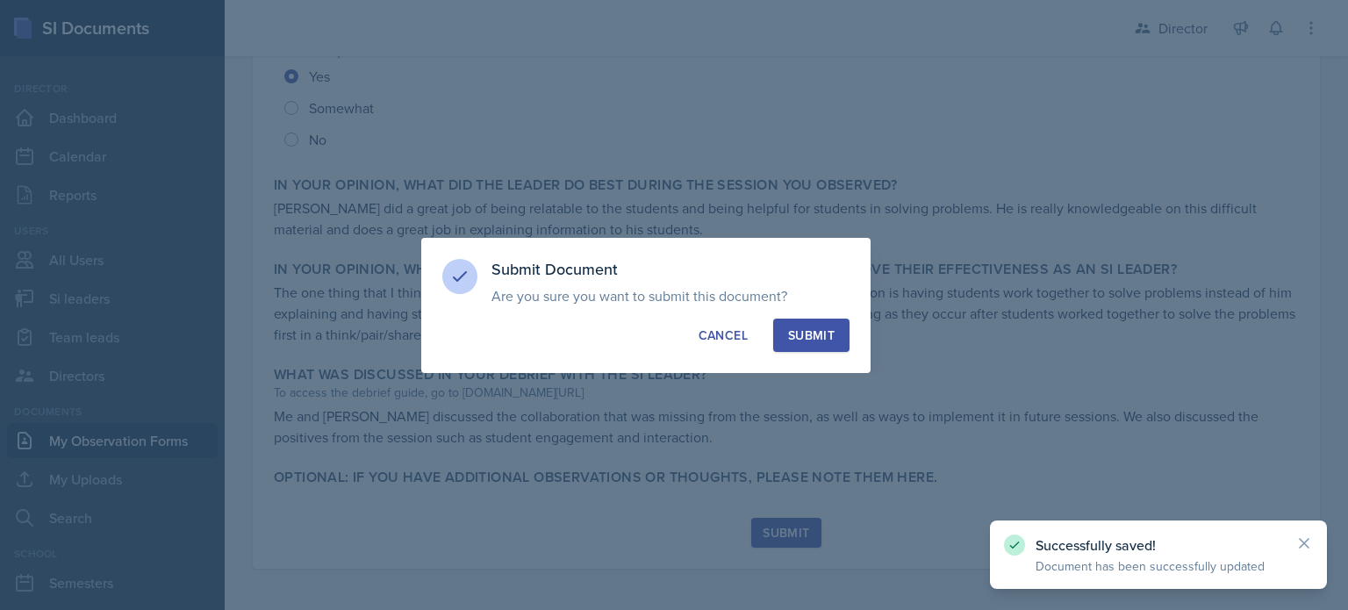
click at [800, 337] on div "Submit" at bounding box center [811, 335] width 46 height 18
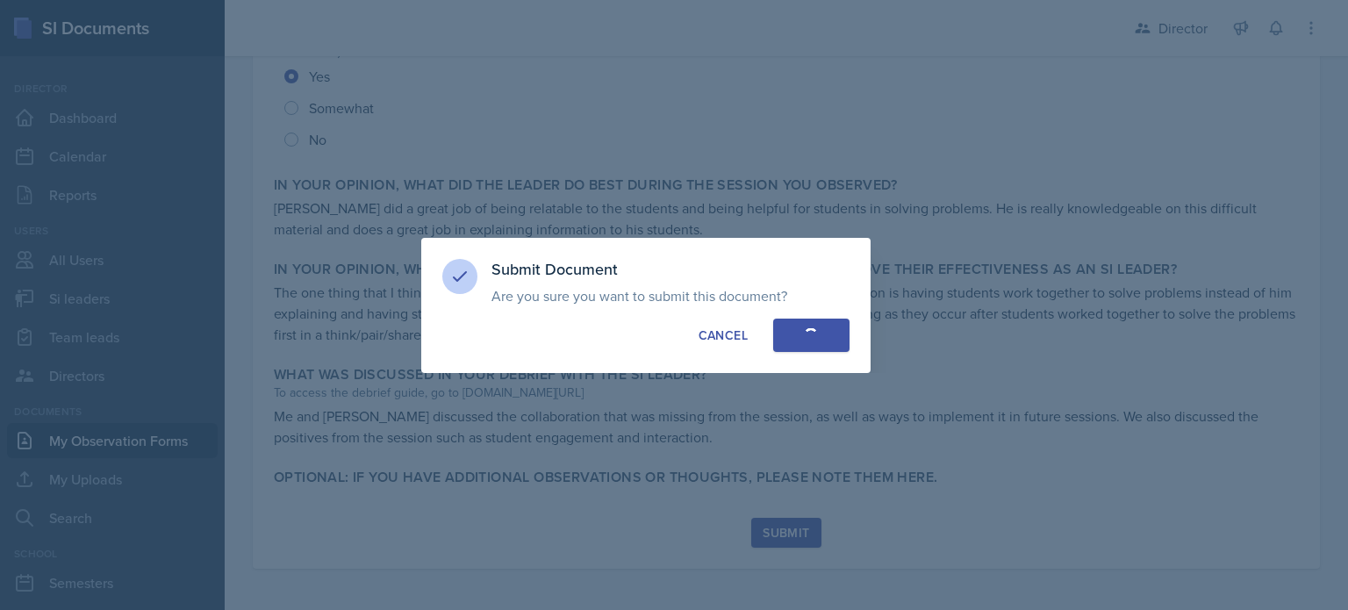
radio input "true"
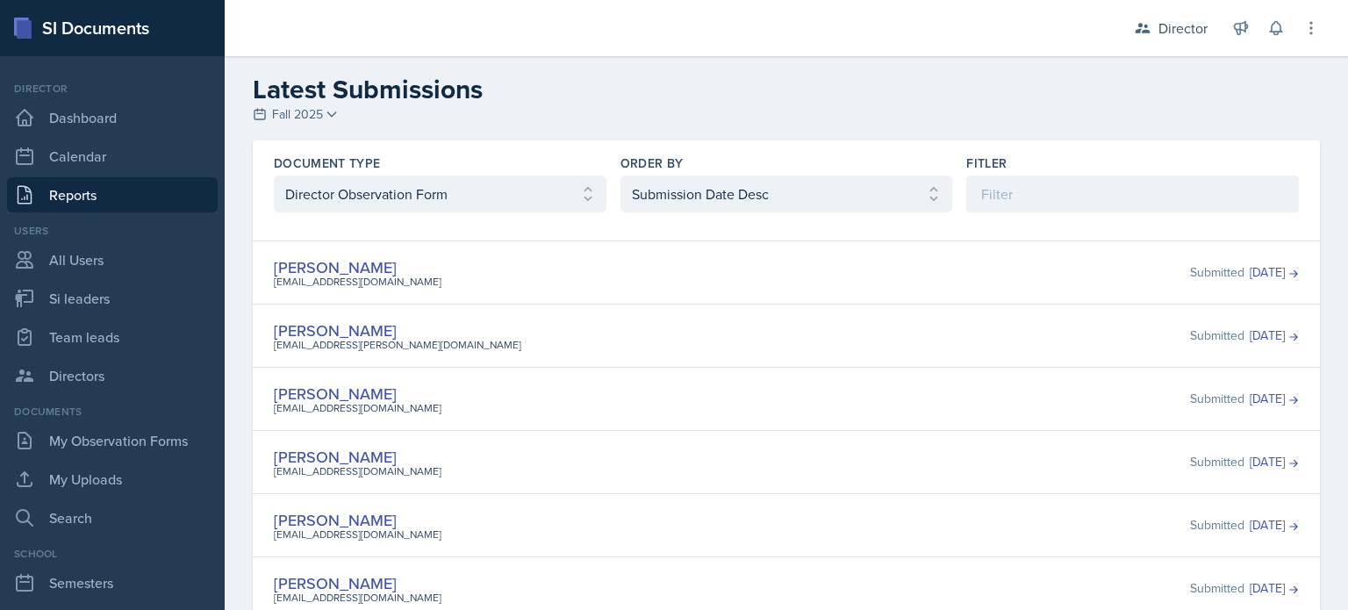
select select "4"
select select "2"
click at [112, 431] on link "My Observation Forms" at bounding box center [112, 440] width 211 height 35
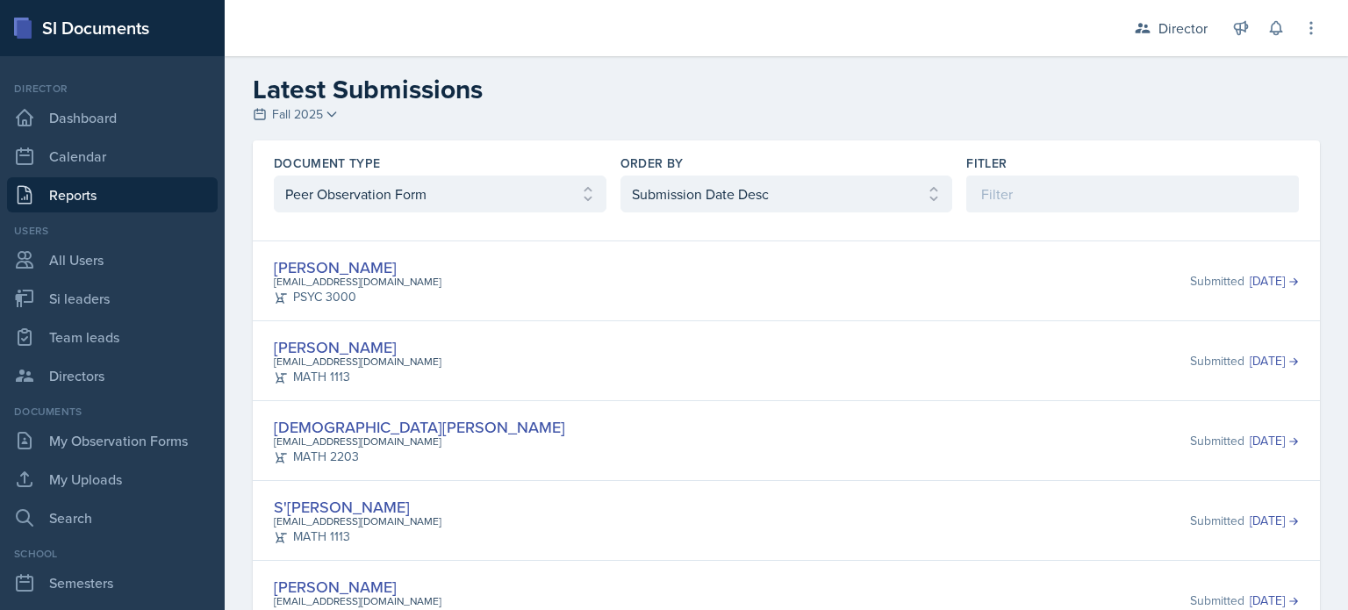
select select "2"
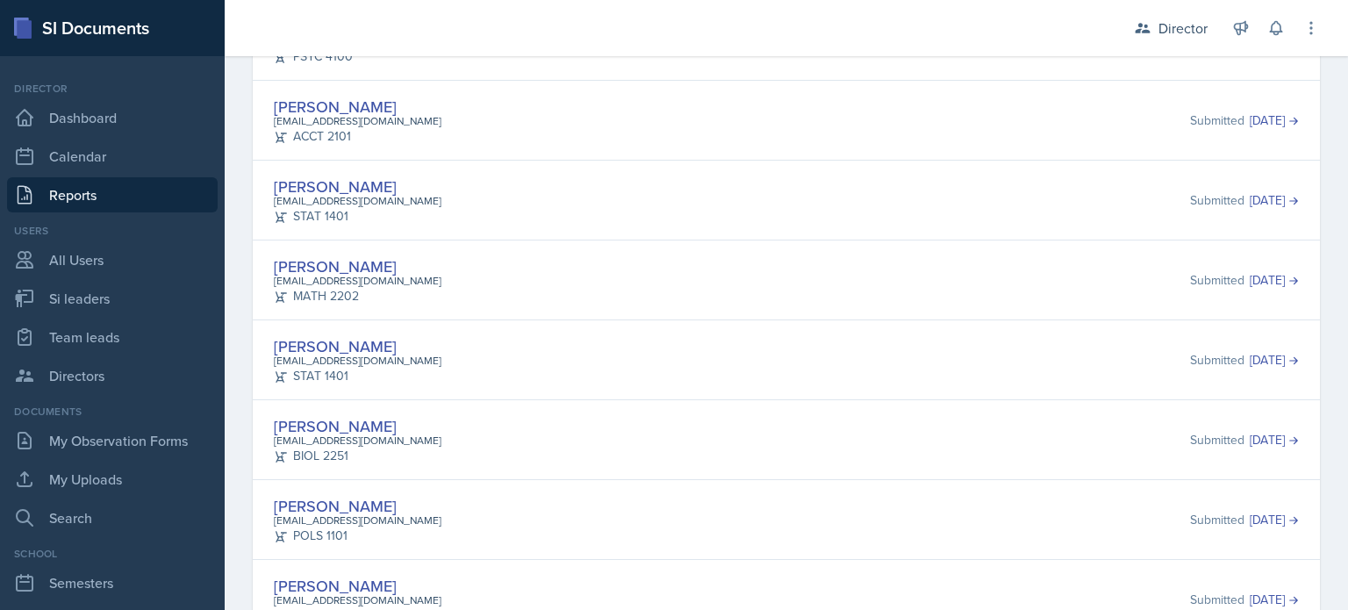
click at [457, 143] on div "Franky Gao fgao1@students.kennesaw.edu ACCT 2101 Submitted Sep 17th, 2025" at bounding box center [786, 120] width 1067 height 80
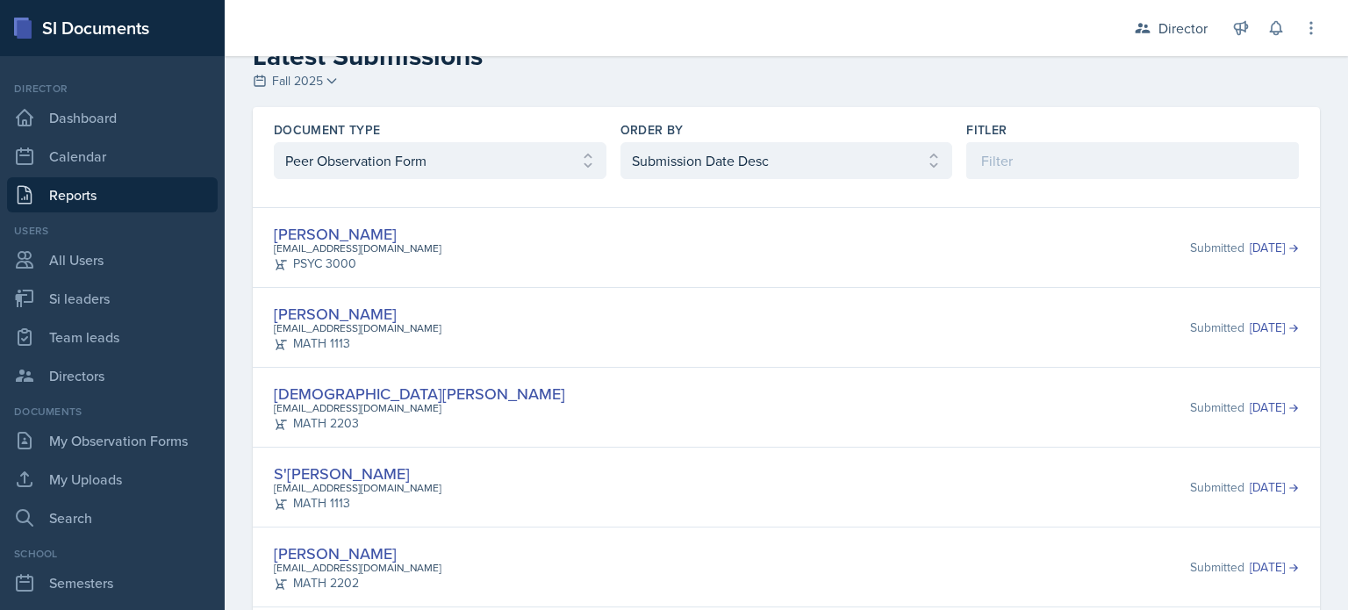
scroll to position [34, 0]
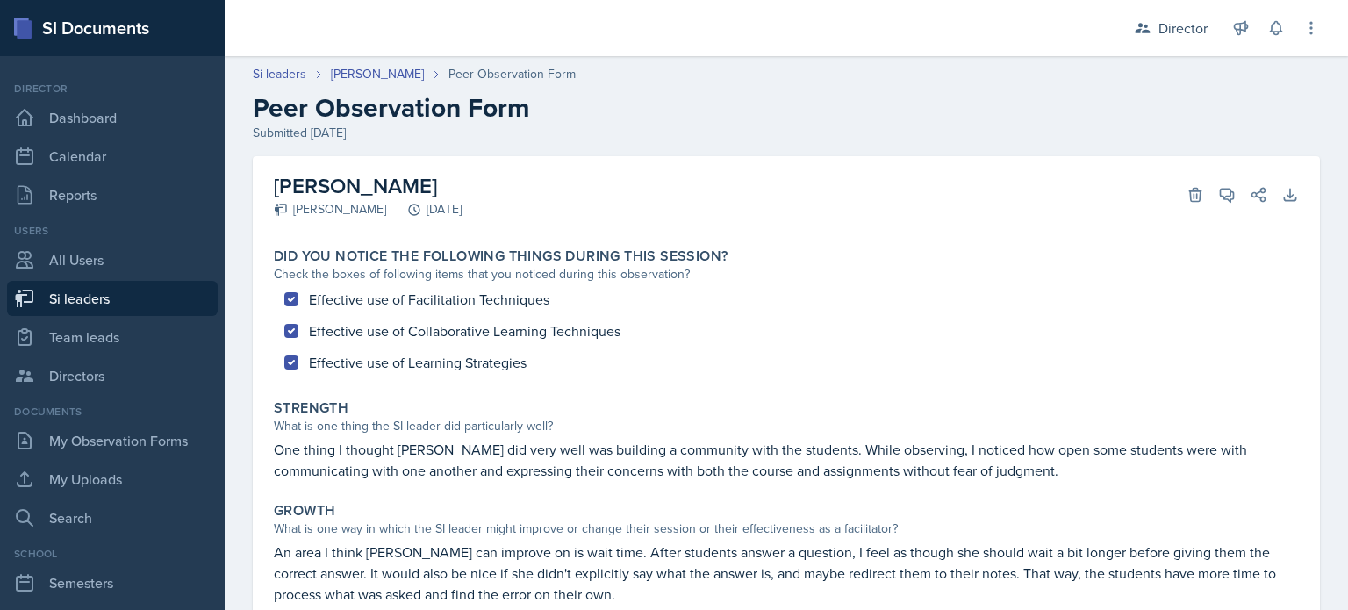
scroll to position [312, 0]
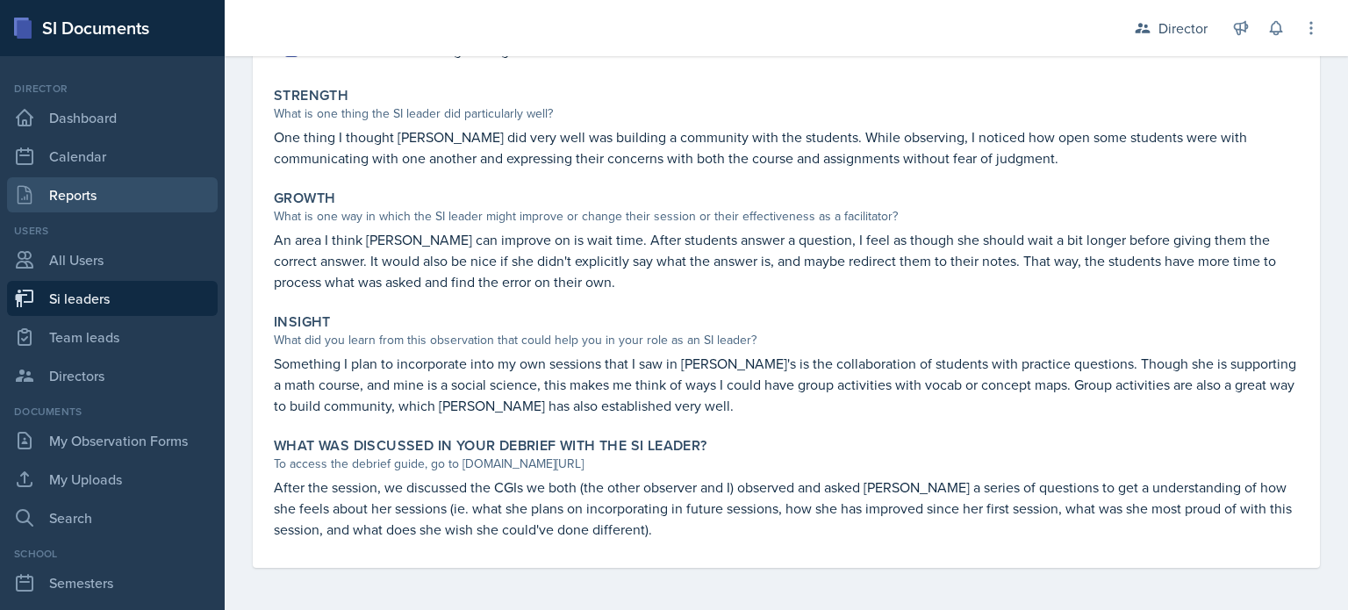
click at [135, 206] on link "Reports" at bounding box center [112, 194] width 211 height 35
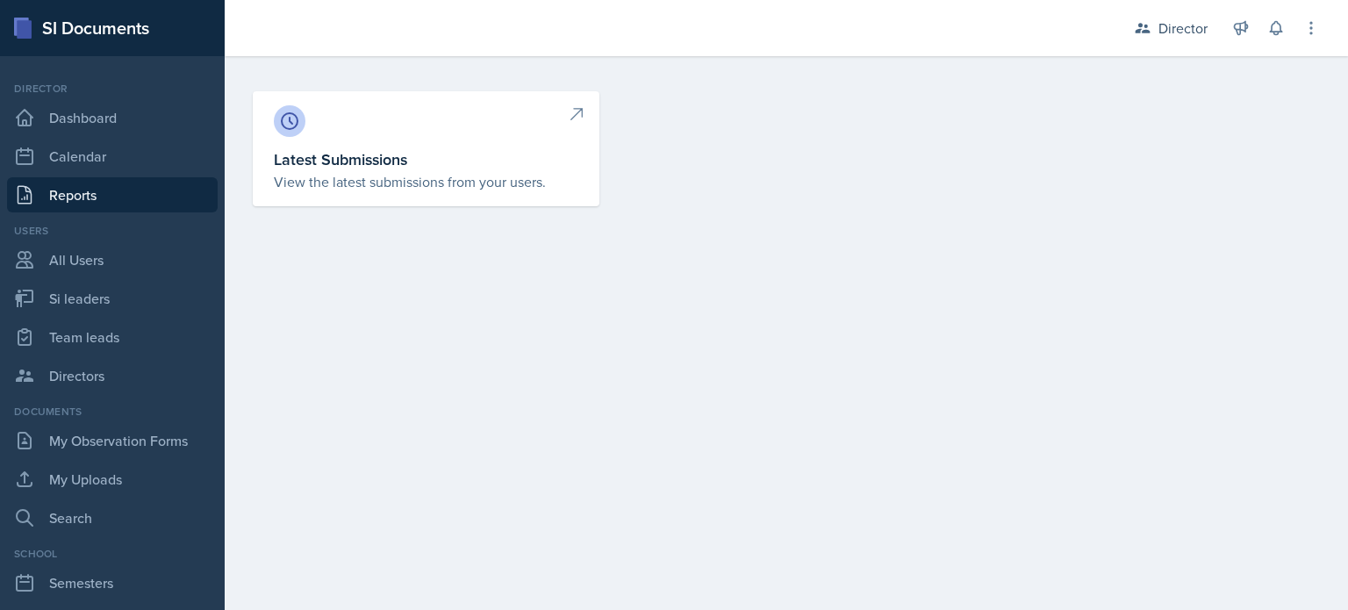
click at [361, 185] on p "View the latest submissions from your users." at bounding box center [426, 181] width 304 height 21
select select "1"
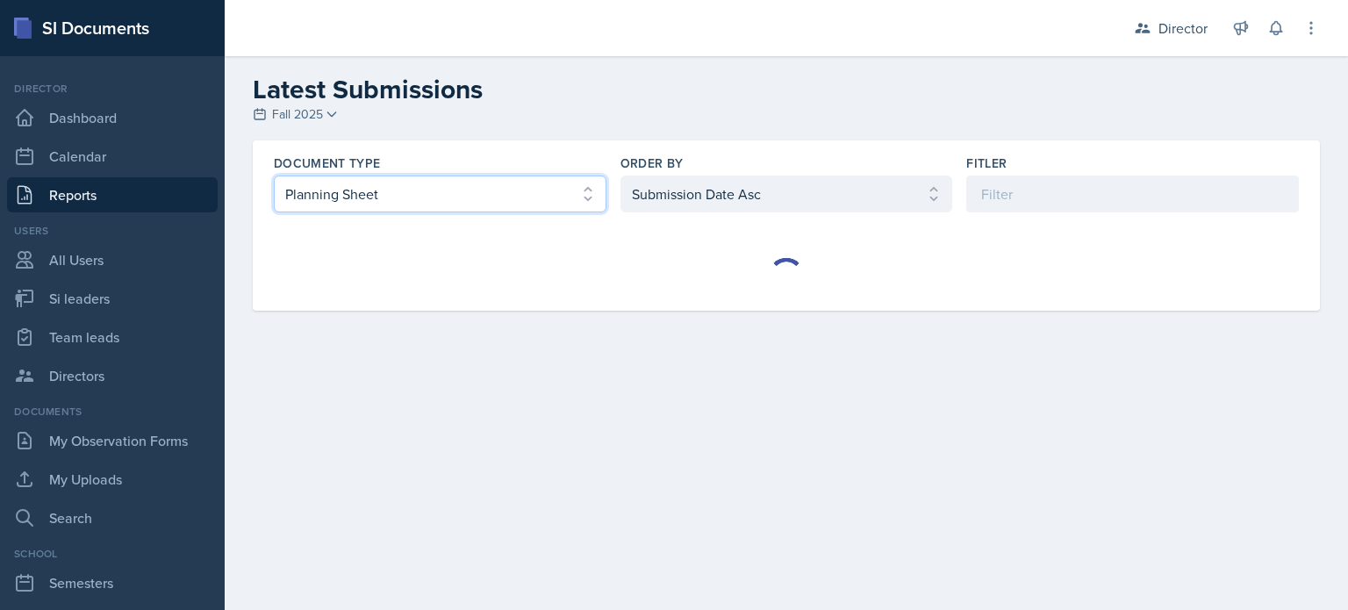
click at [474, 176] on select "Select document type Planning Sheet Peer Observation Form Team lead Observation…" at bounding box center [440, 193] width 333 height 37
select select "2"
click at [274, 175] on select "Select document type Planning Sheet Peer Observation Form Team lead Observation…" at bounding box center [440, 193] width 333 height 37
click at [667, 219] on div "Document Type Select document type Planning Sheet Peer Observation Form Team le…" at bounding box center [786, 183] width 1067 height 86
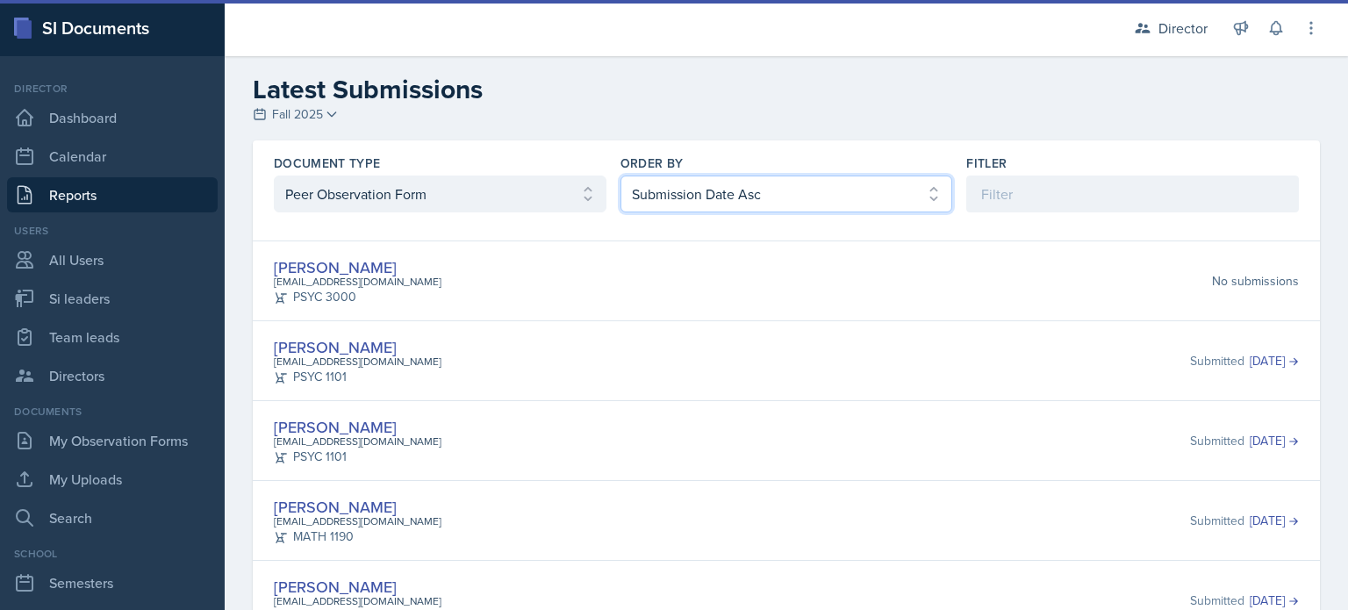
click at [687, 202] on select "Select order by Submission Date Asc Submission Date Desc User Last Name" at bounding box center [786, 193] width 333 height 37
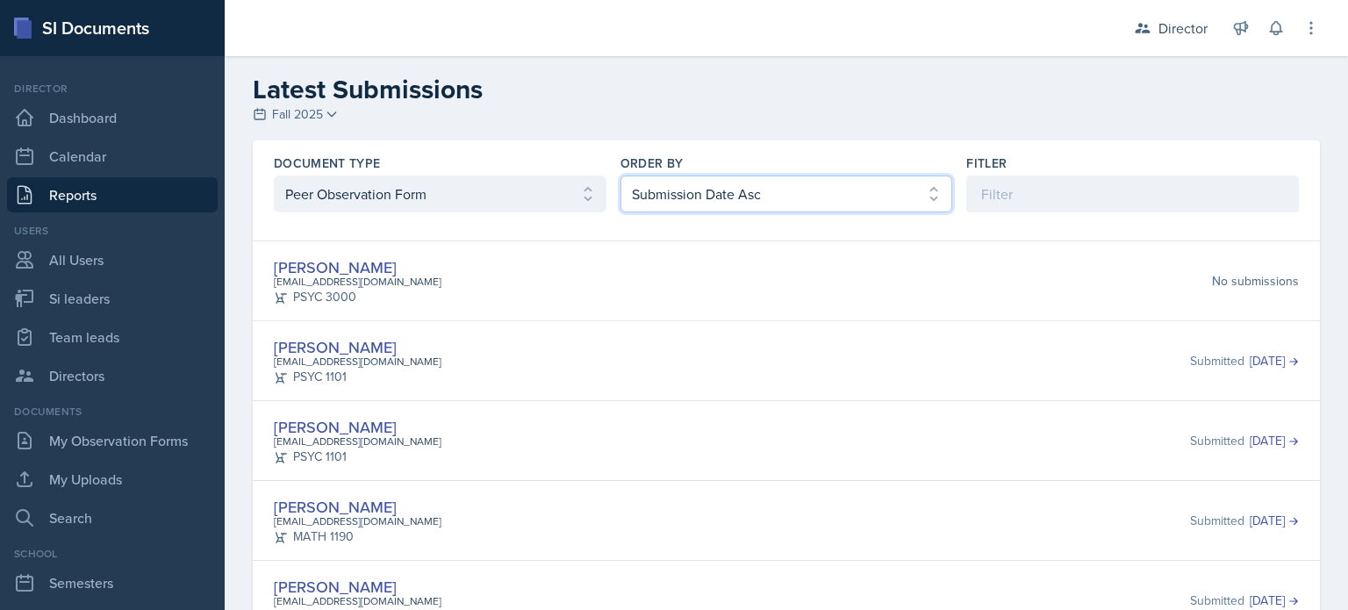
select select "2"
click at [620, 175] on select "Select order by Submission Date Asc Submission Date Desc User Last Name" at bounding box center [786, 193] width 333 height 37
click at [398, 218] on div "Document Type Select document type Planning Sheet Peer Observation Form Team le…" at bounding box center [786, 183] width 1067 height 86
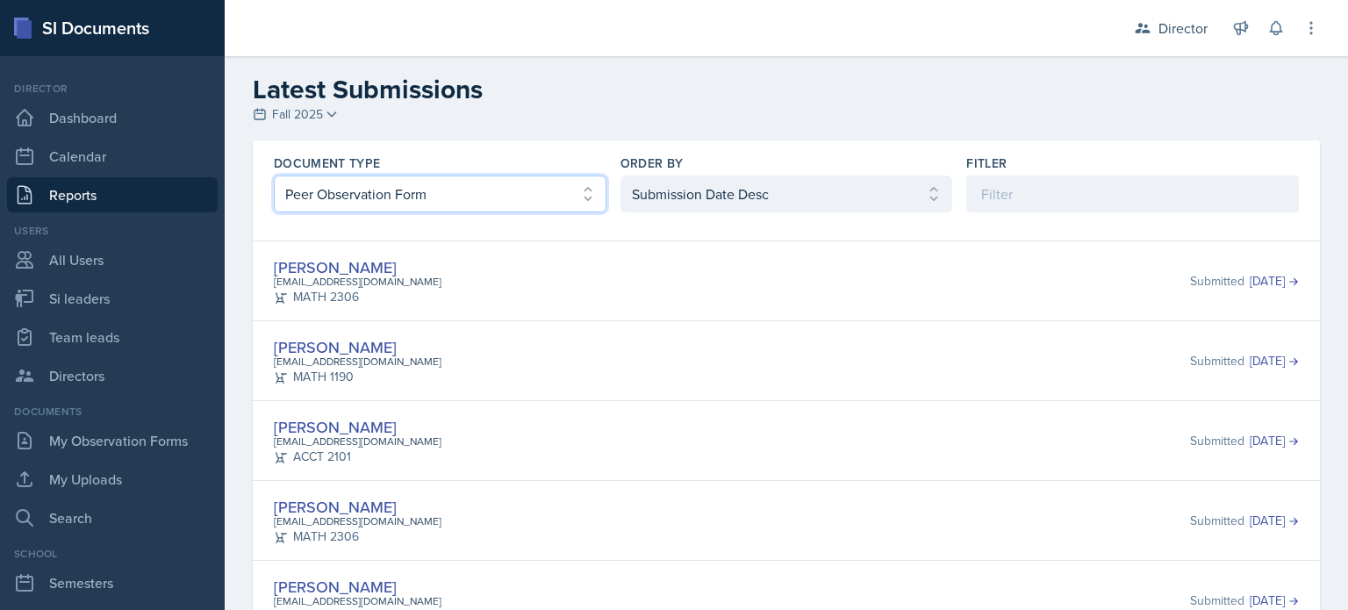
click at [444, 201] on select "Select document type Planning Sheet Peer Observation Form Team lead Observation…" at bounding box center [440, 193] width 333 height 37
select select "3"
click at [274, 175] on select "Select document type Planning Sheet Peer Observation Form Team lead Observation…" at bounding box center [440, 193] width 333 height 37
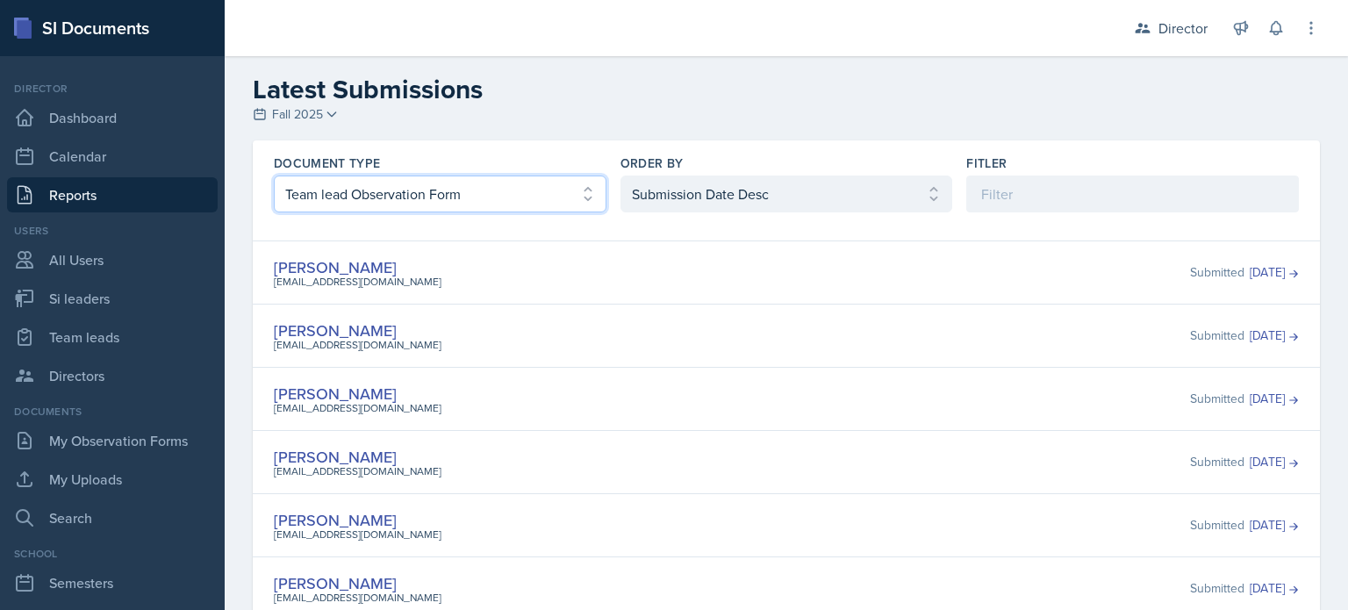
scroll to position [27, 0]
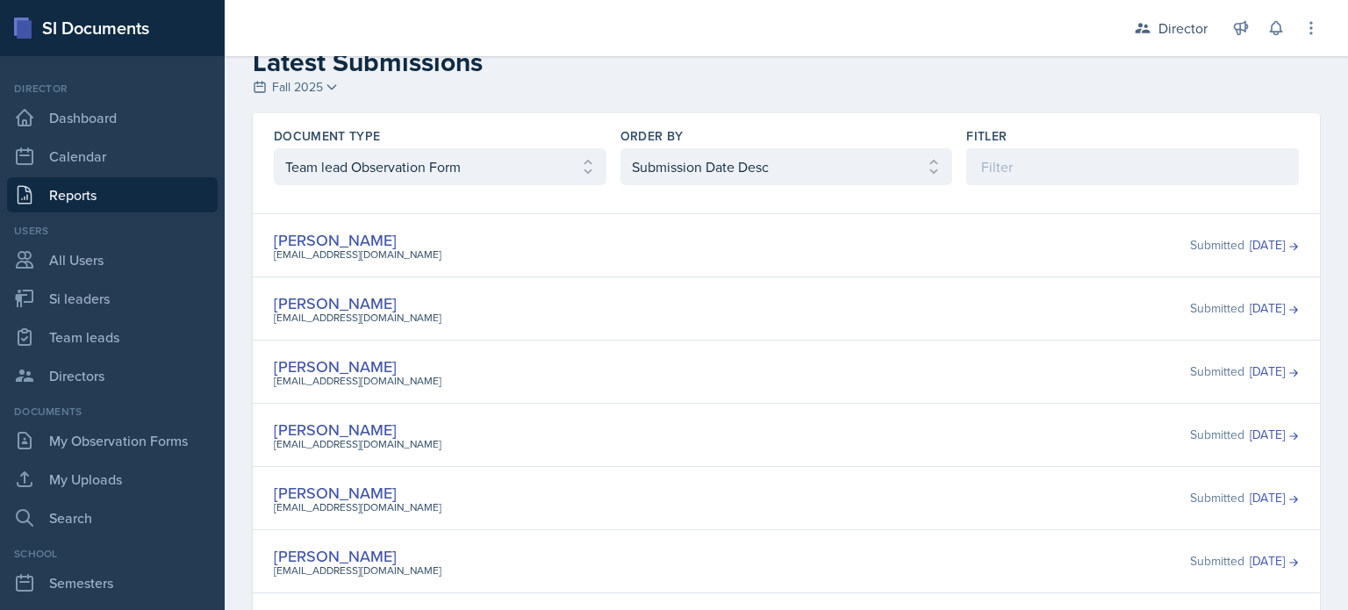
drag, startPoint x: 348, startPoint y: 236, endPoint x: 379, endPoint y: 245, distance: 31.9
click at [379, 245] on div "Becca Adams radam107@students.kennesaw.edu" at bounding box center [358, 245] width 168 height 34
click at [333, 240] on link "[PERSON_NAME]" at bounding box center [335, 240] width 123 height 22
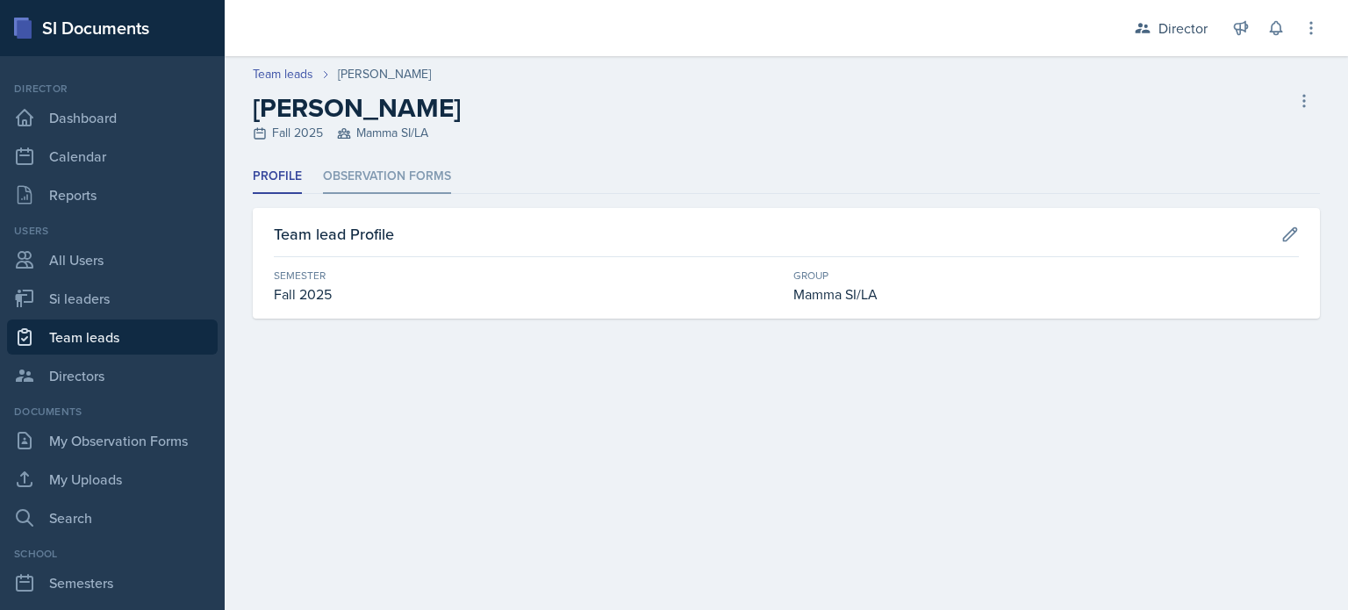
click at [433, 178] on li "Observation Forms" at bounding box center [387, 177] width 128 height 34
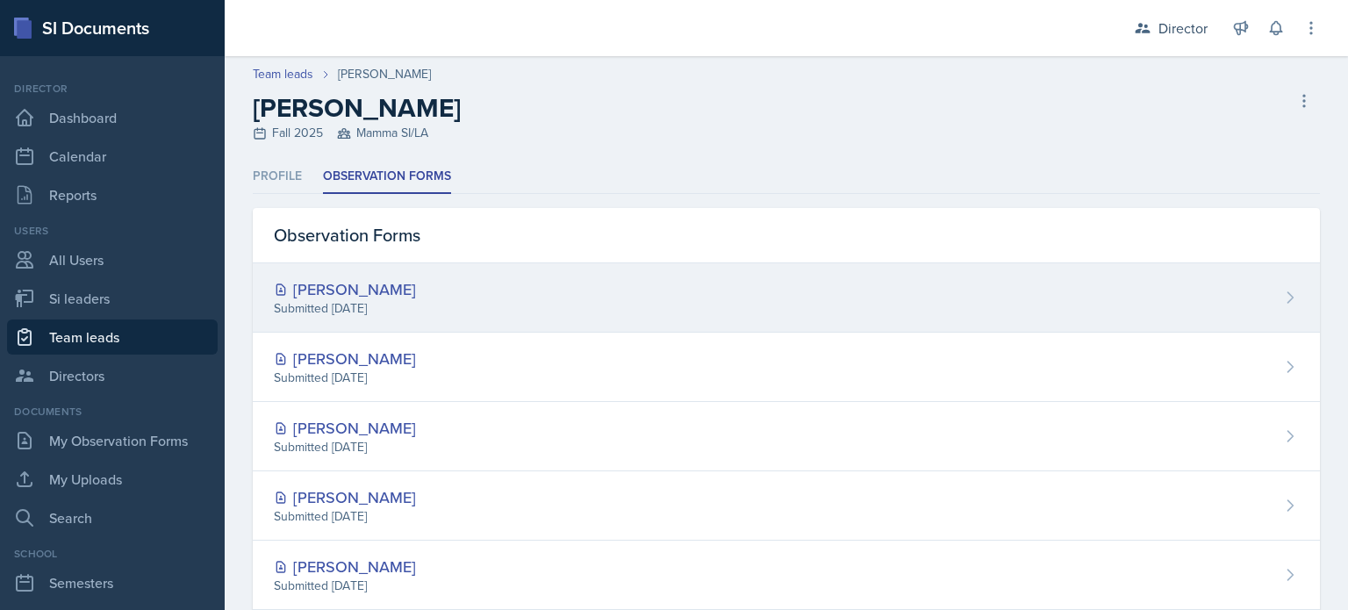
click at [717, 289] on div "Michael Golsen Submitted Oct 8th, 2025" at bounding box center [786, 297] width 1067 height 69
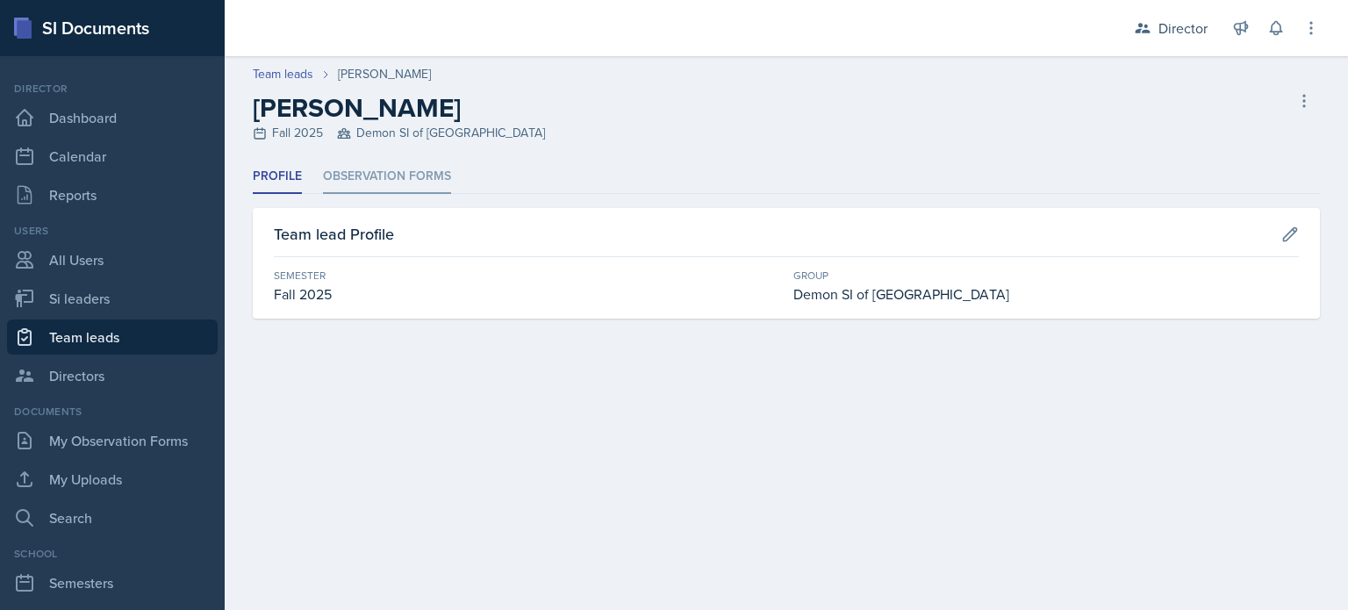
click at [444, 188] on li "Observation Forms" at bounding box center [387, 177] width 128 height 34
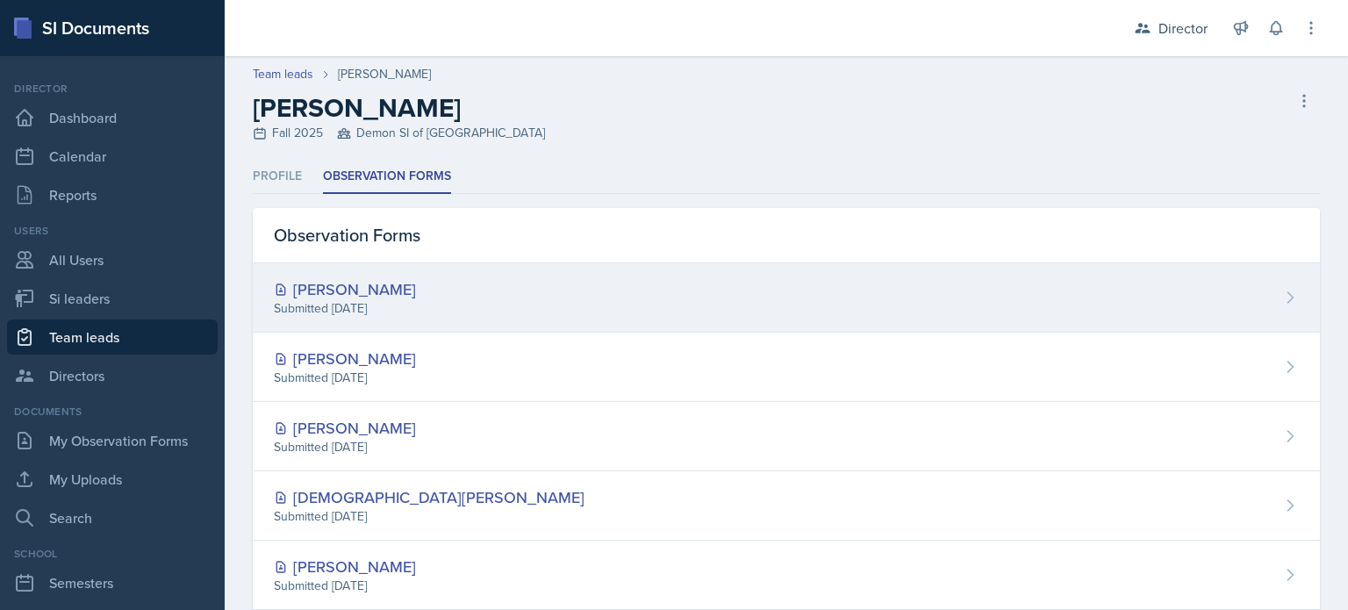
click at [566, 302] on div "[PERSON_NAME] Submitted [DATE]" at bounding box center [786, 297] width 1067 height 69
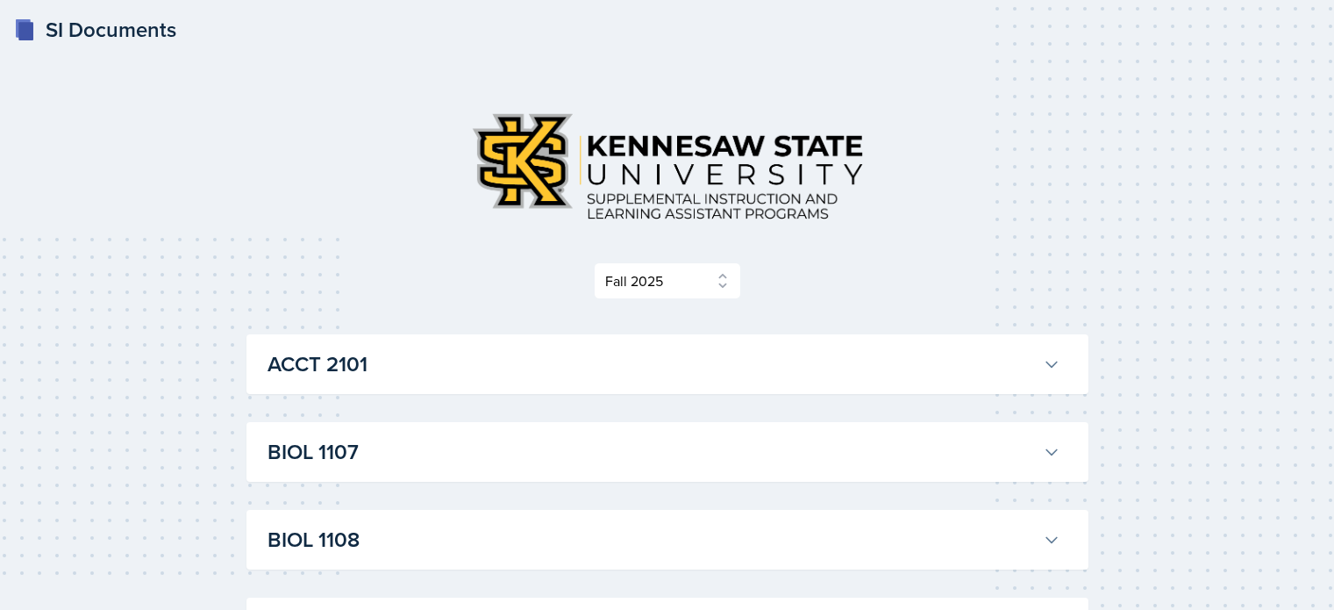
select select "2bed604d-1099-4043-b1bc-2365e8740244"
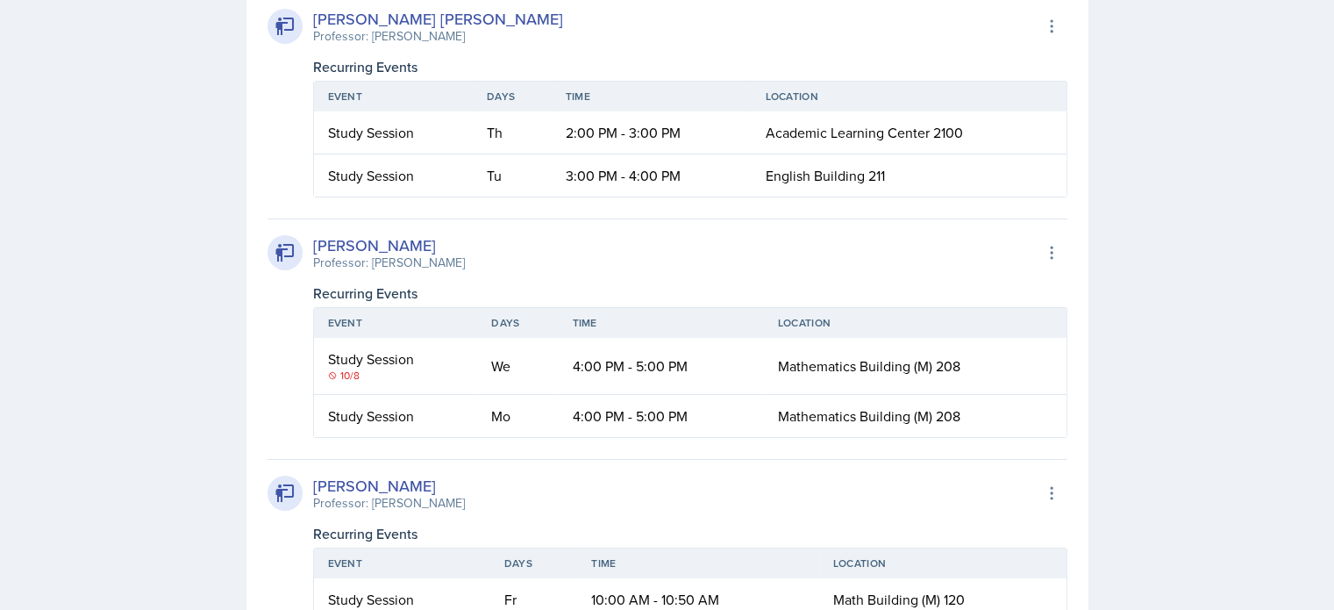
scroll to position [6254, 0]
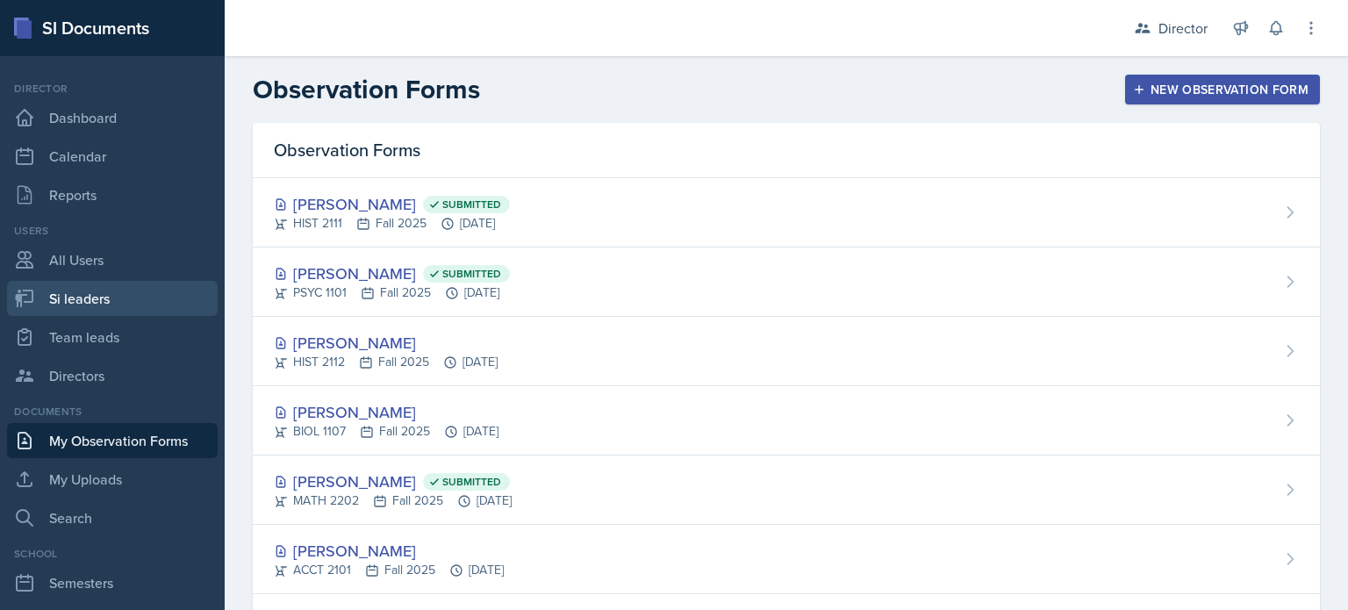
click at [123, 308] on link "Si leaders" at bounding box center [112, 298] width 211 height 35
select select "2bed604d-1099-4043-b1bc-2365e8740244"
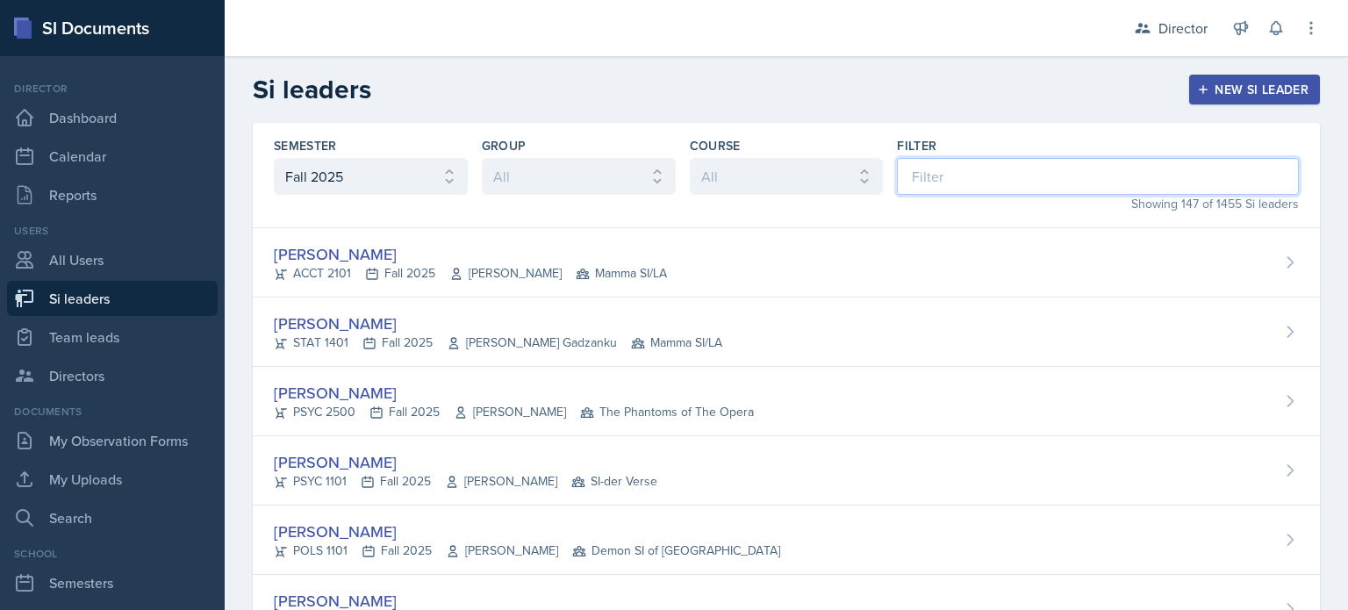
click at [914, 169] on input at bounding box center [1098, 176] width 402 height 37
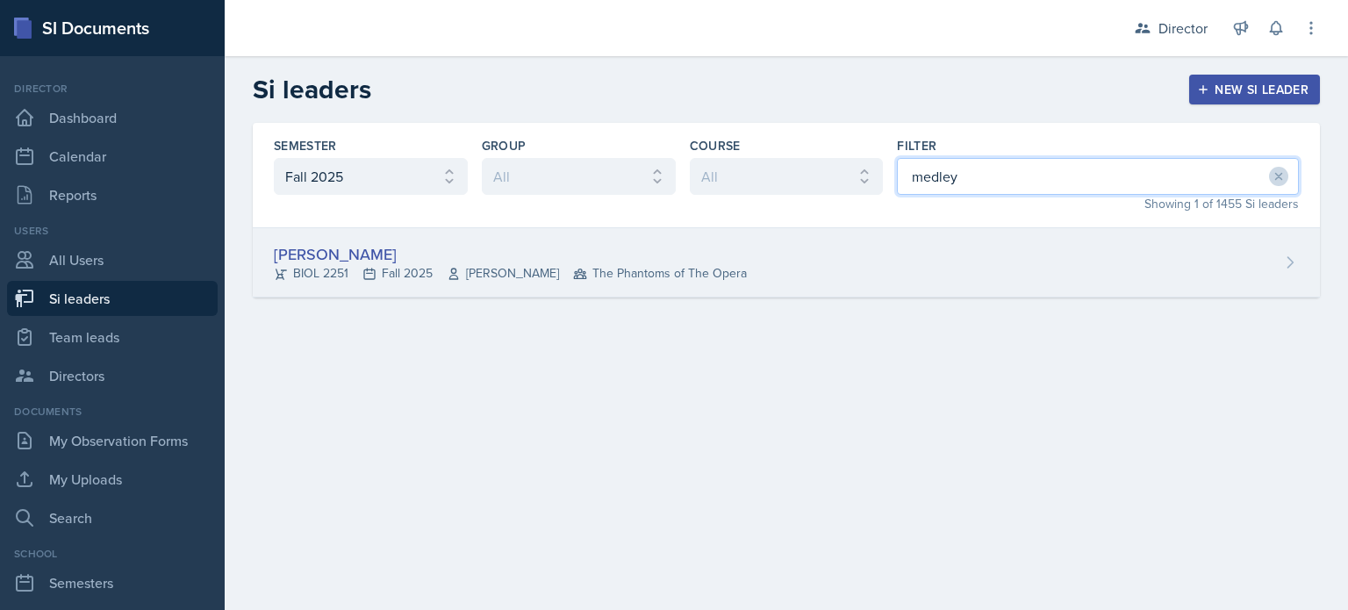
type input "medley"
click at [862, 241] on div "Kaitlyn Medley BIOL 2251 Fall 2025 Vennece Fowlkes The Phantoms of The Opera" at bounding box center [786, 262] width 1067 height 69
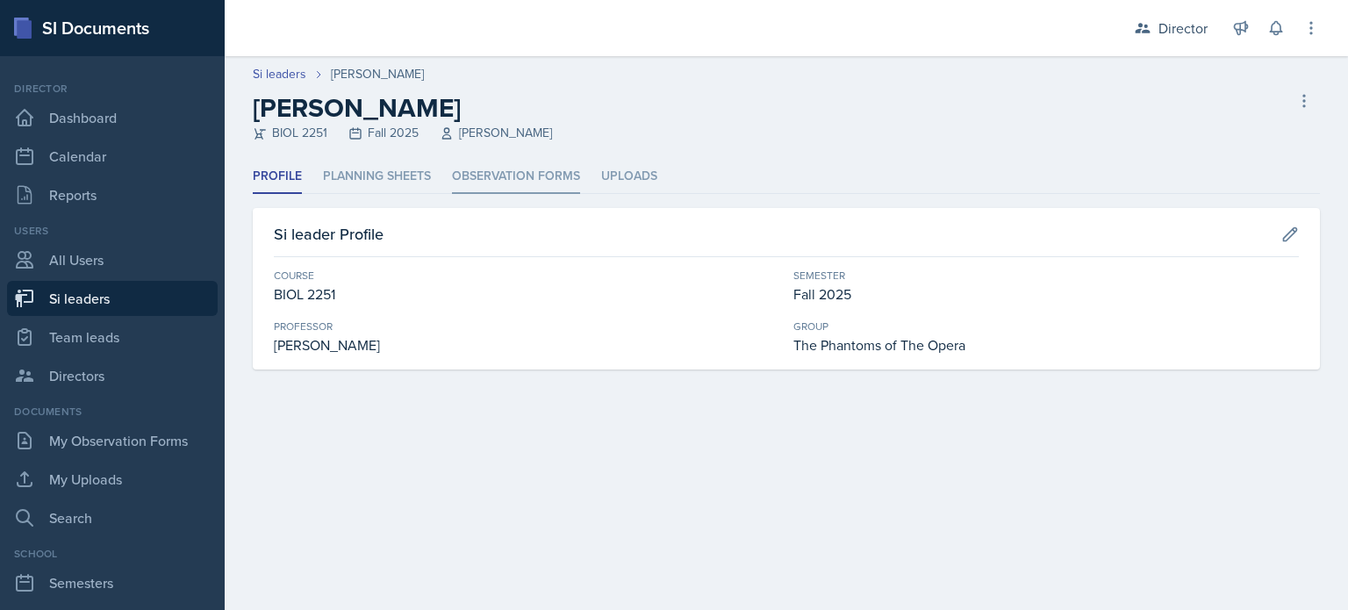
click at [540, 175] on li "Observation Forms" at bounding box center [516, 177] width 128 height 34
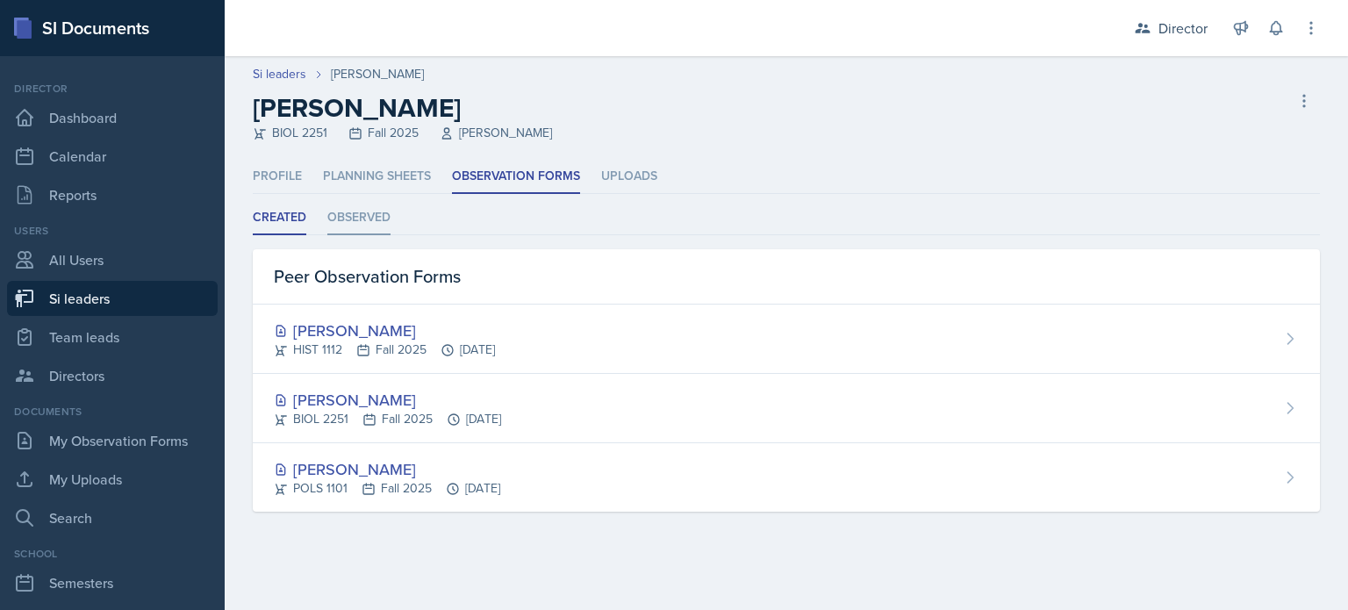
click at [388, 225] on li "Observed" at bounding box center [358, 218] width 63 height 34
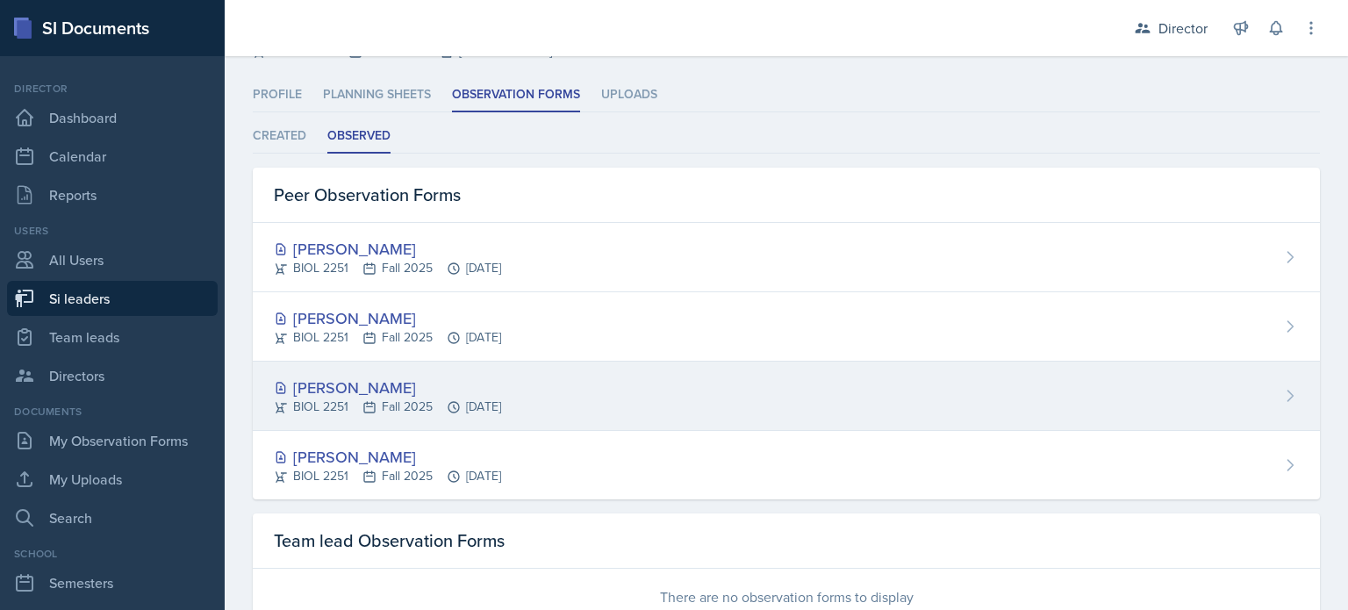
scroll to position [79, 0]
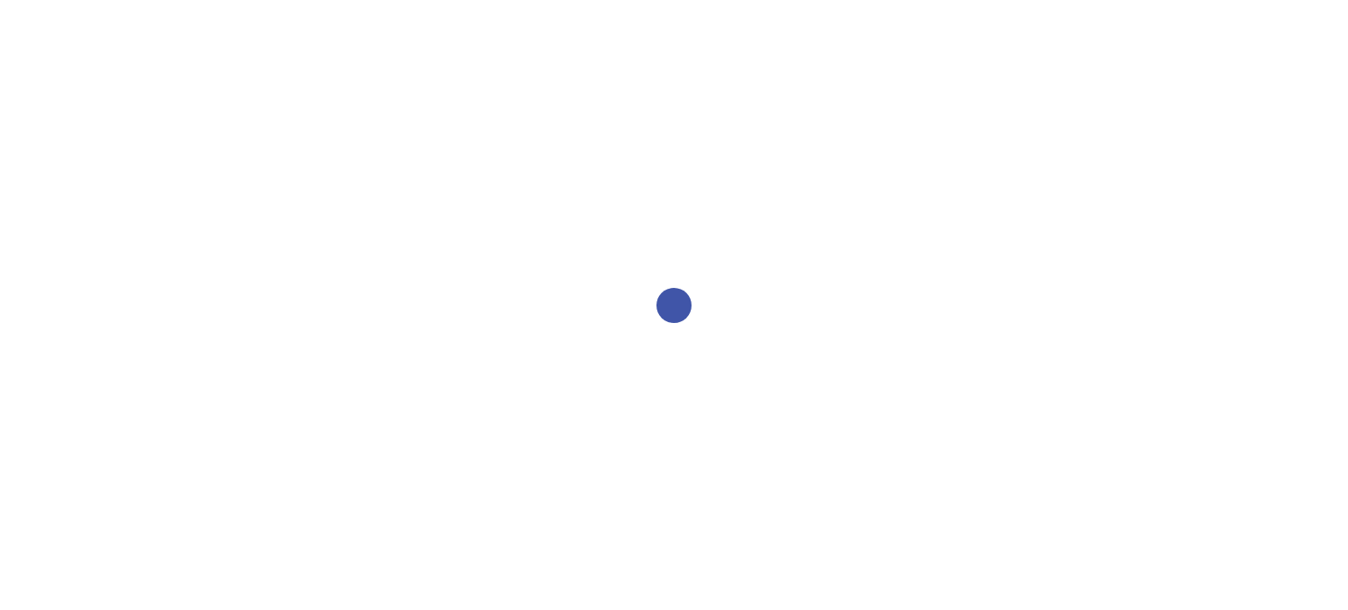
select select "1"
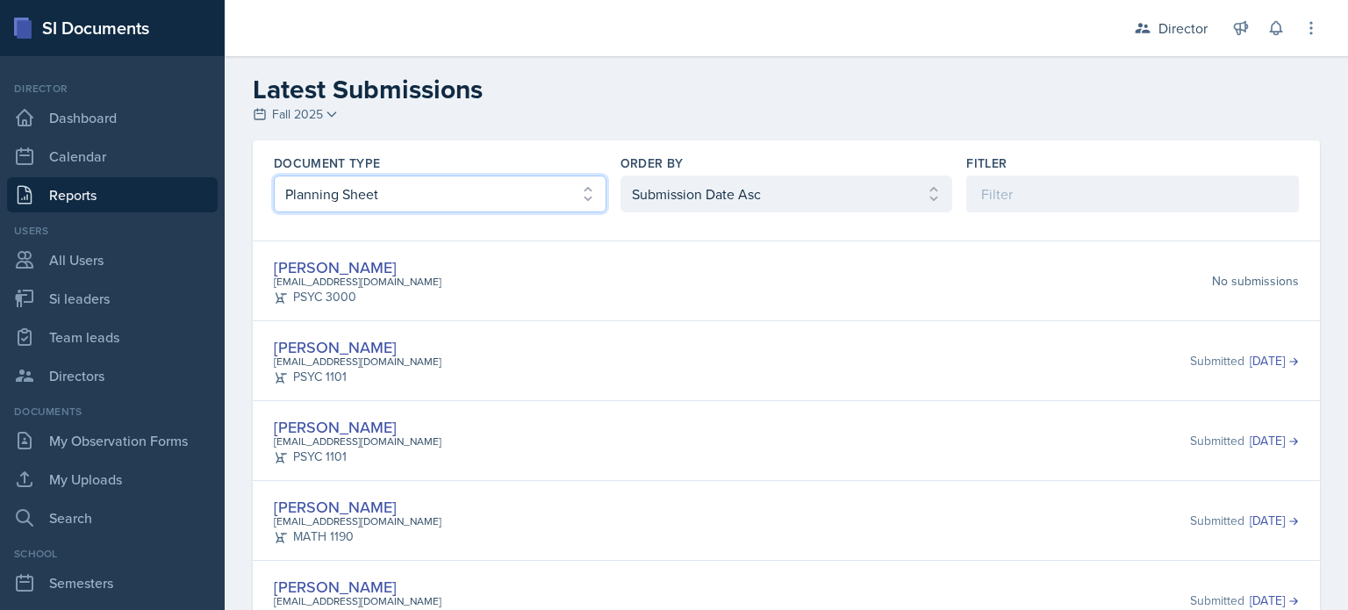
click at [523, 178] on select "Select document type Planning Sheet Peer Observation Form Team lead Observation…" at bounding box center [440, 193] width 333 height 37
select select "2"
click at [274, 175] on select "Select document type Planning Sheet Peer Observation Form Team lead Observation…" at bounding box center [440, 193] width 333 height 37
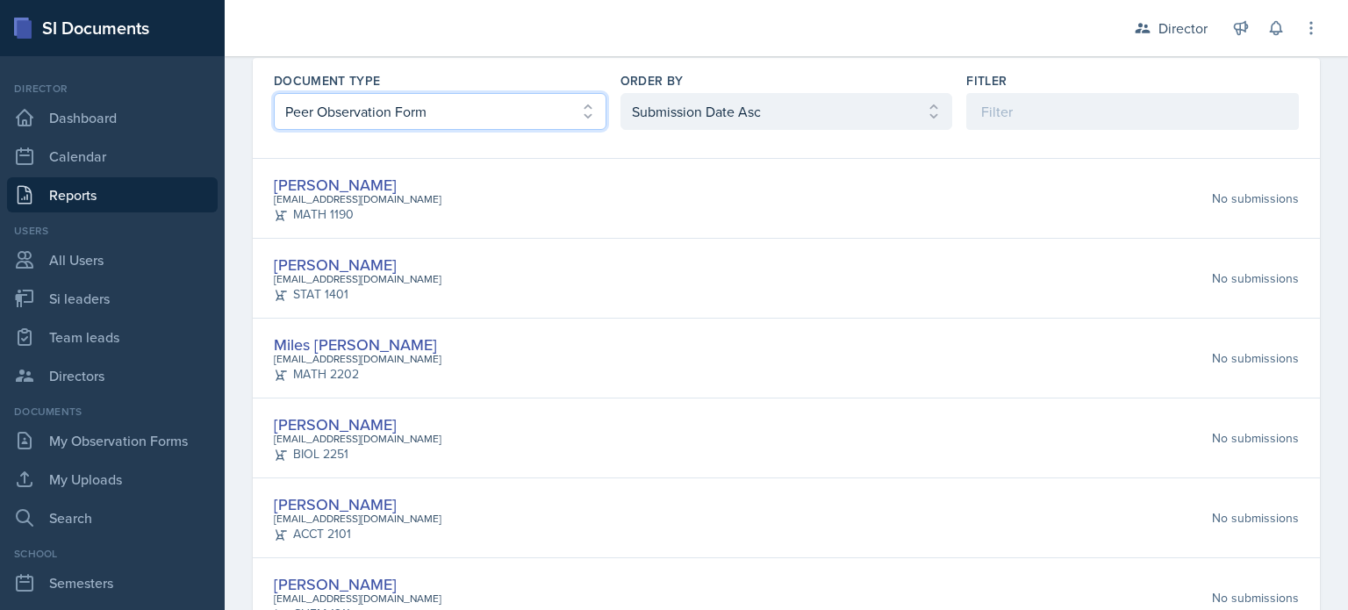
scroll to position [86, 0]
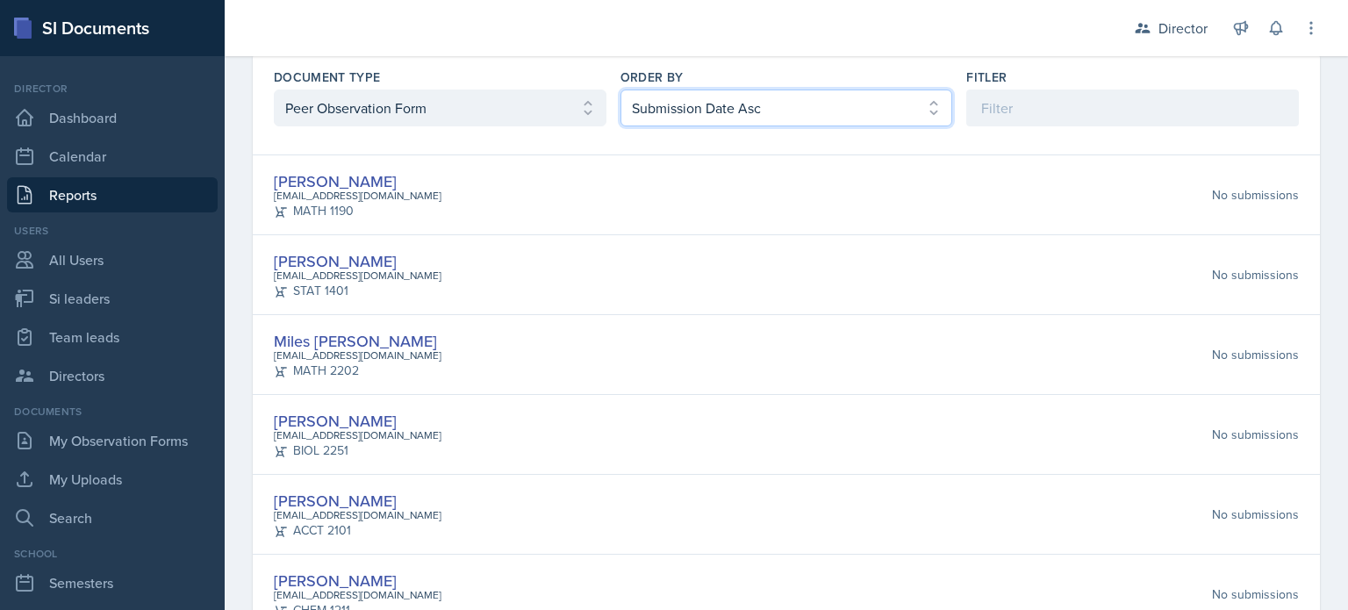
click at [681, 90] on select "Select order by Submission Date Asc Submission Date Desc User Last Name" at bounding box center [786, 107] width 333 height 37
select select "2"
click at [620, 89] on select "Select order by Submission Date Asc Submission Date Desc User Last Name" at bounding box center [786, 107] width 333 height 37
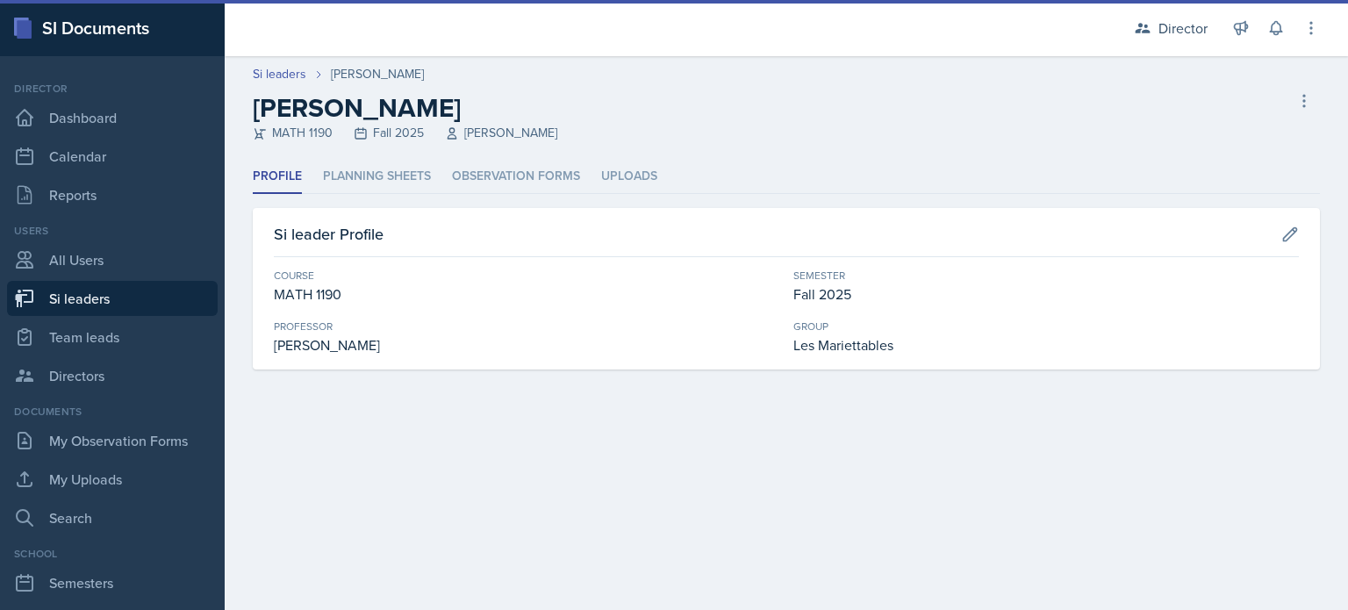
click at [521, 196] on div "Profile Planning Sheets Observation Forms Uploads Profile Planning Sheets Obser…" at bounding box center [786, 265] width 1067 height 210
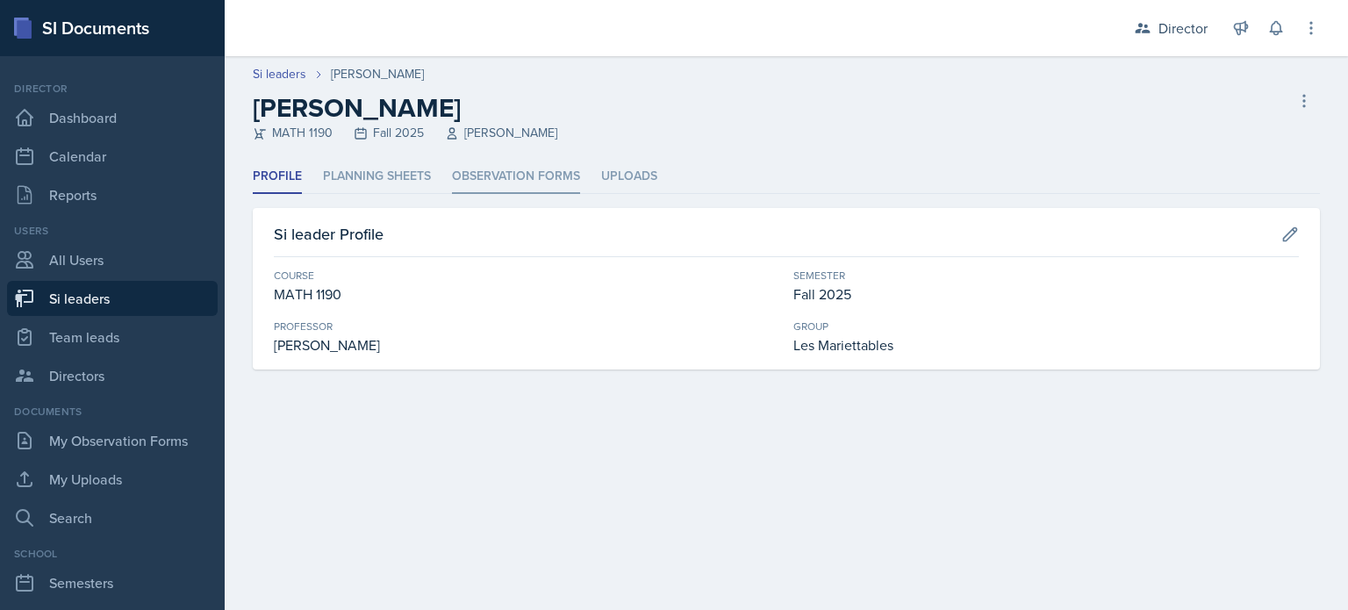
click at [547, 182] on li "Observation Forms" at bounding box center [516, 177] width 128 height 34
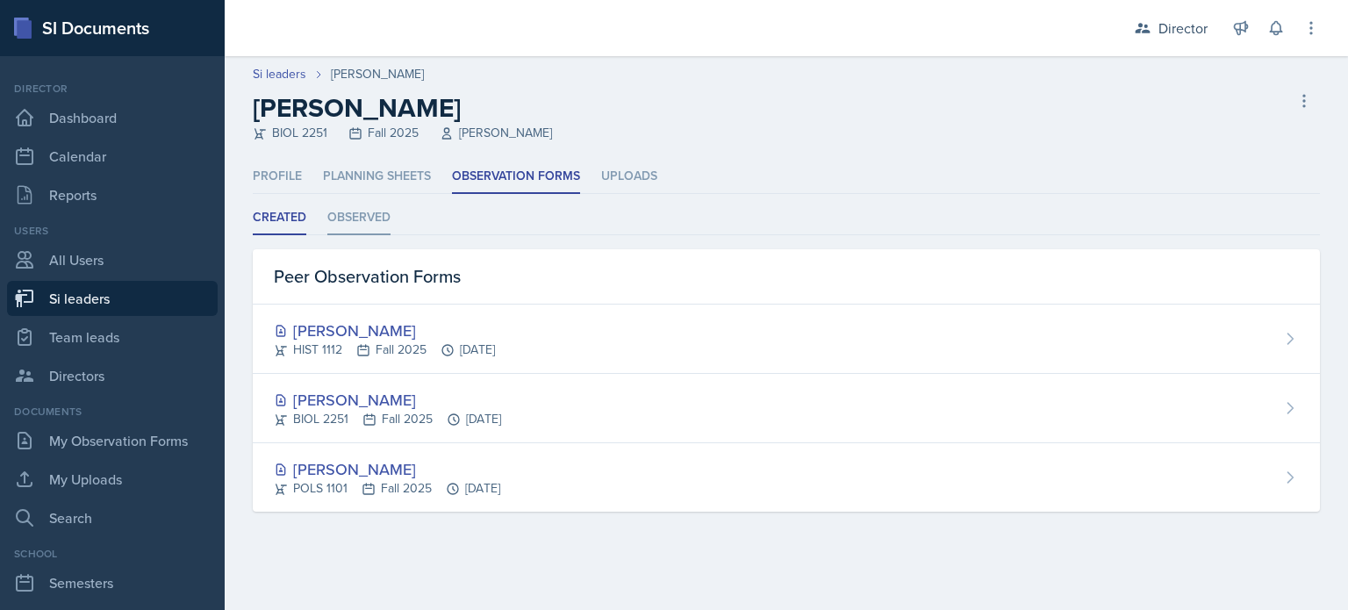
click at [376, 224] on li "Observed" at bounding box center [358, 218] width 63 height 34
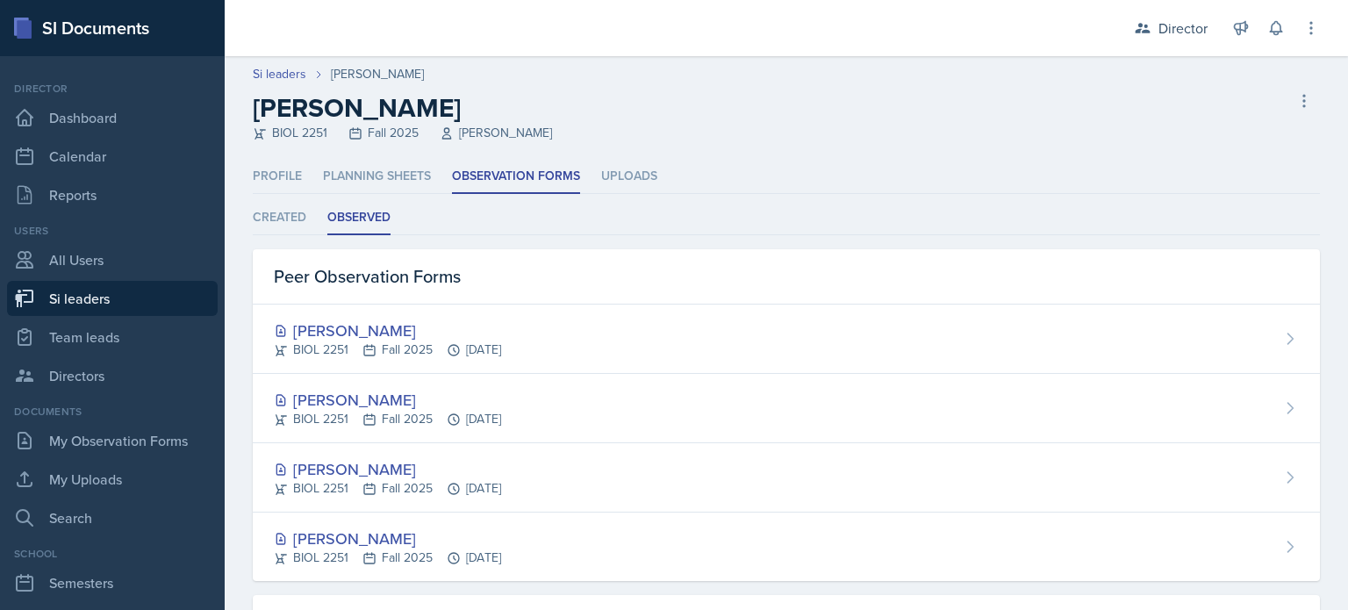
click at [111, 289] on link "Si leaders" at bounding box center [112, 298] width 211 height 35
select select "2bed604d-1099-4043-b1bc-2365e8740244"
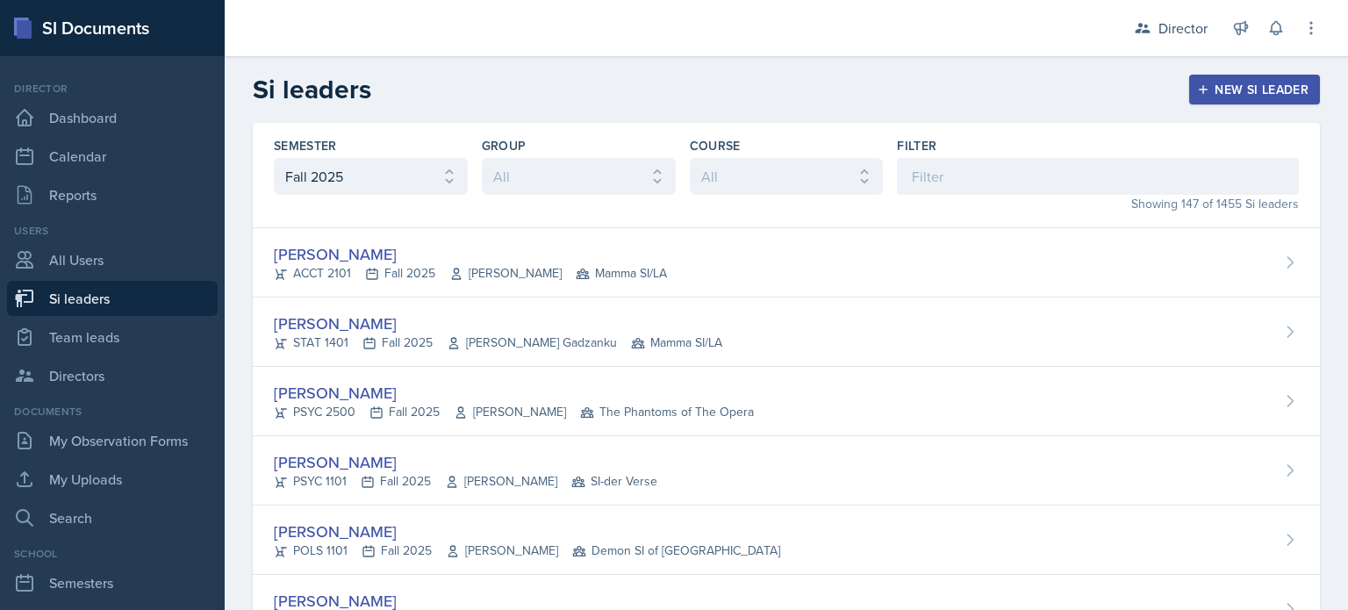
click at [83, 137] on div "Director Dashboard Calendar Reports" at bounding box center [112, 147] width 211 height 132
click at [129, 124] on link "Dashboard" at bounding box center [112, 117] width 211 height 35
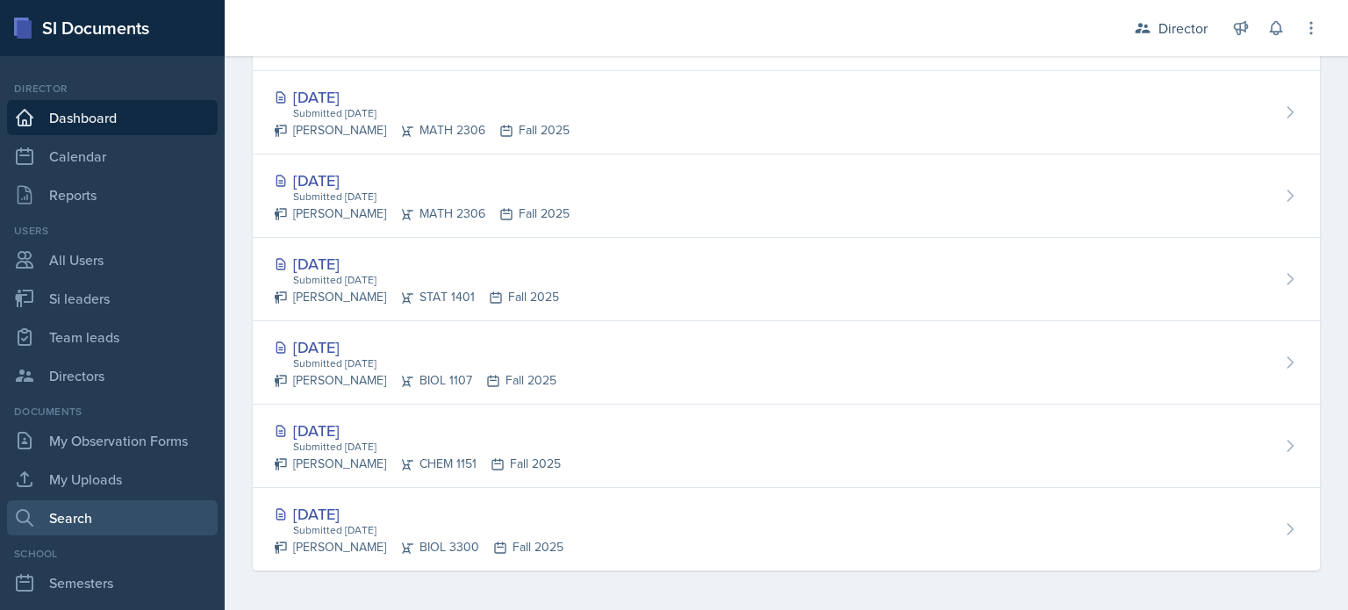
scroll to position [239, 0]
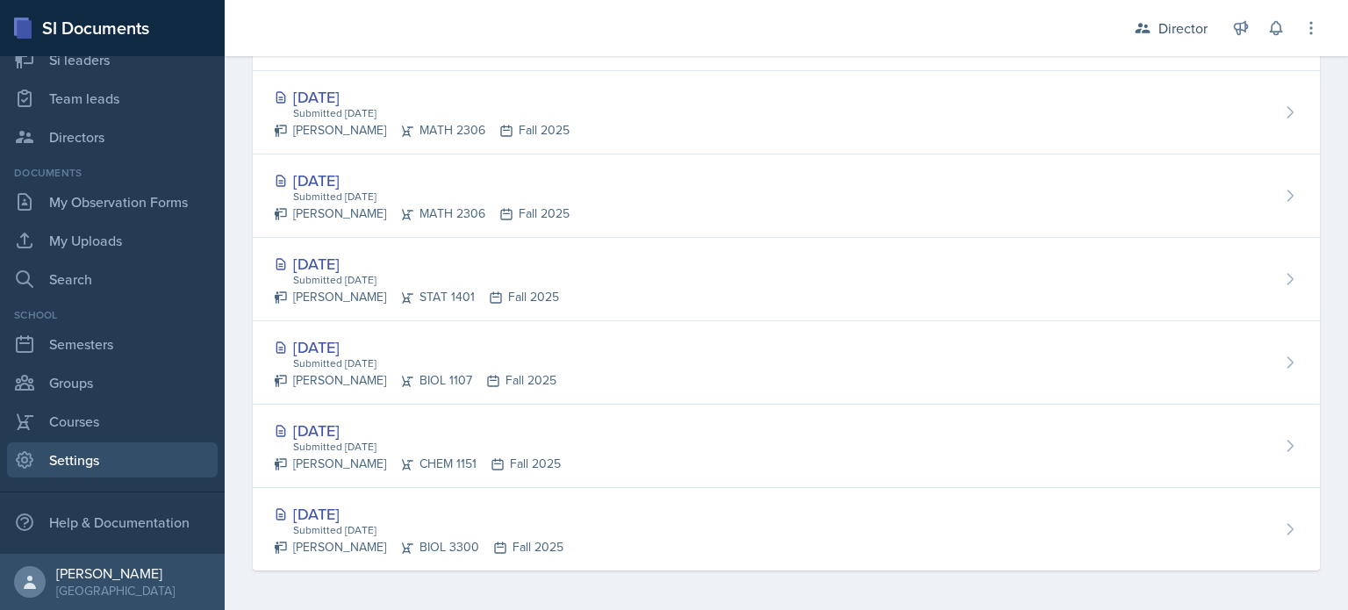
click at [103, 457] on link "Settings" at bounding box center [112, 459] width 211 height 35
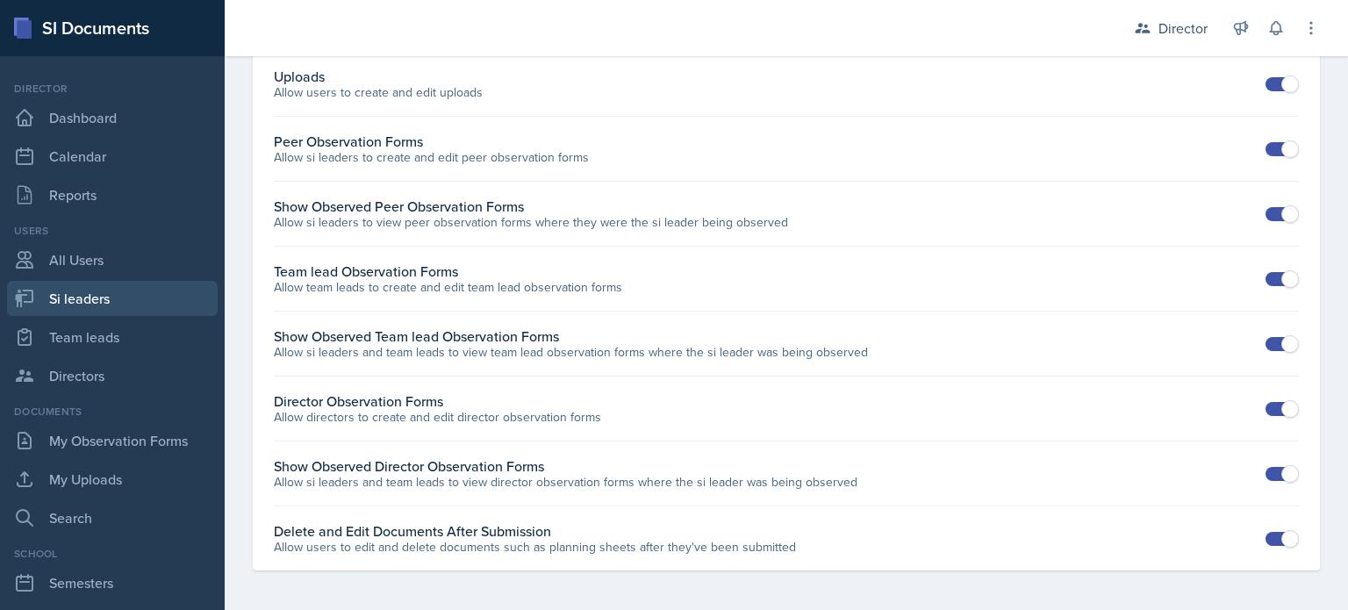
click at [89, 312] on link "Si leaders" at bounding box center [112, 298] width 211 height 35
select select "2bed604d-1099-4043-b1bc-2365e8740244"
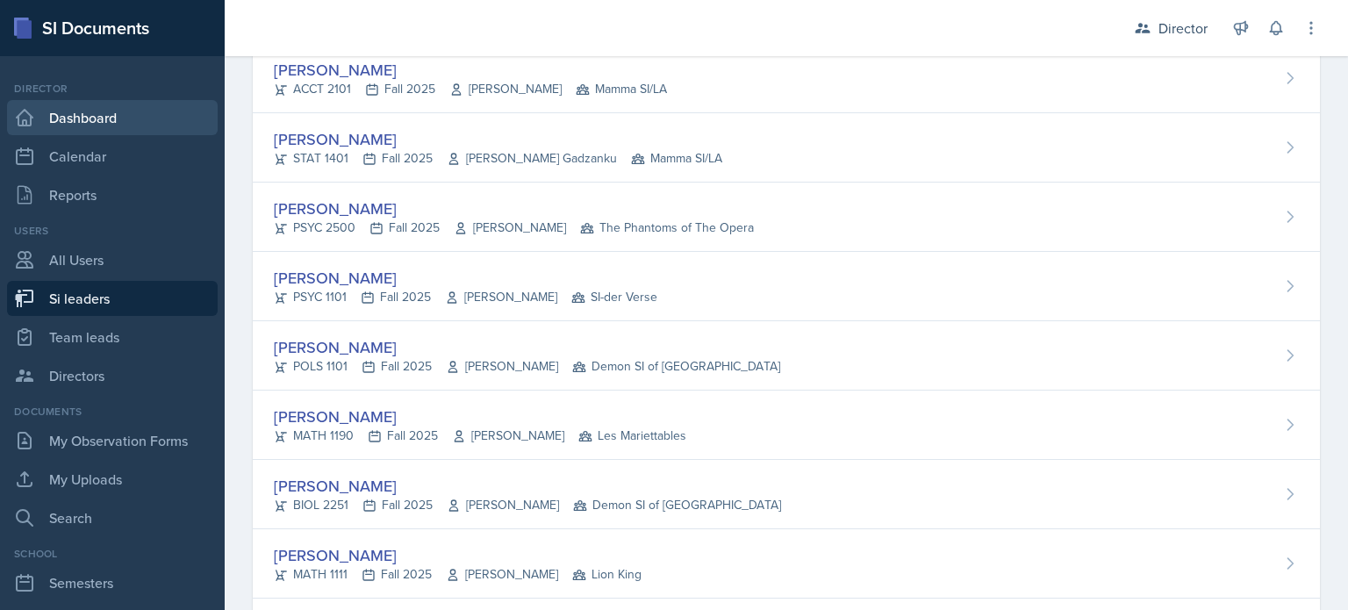
click at [141, 111] on link "Dashboard" at bounding box center [112, 117] width 211 height 35
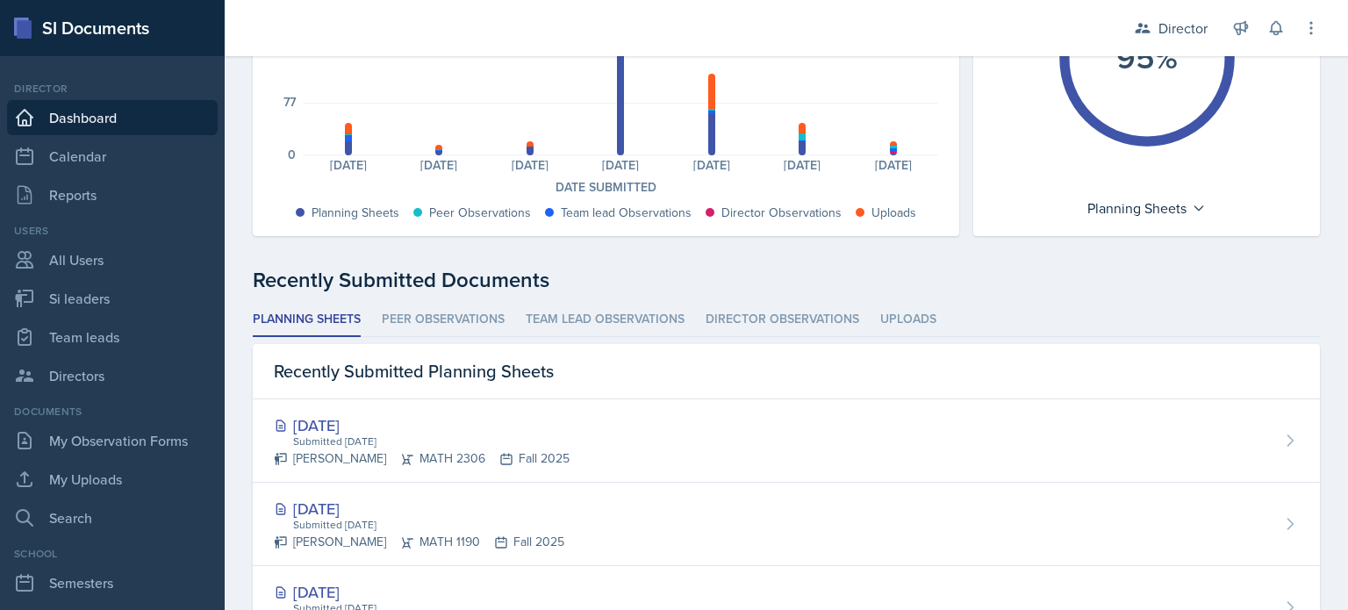
scroll to position [276, 0]
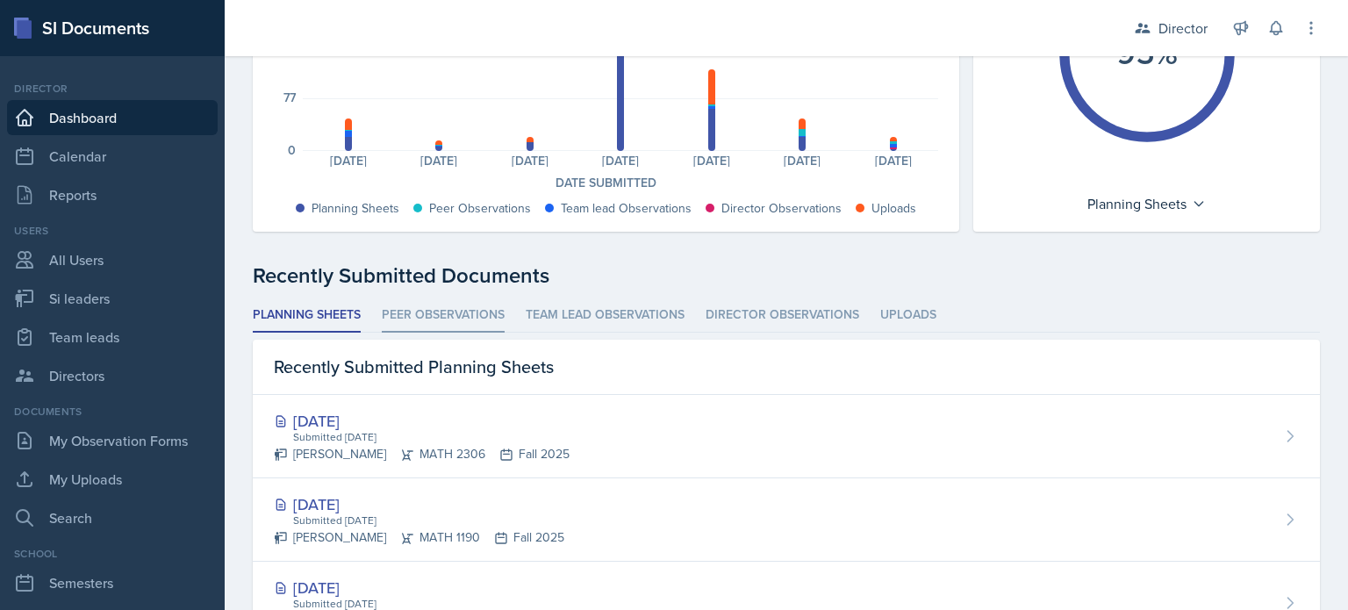
click at [433, 311] on li "Peer Observations" at bounding box center [443, 315] width 123 height 34
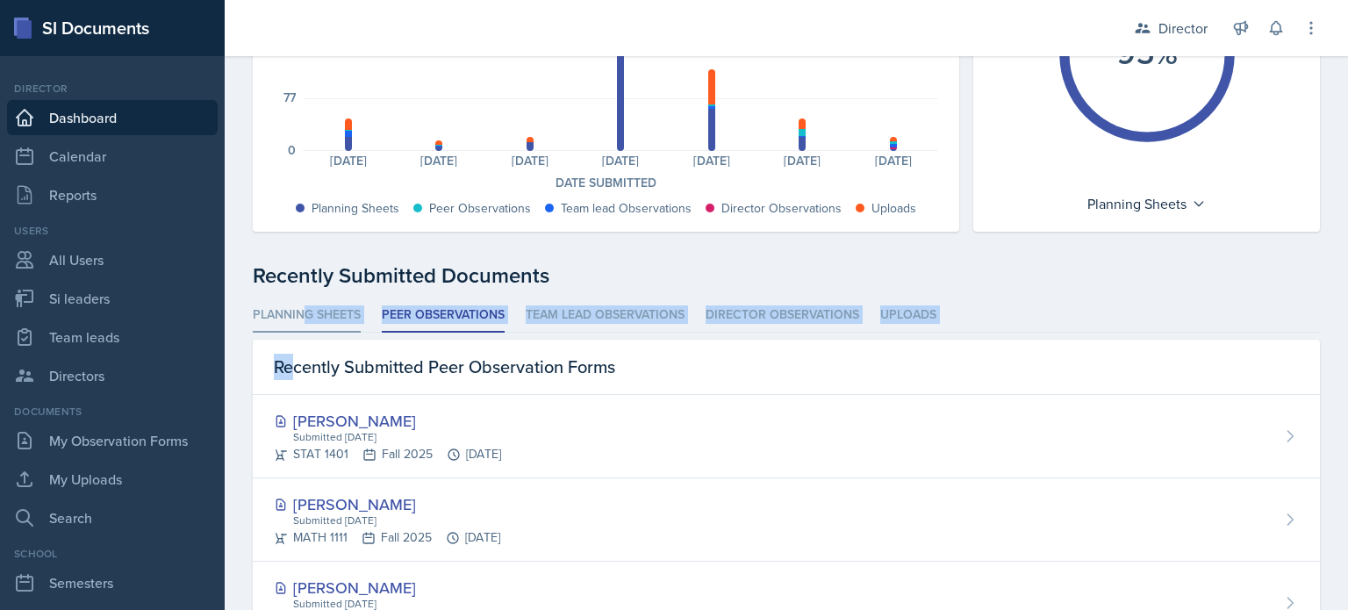
drag, startPoint x: 296, startPoint y: 333, endPoint x: 311, endPoint y: 328, distance: 15.8
click at [311, 328] on li "Planning Sheets" at bounding box center [307, 315] width 108 height 34
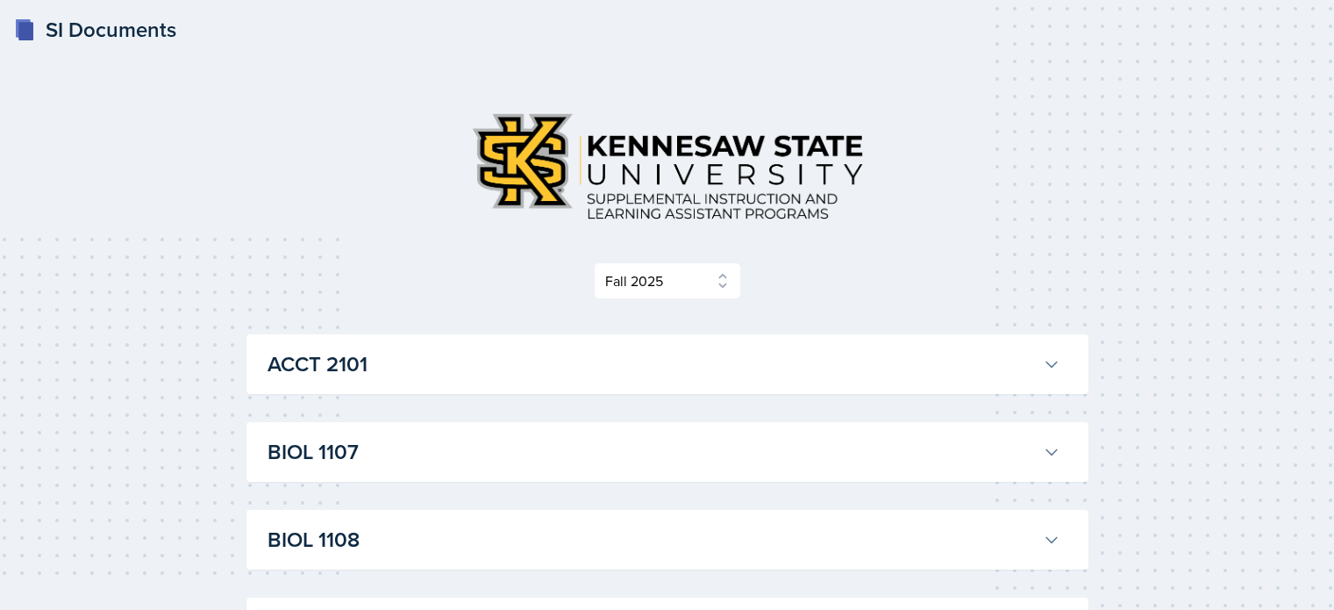
select select "2bed604d-1099-4043-b1bc-2365e8740244"
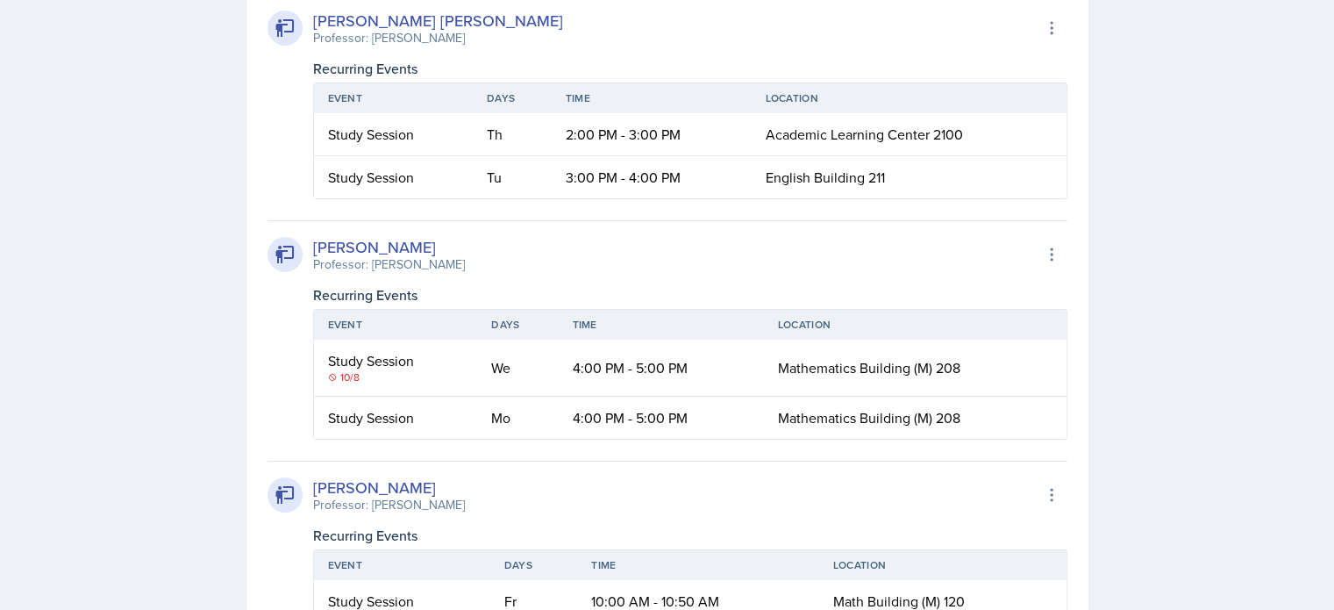
scroll to position [6254, 0]
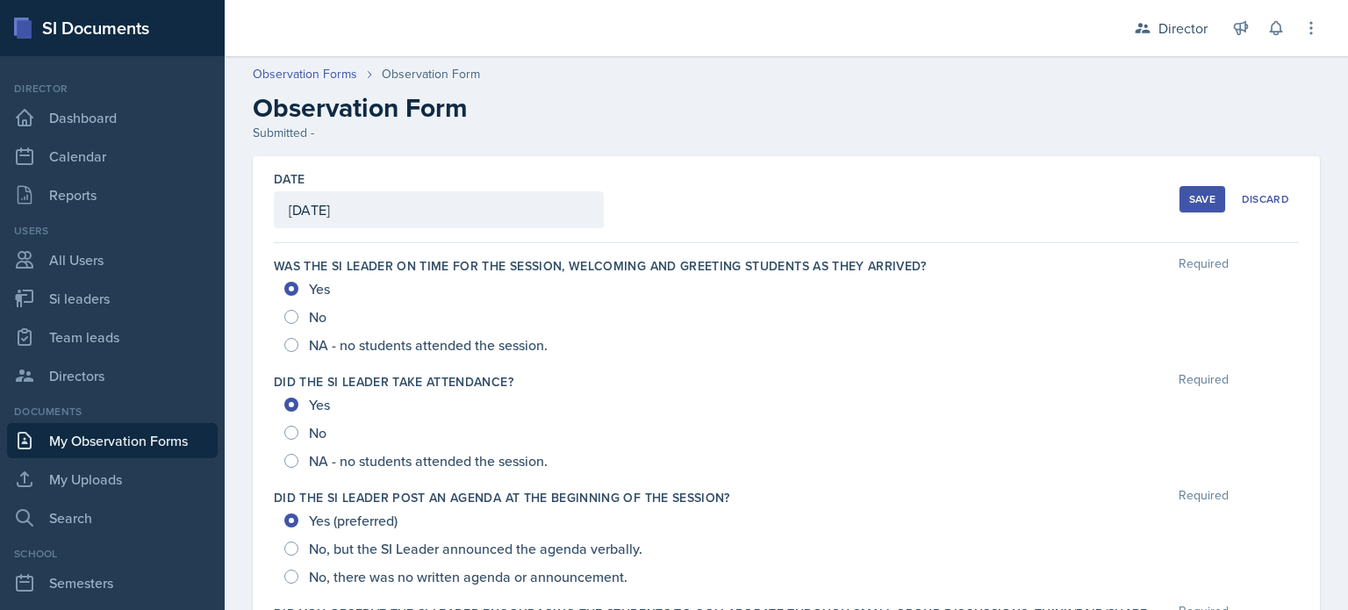
scroll to position [698, 0]
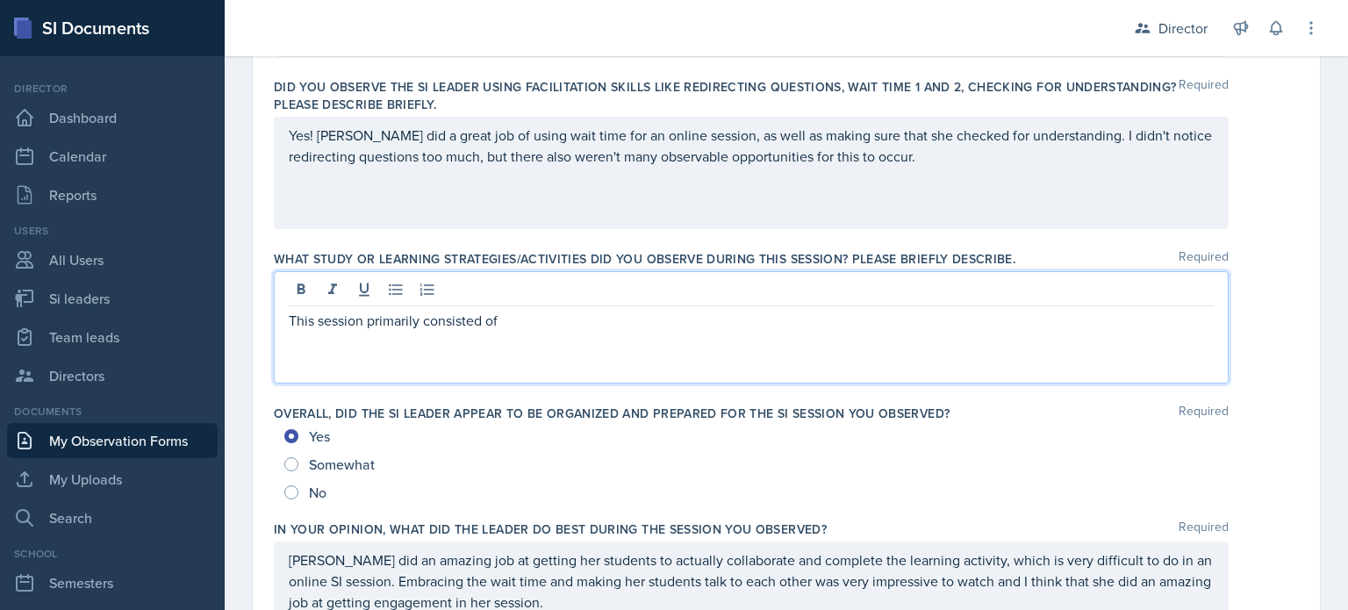
click at [546, 325] on p "This session primarily consisted of" at bounding box center [751, 320] width 925 height 21
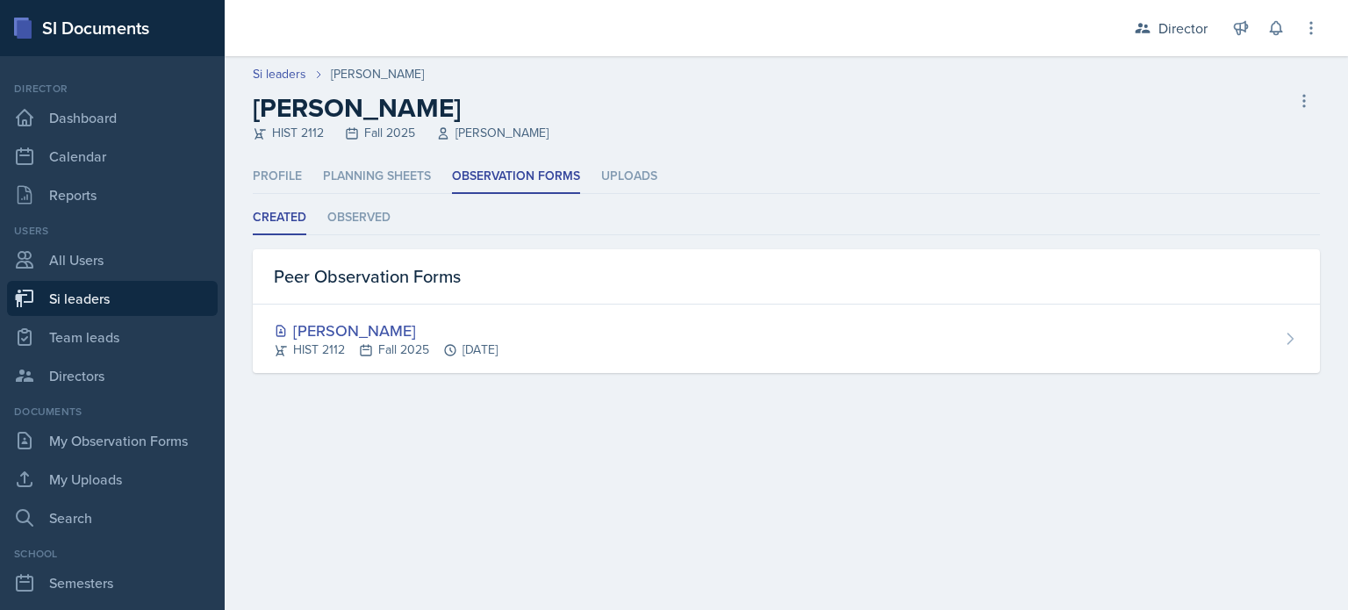
click at [161, 297] on link "Si leaders" at bounding box center [112, 298] width 211 height 35
select select "2bed604d-1099-4043-b1bc-2365e8740244"
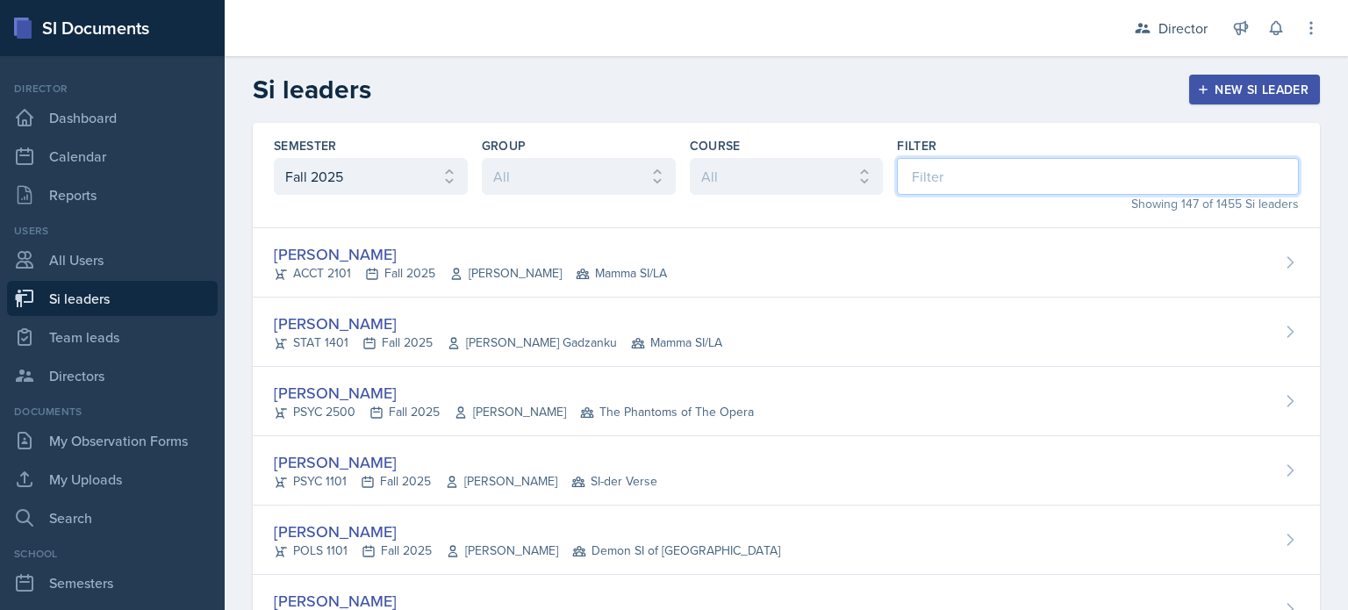
click at [937, 178] on input at bounding box center [1098, 176] width 402 height 37
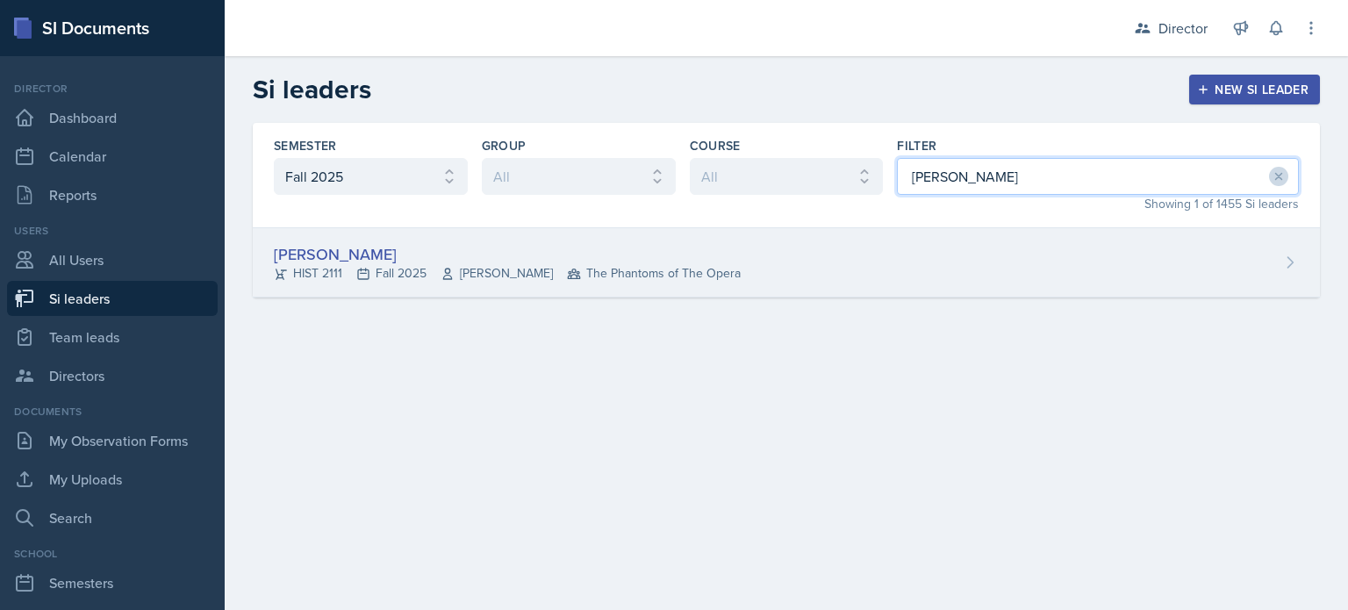
type input "[PERSON_NAME]"
click at [883, 228] on div "[PERSON_NAME] HIST 2111 Fall 2025 [PERSON_NAME] The Phantoms of The Opera" at bounding box center [786, 262] width 1067 height 69
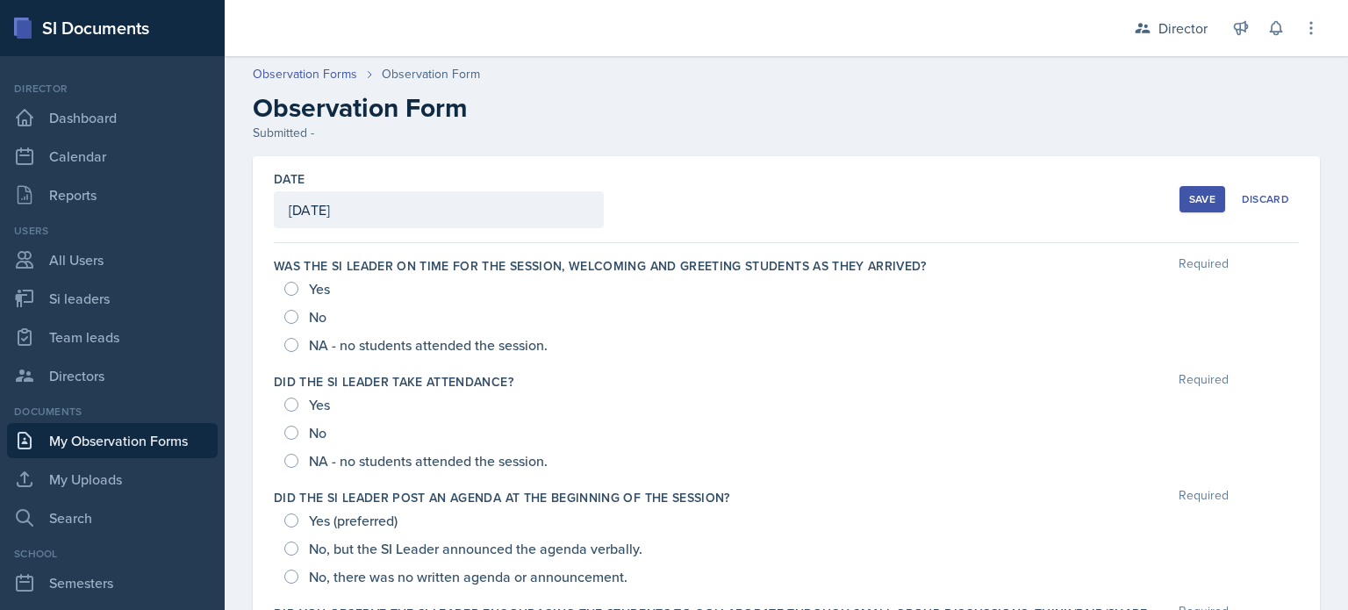
click at [1185, 206] on button "Save" at bounding box center [1202, 199] width 46 height 26
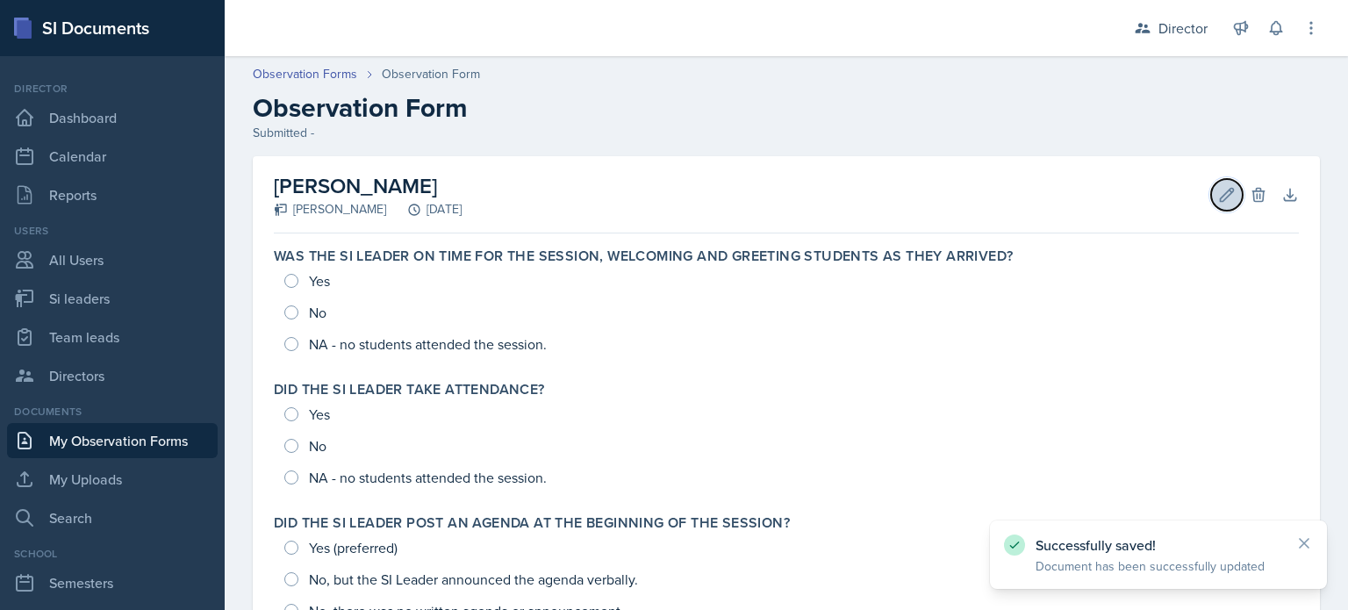
click at [1211, 192] on button "Edit" at bounding box center [1227, 195] width 32 height 32
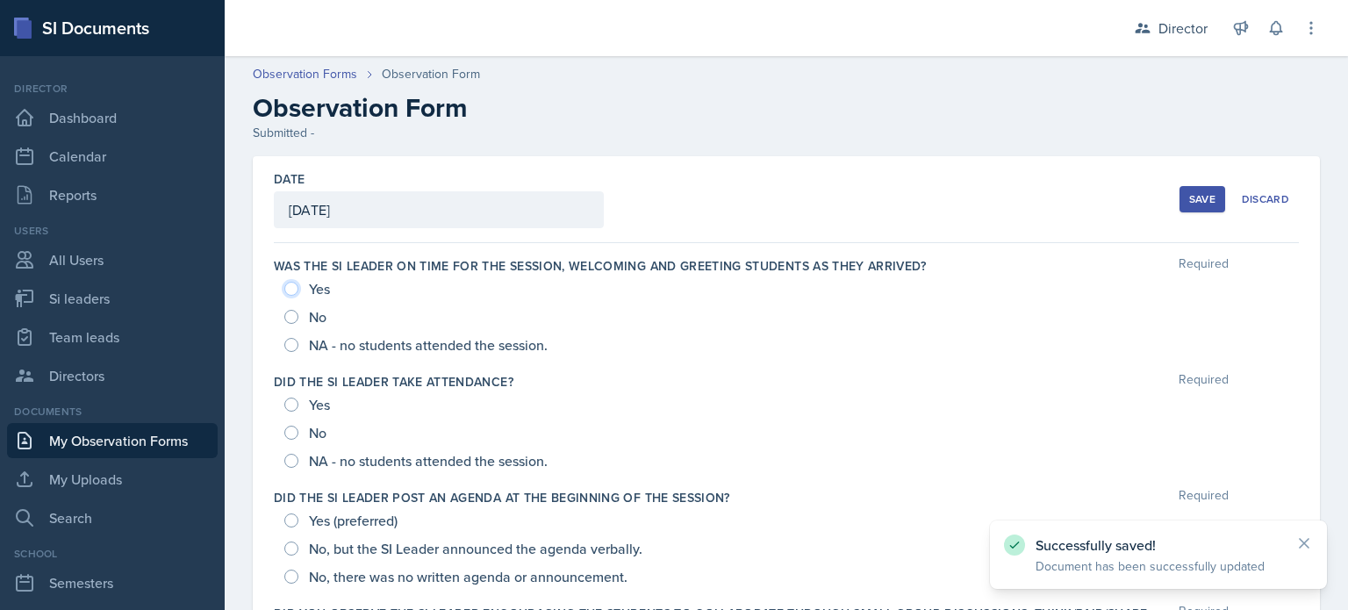
click at [290, 294] on input "Yes" at bounding box center [291, 289] width 14 height 14
radio input "true"
click at [289, 399] on input "Yes" at bounding box center [291, 404] width 14 height 14
radio input "true"
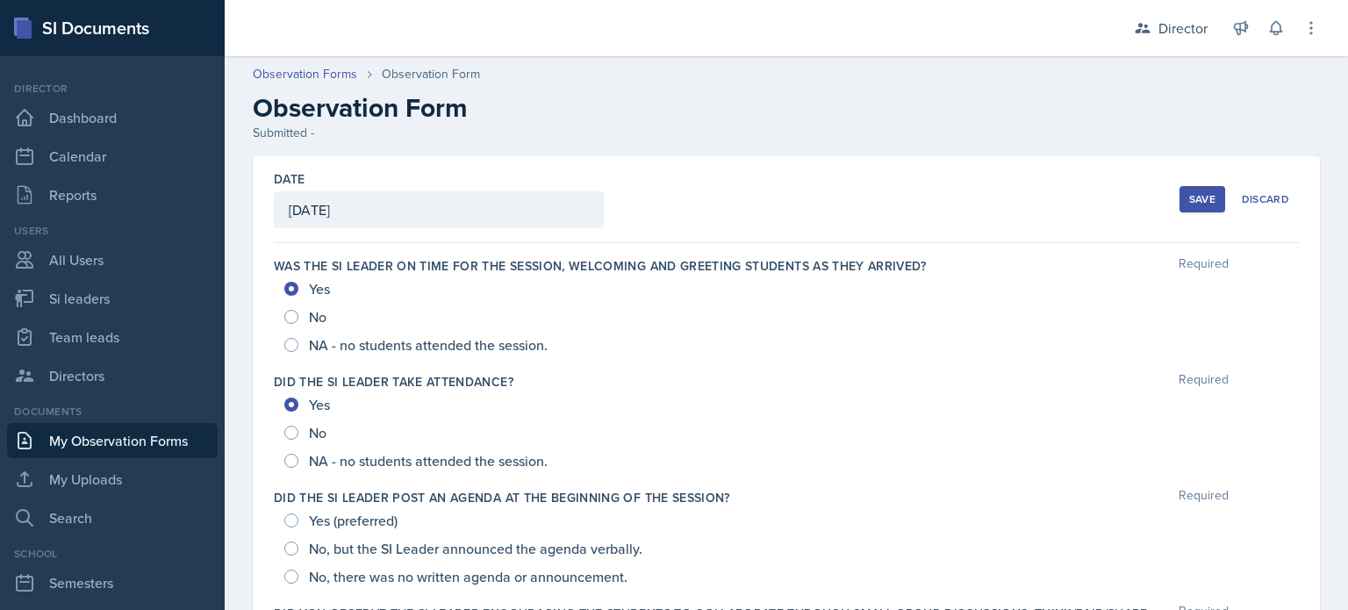
click at [291, 510] on div "Yes (preferred)" at bounding box center [342, 520] width 117 height 28
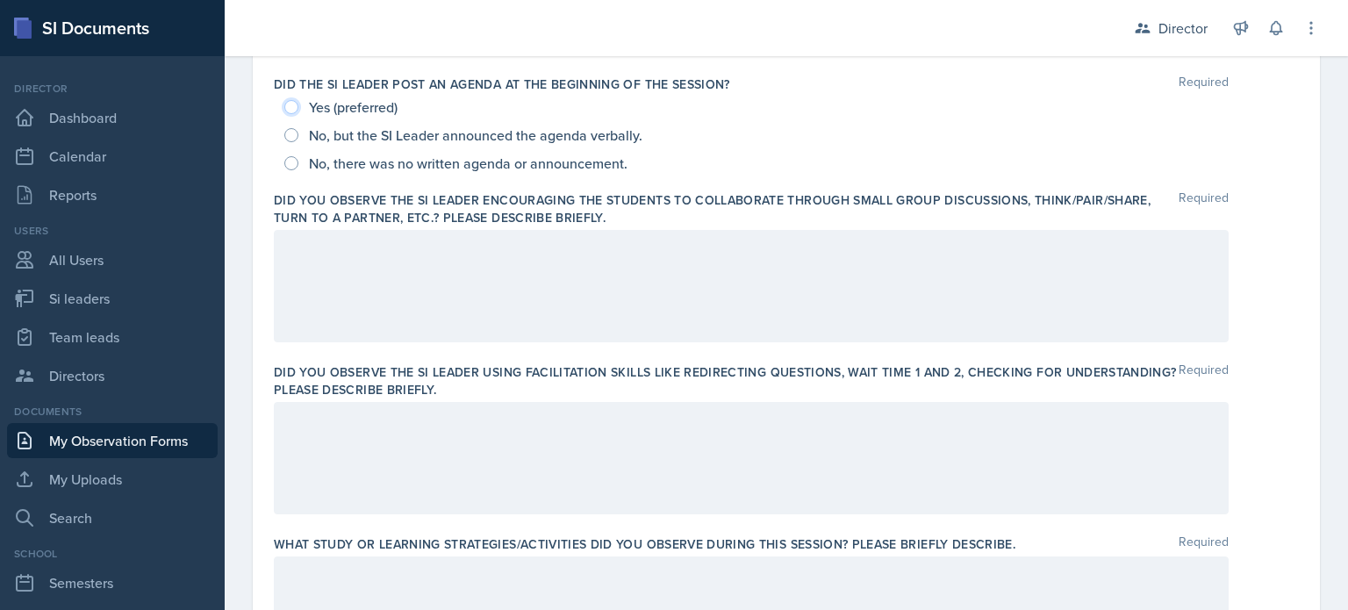
click at [286, 103] on input "Yes (preferred)" at bounding box center [291, 107] width 14 height 14
radio input "true"
click at [368, 315] on div at bounding box center [751, 286] width 955 height 112
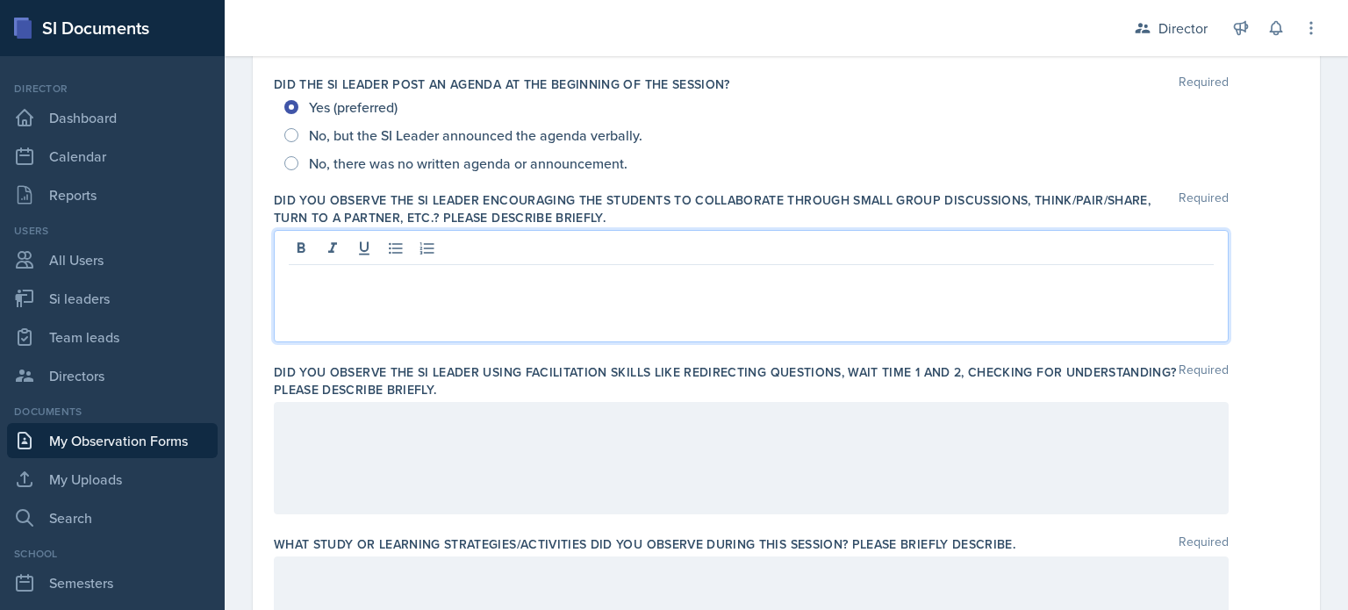
scroll to position [443, 0]
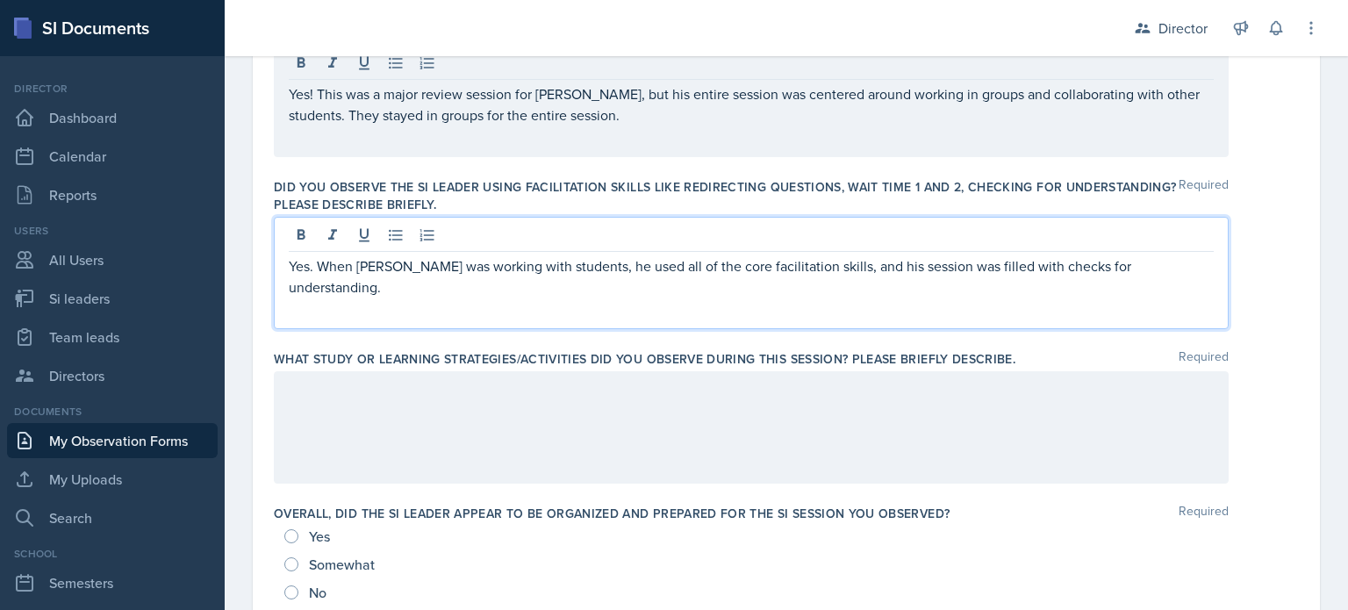
click at [832, 431] on div at bounding box center [751, 427] width 955 height 112
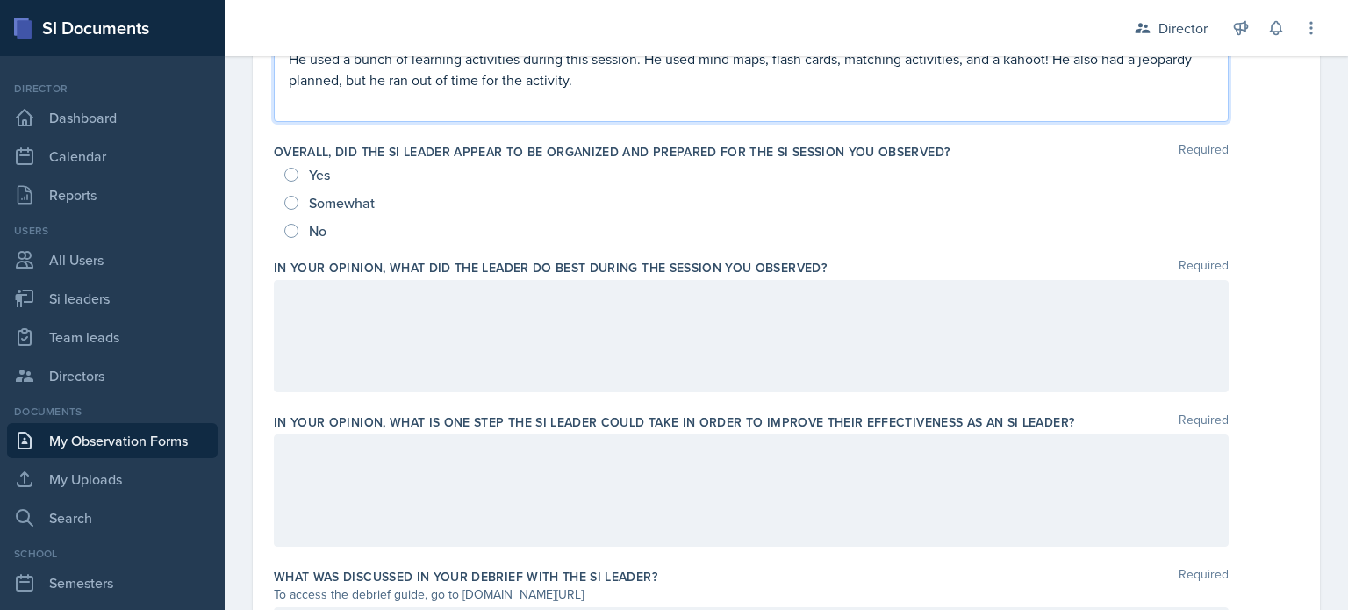
scroll to position [964, 0]
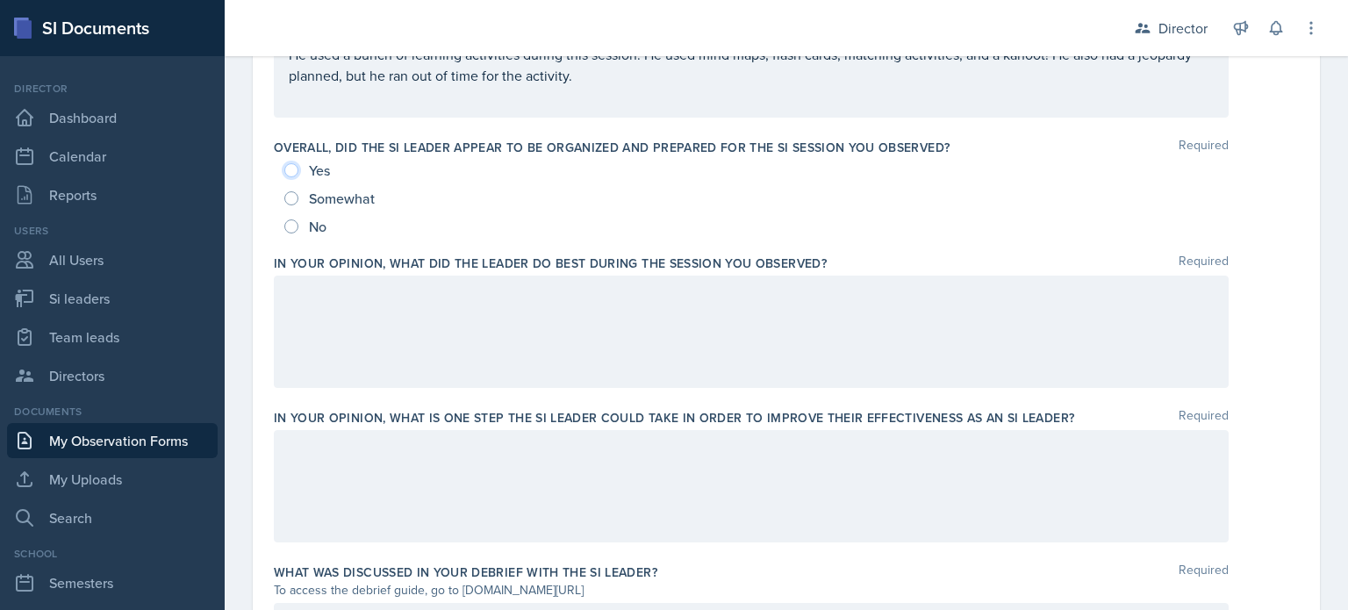
click at [288, 168] on input "Yes" at bounding box center [291, 170] width 14 height 14
radio input "true"
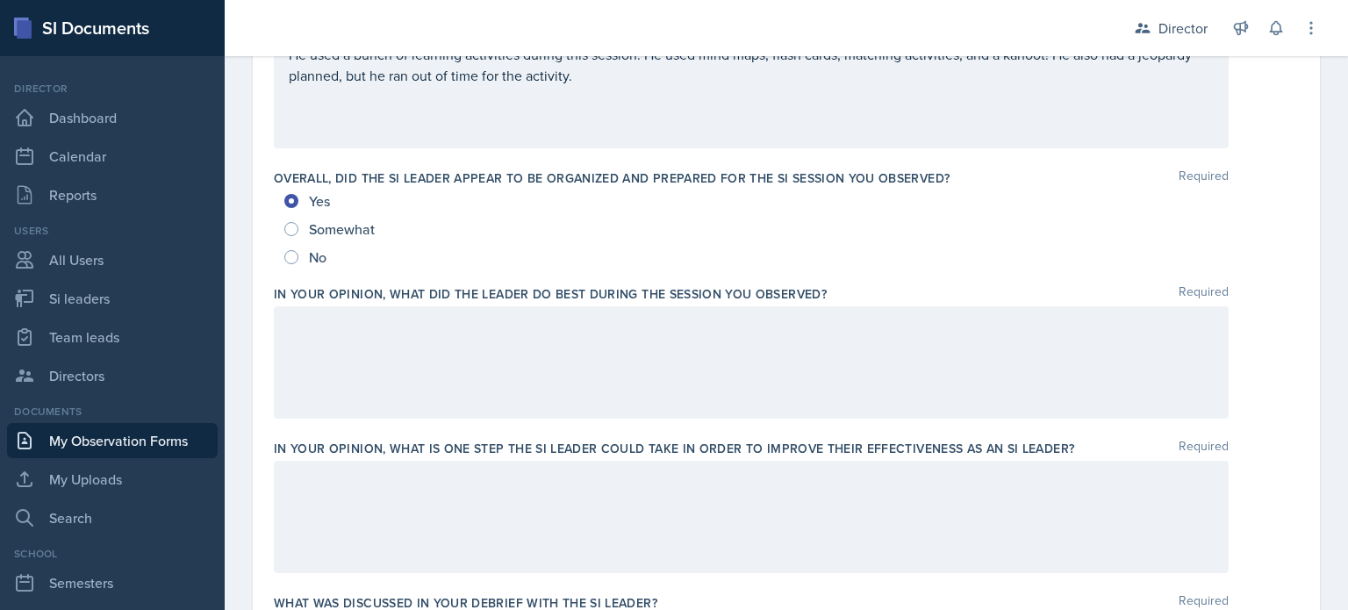
click at [384, 393] on div at bounding box center [751, 362] width 955 height 112
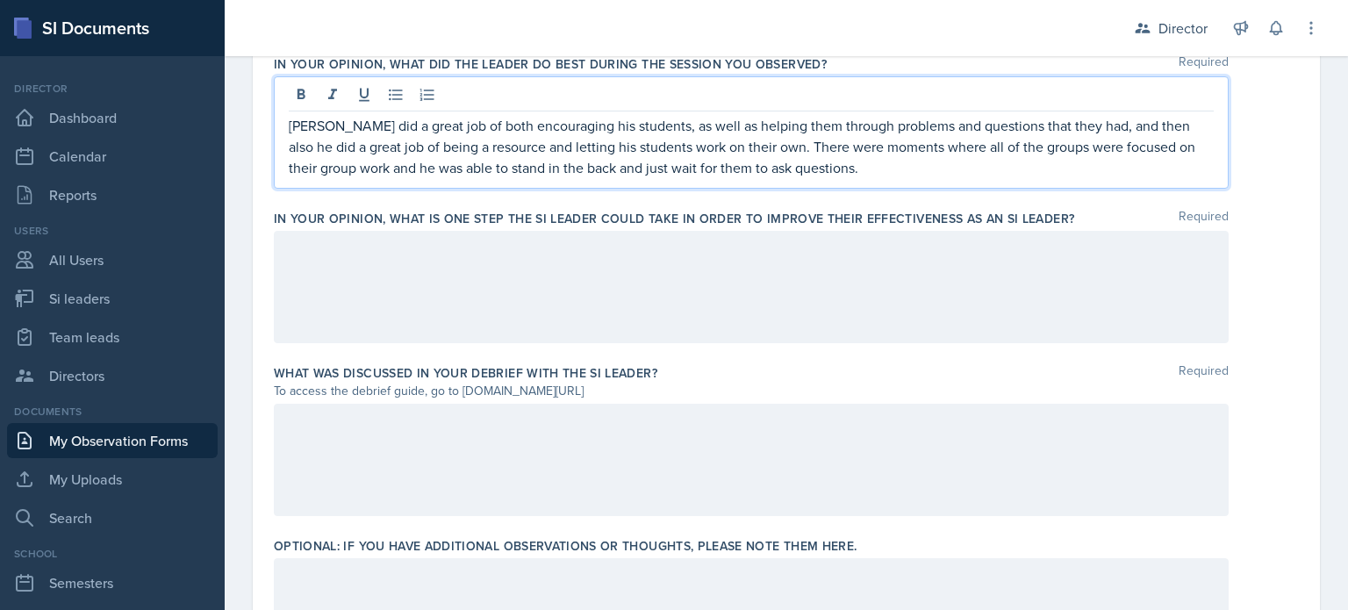
click at [330, 325] on div at bounding box center [751, 287] width 955 height 112
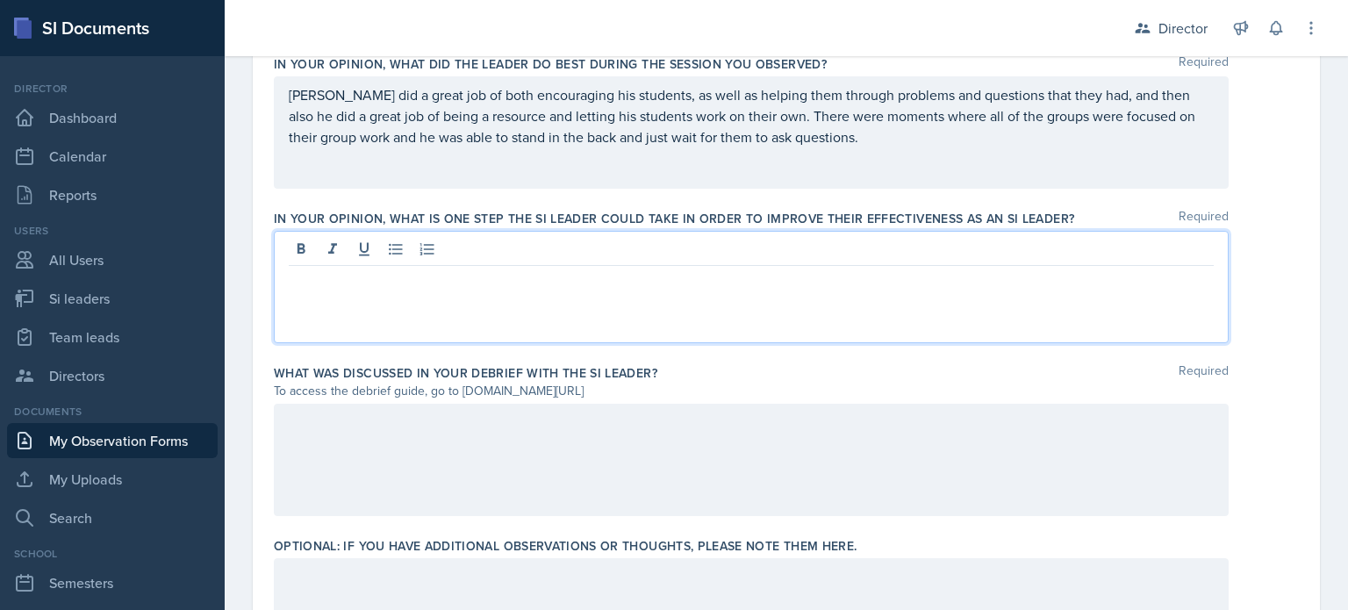
scroll to position [1193, 0]
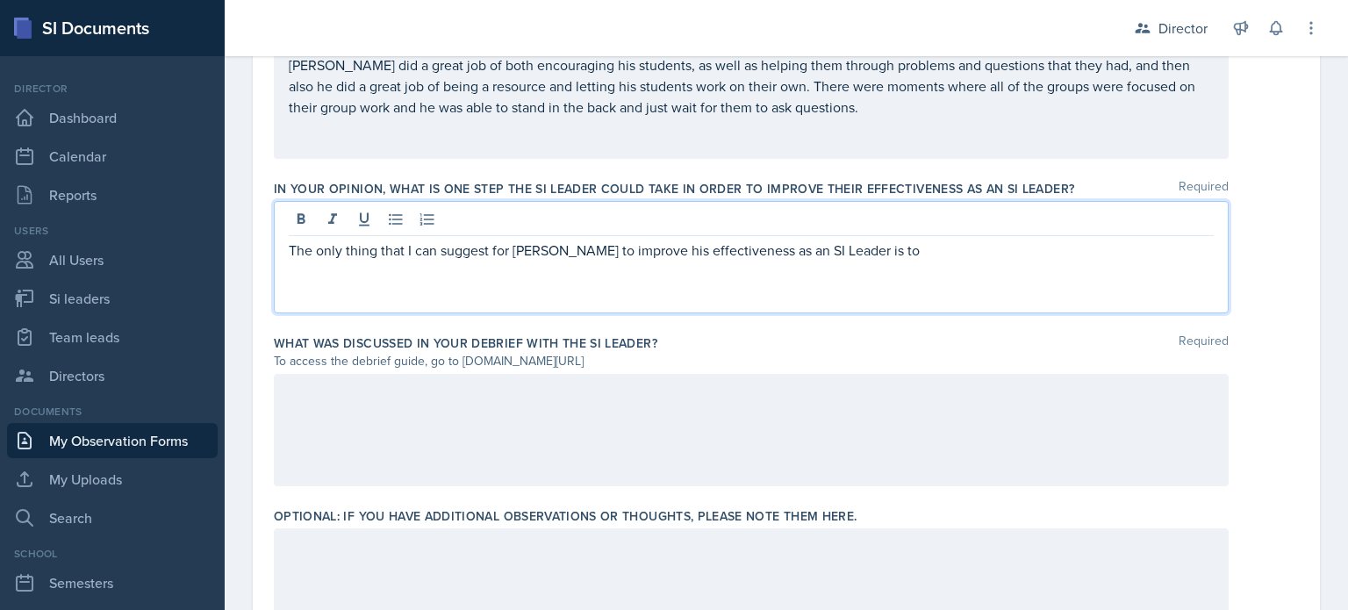
click at [342, 388] on div at bounding box center [751, 430] width 955 height 112
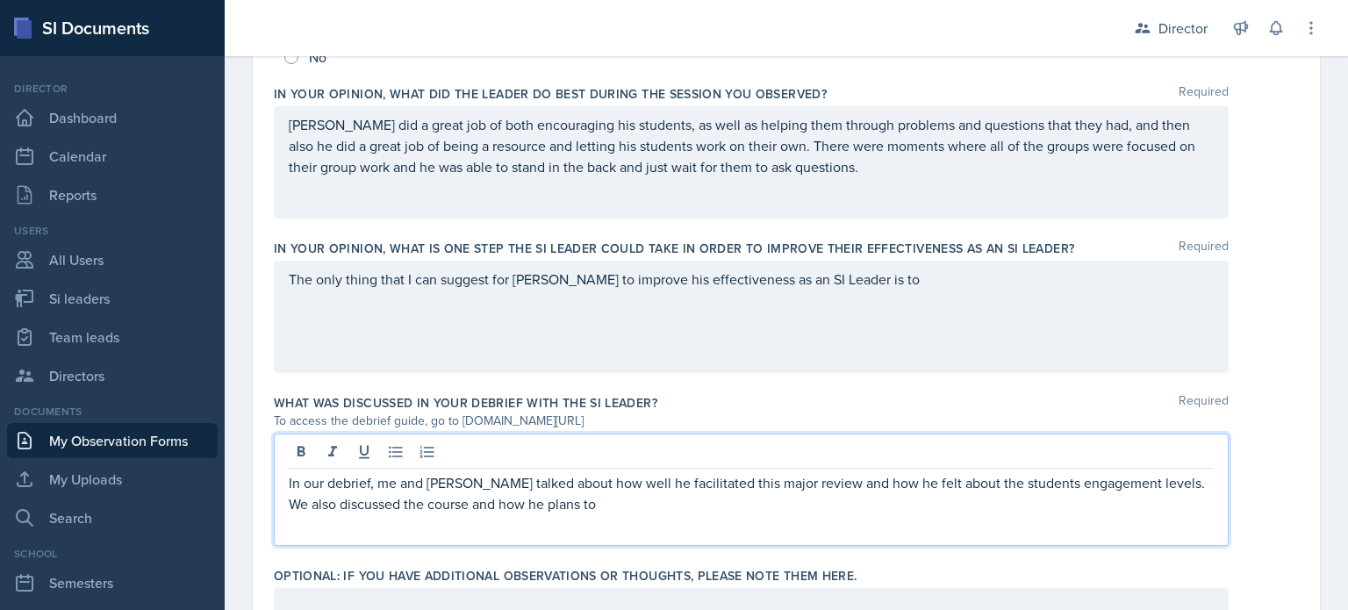
click at [891, 283] on p "The only thing that I can suggest for Simas to improve his effectiveness as an …" at bounding box center [751, 278] width 925 height 21
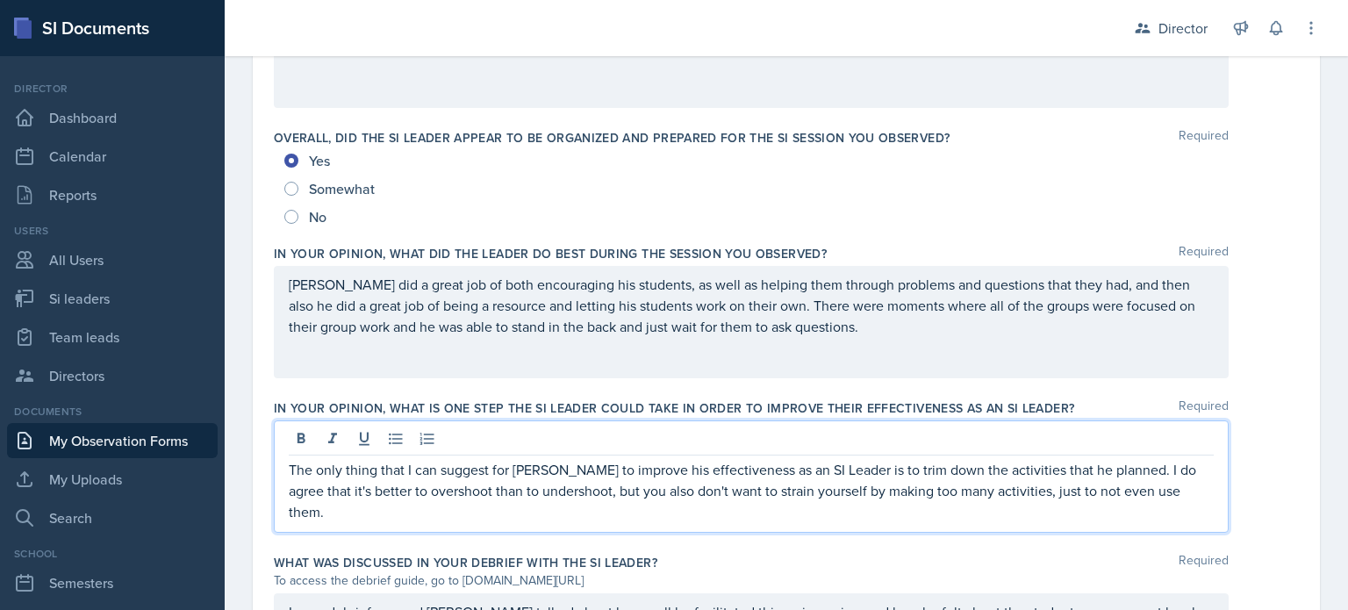
scroll to position [1293, 0]
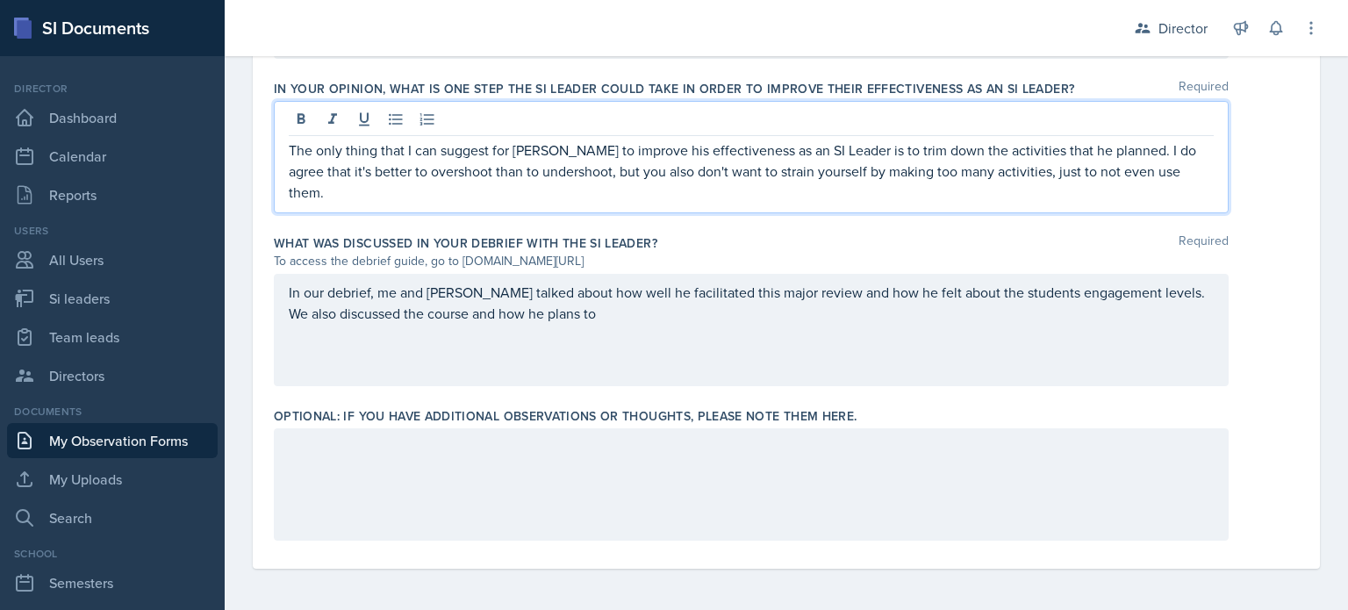
click at [718, 349] on div "In our debrief, me and Simas talked about how well he facilitated this major re…" at bounding box center [751, 330] width 955 height 112
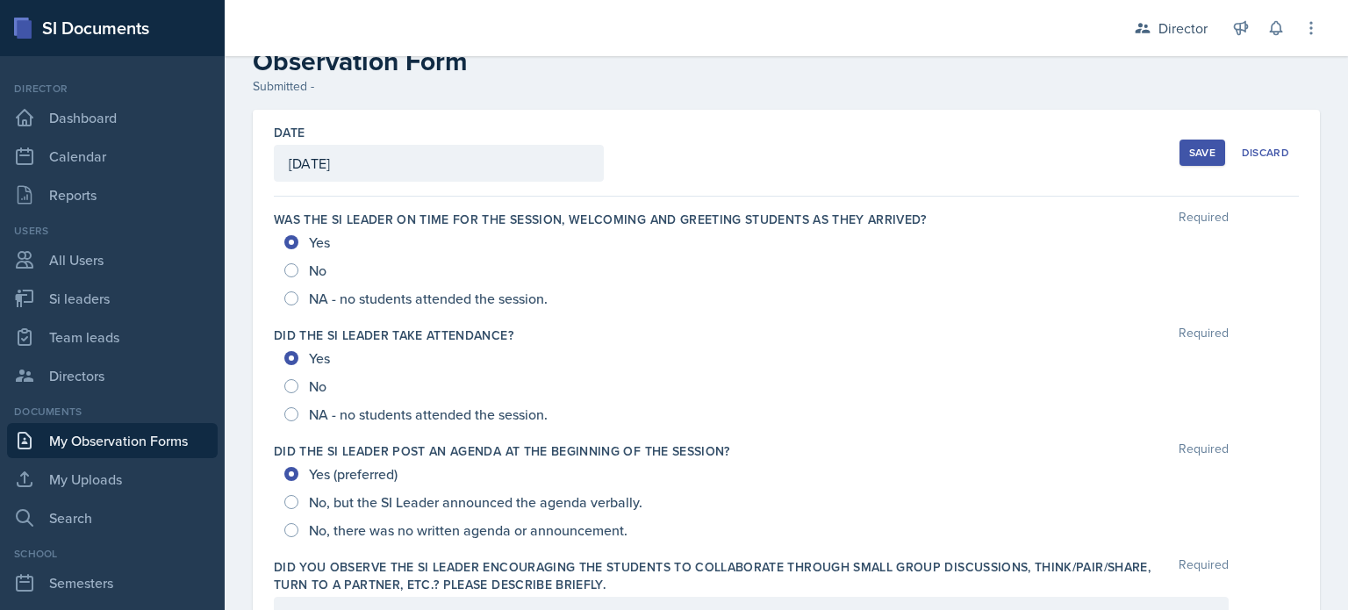
scroll to position [0, 0]
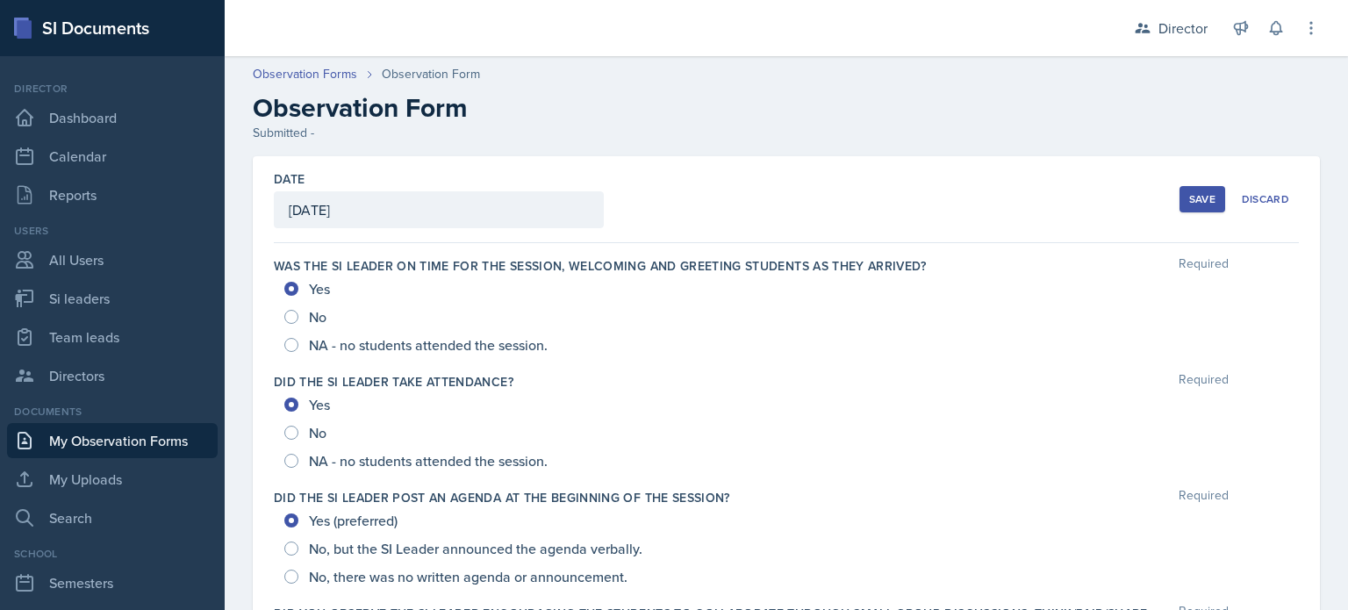
click at [1185, 208] on button "Save" at bounding box center [1202, 199] width 46 height 26
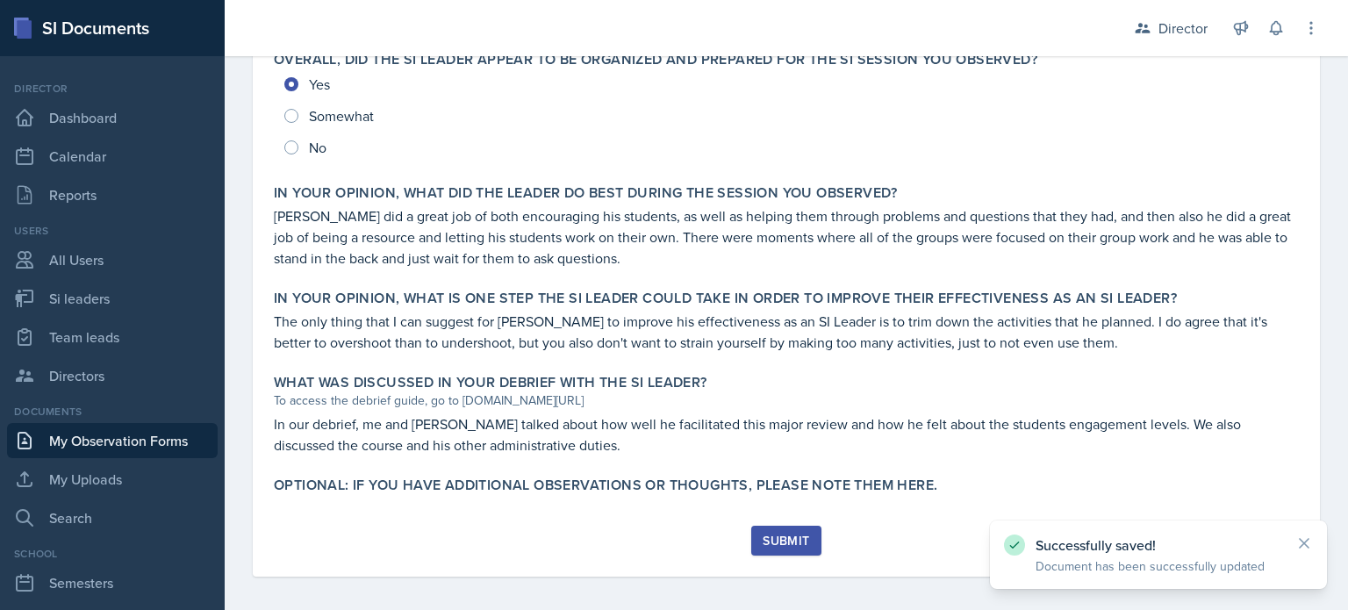
scroll to position [871, 0]
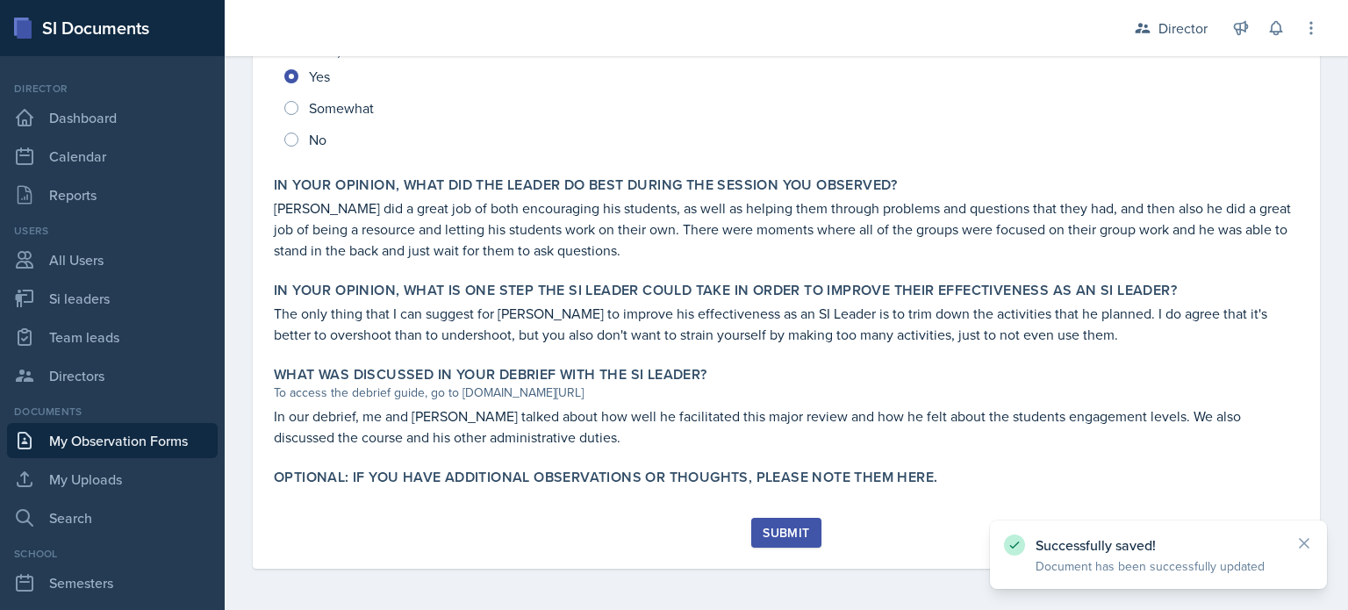
click at [765, 541] on button "Submit" at bounding box center [785, 533] width 69 height 30
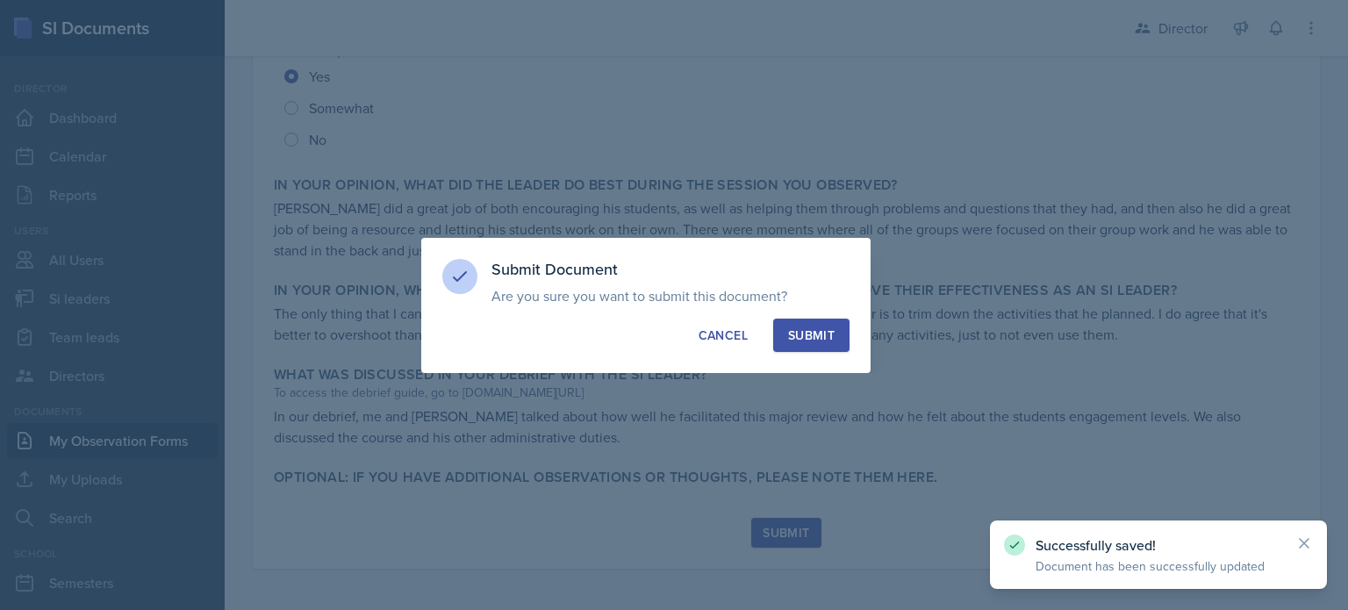
click at [805, 333] on div "Submit" at bounding box center [811, 335] width 46 height 18
radio input "true"
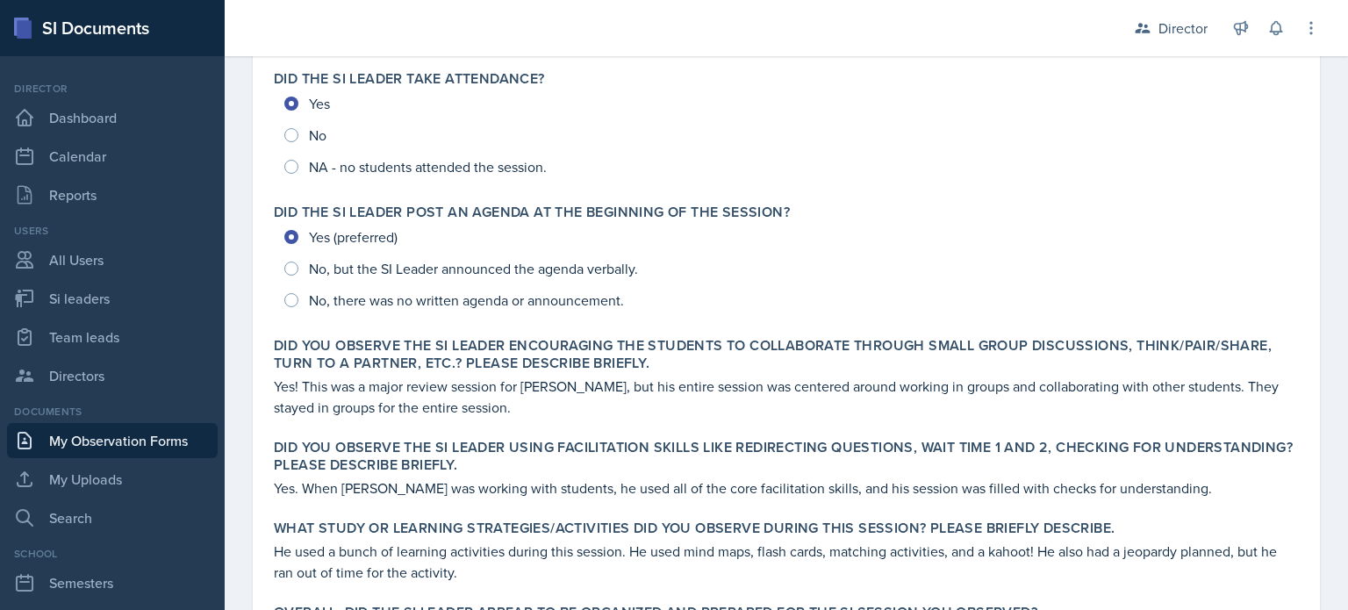
scroll to position [0, 0]
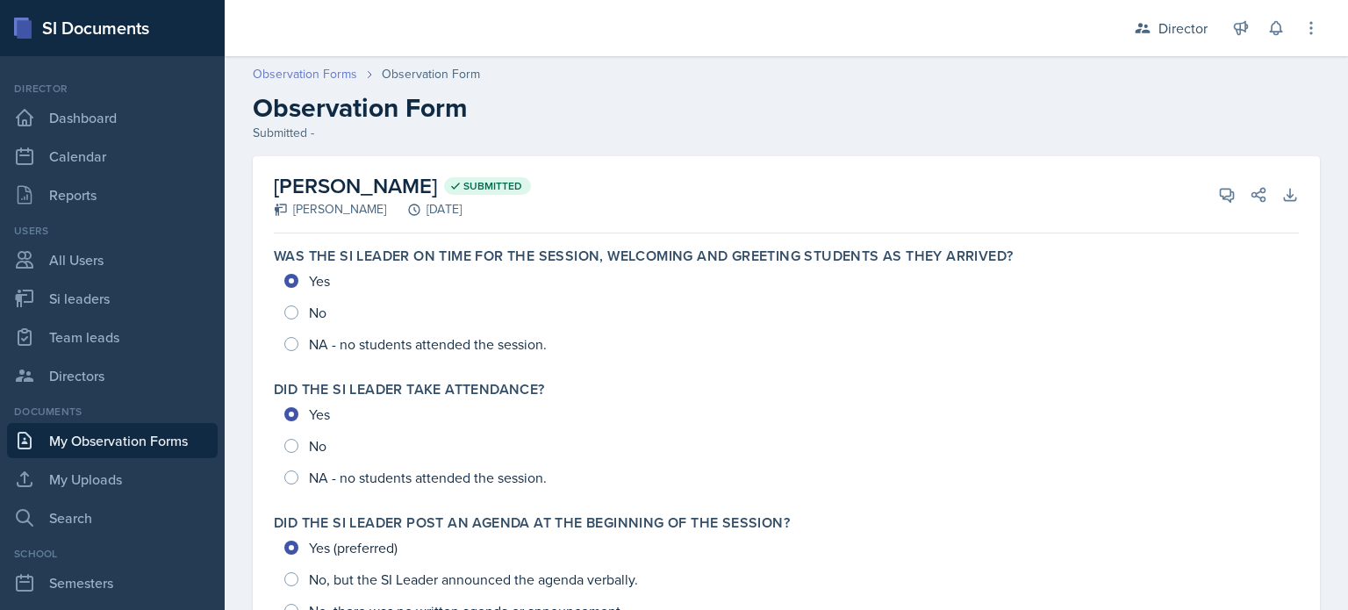
click at [318, 70] on link "Observation Forms" at bounding box center [305, 74] width 104 height 18
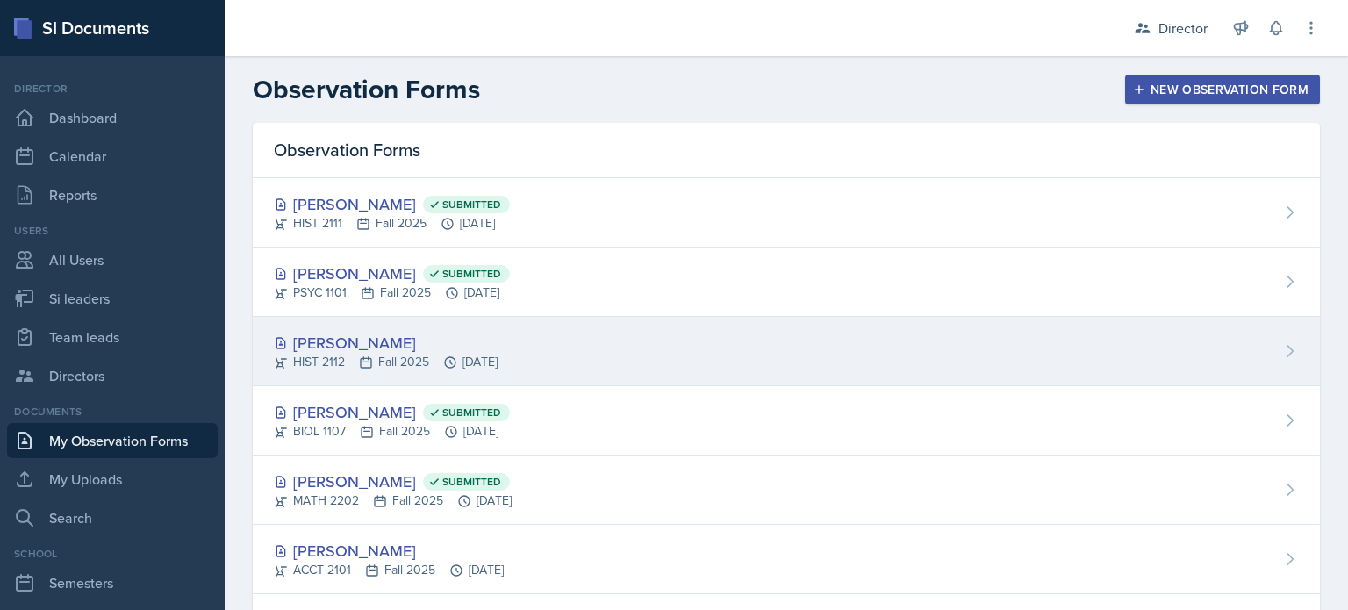
click at [444, 382] on div "[PERSON_NAME] HIST 2112 Fall 2025 [DATE]" at bounding box center [786, 351] width 1067 height 69
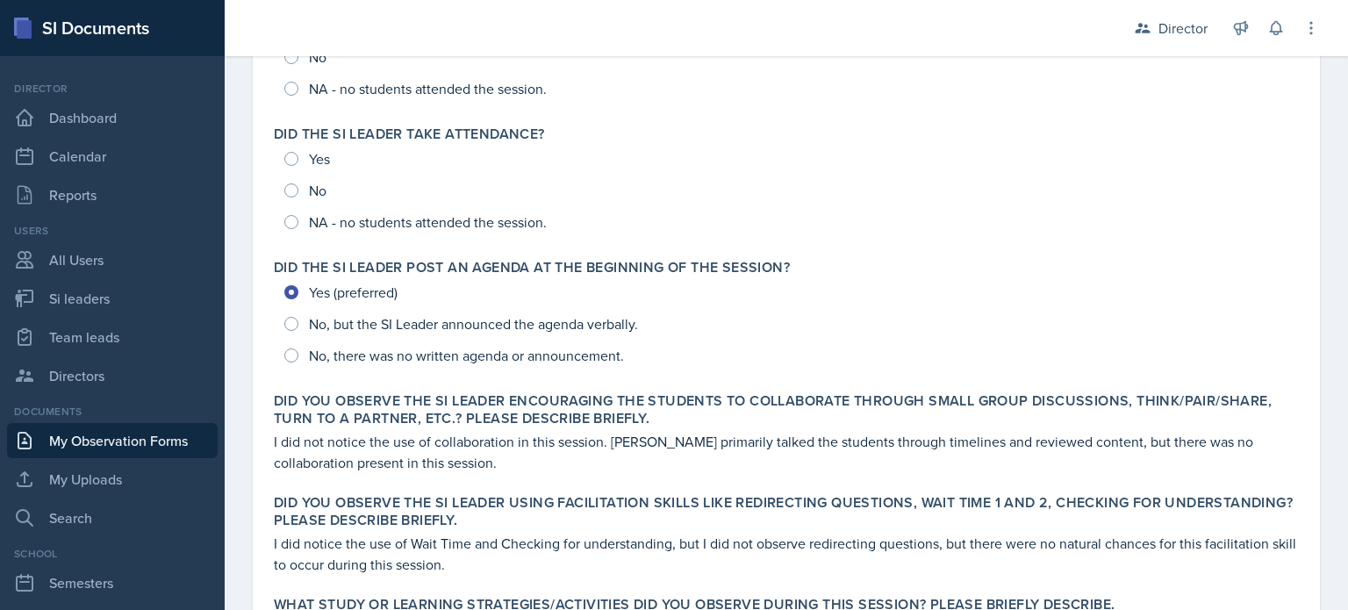
scroll to position [233, 0]
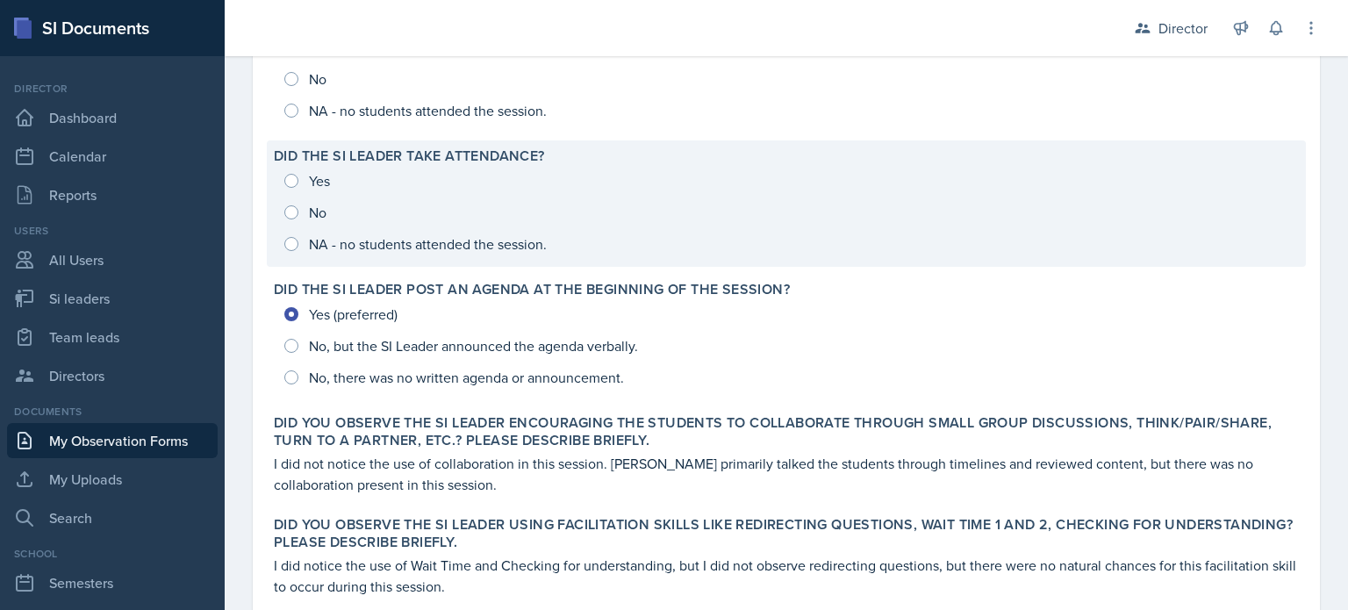
click at [487, 217] on div "Yes No NA - no students attended the session." at bounding box center [786, 212] width 1025 height 95
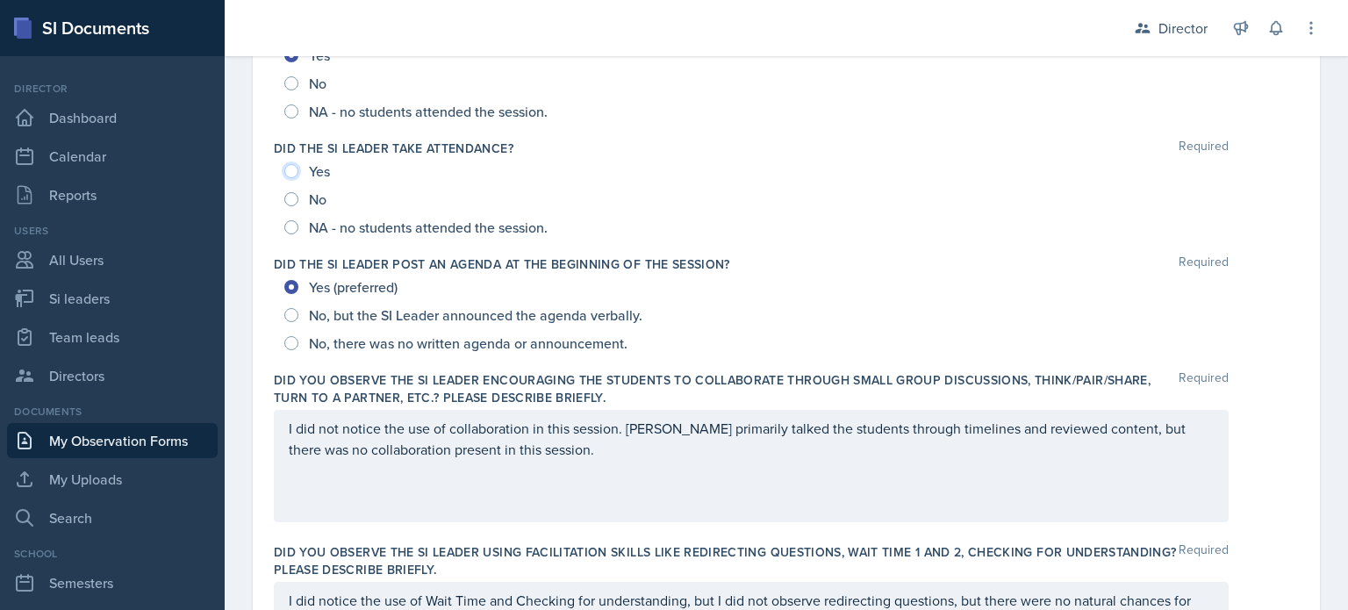
click at [290, 171] on input "Yes" at bounding box center [291, 171] width 14 height 14
radio input "true"
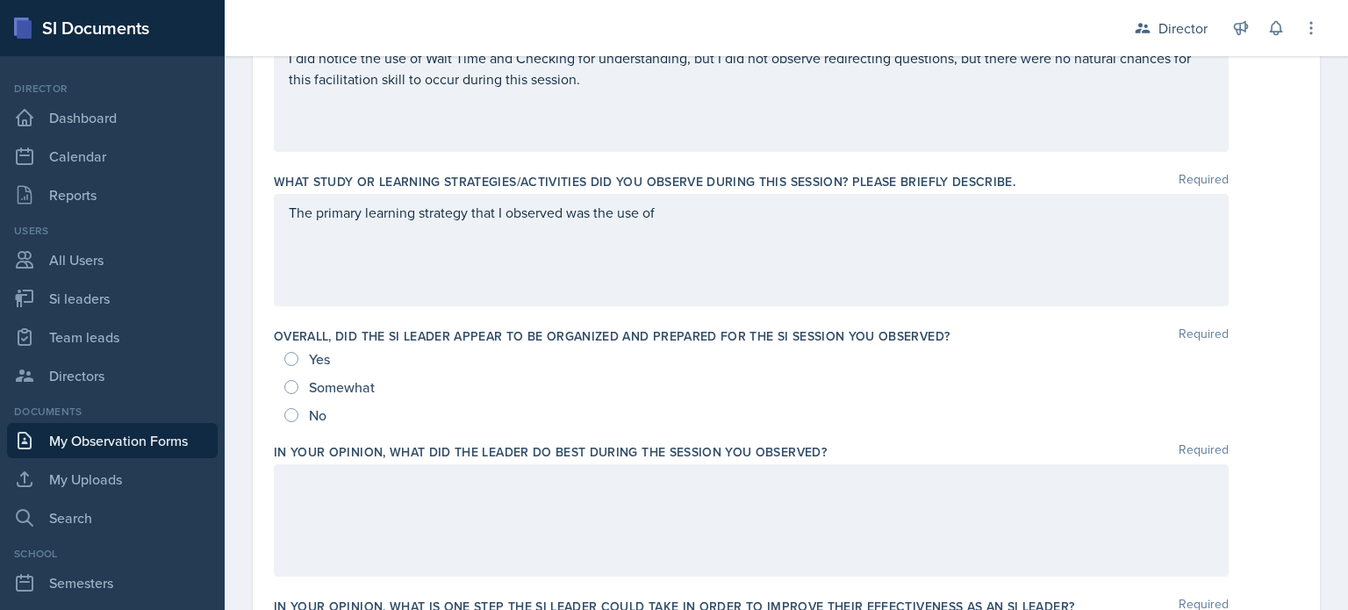
scroll to position [805, 0]
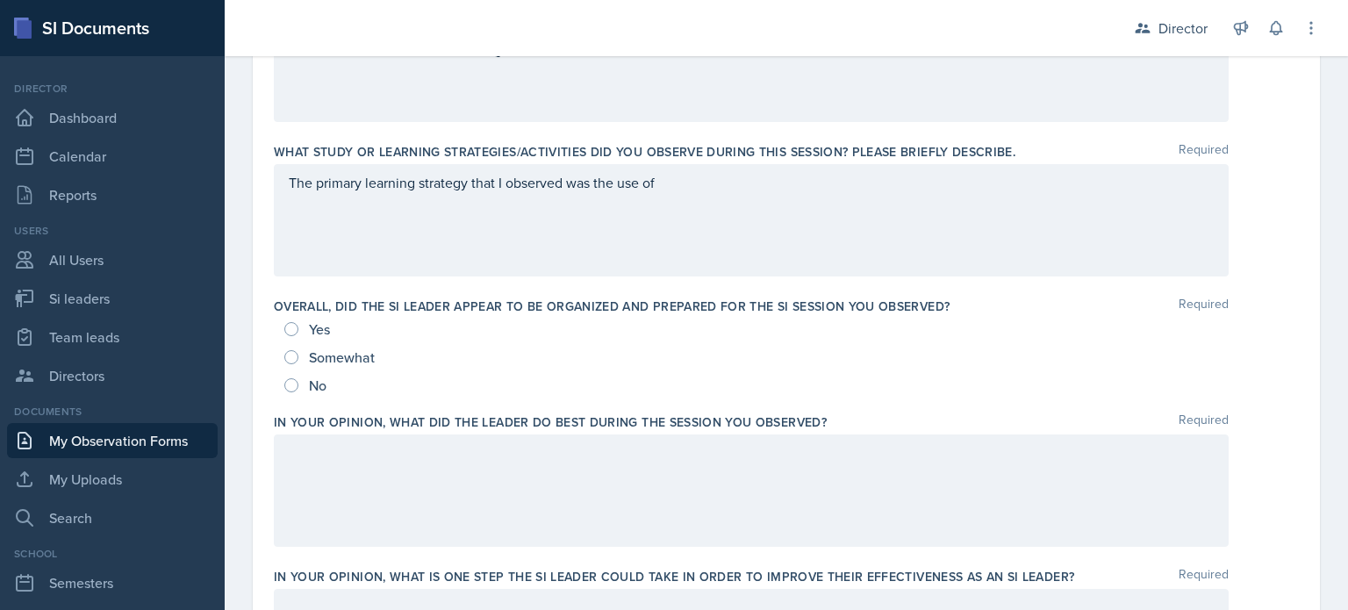
click at [691, 193] on p "The primary learning strategy that I observed was the use of" at bounding box center [751, 182] width 925 height 21
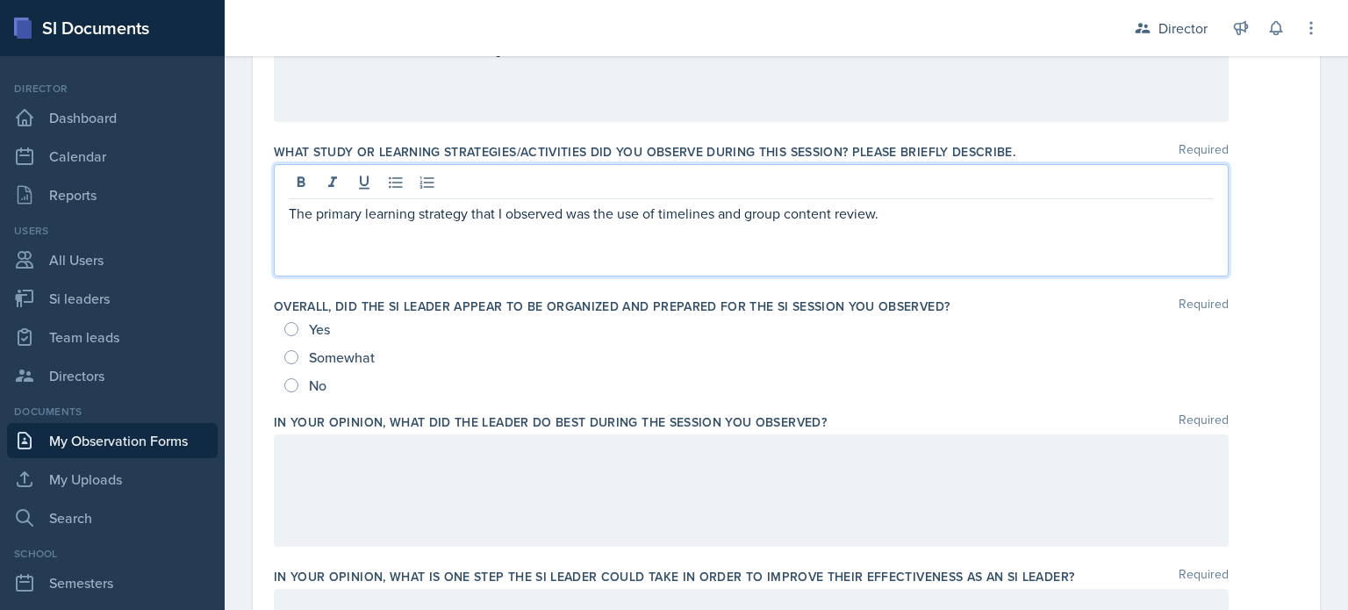
click at [283, 334] on div "Yes Somewhat No" at bounding box center [786, 357] width 1025 height 84
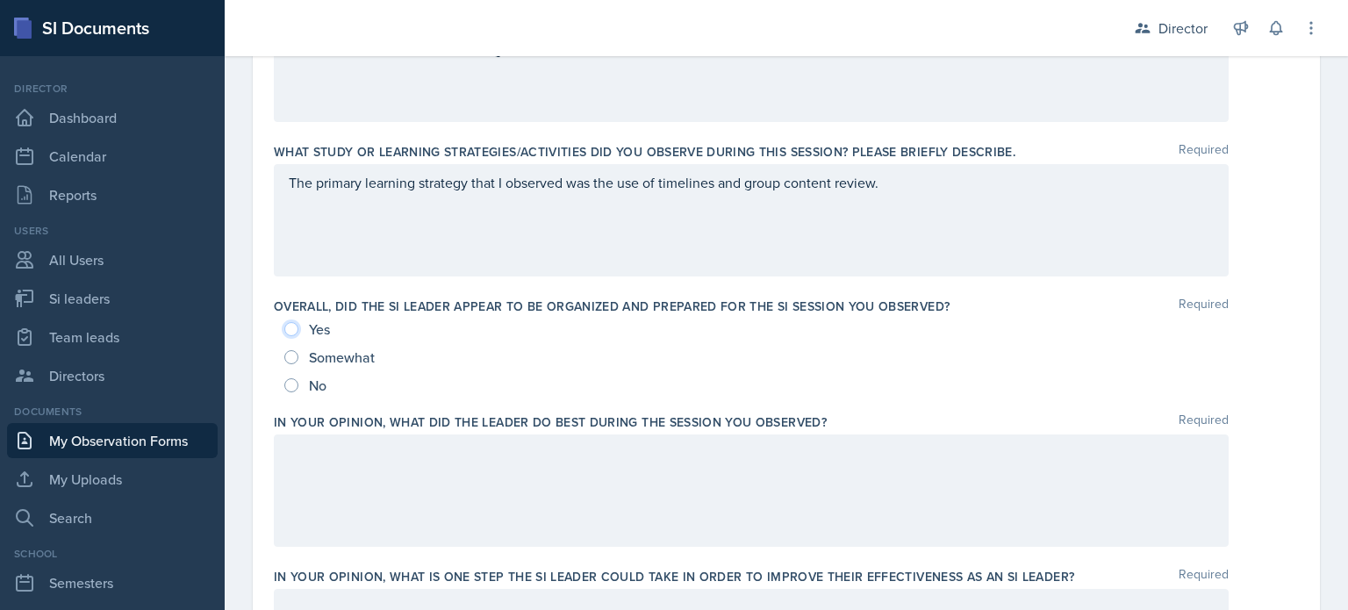
click at [288, 333] on input "Yes" at bounding box center [291, 329] width 14 height 14
radio input "true"
click at [334, 470] on div at bounding box center [751, 490] width 955 height 112
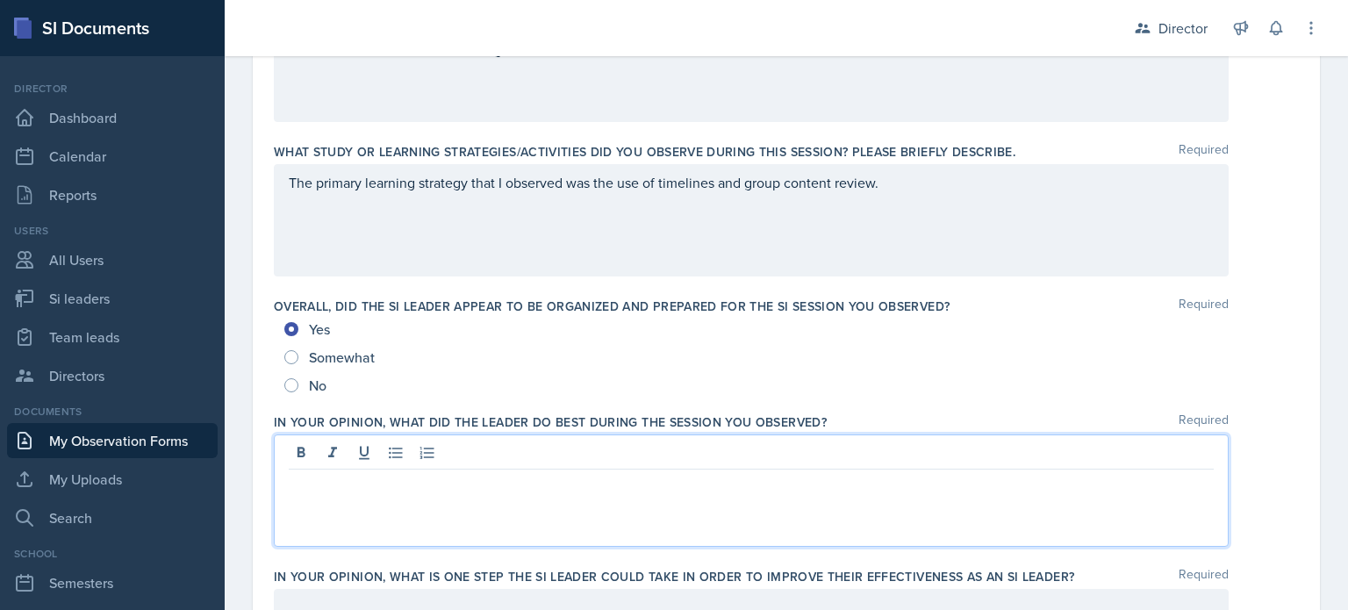
scroll to position [835, 0]
